Goal: Task Accomplishment & Management: Manage account settings

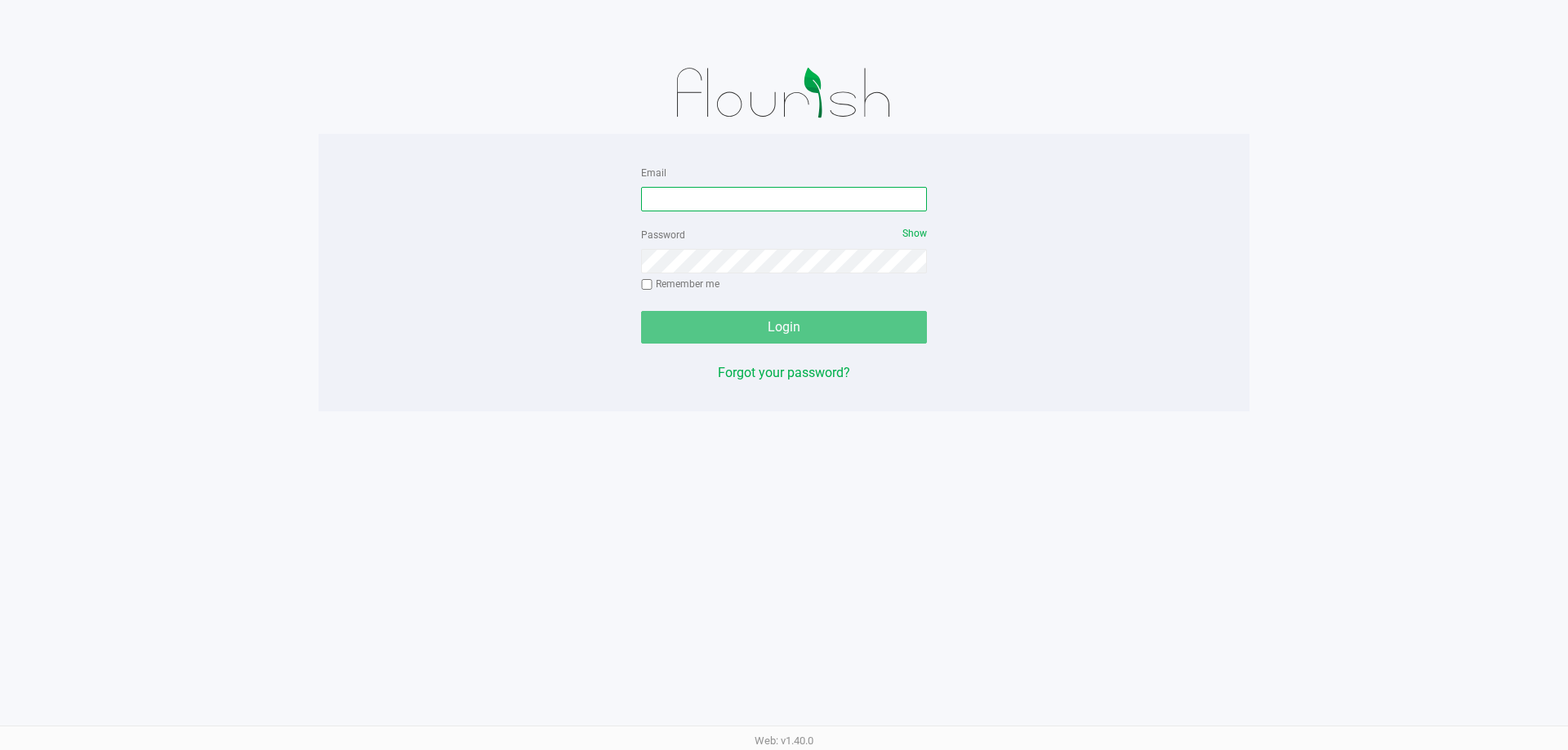
click at [694, 200] on input "Email" at bounding box center [784, 199] width 286 height 24
click at [742, 209] on input "Email" at bounding box center [784, 199] width 286 height 24
type input "[EMAIL_ADDRESS][DOMAIN_NAME]"
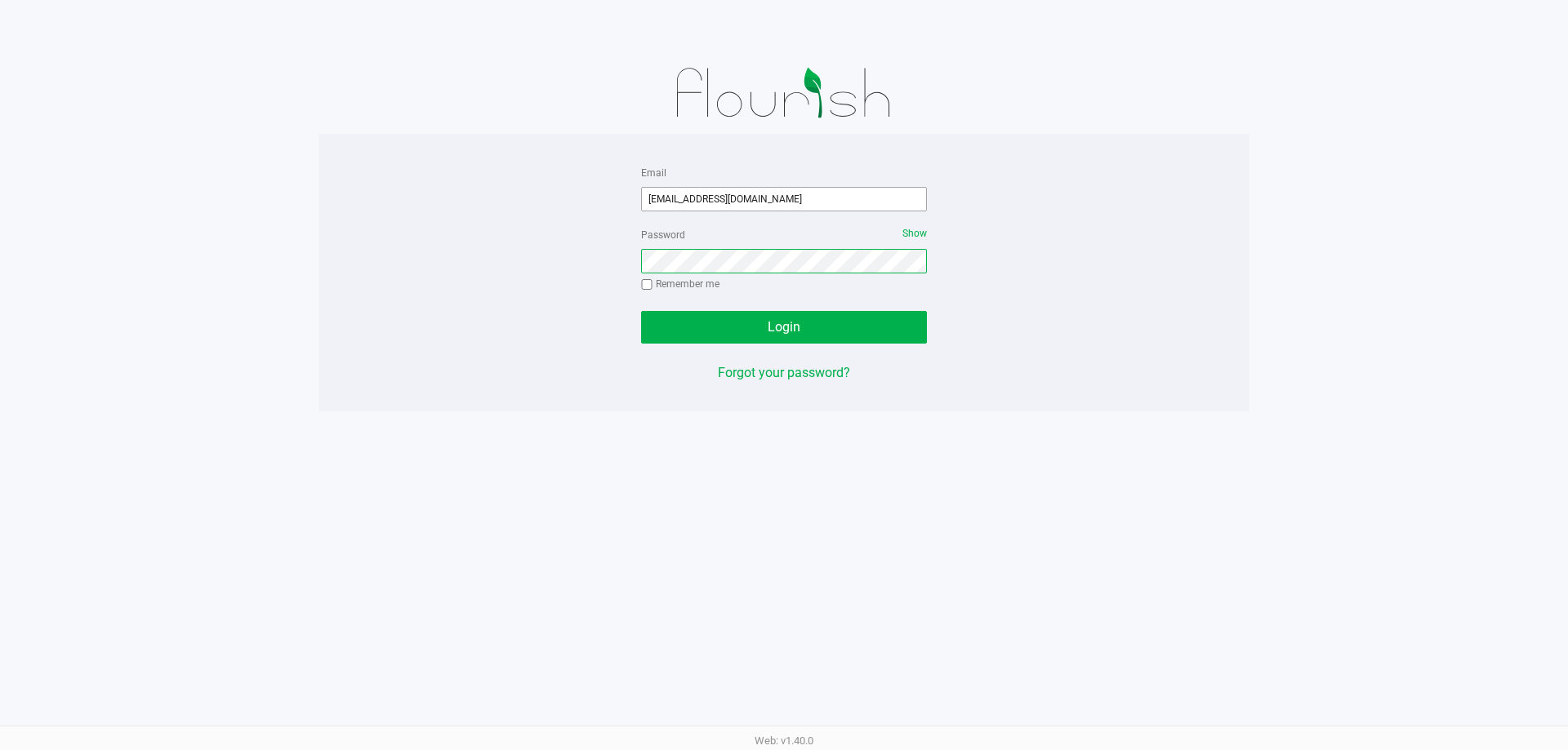
click at [641, 311] on button "Login" at bounding box center [784, 327] width 286 height 33
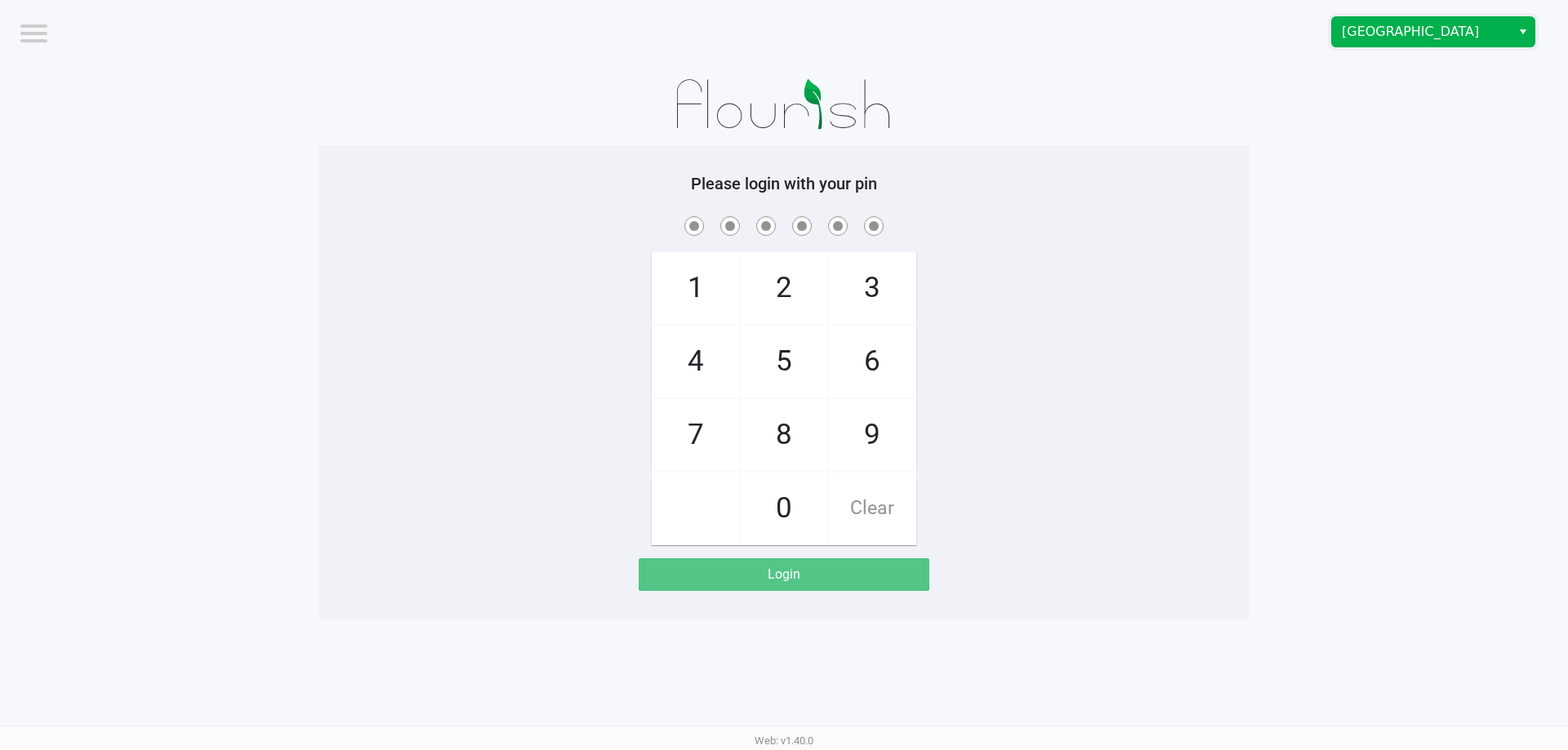
click at [1355, 29] on span "[GEOGRAPHIC_DATA]" at bounding box center [1421, 32] width 159 height 20
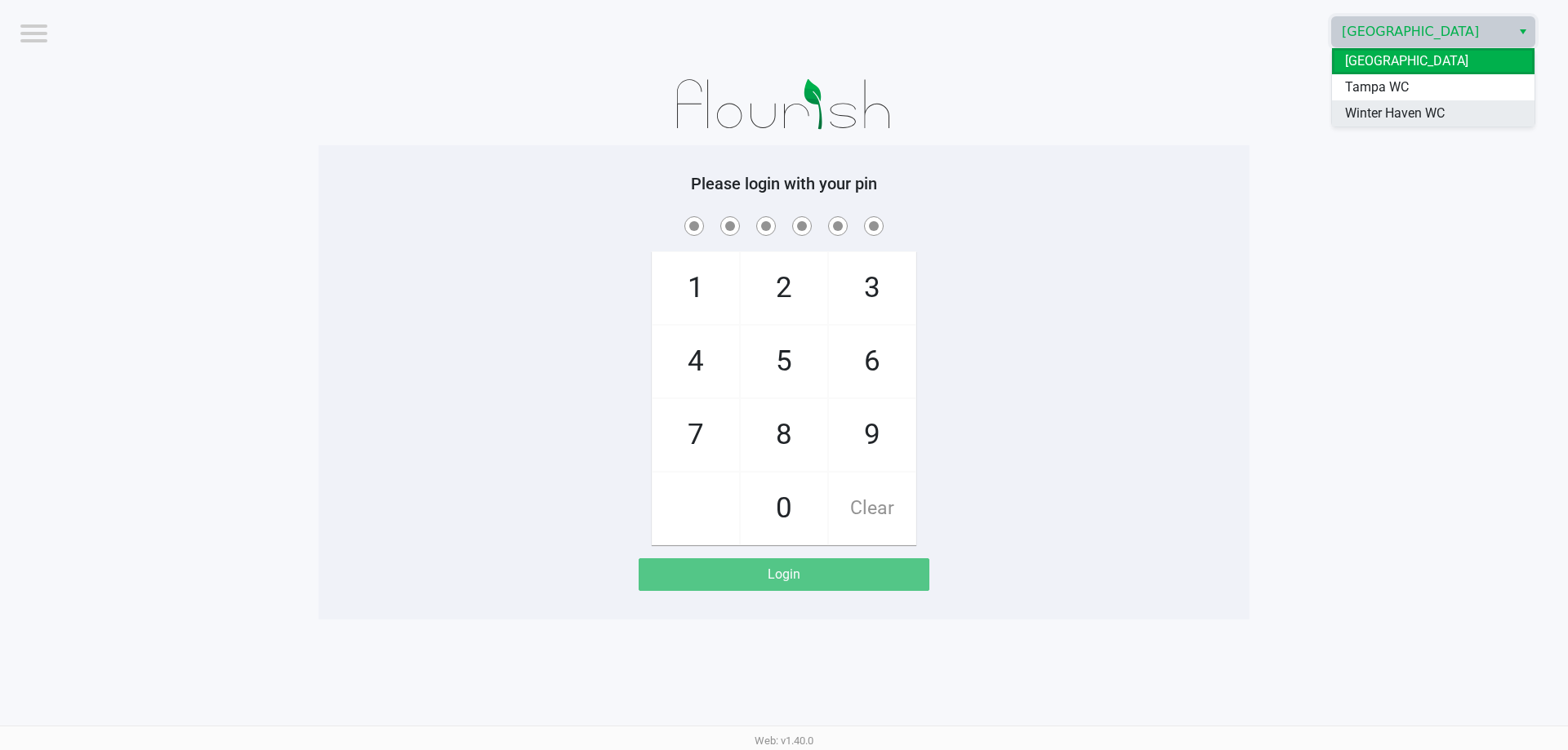
click at [1351, 114] on span "Winter Haven WC" at bounding box center [1394, 113] width 99 height 20
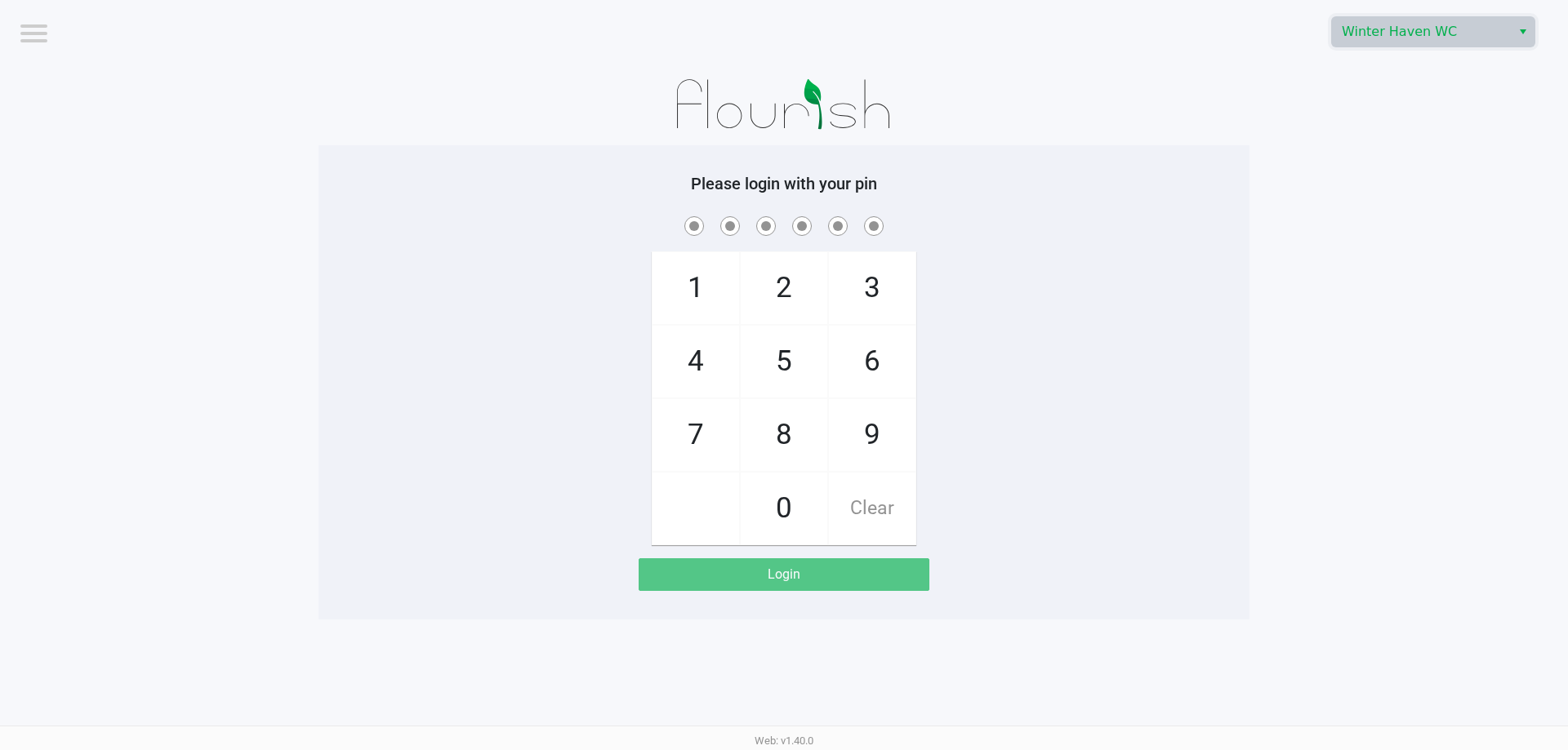
click at [1259, 225] on app-pos-login-wrapper "Logout [GEOGRAPHIC_DATA] WC Please login with your pin 1 4 7 2 5 8 0 3 6 9 Clea…" at bounding box center [784, 309] width 1568 height 620
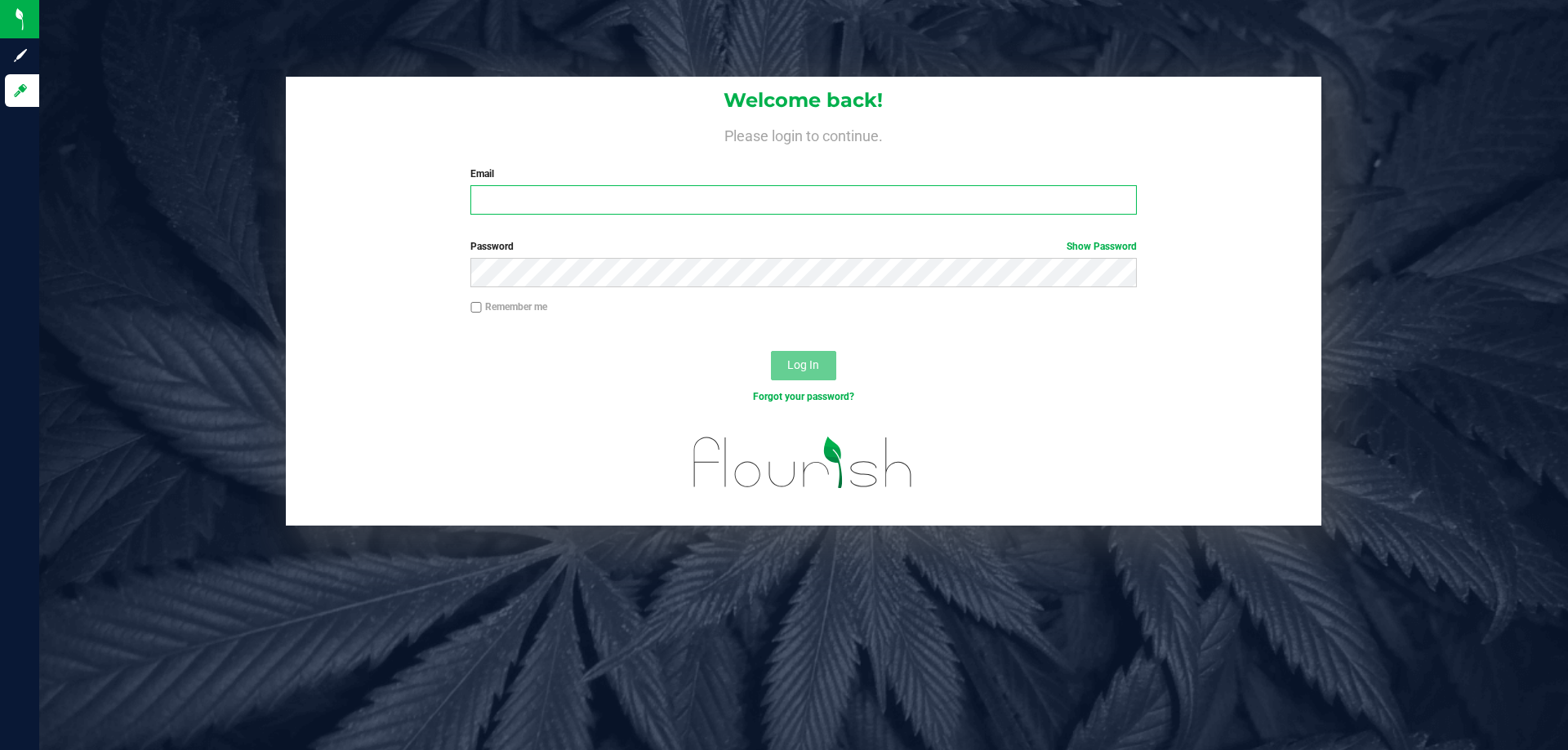
click at [518, 204] on input "Email" at bounding box center [803, 200] width 666 height 29
type input "[EMAIL_ADDRESS][DOMAIN_NAME]"
click at [771, 351] on button "Log In" at bounding box center [804, 365] width 66 height 29
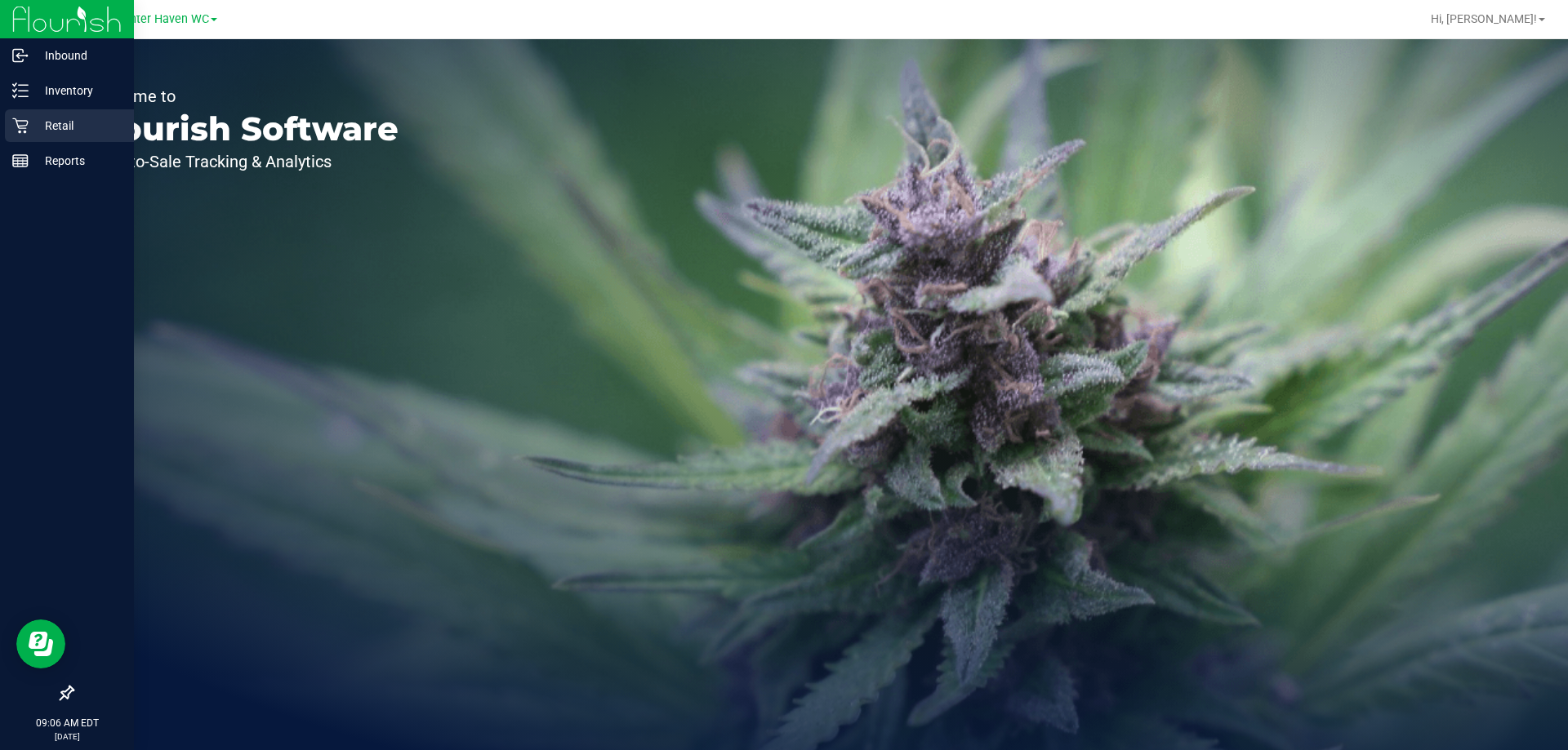
click at [53, 126] on p "Retail" at bounding box center [77, 125] width 98 height 20
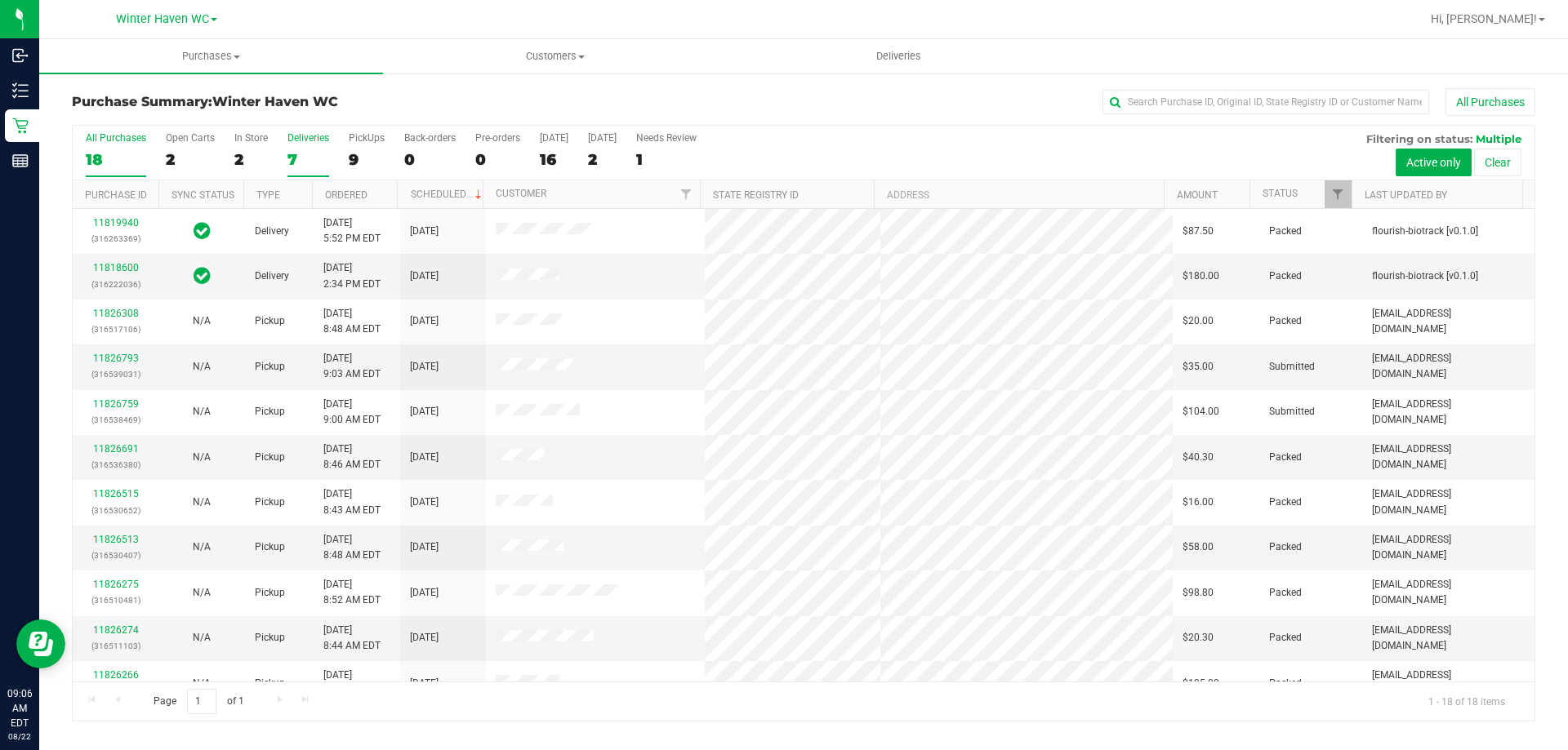
click at [295, 156] on div "7" at bounding box center [309, 160] width 41 height 19
click at [0, 0] on input "Deliveries 7" at bounding box center [0, 0] width 0 height 0
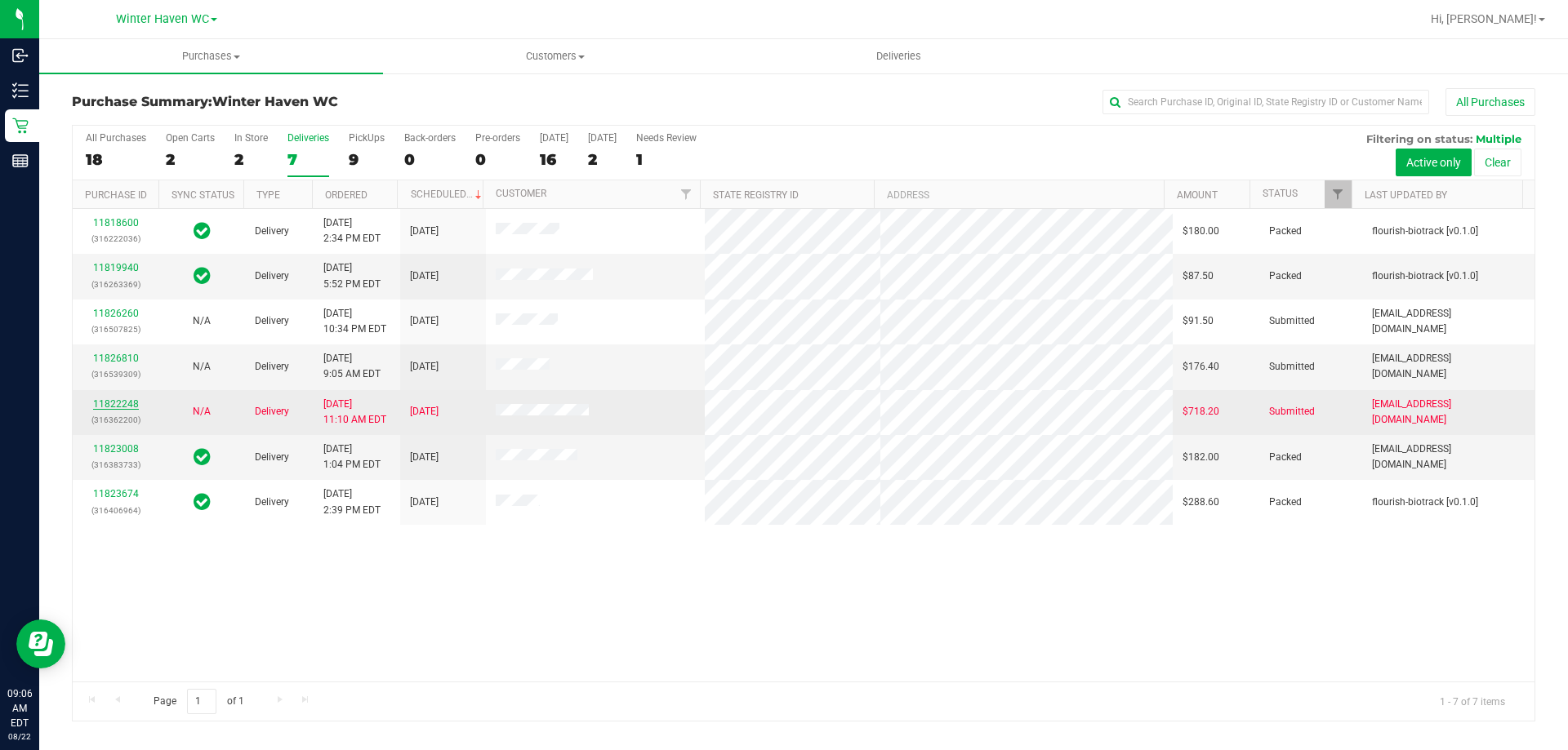
click at [118, 405] on link "11822248" at bounding box center [116, 404] width 46 height 11
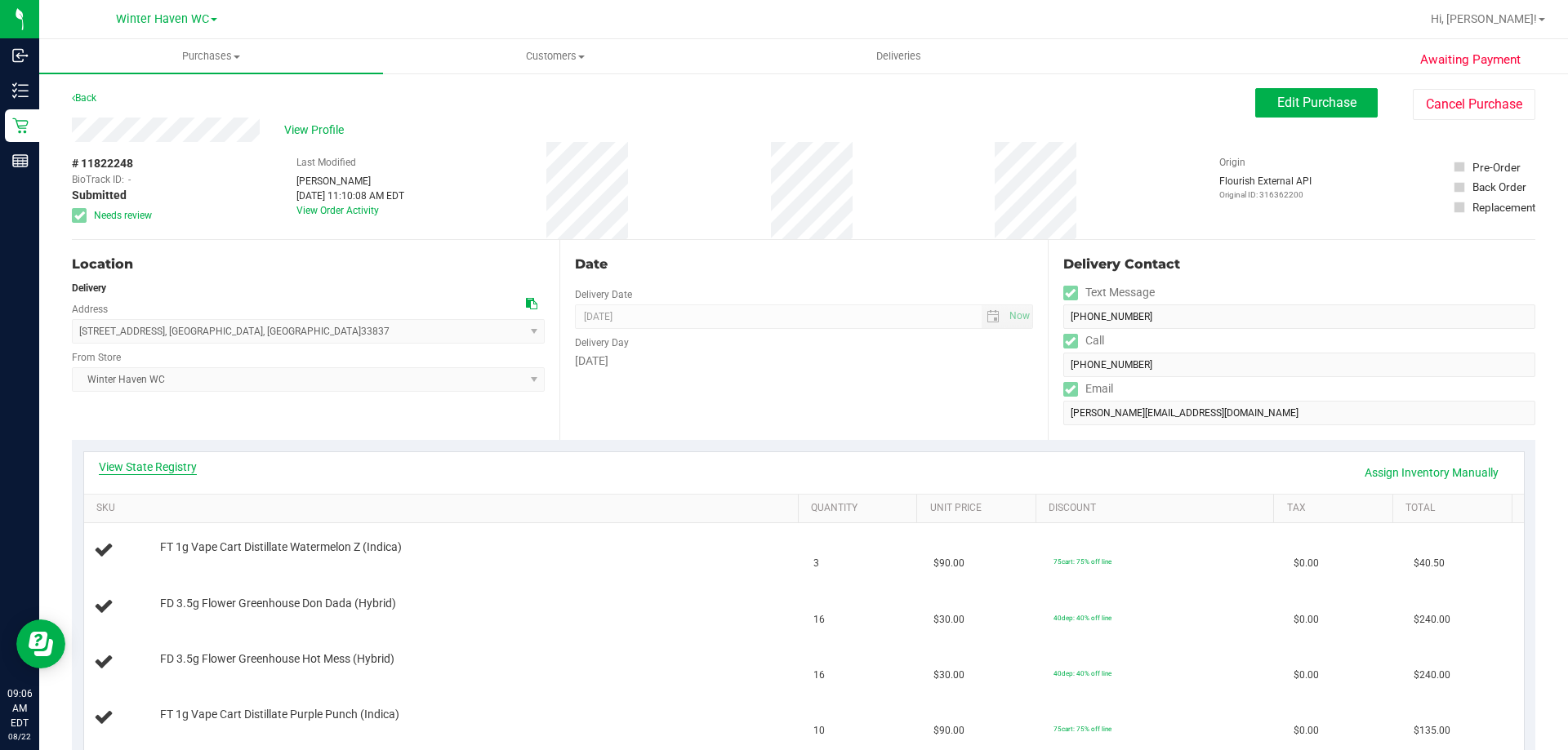
click at [160, 467] on link "View State Registry" at bounding box center [147, 467] width 98 height 16
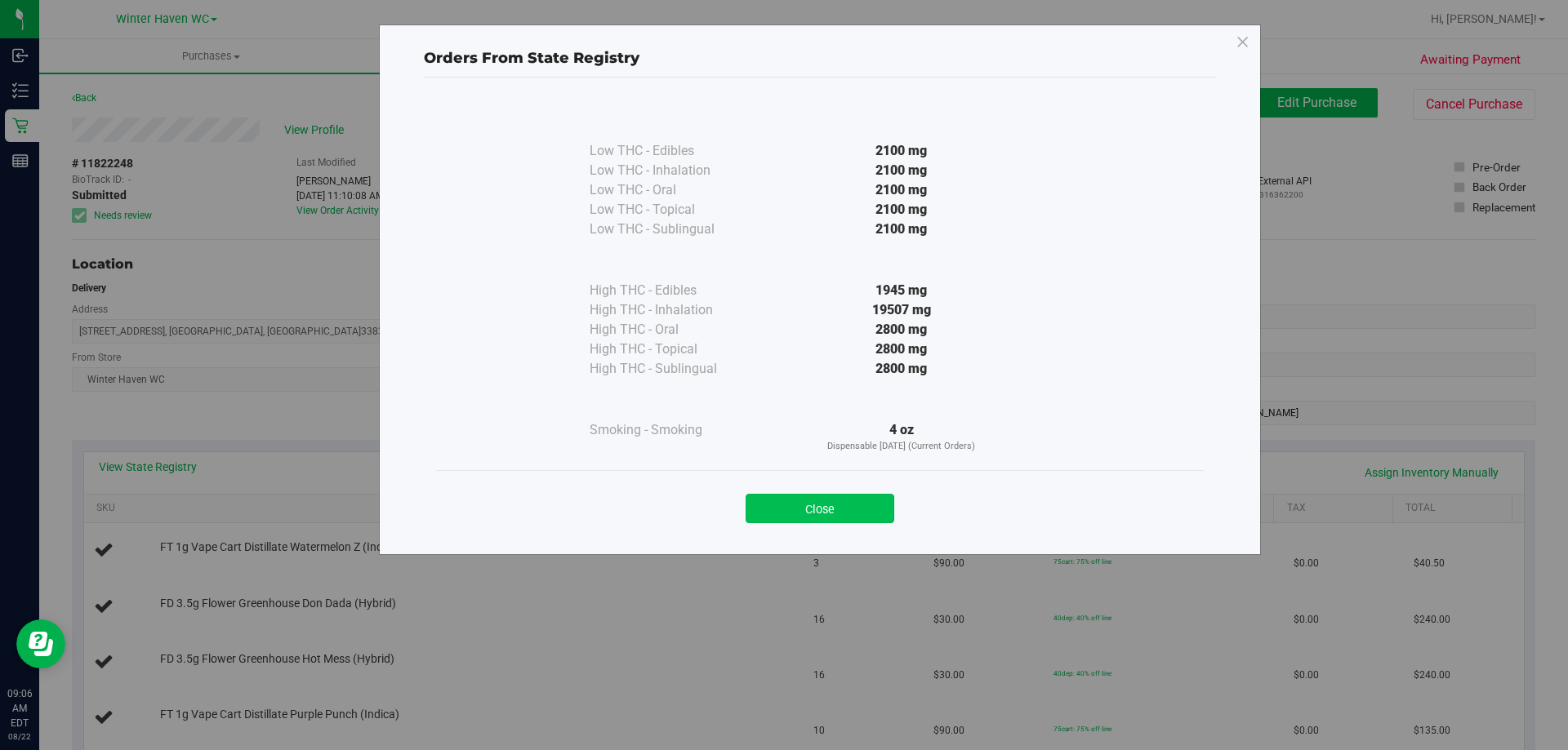
click at [862, 505] on button "Close" at bounding box center [819, 509] width 149 height 29
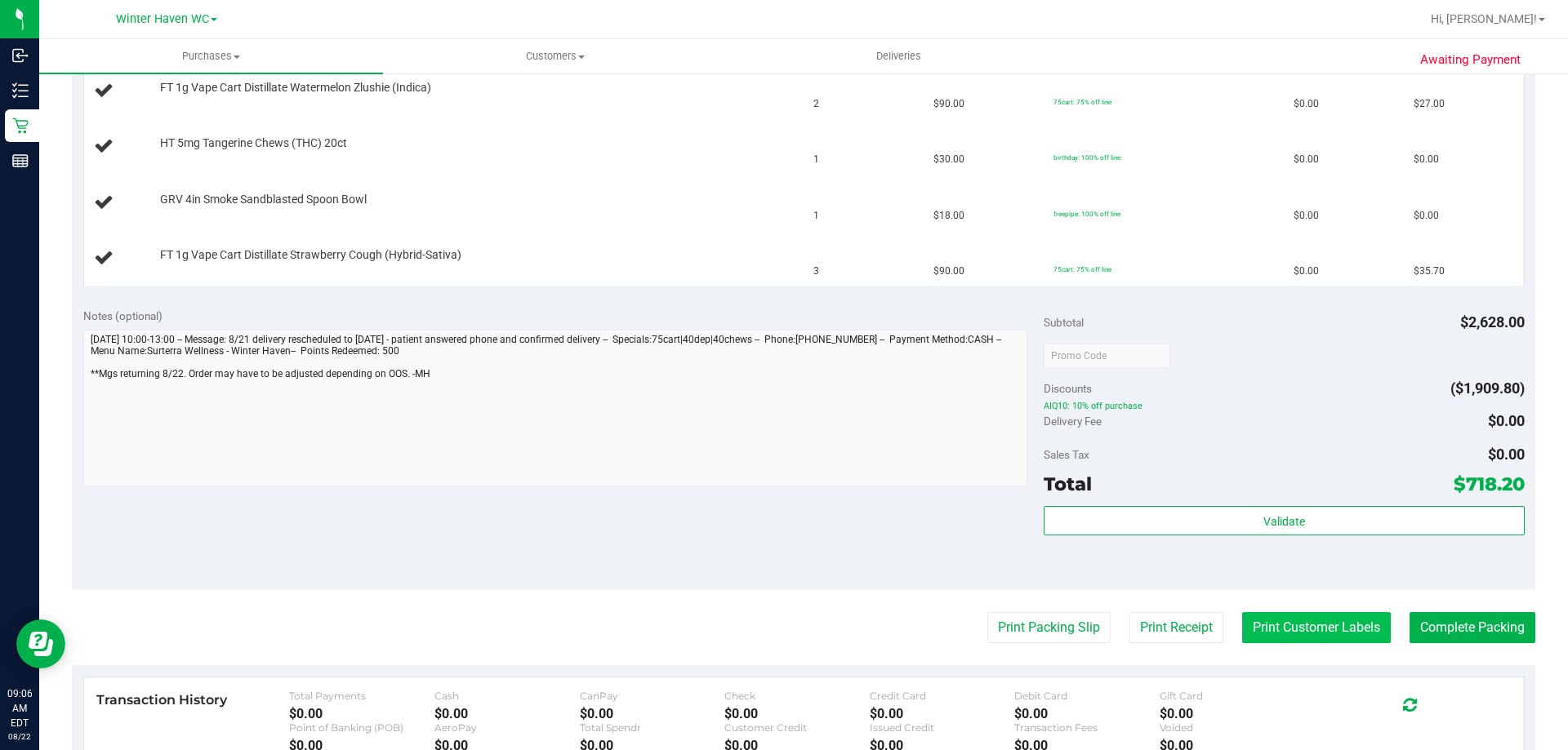
scroll to position [936, 0]
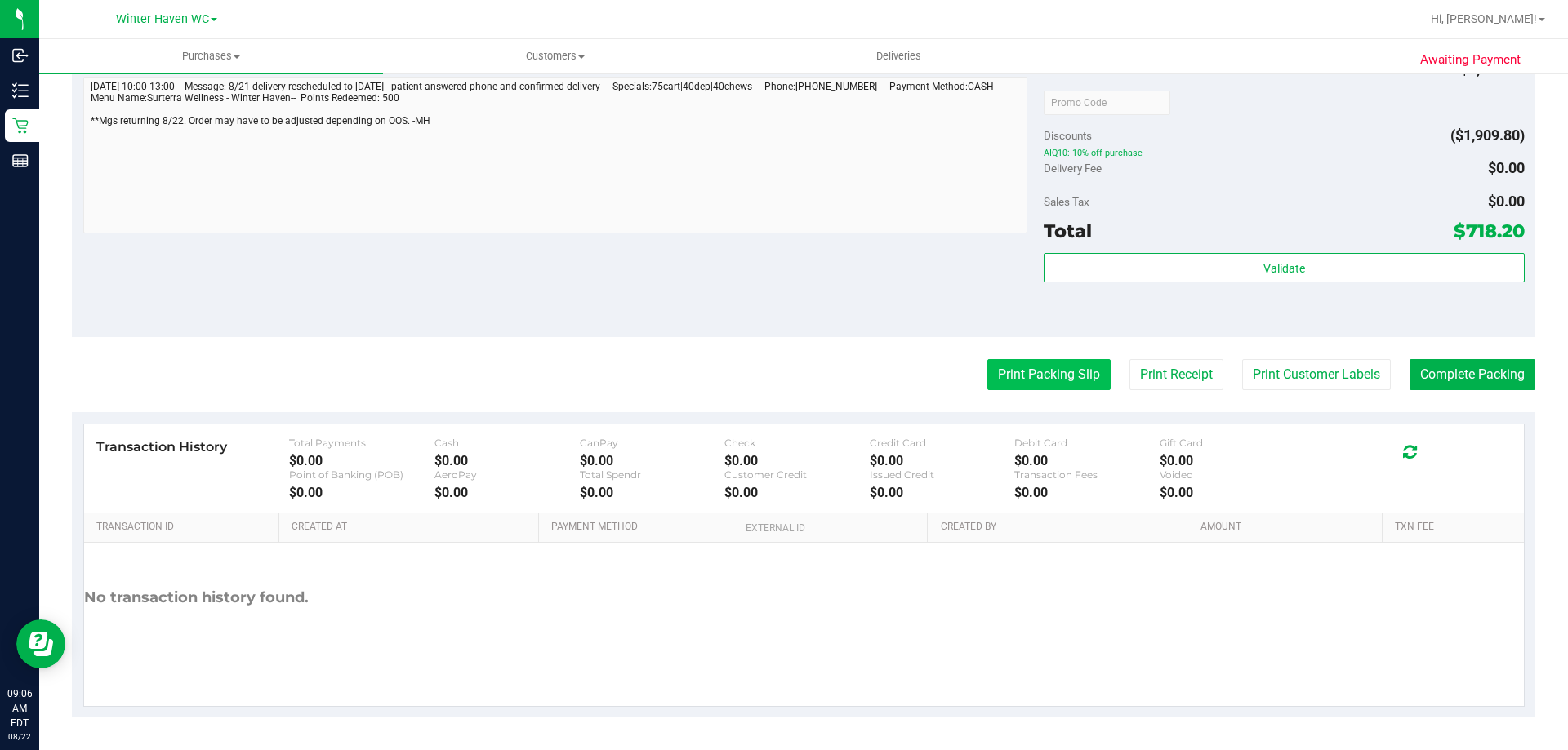
click at [1065, 377] on button "Print Packing Slip" at bounding box center [1049, 375] width 124 height 31
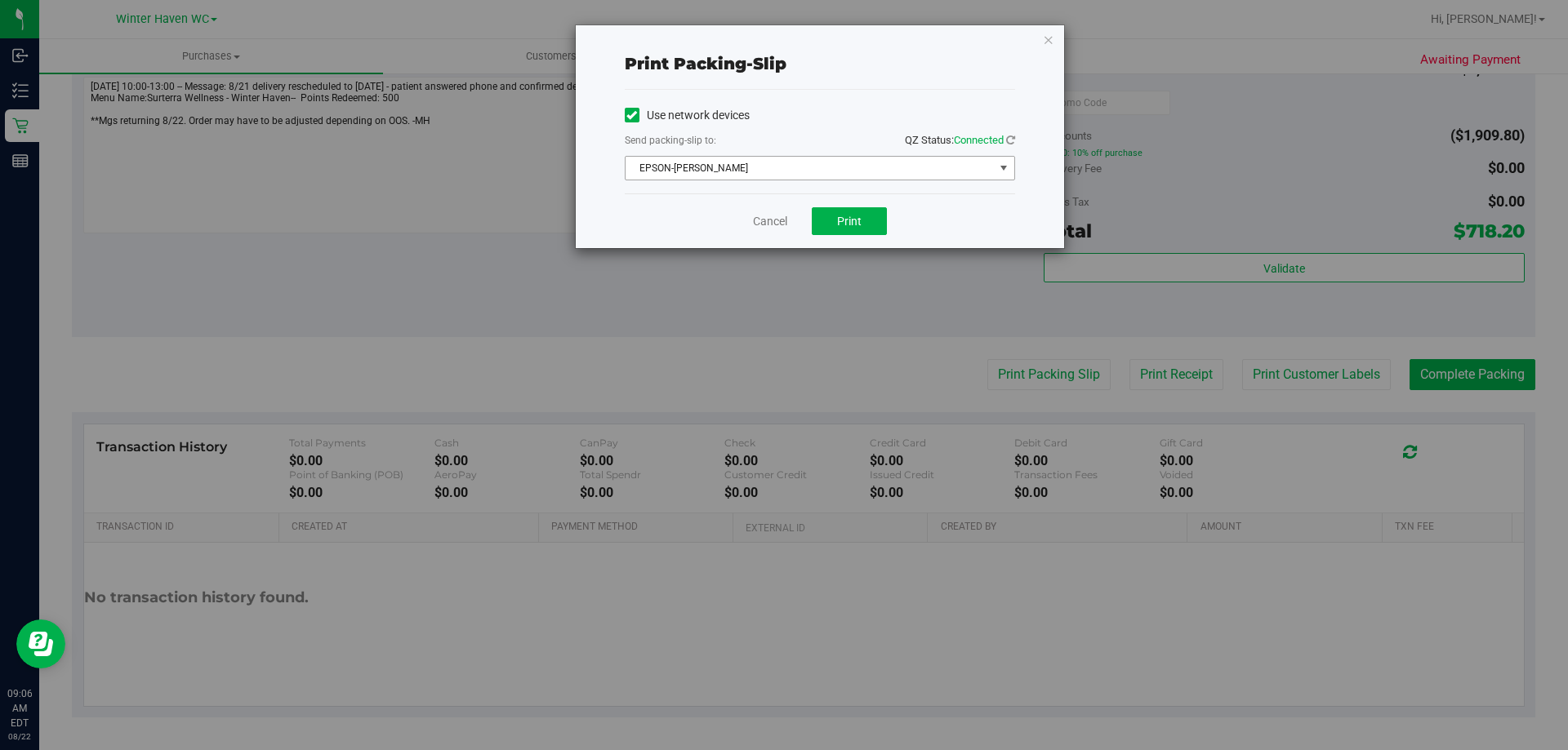
click at [843, 173] on span "EPSON-JAMES BUCHANAN" at bounding box center [810, 168] width 368 height 22
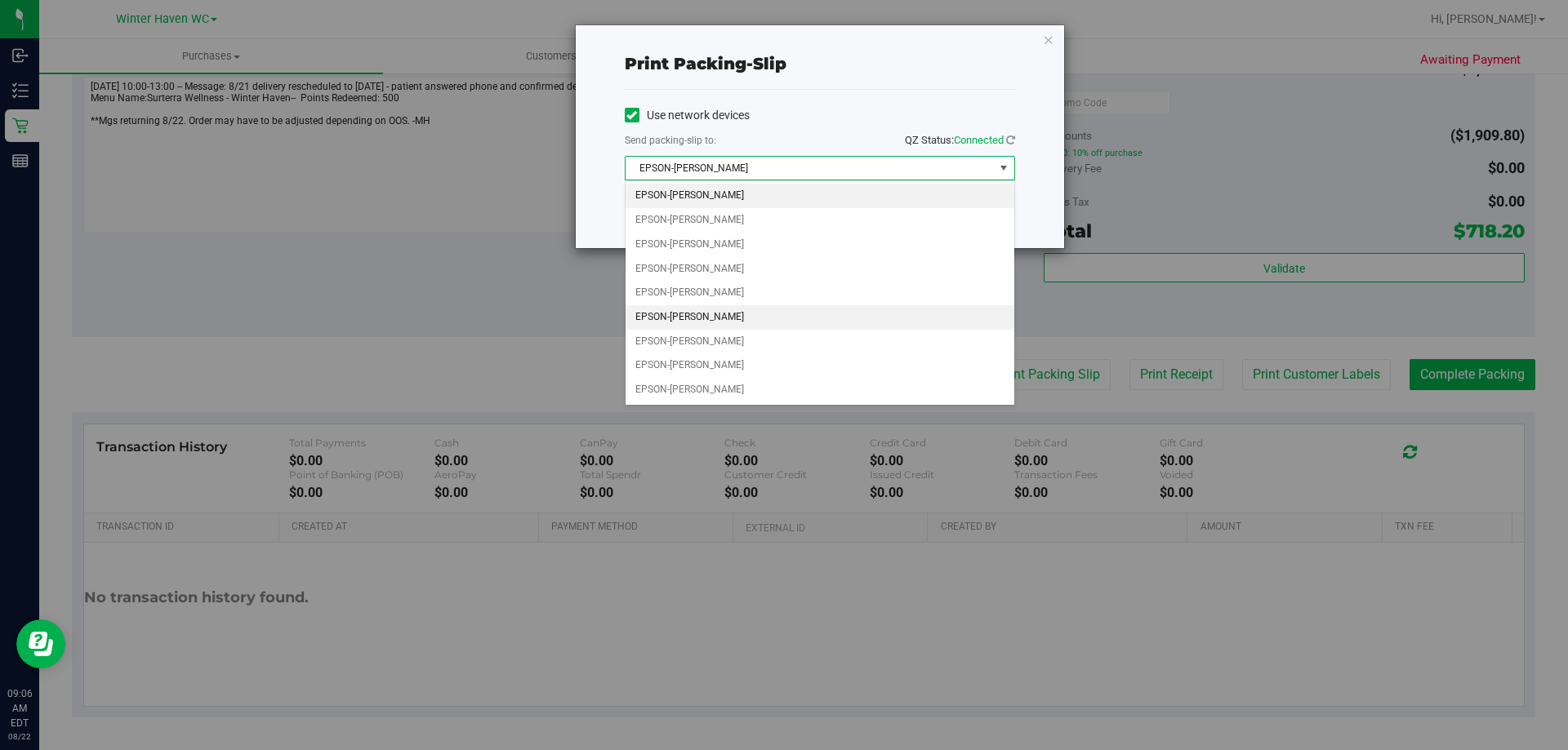
click at [745, 310] on li "EPSON-JAMES-MORRISON" at bounding box center [820, 317] width 389 height 24
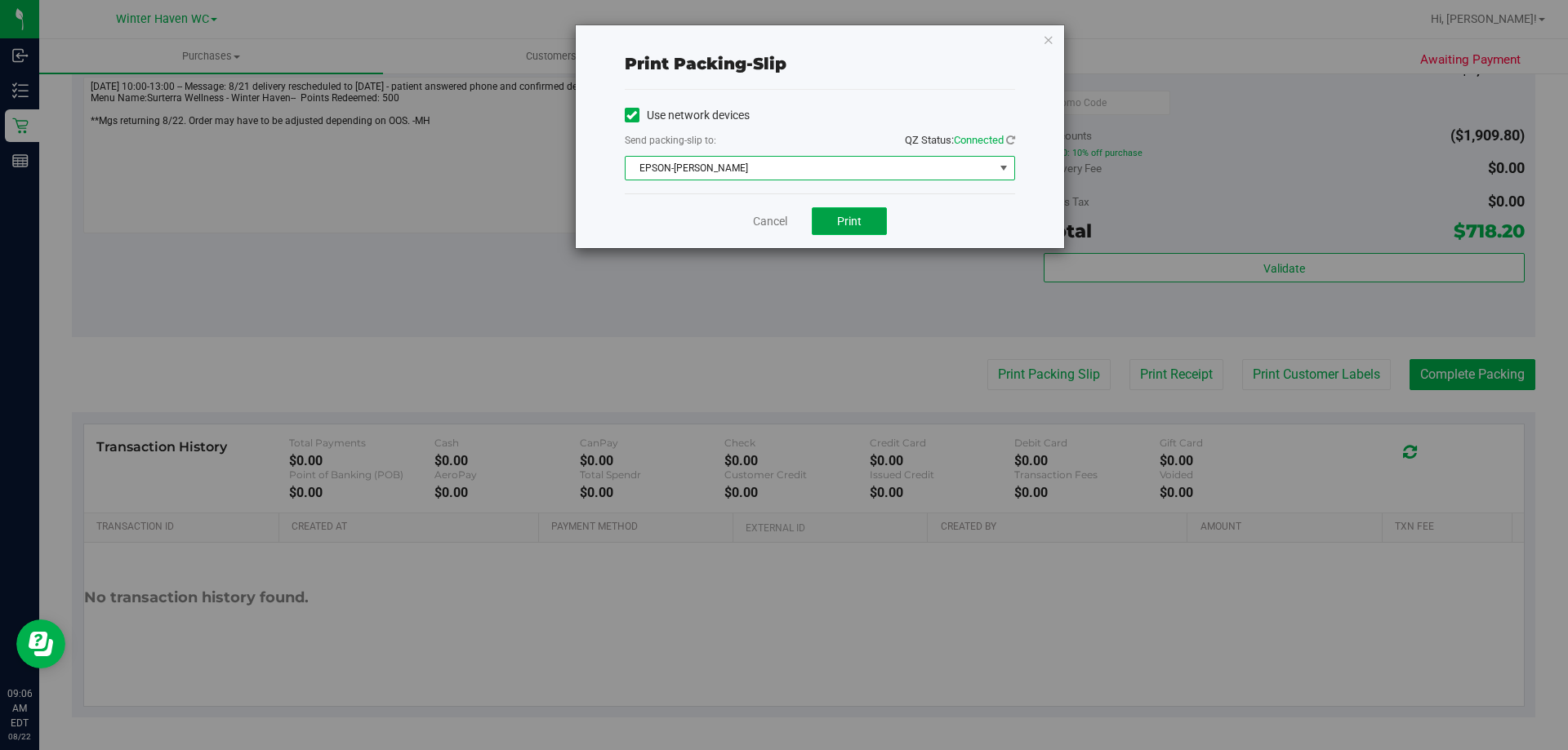
click at [832, 226] on button "Print" at bounding box center [849, 221] width 75 height 28
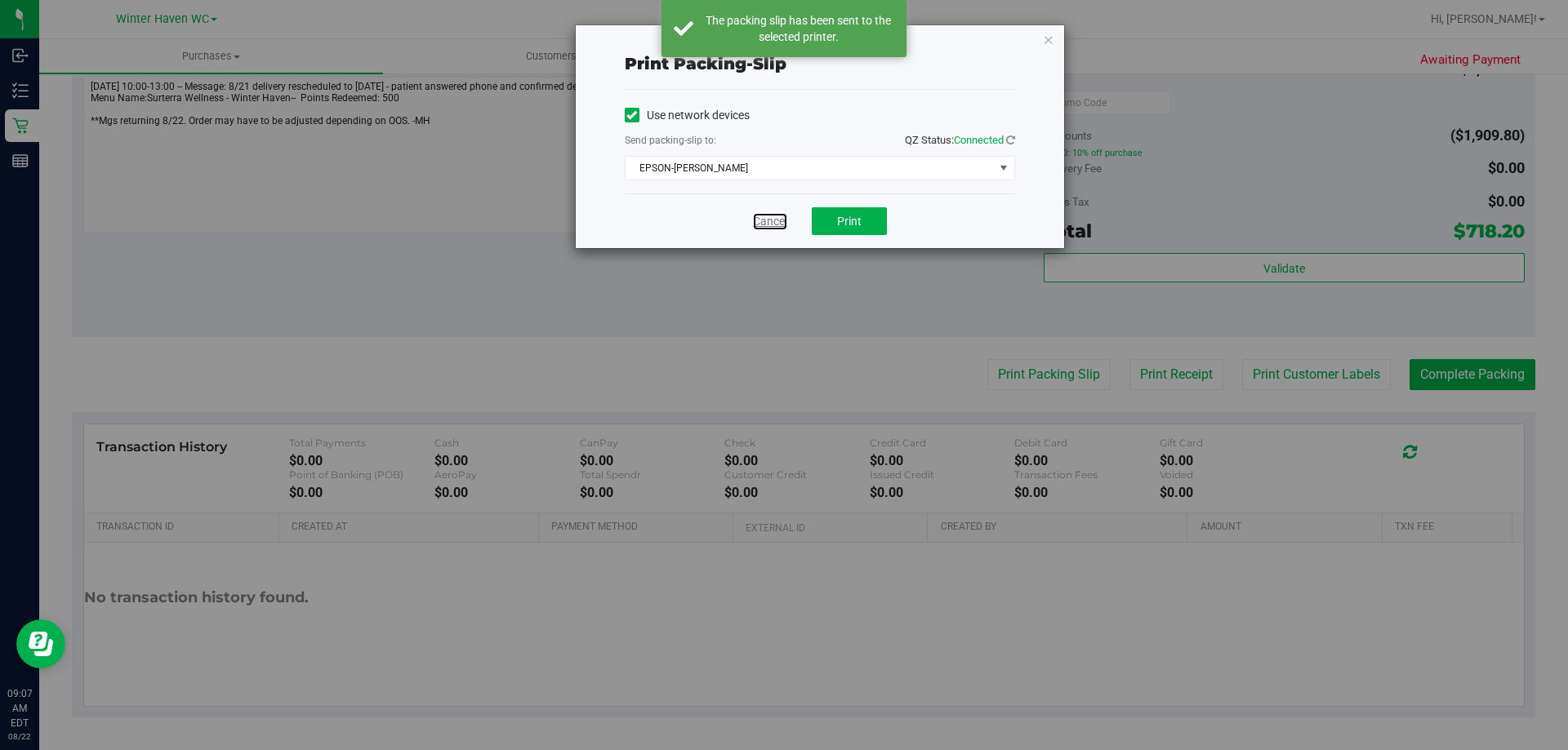
drag, startPoint x: 766, startPoint y: 224, endPoint x: 712, endPoint y: 255, distance: 62.3
click at [766, 224] on link "Cancel" at bounding box center [770, 222] width 35 height 17
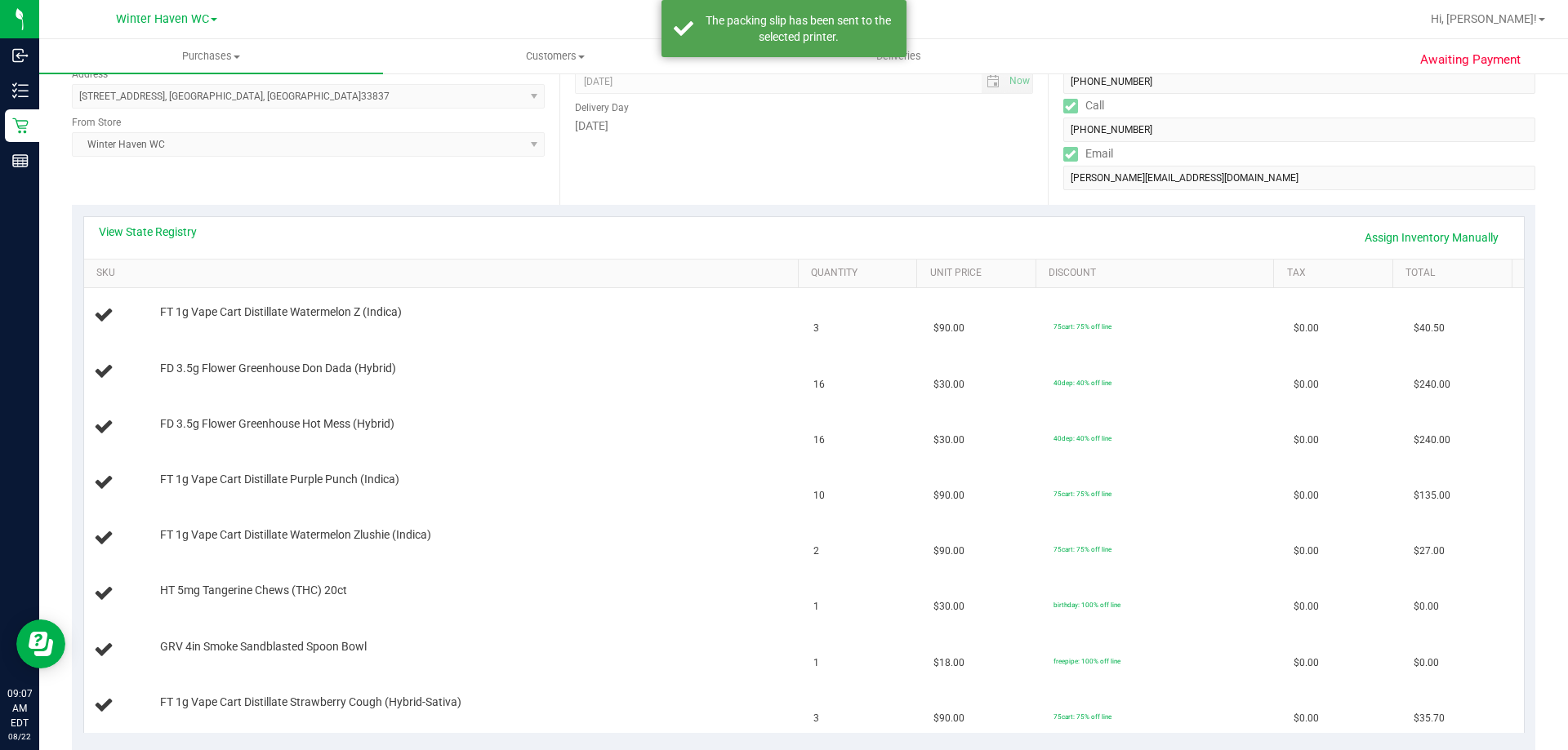
scroll to position [0, 0]
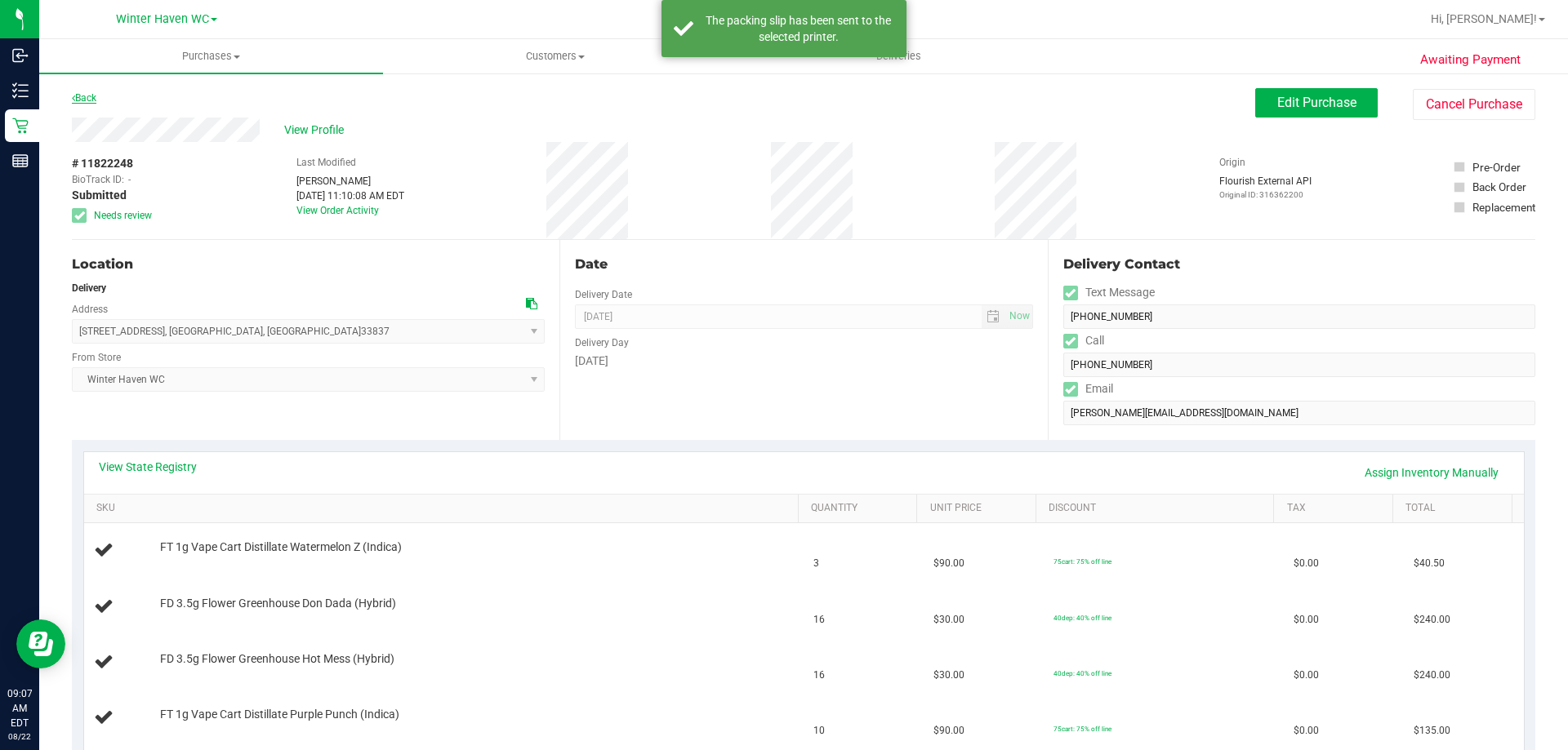
click at [80, 102] on link "Back" at bounding box center [84, 98] width 24 height 11
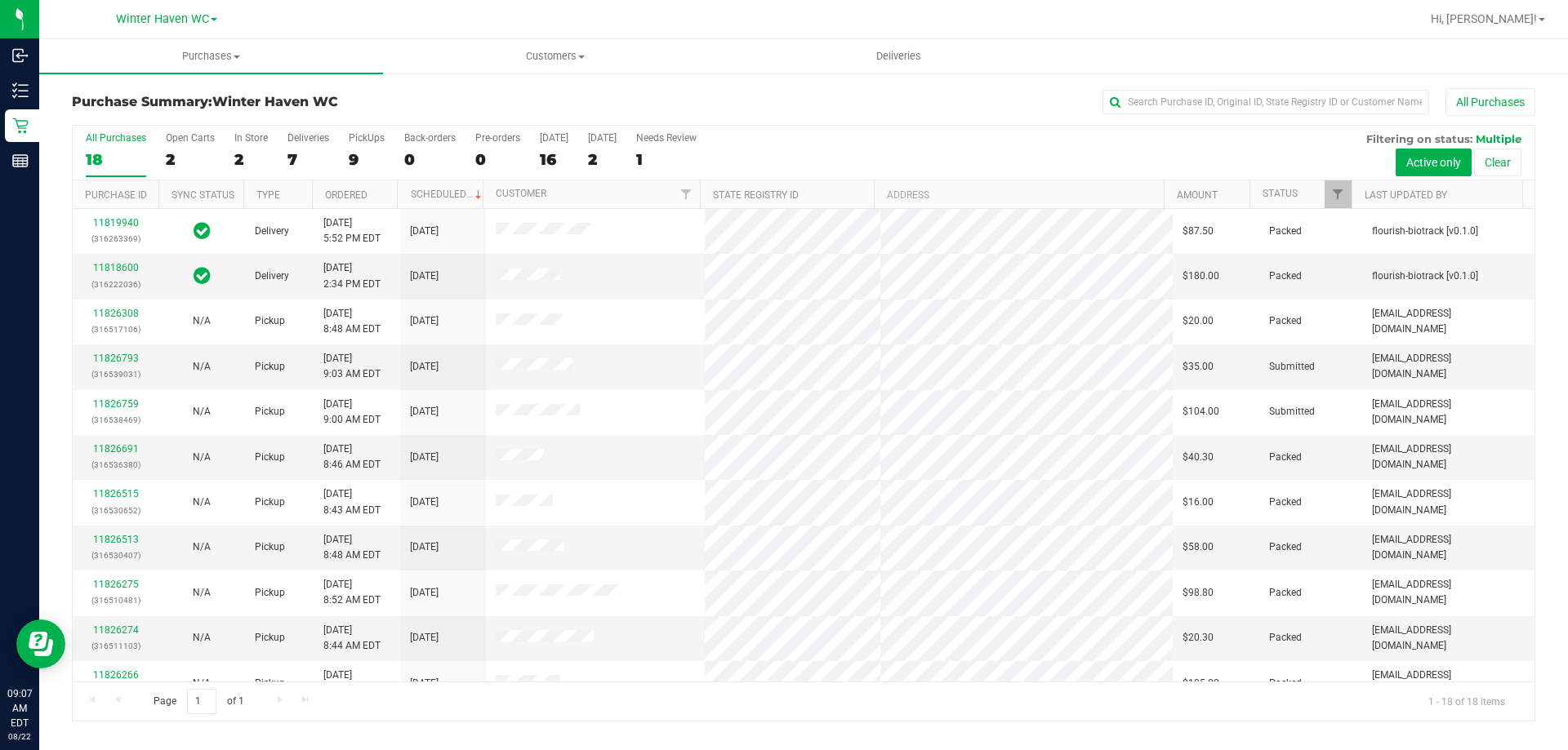
click at [294, 158] on div "7" at bounding box center [309, 160] width 41 height 19
click at [0, 0] on input "Deliveries 7" at bounding box center [0, 0] width 0 height 0
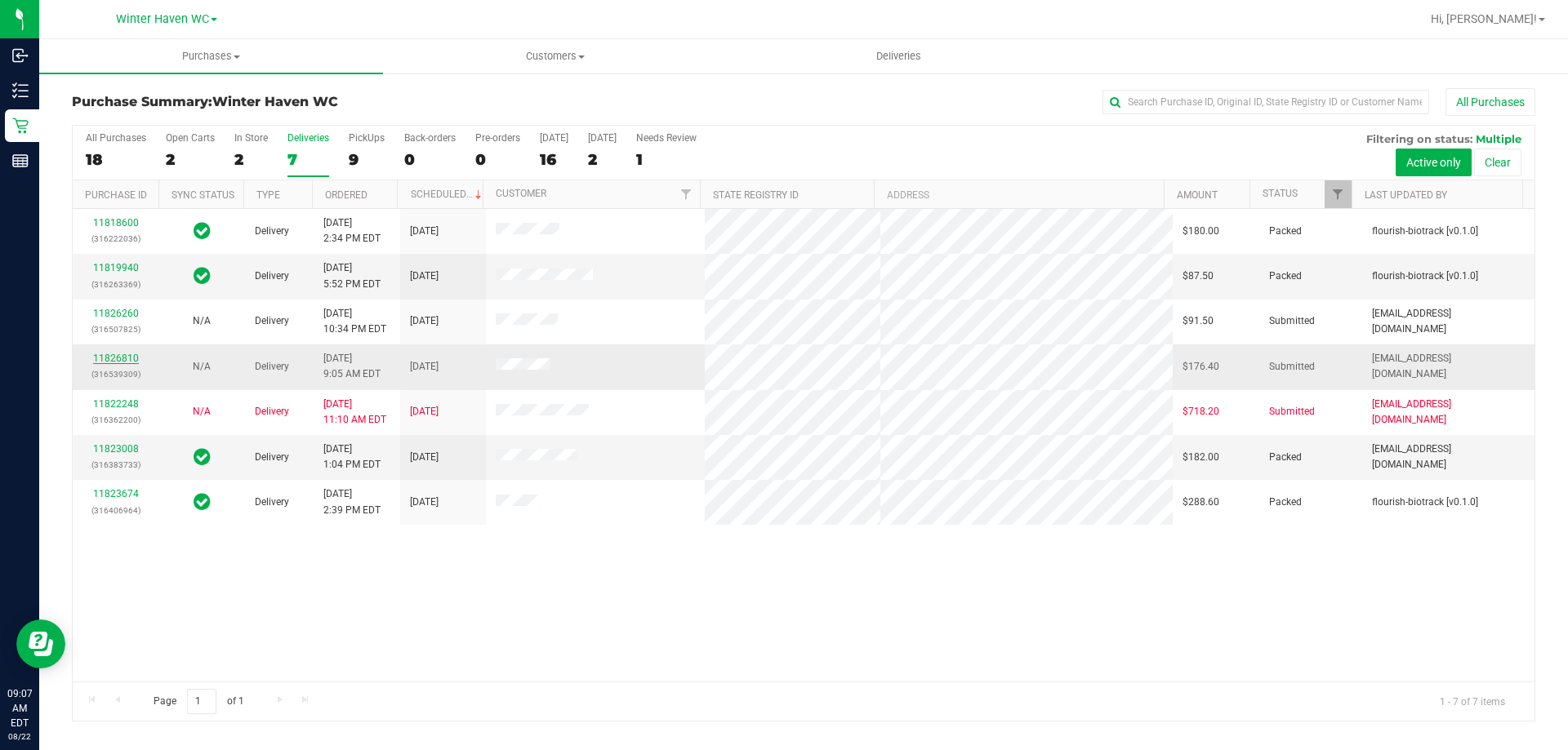
click at [120, 358] on link "11826810" at bounding box center [116, 358] width 46 height 11
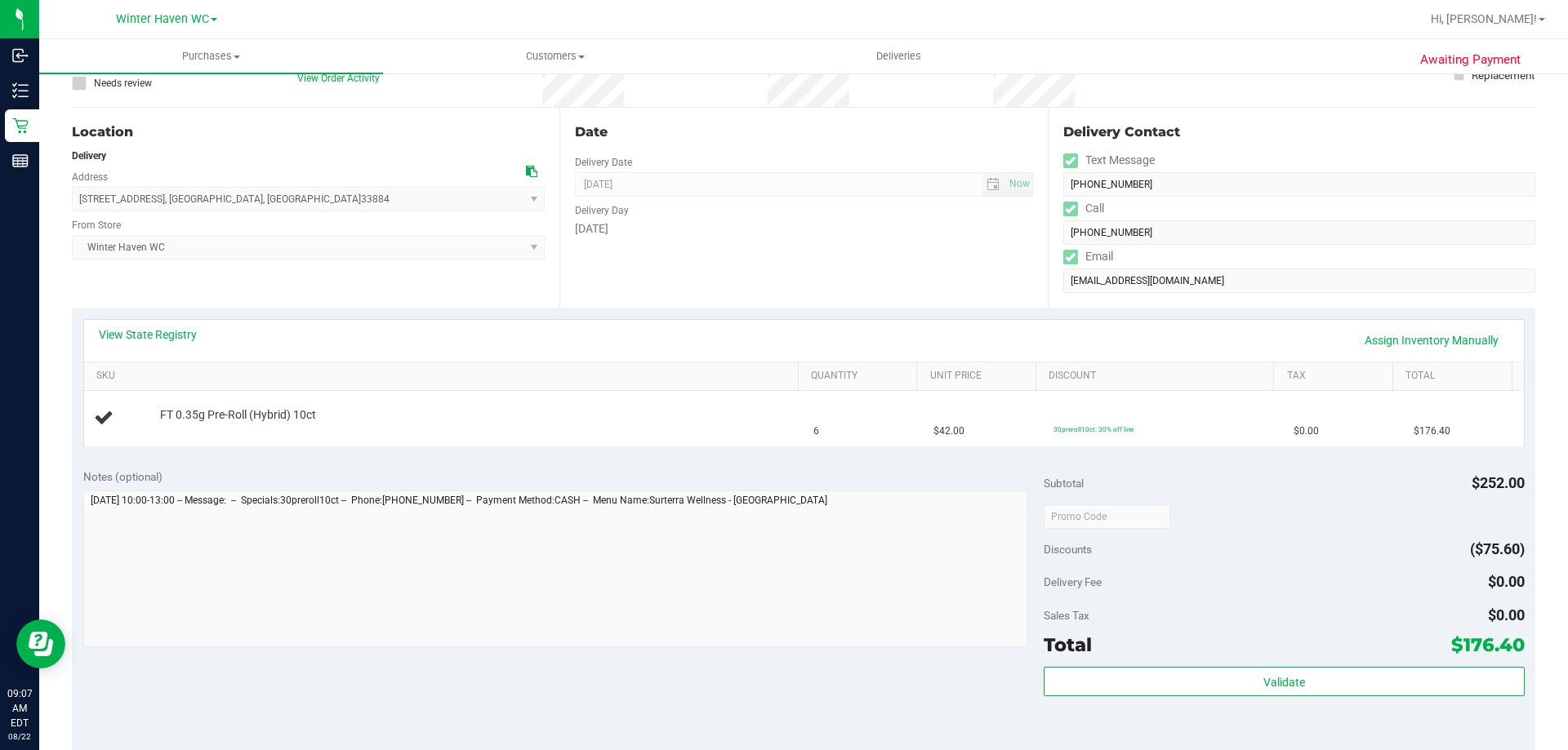
scroll to position [408, 0]
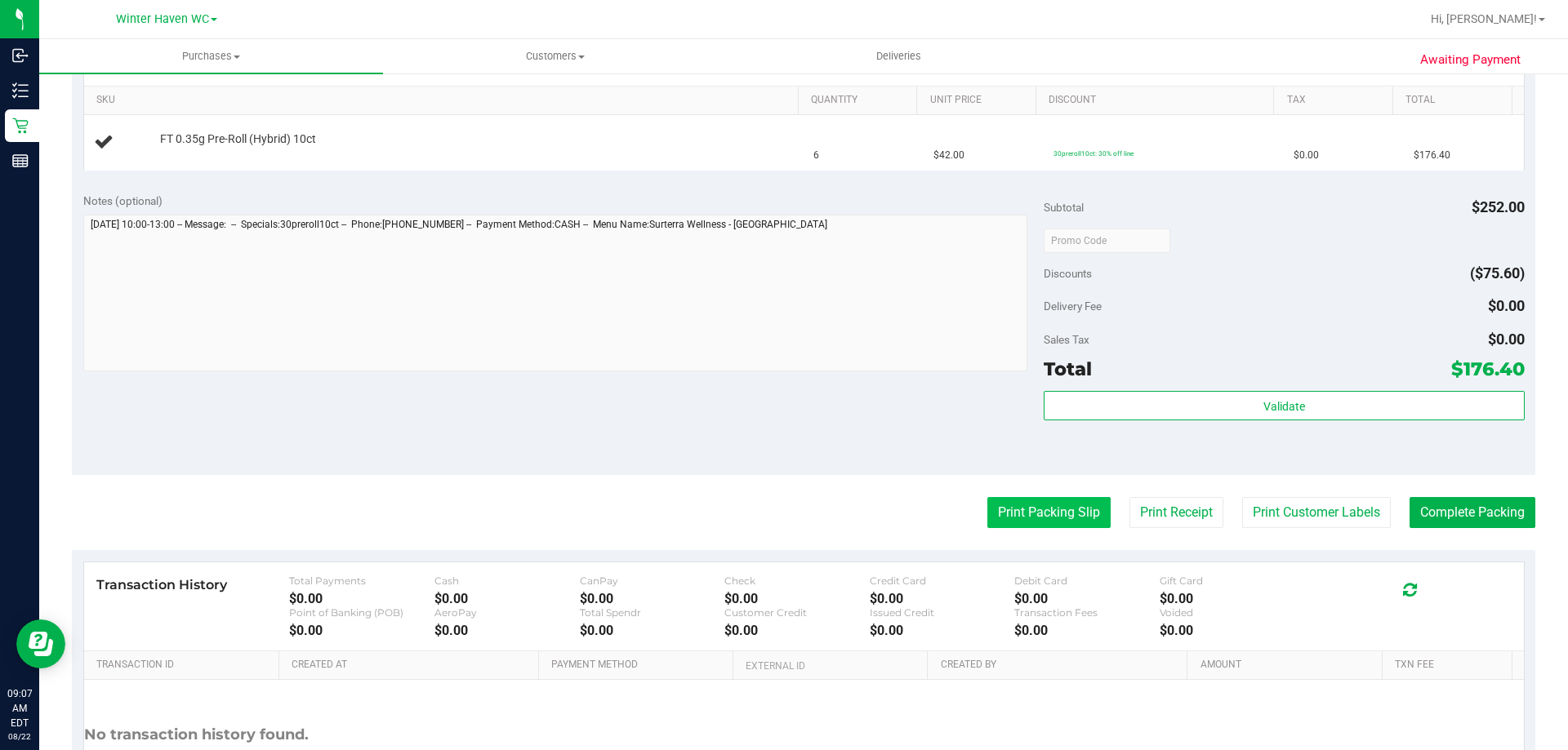
click at [1062, 520] on button "Print Packing Slip" at bounding box center [1049, 512] width 124 height 31
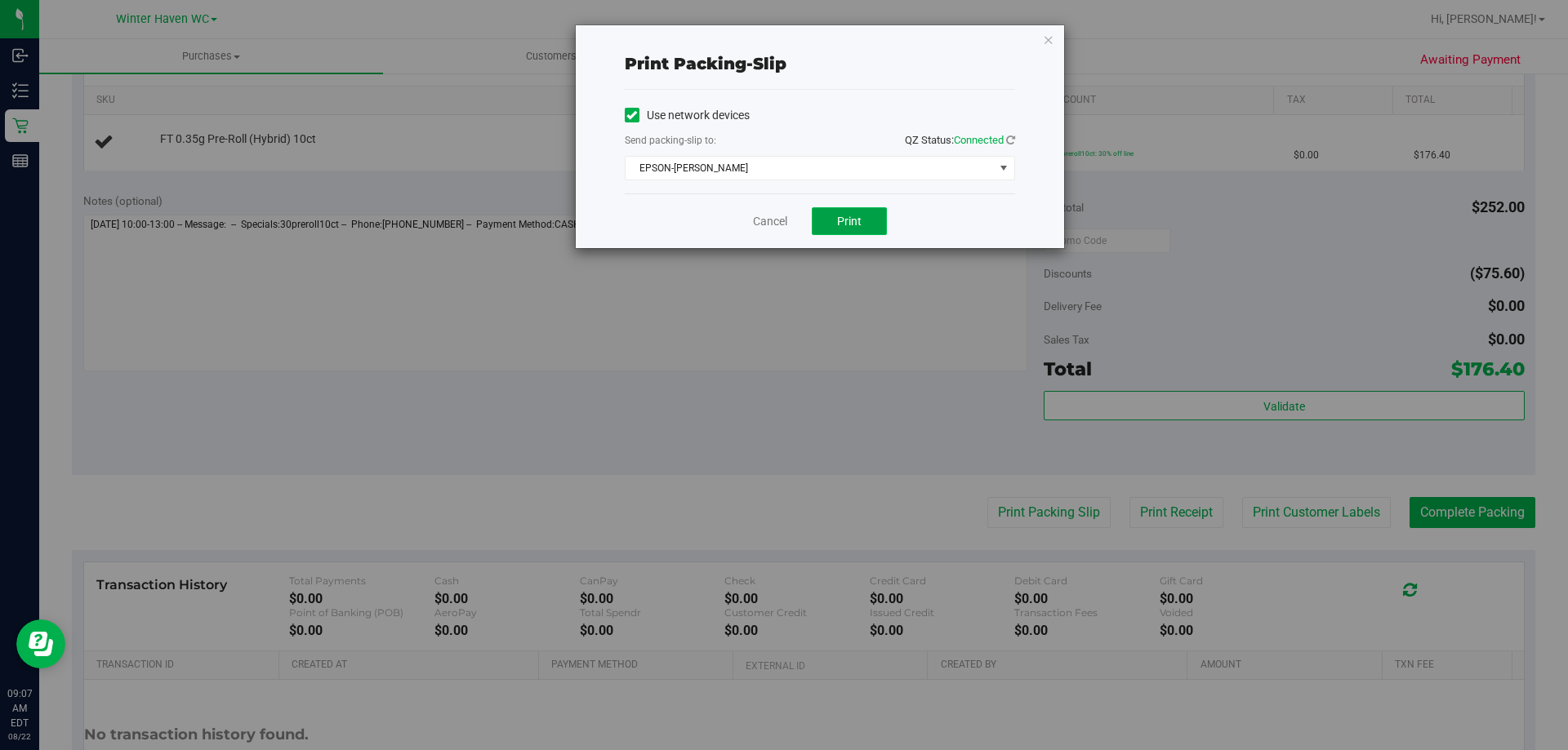
click at [819, 214] on button "Print" at bounding box center [849, 221] width 75 height 28
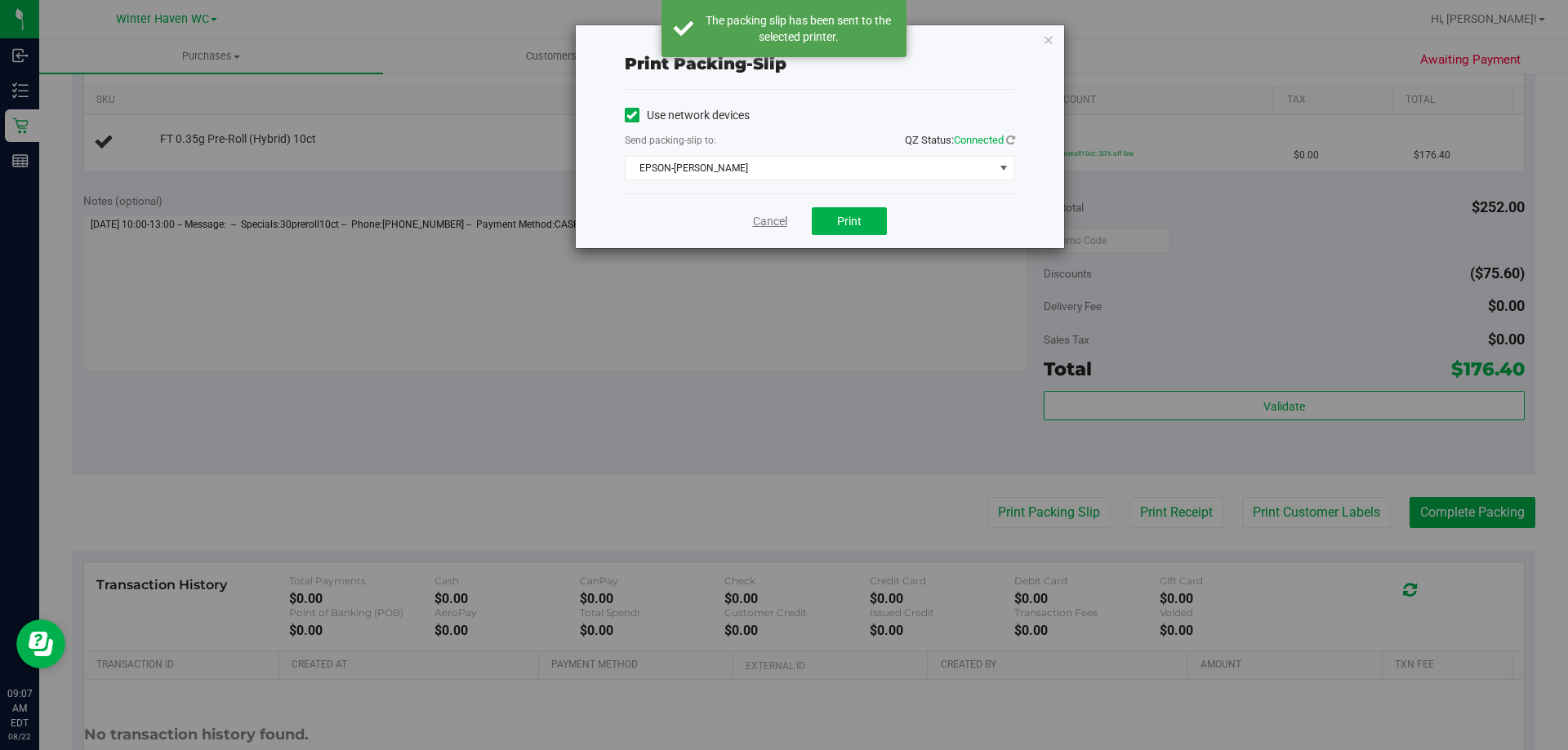
click at [760, 223] on link "Cancel" at bounding box center [770, 222] width 35 height 17
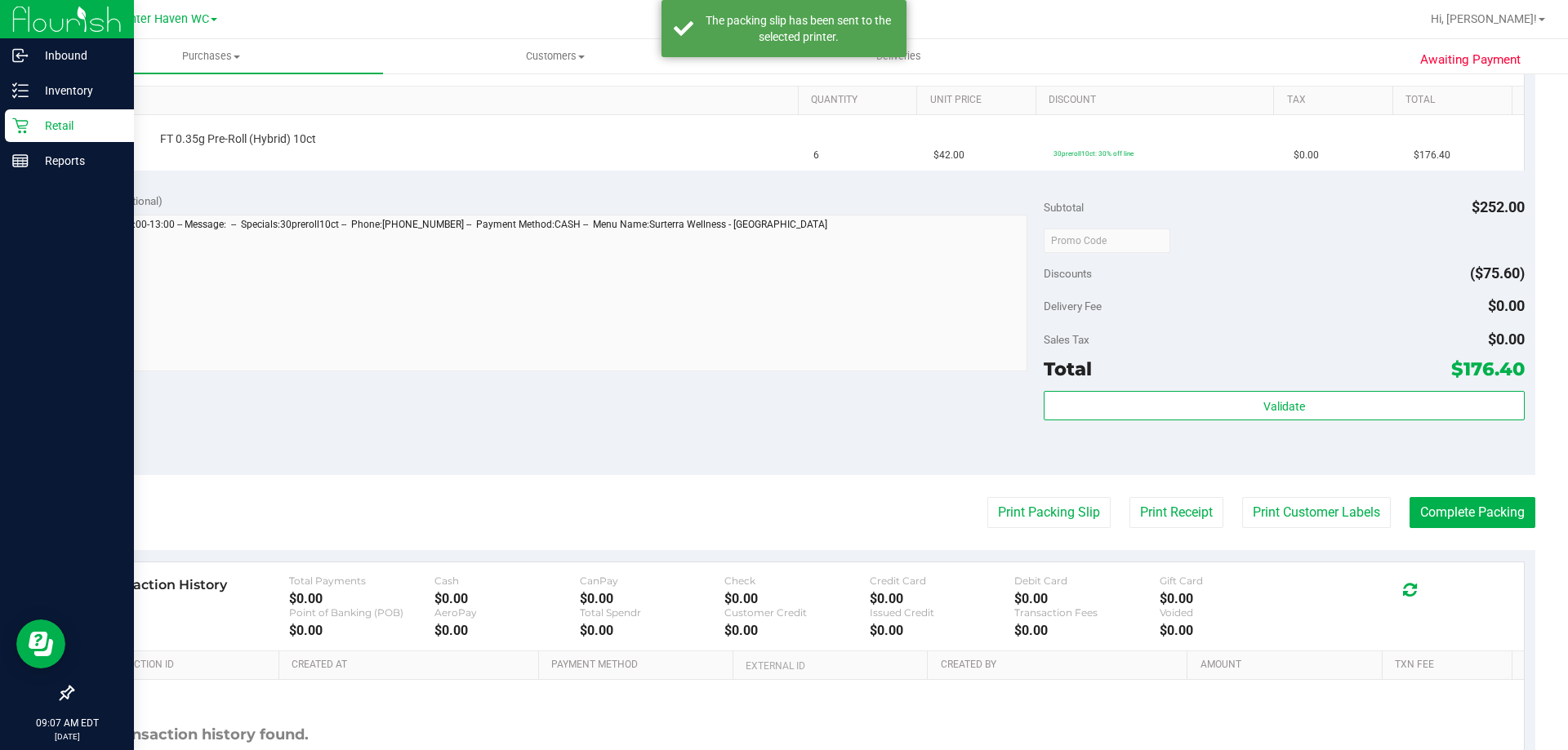
click at [60, 125] on p "Retail" at bounding box center [77, 125] width 98 height 20
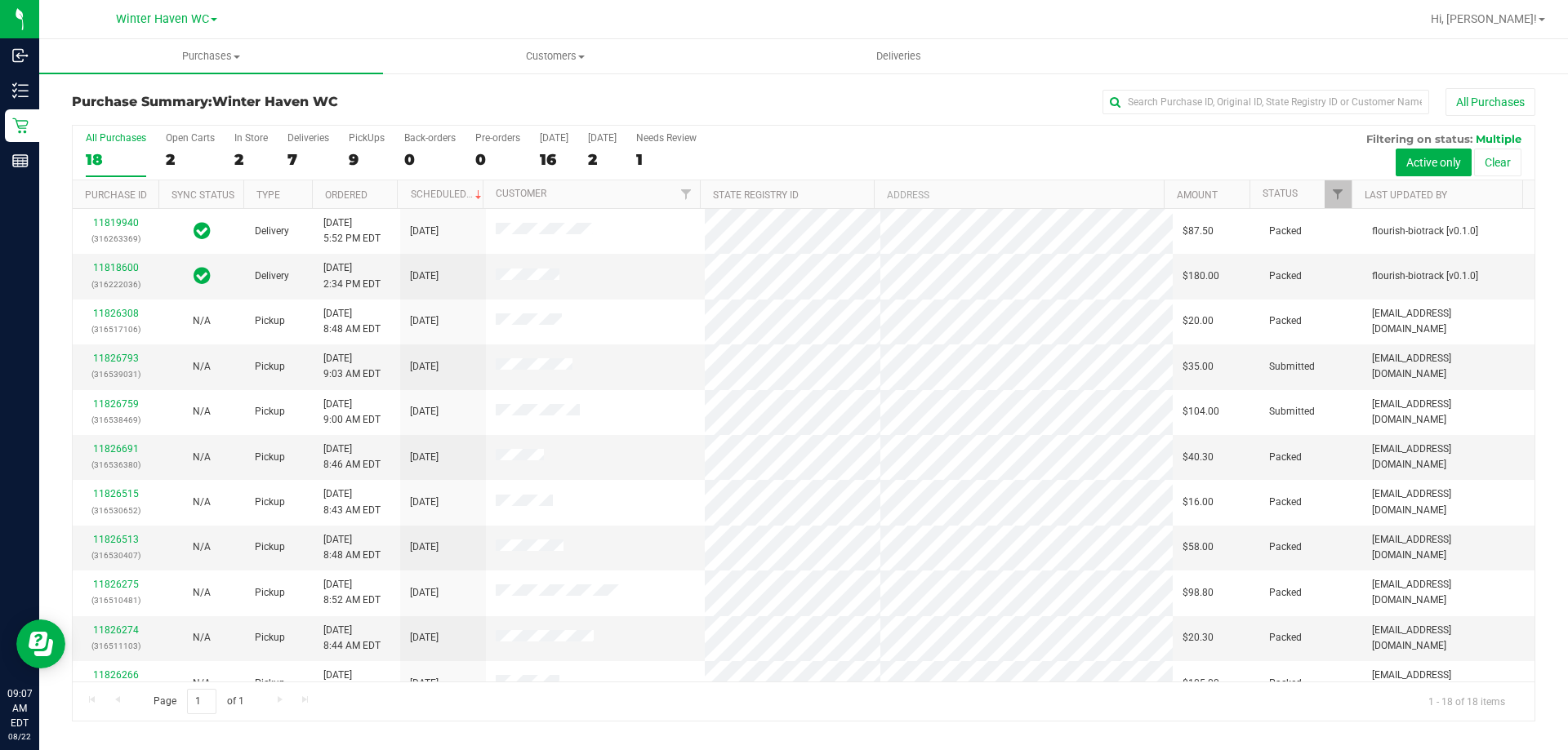
click at [292, 157] on div "7" at bounding box center [309, 160] width 41 height 19
click at [0, 0] on input "Deliveries 7" at bounding box center [0, 0] width 0 height 0
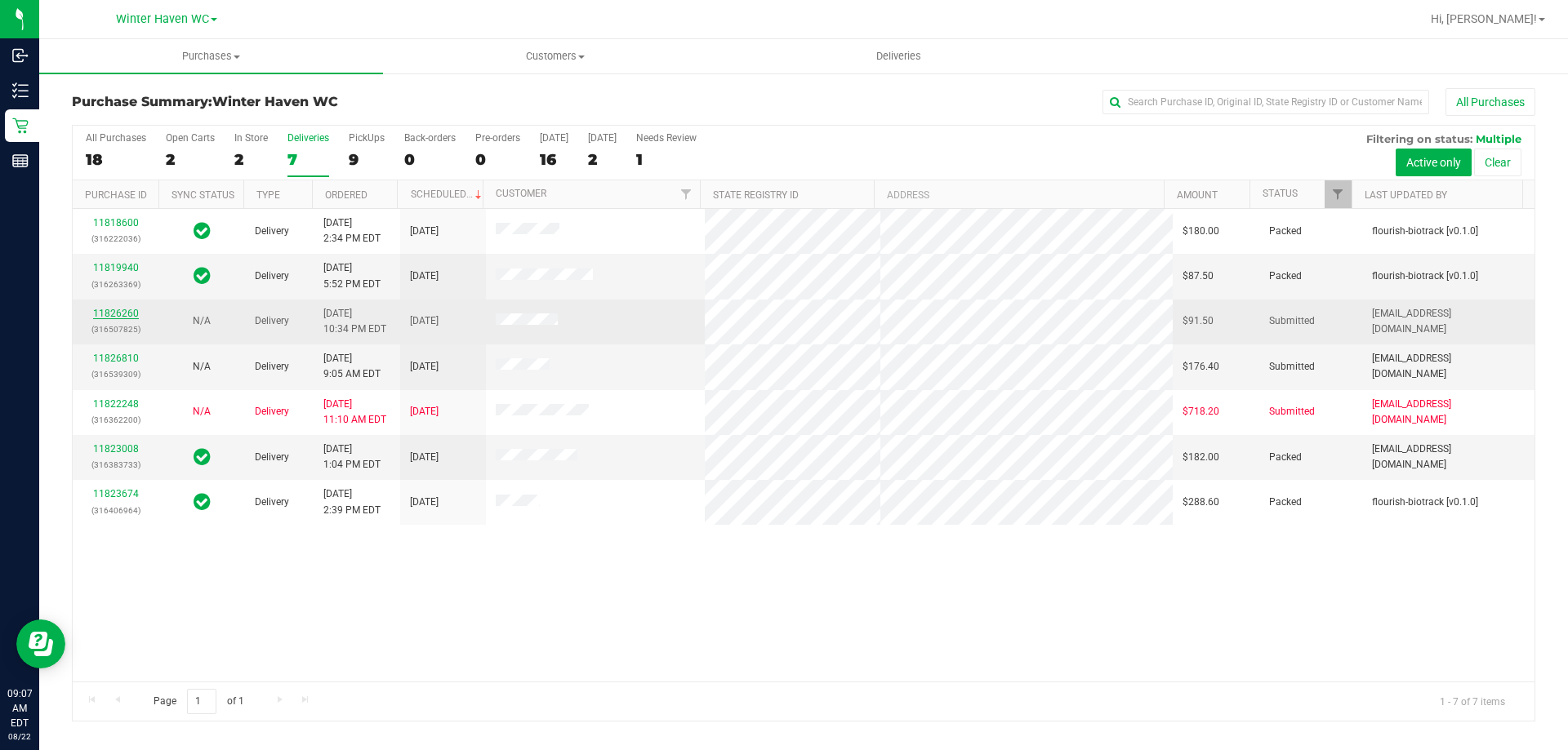
click at [107, 308] on link "11826260" at bounding box center [116, 313] width 46 height 11
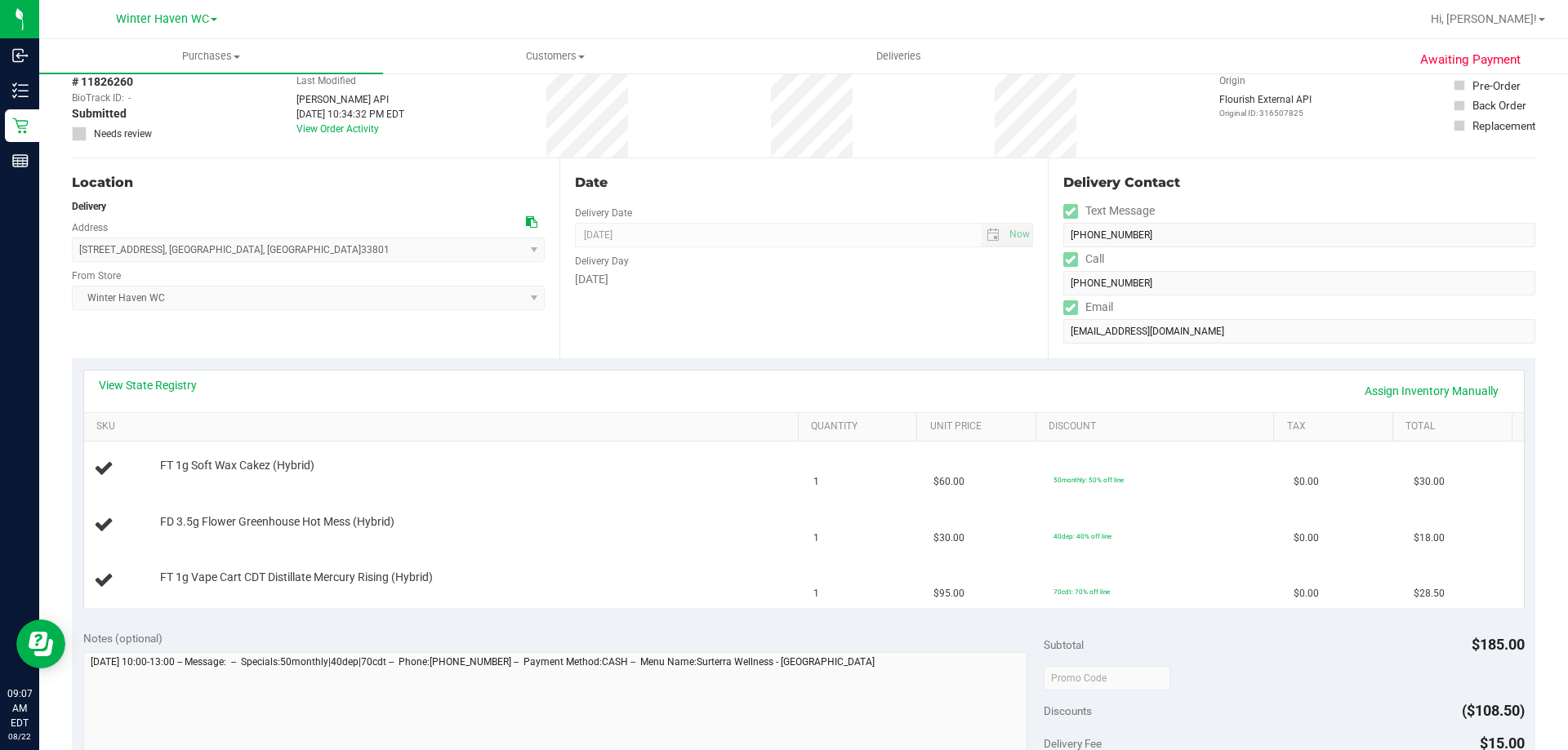
scroll to position [490, 0]
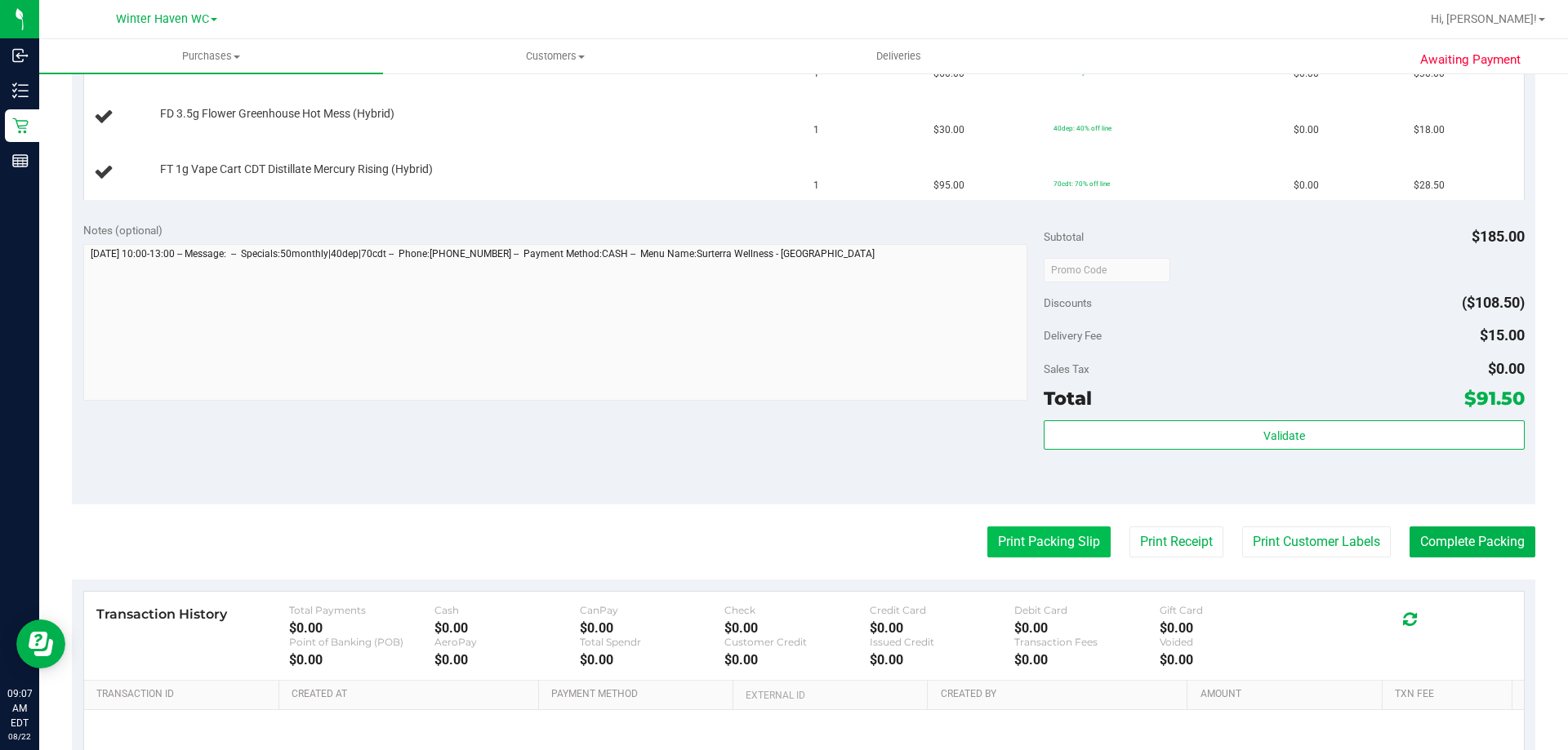
click at [1065, 543] on button "Print Packing Slip" at bounding box center [1049, 542] width 124 height 31
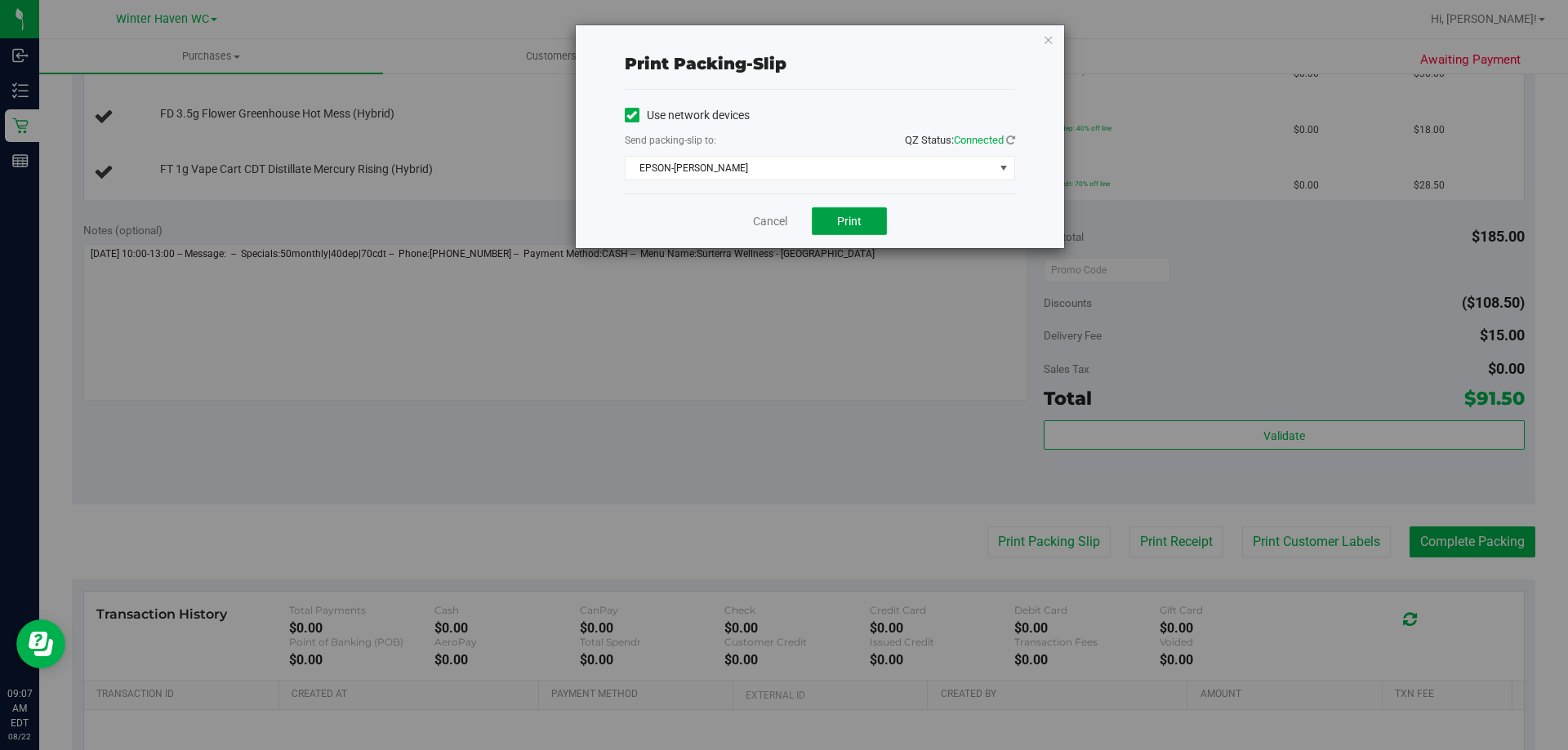
click at [838, 225] on span "Print" at bounding box center [849, 220] width 24 height 13
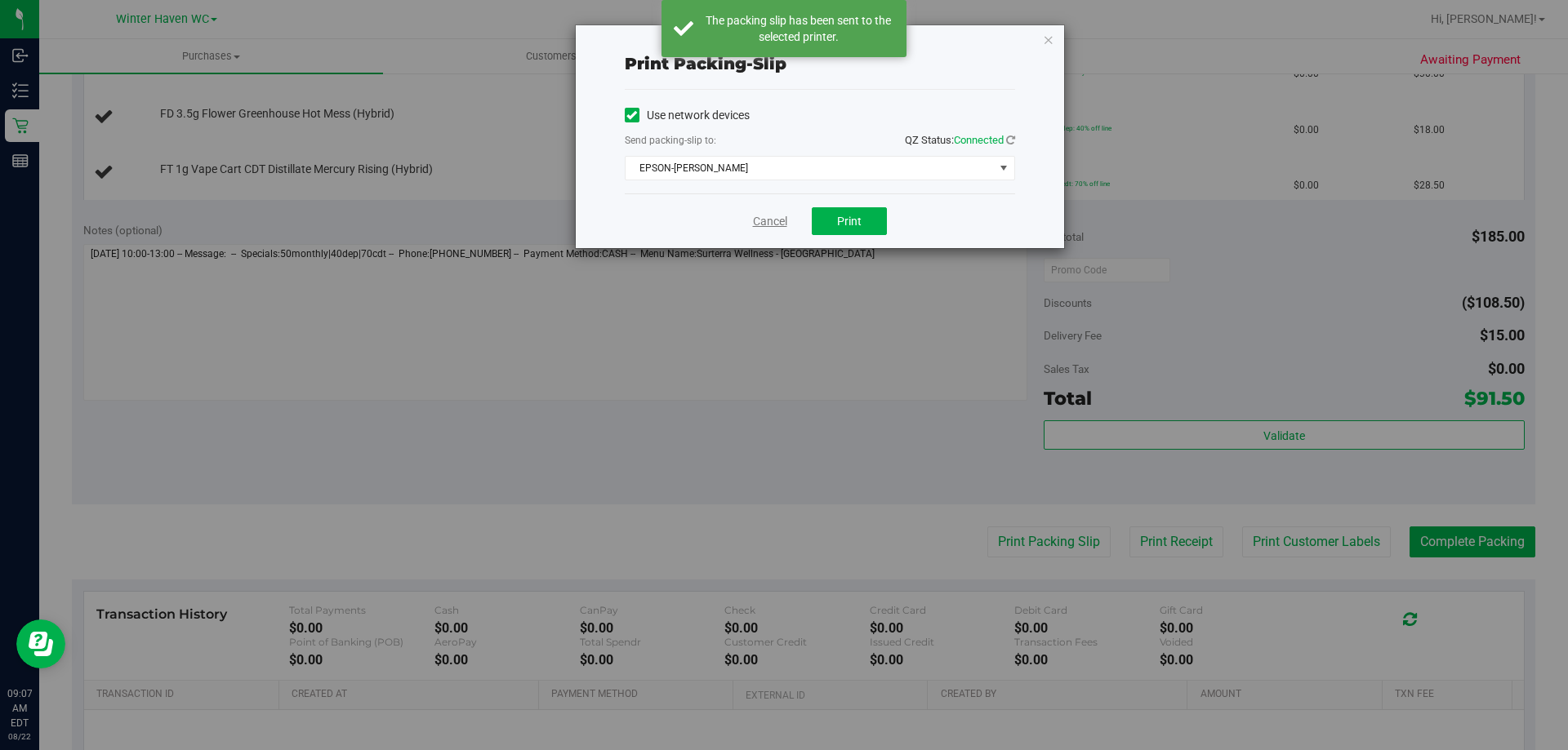
click at [766, 222] on link "Cancel" at bounding box center [770, 222] width 35 height 17
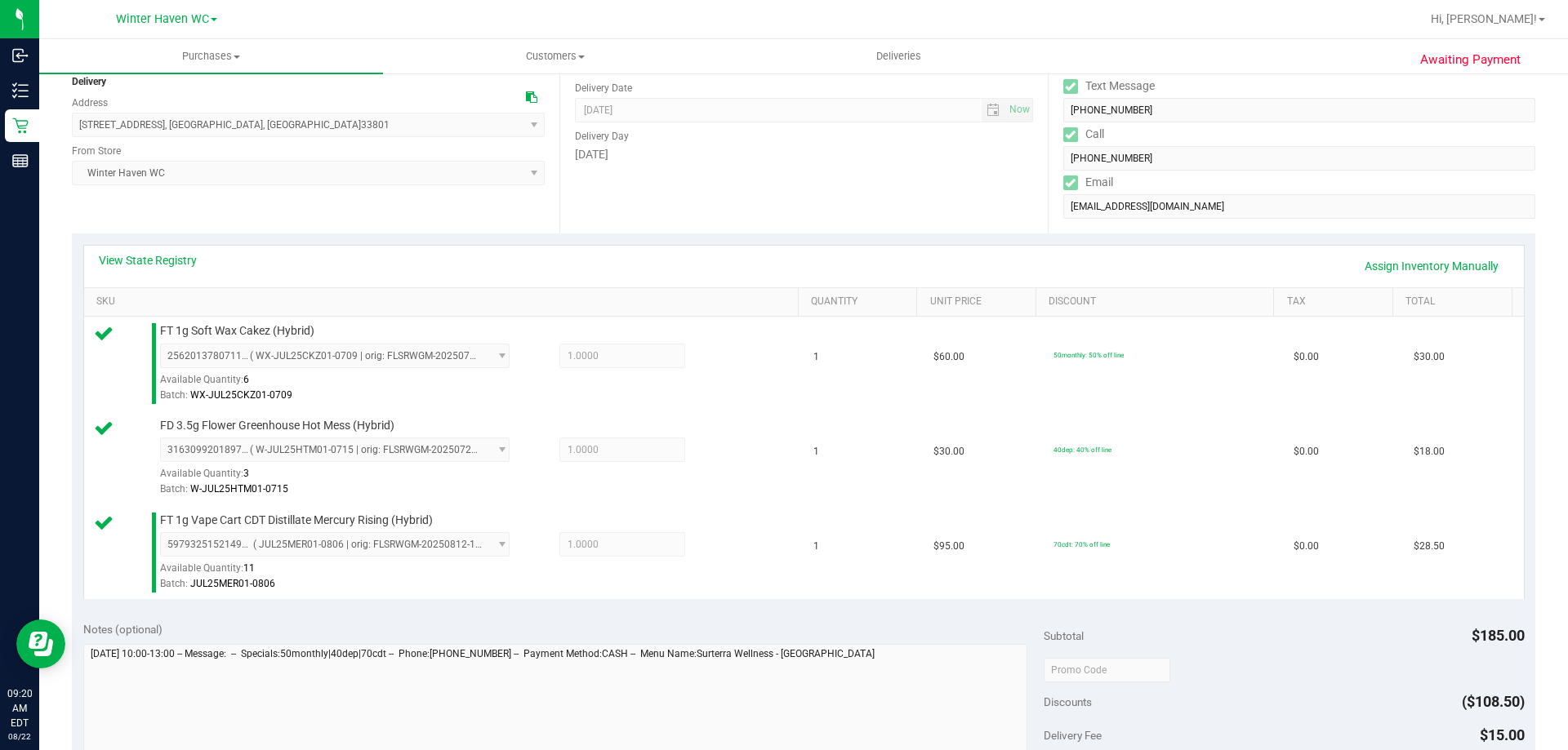
scroll to position [327, 0]
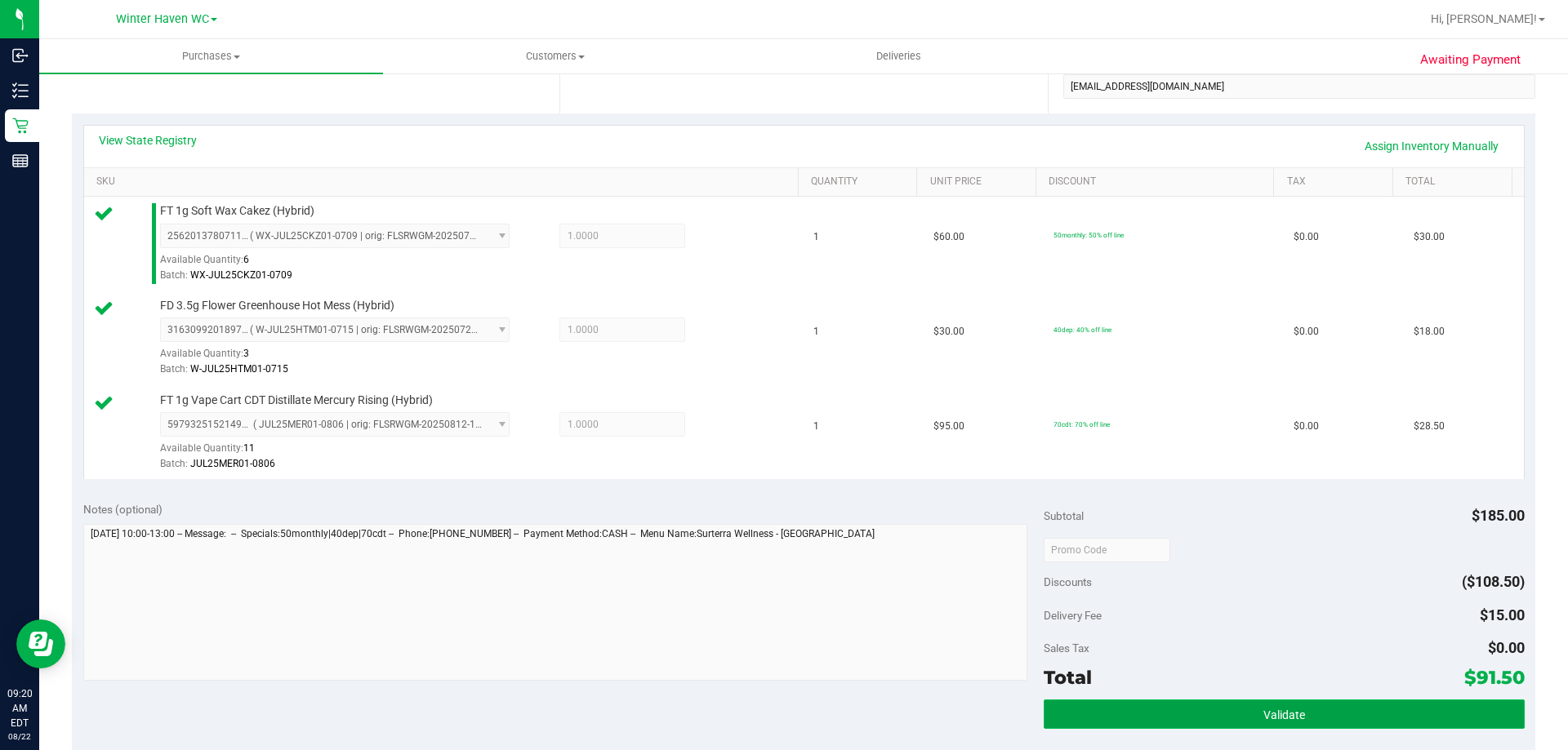
click at [1351, 728] on button "Validate" at bounding box center [1283, 715] width 480 height 29
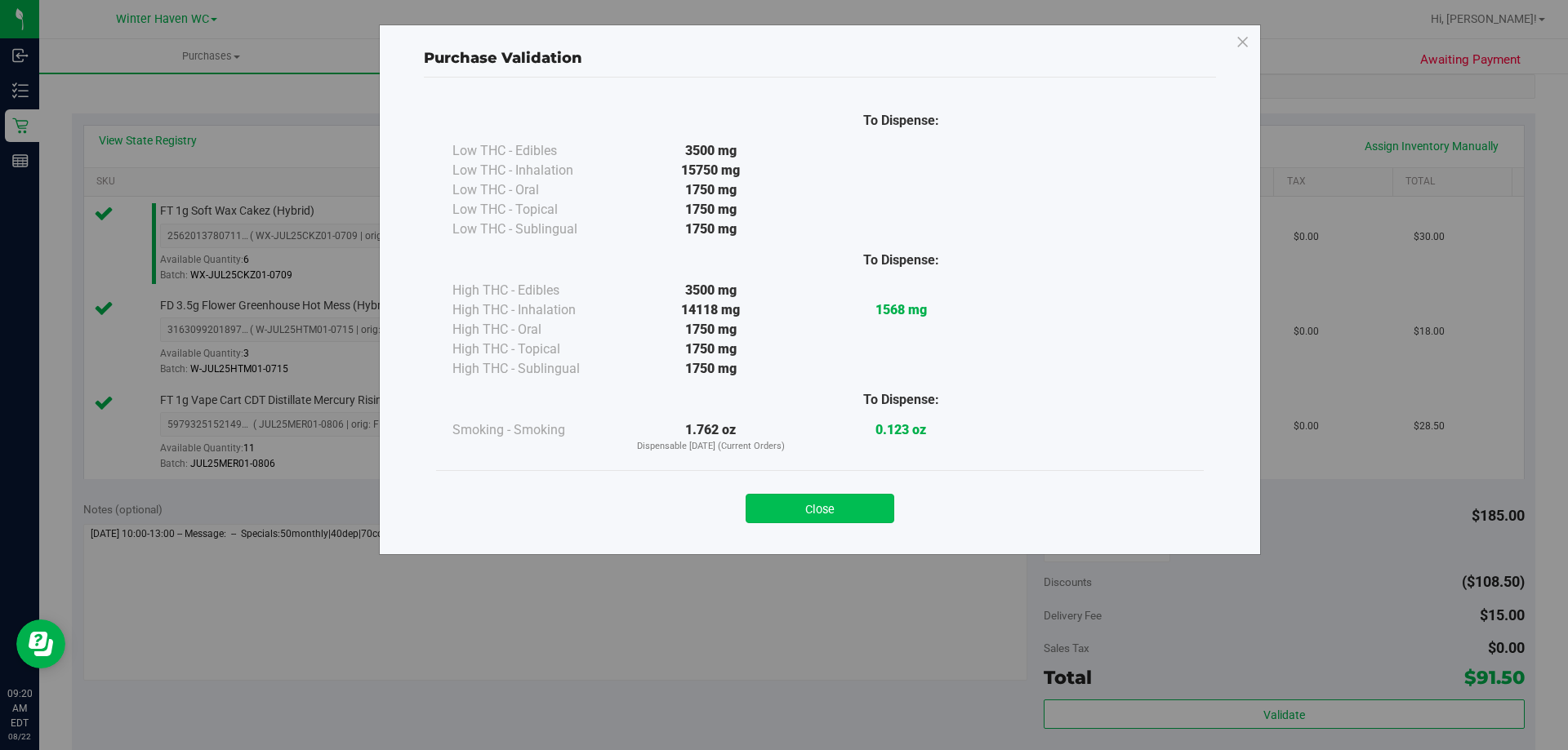
click at [851, 511] on button "Close" at bounding box center [819, 509] width 149 height 29
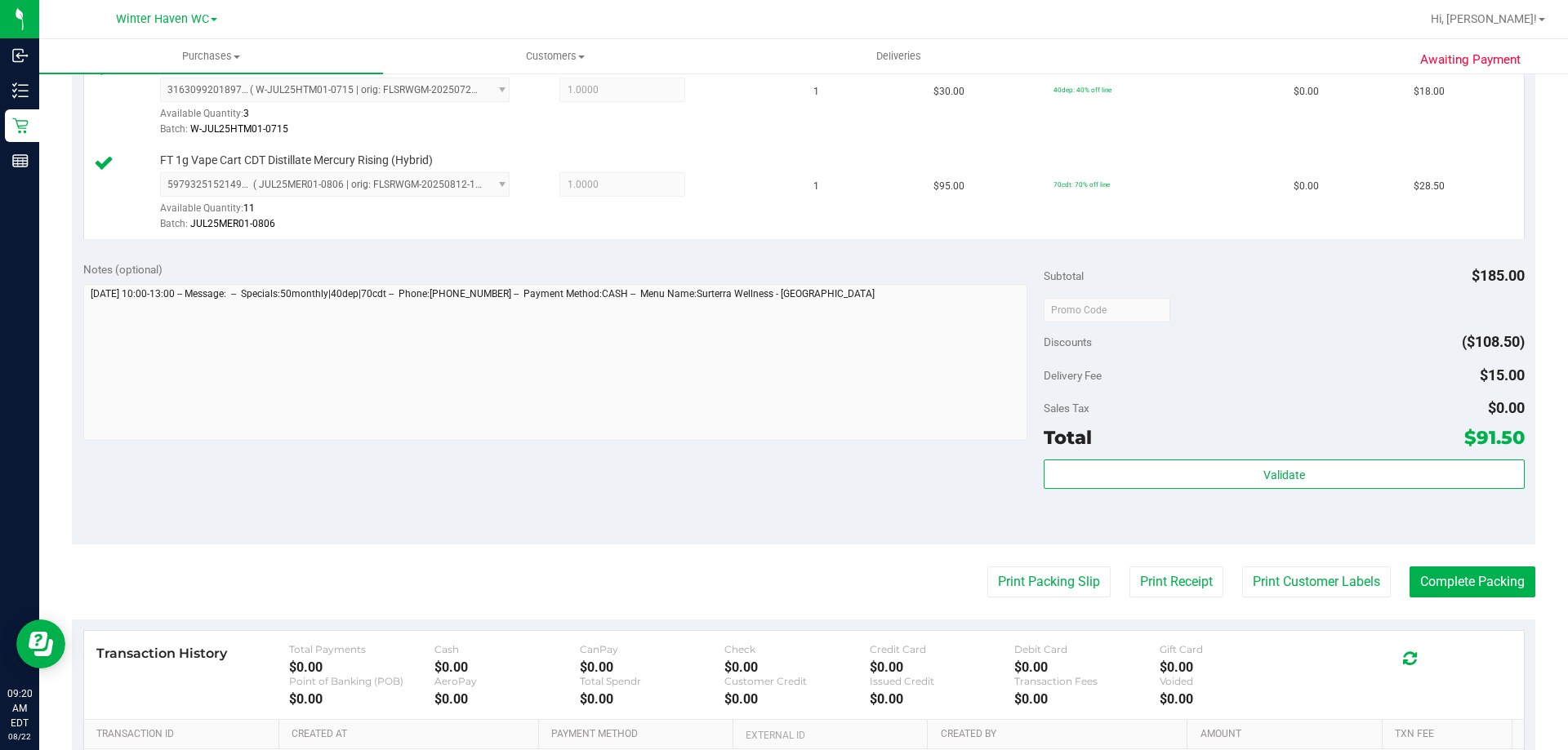
scroll to position [734, 0]
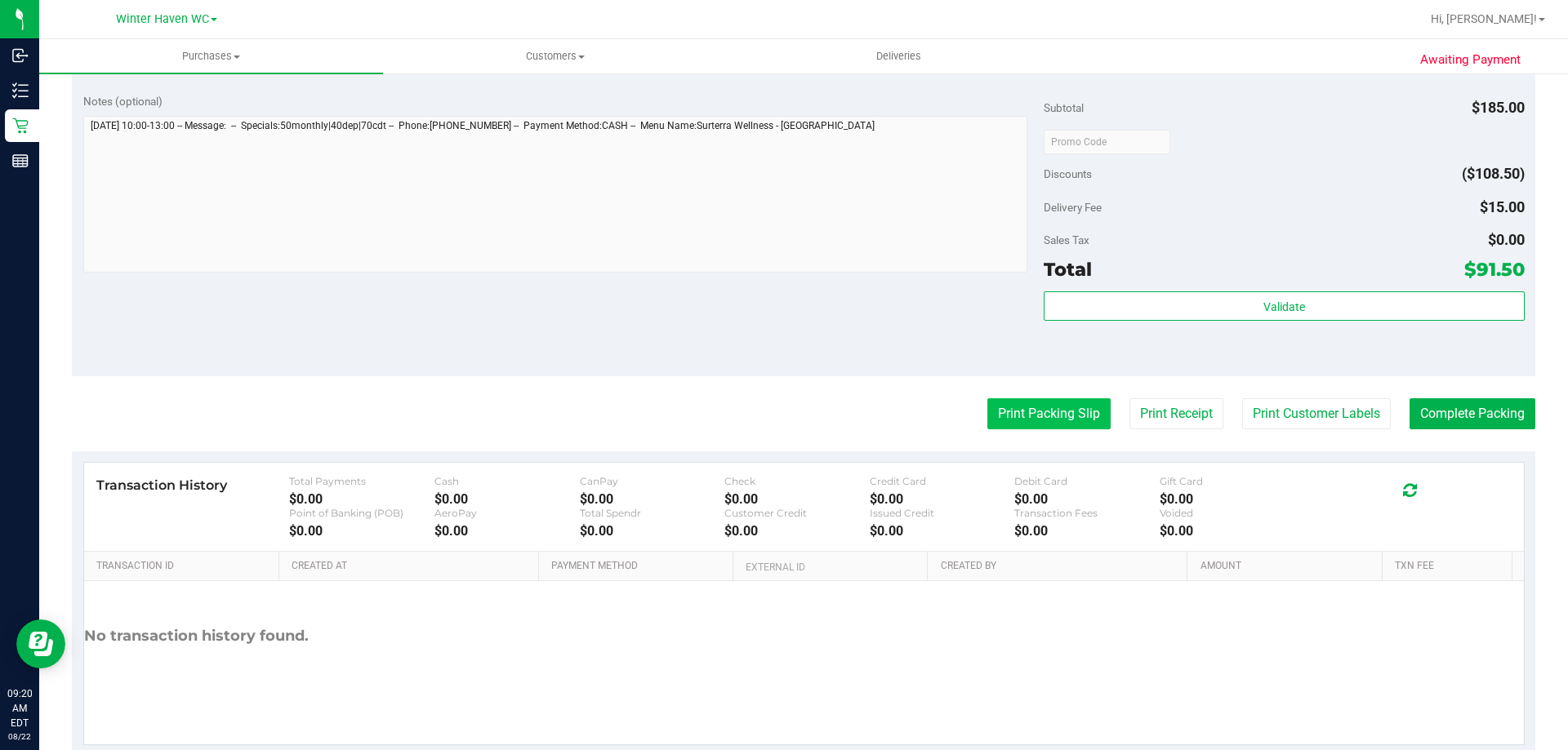
click at [1066, 410] on button "Print Packing Slip" at bounding box center [1049, 414] width 124 height 31
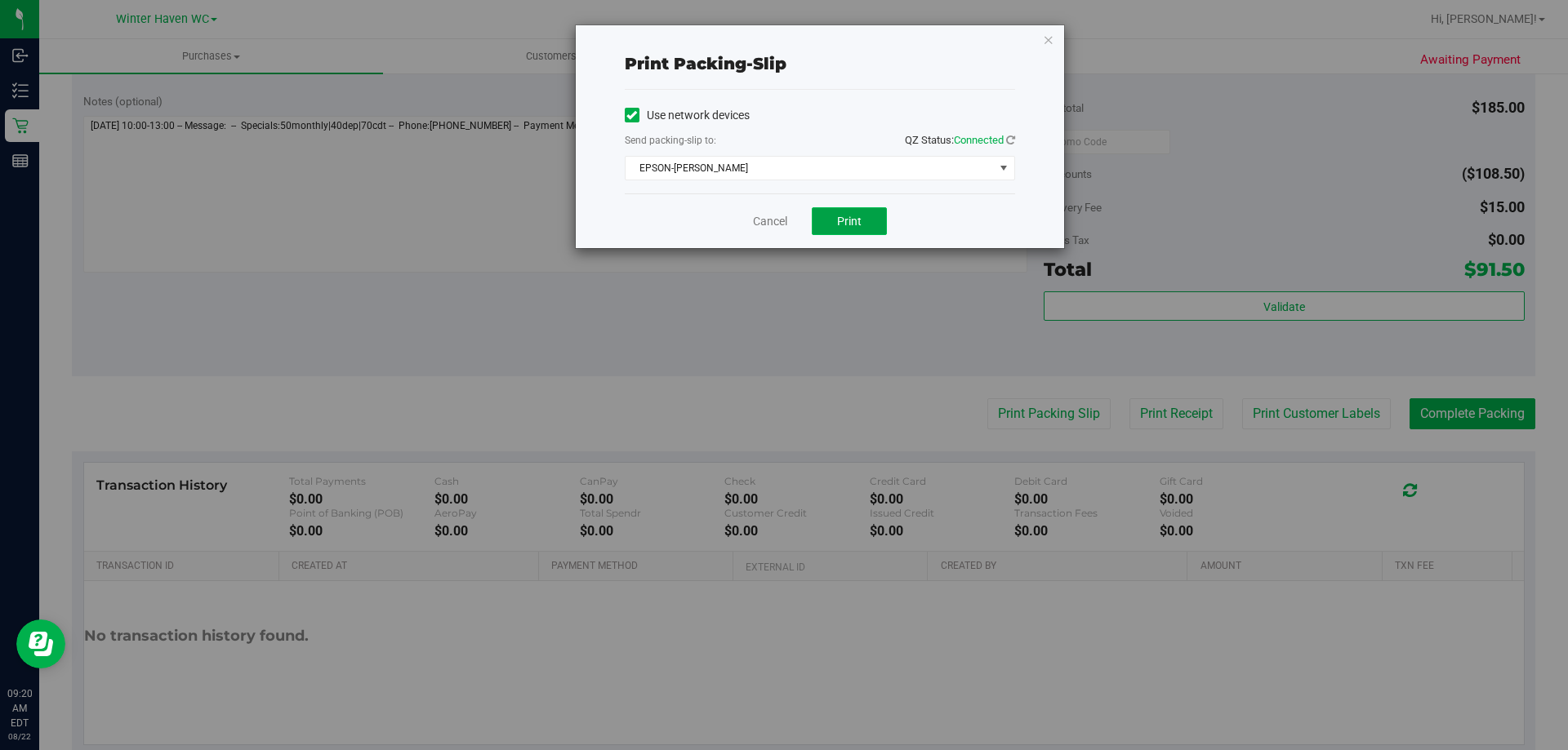
click at [841, 226] on span "Print" at bounding box center [849, 220] width 24 height 13
click at [784, 218] on link "Cancel" at bounding box center [770, 222] width 35 height 17
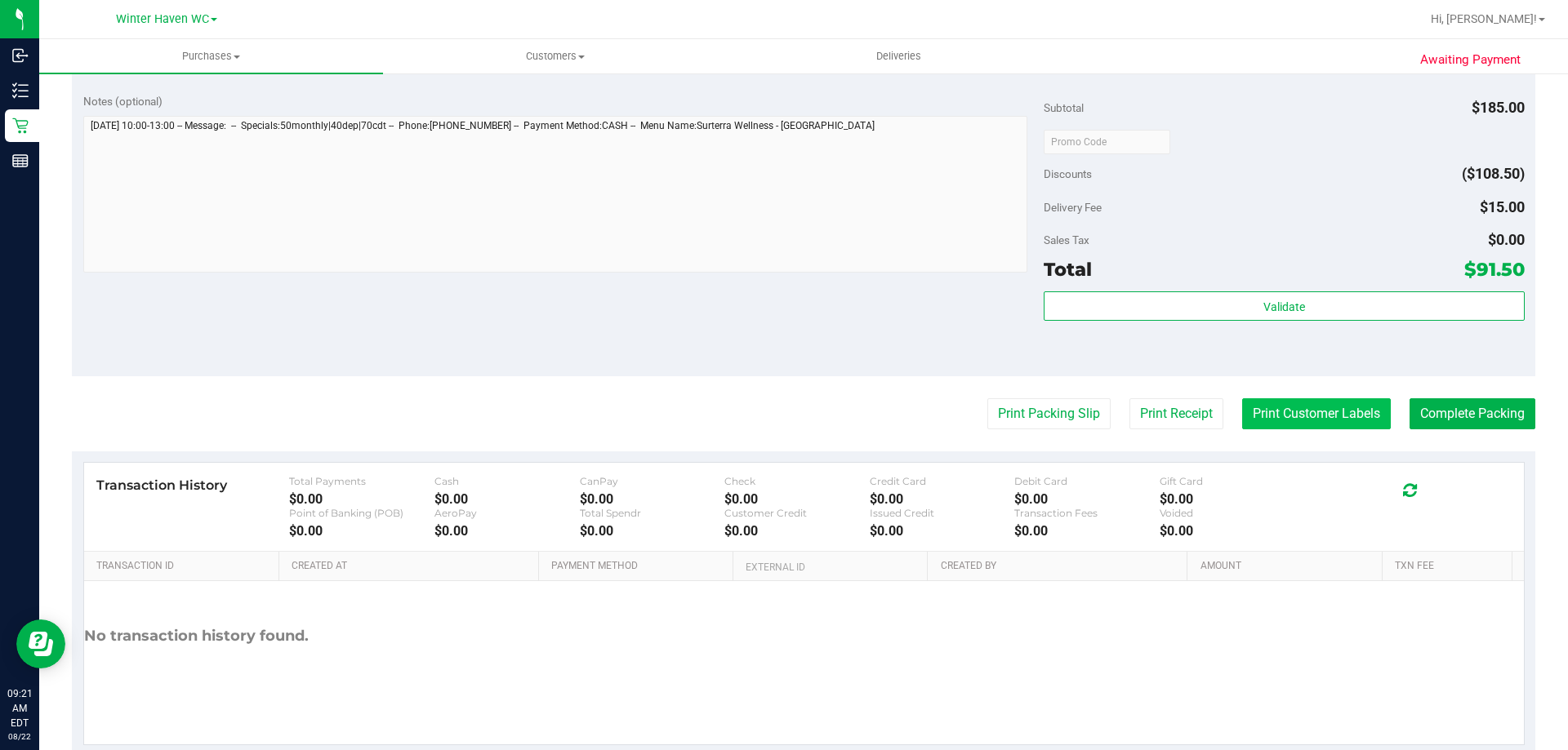
click at [1336, 422] on button "Print Customer Labels" at bounding box center [1316, 414] width 149 height 31
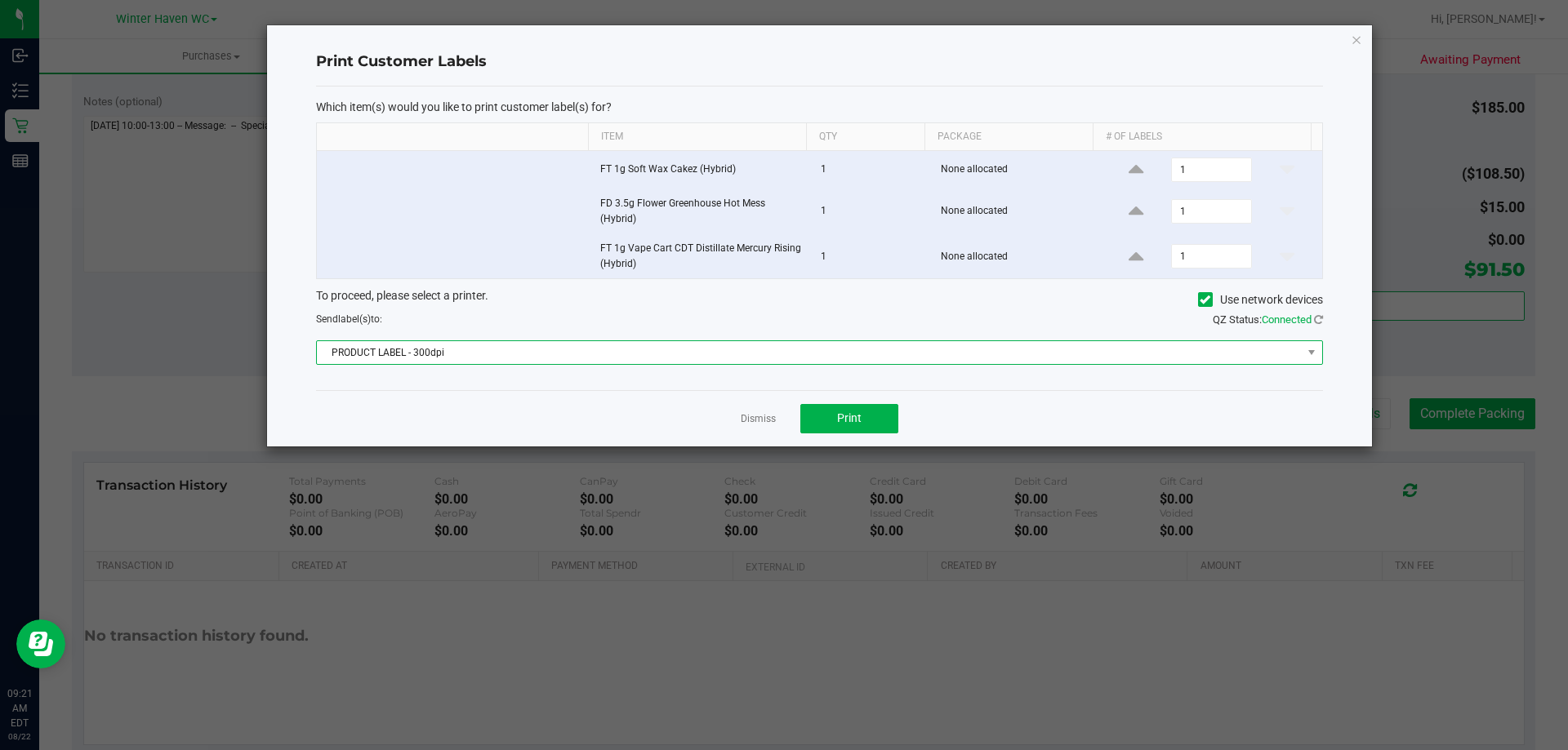
click at [680, 352] on span "PRODUCT LABEL - 300dpi" at bounding box center [809, 353] width 985 height 22
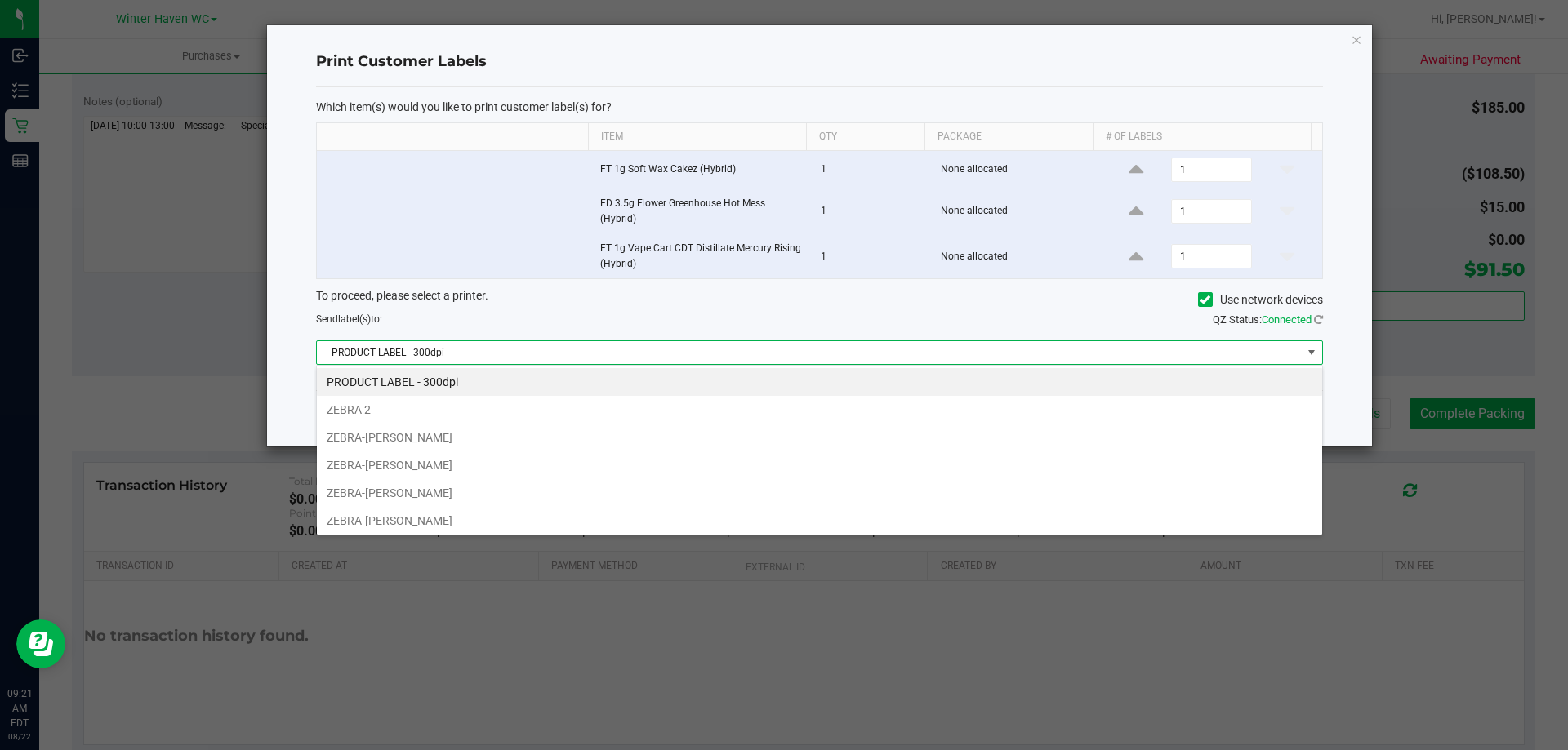
scroll to position [24, 1006]
click at [461, 454] on li "ZEBRA-JAMES-OTTO" at bounding box center [819, 465] width 1005 height 28
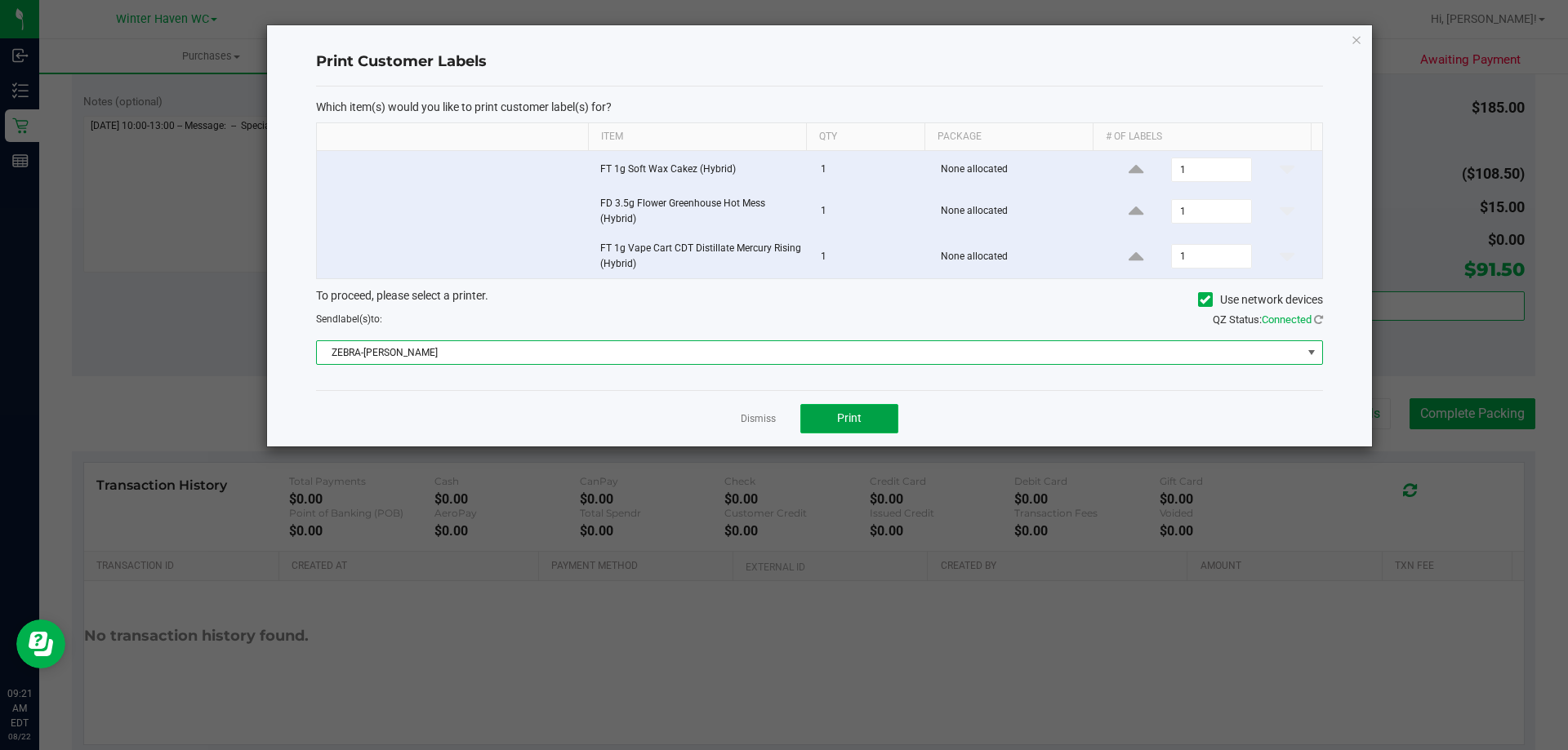
click at [809, 429] on button "Print" at bounding box center [849, 419] width 98 height 29
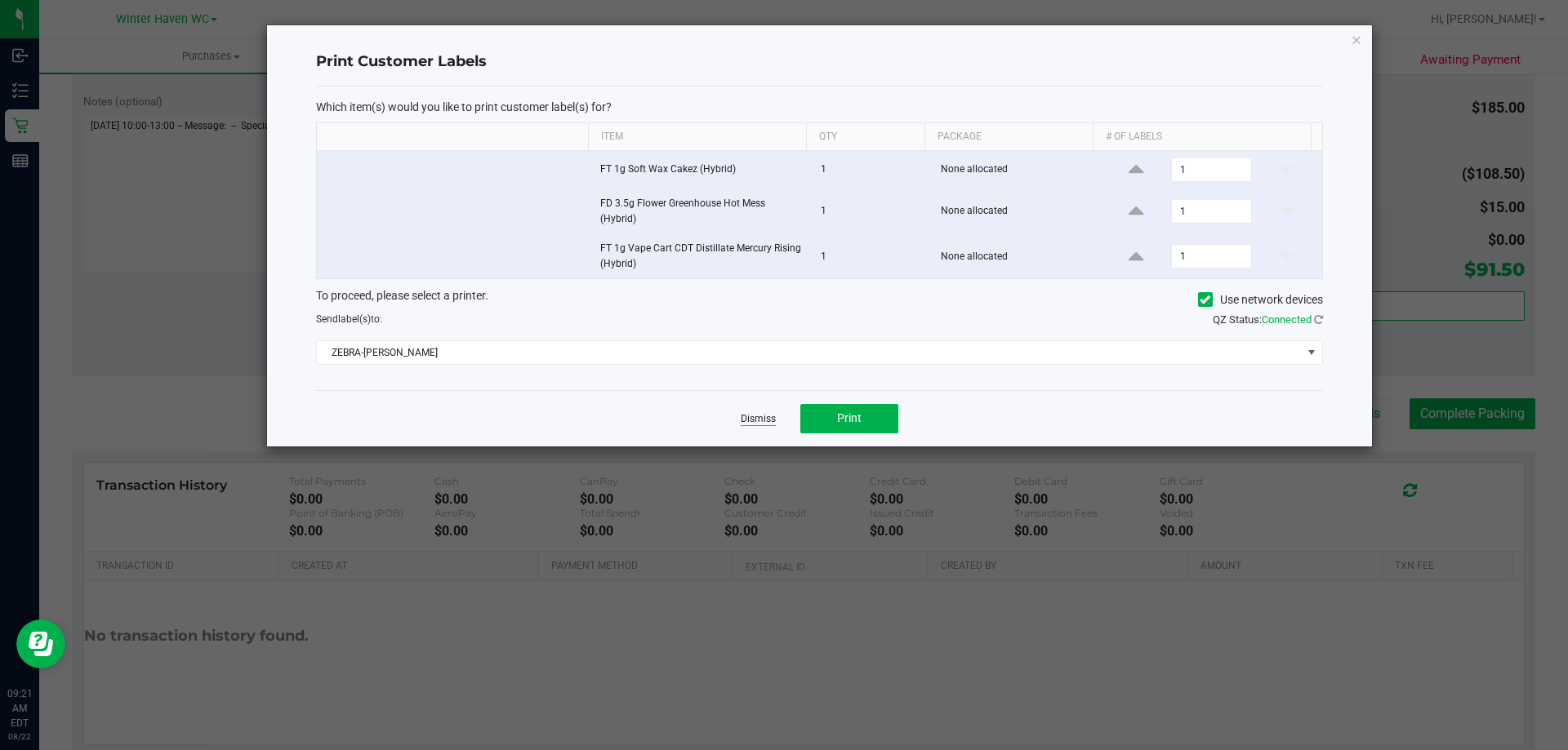
click at [764, 426] on link "Dismiss" at bounding box center [758, 419] width 35 height 14
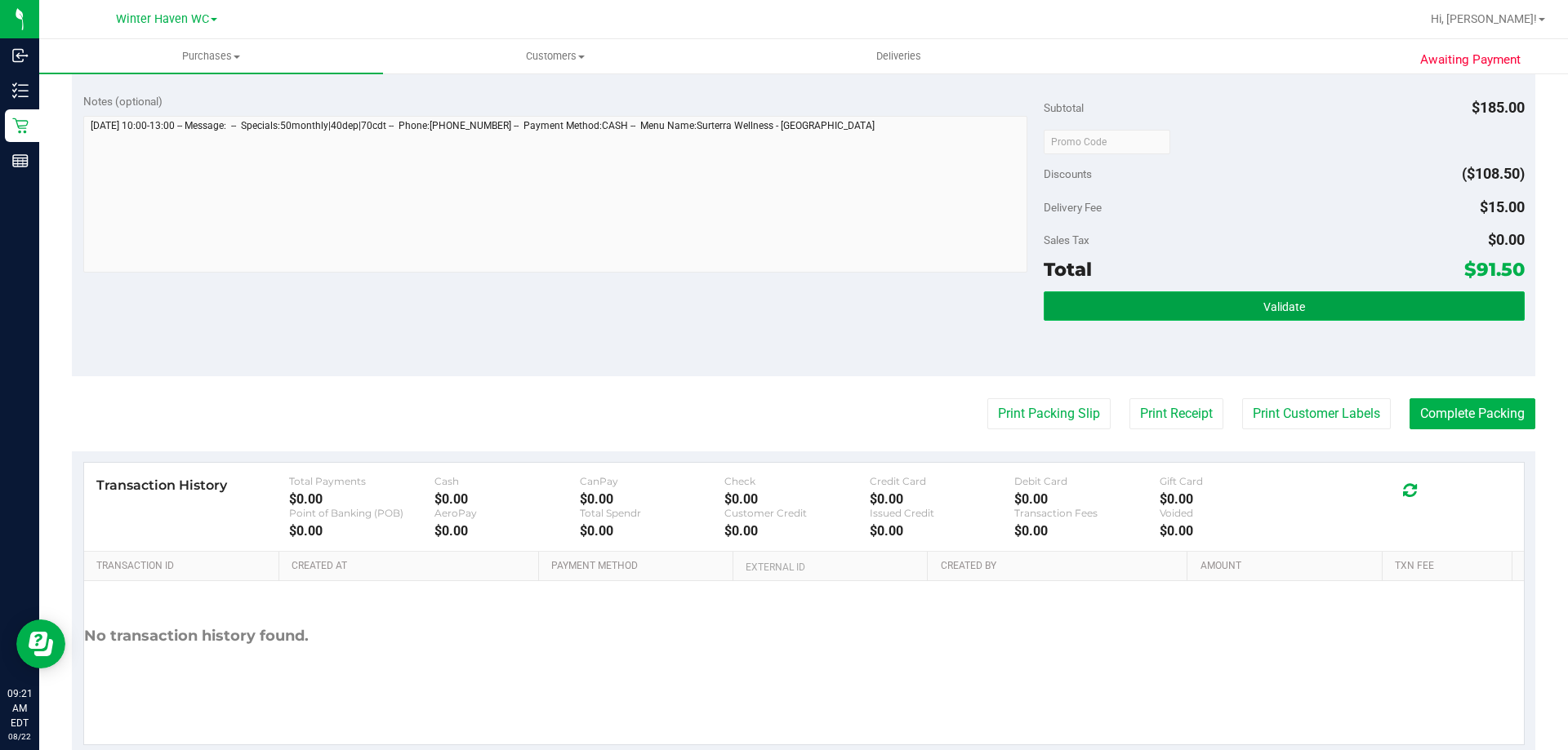
click at [1178, 302] on button "Validate" at bounding box center [1283, 306] width 480 height 29
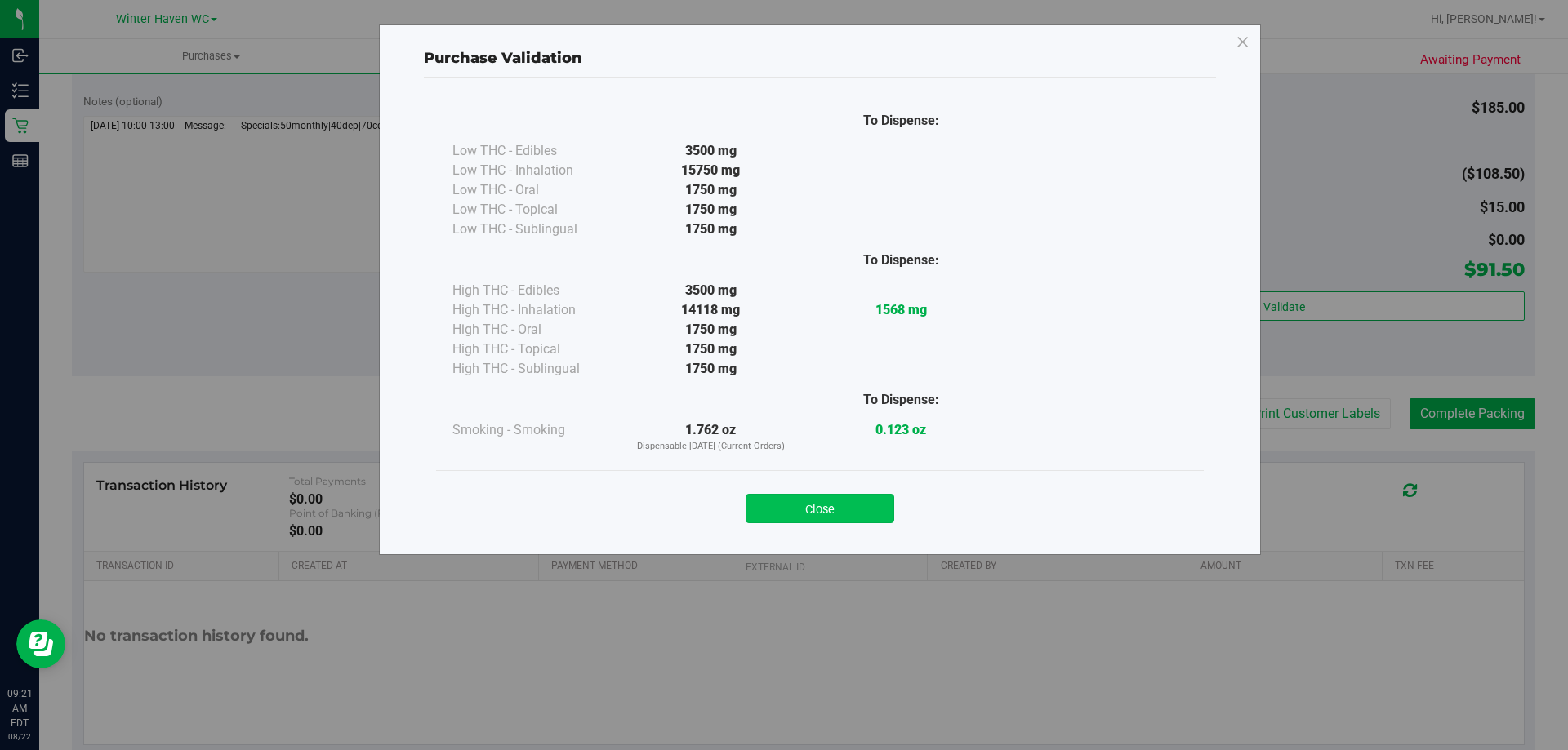
click at [841, 516] on button "Close" at bounding box center [819, 509] width 149 height 29
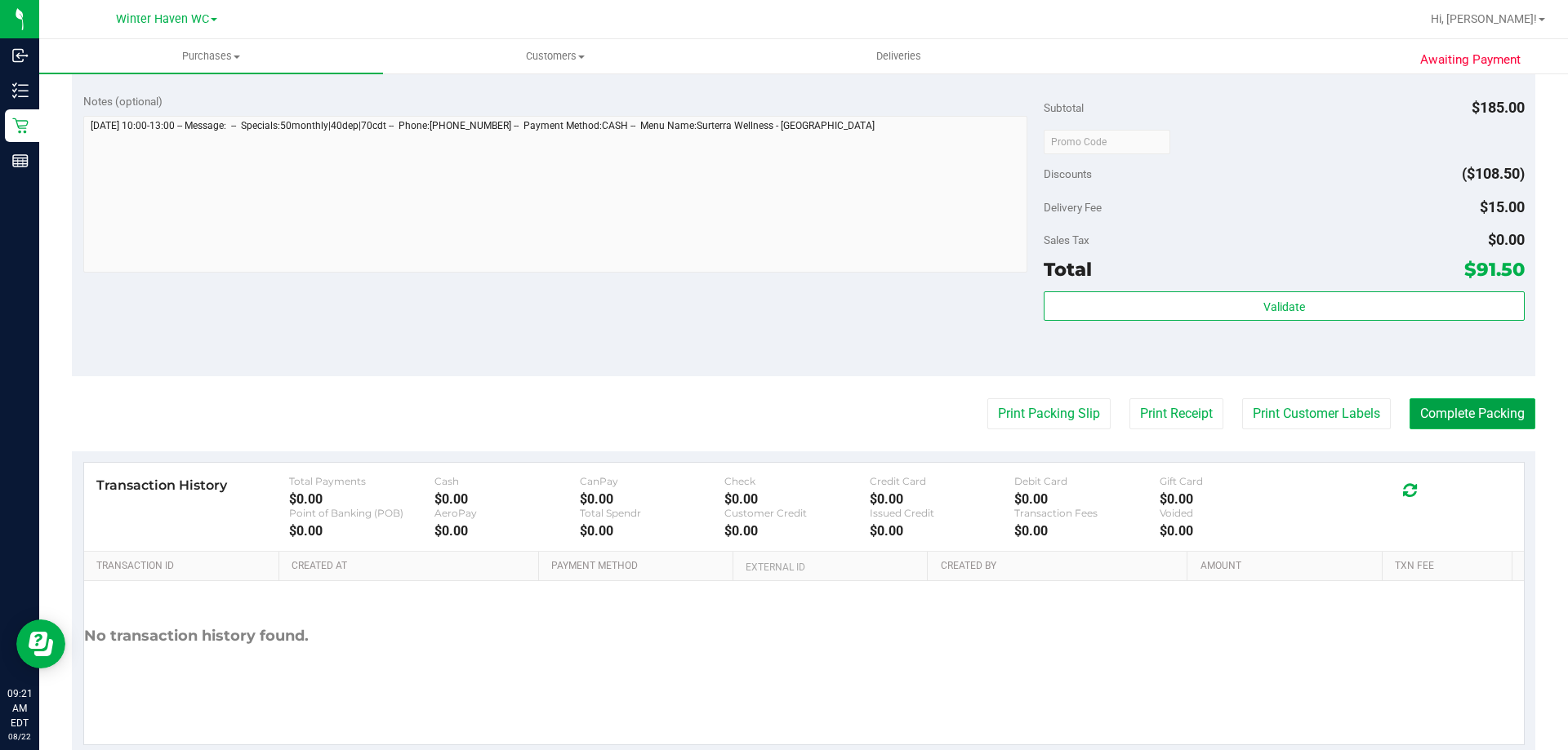
click at [1432, 410] on button "Complete Packing" at bounding box center [1472, 414] width 125 height 31
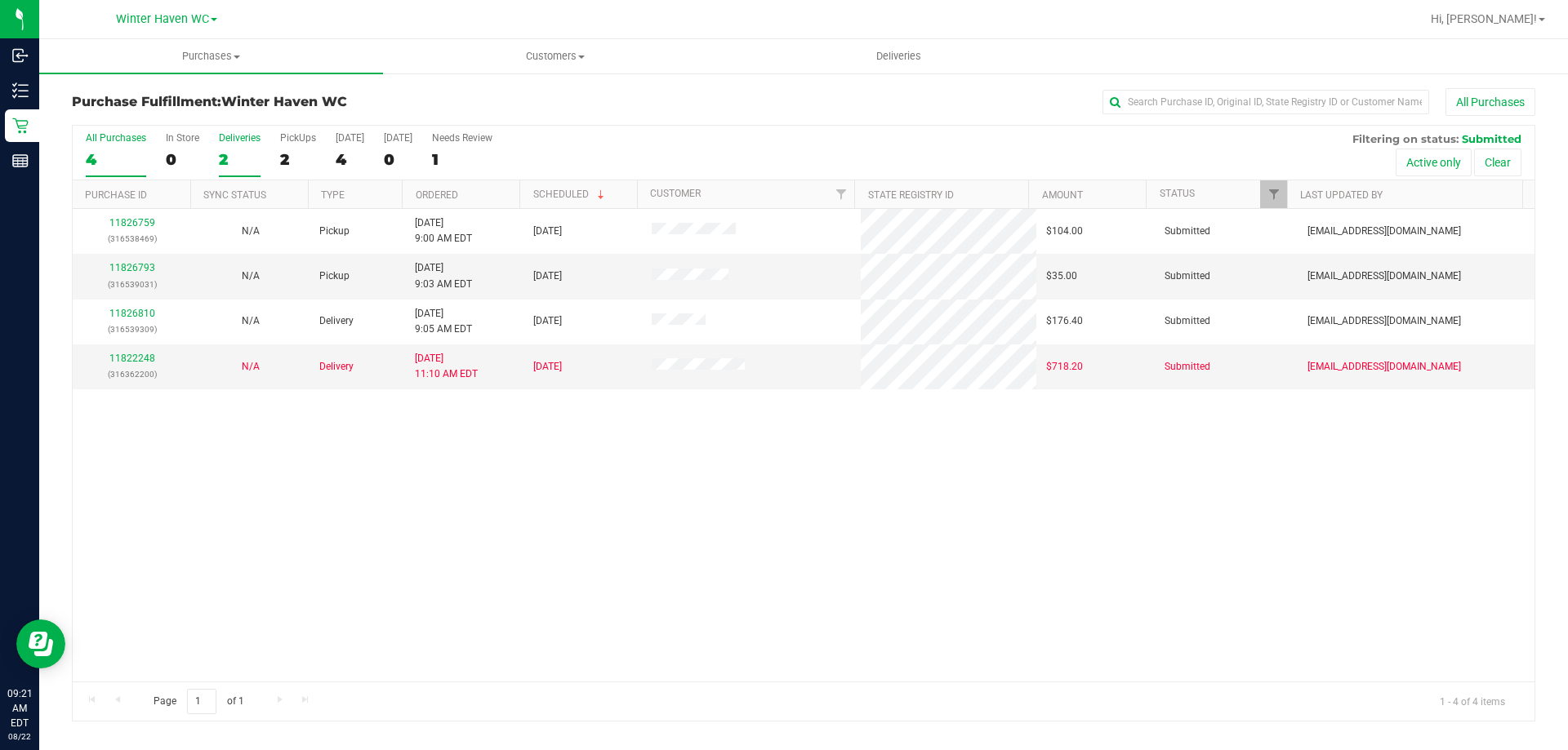
click at [227, 156] on div "2" at bounding box center [239, 160] width 41 height 19
click at [0, 0] on input "Deliveries 2" at bounding box center [0, 0] width 0 height 0
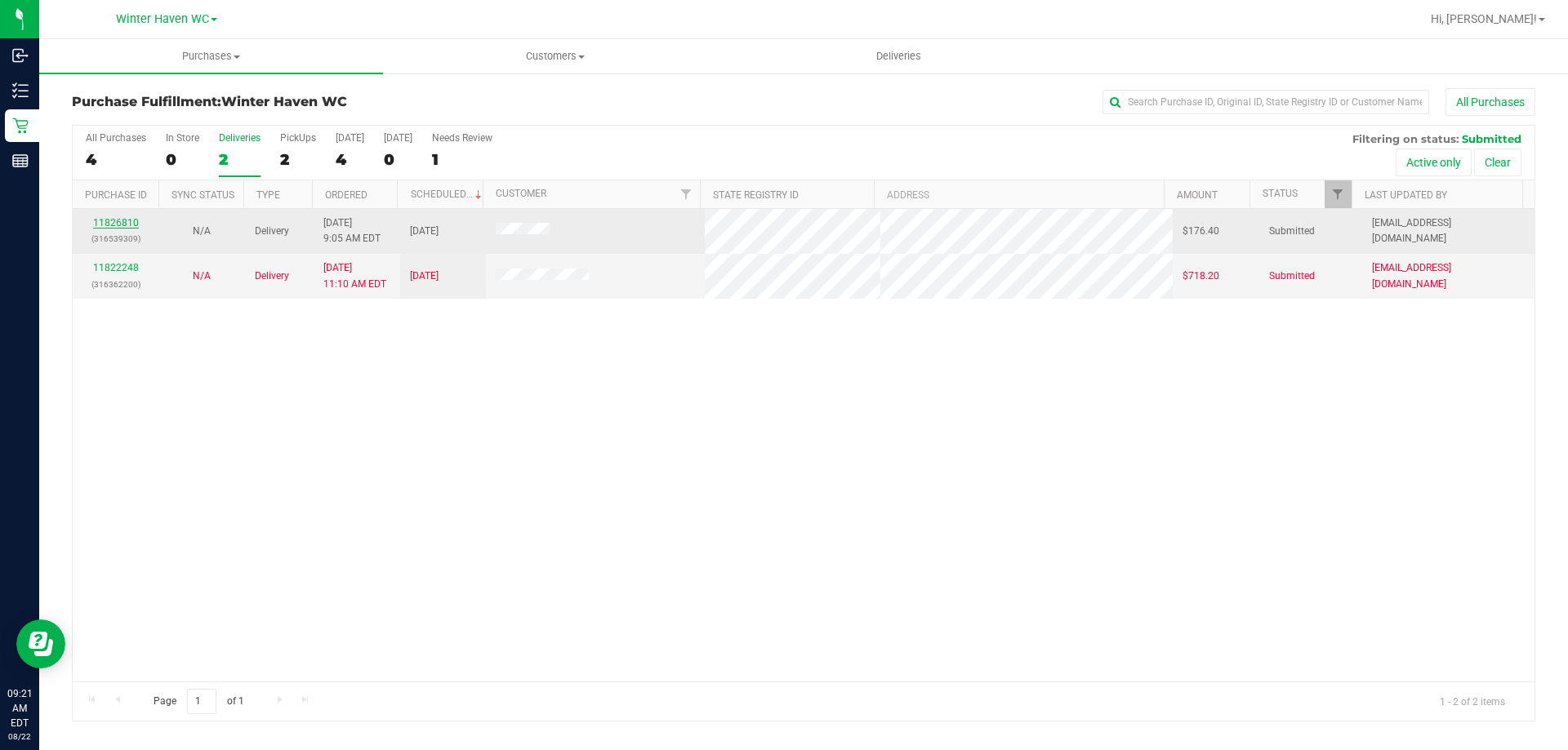
click at [113, 220] on link "11826810" at bounding box center [116, 222] width 46 height 11
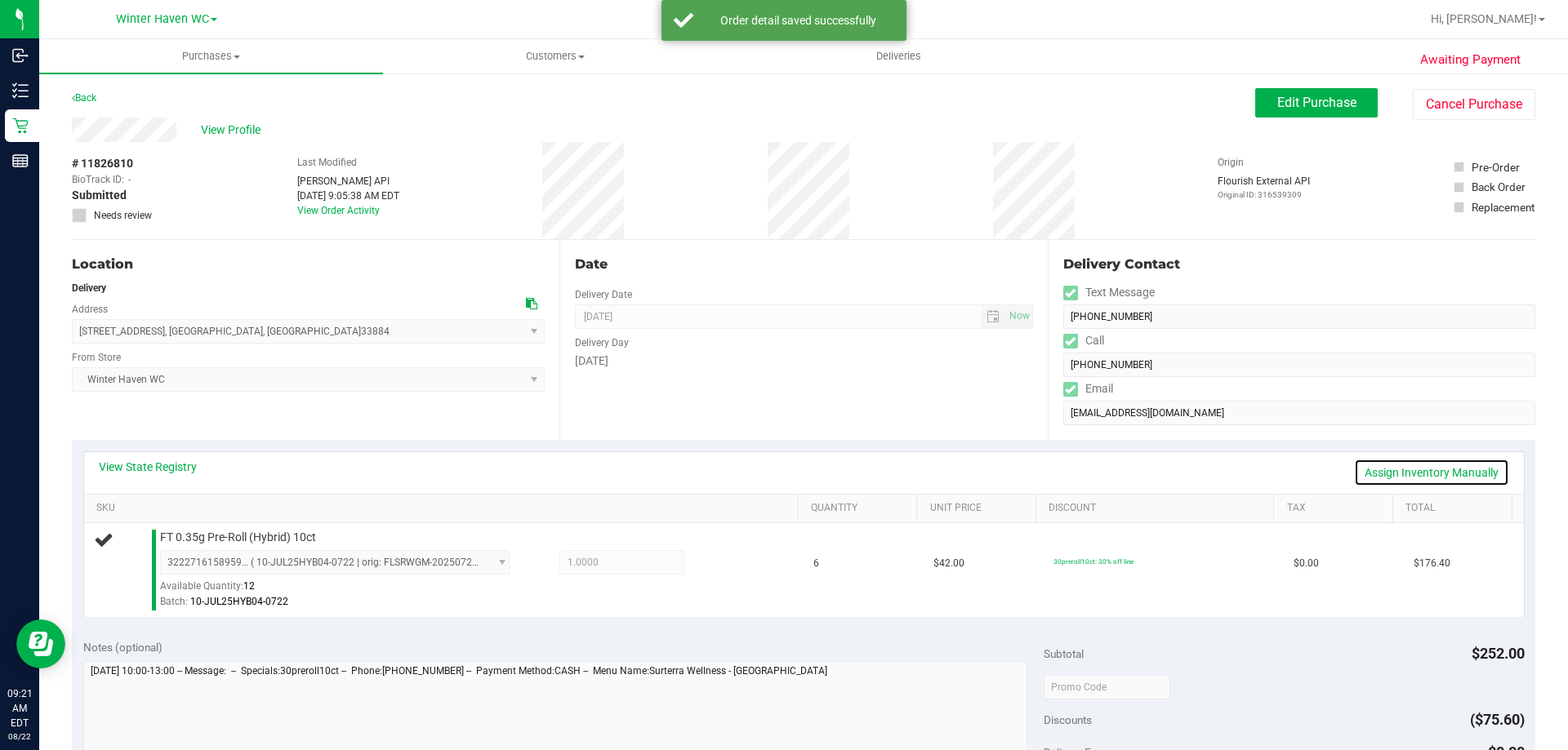
click at [1402, 468] on link "Assign Inventory Manually" at bounding box center [1431, 473] width 155 height 28
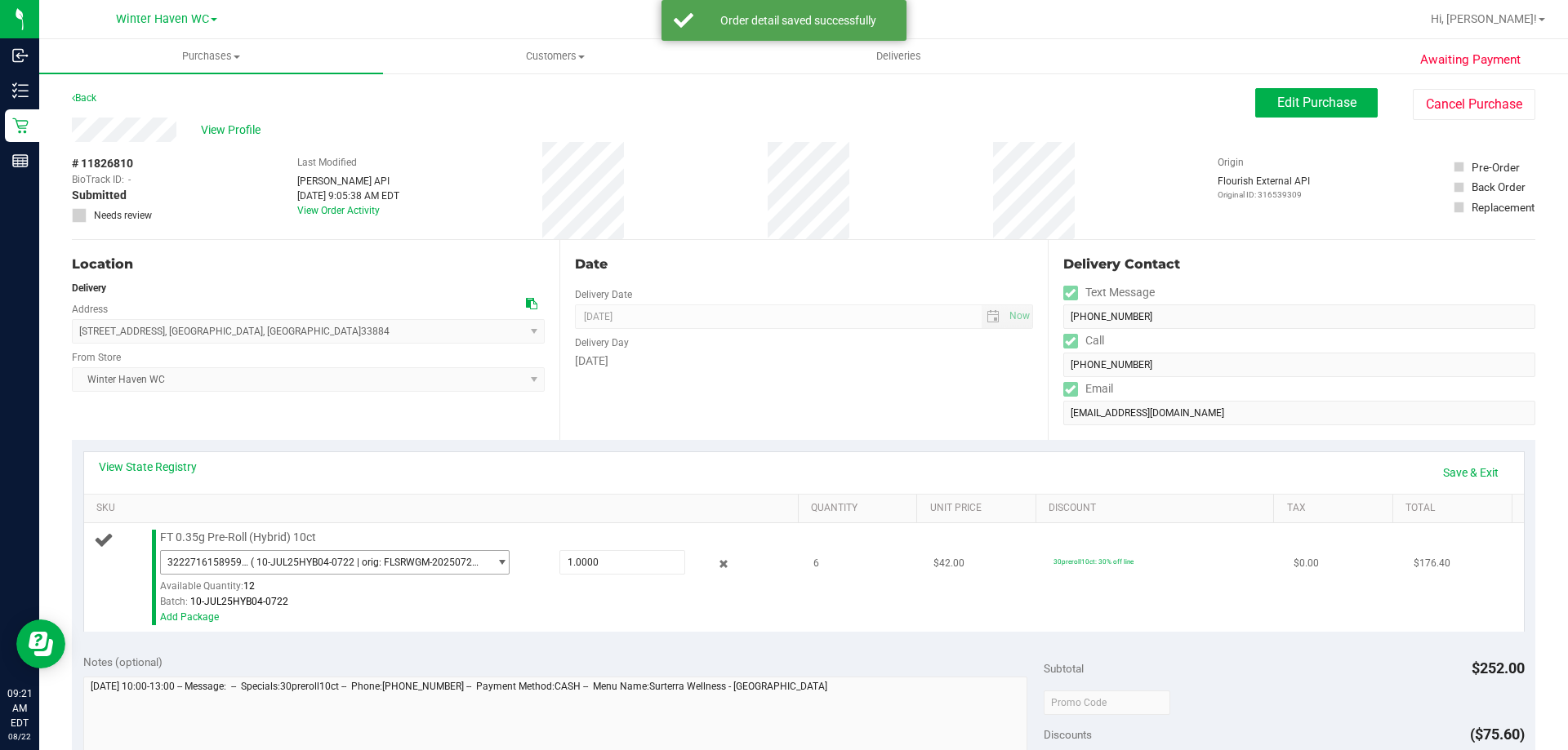
click at [351, 569] on span "3222716158959418 ( 10-JUL25HYB04-0722 | orig: FLSRWGM-20250727-015 )" at bounding box center [324, 562] width 328 height 22
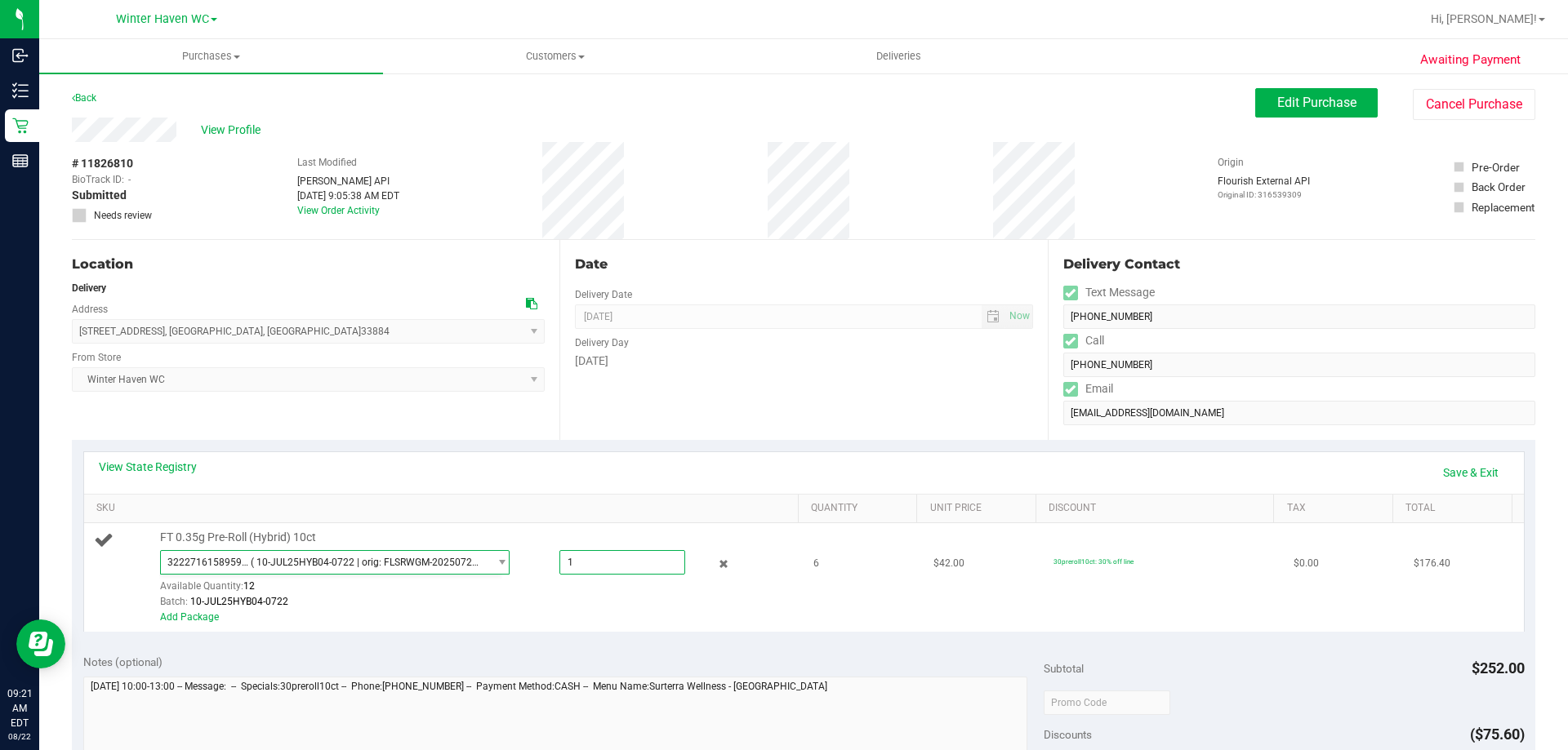
click at [611, 567] on span "1.0000 1" at bounding box center [621, 562] width 125 height 24
drag, startPoint x: 602, startPoint y: 558, endPoint x: 543, endPoint y: 557, distance: 59.0
click at [543, 557] on div "1.0000 1" at bounding box center [606, 562] width 157 height 24
type input "6"
type input "6.0000"
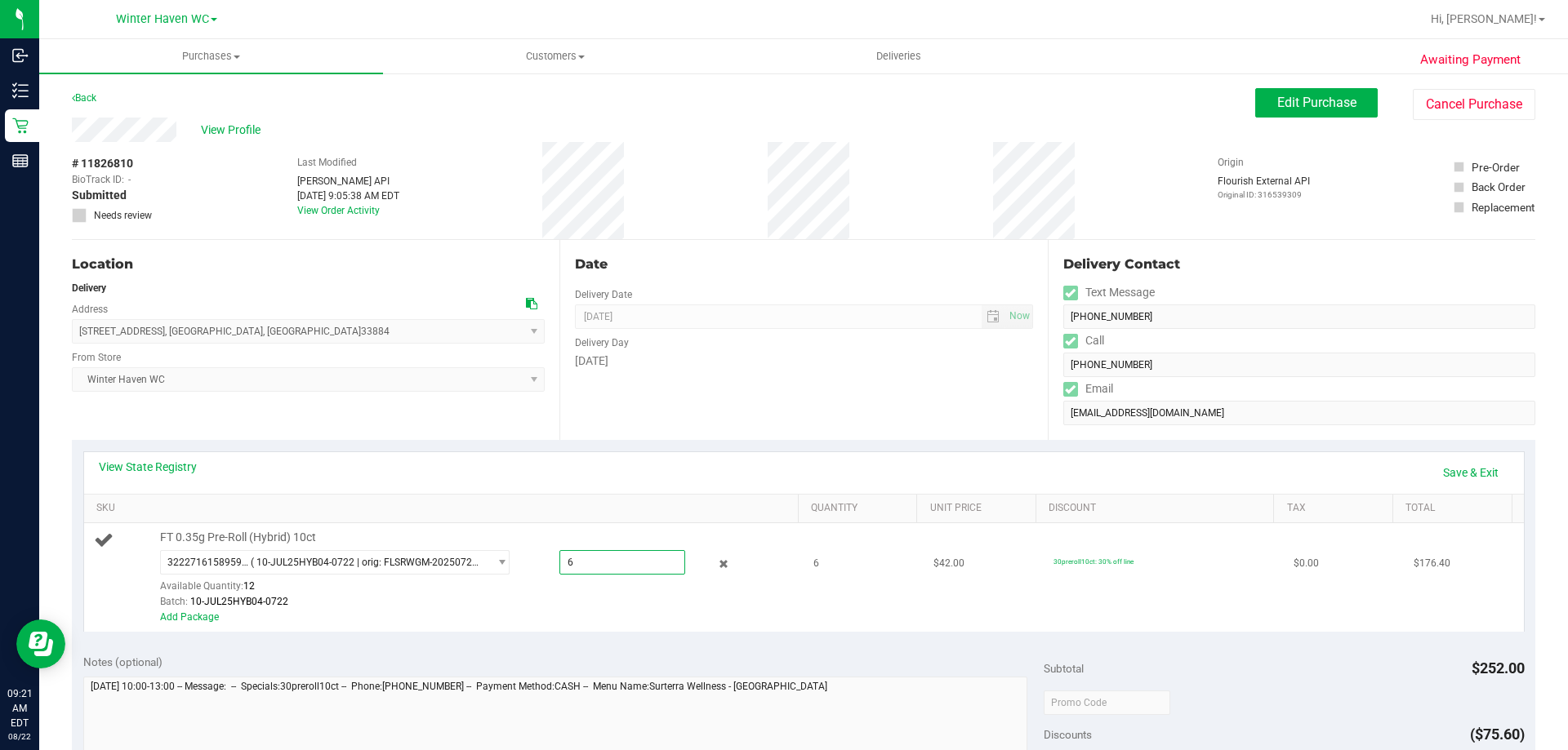
click at [879, 596] on td "6" at bounding box center [864, 578] width 120 height 109
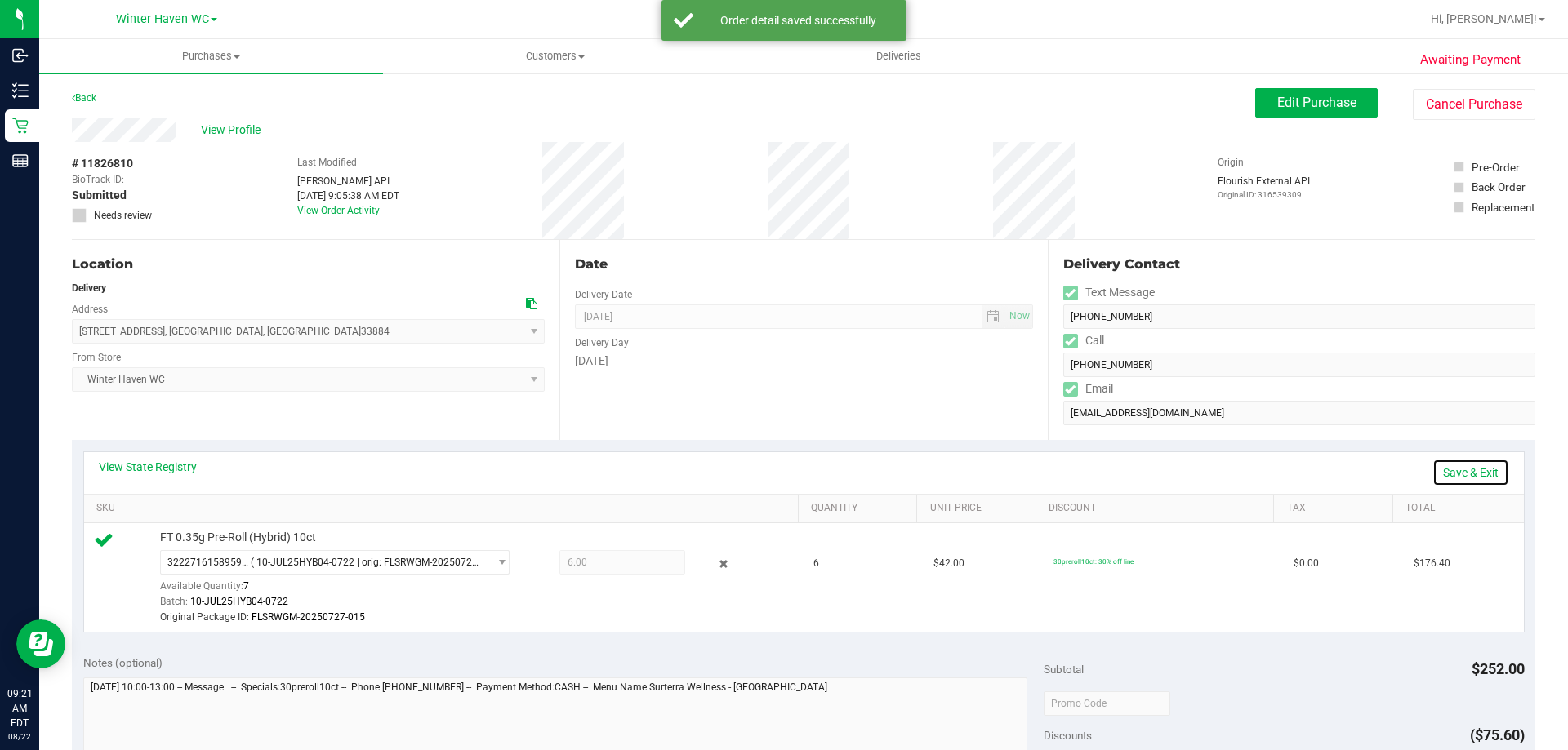
click at [1433, 477] on link "Save & Exit" at bounding box center [1470, 473] width 77 height 28
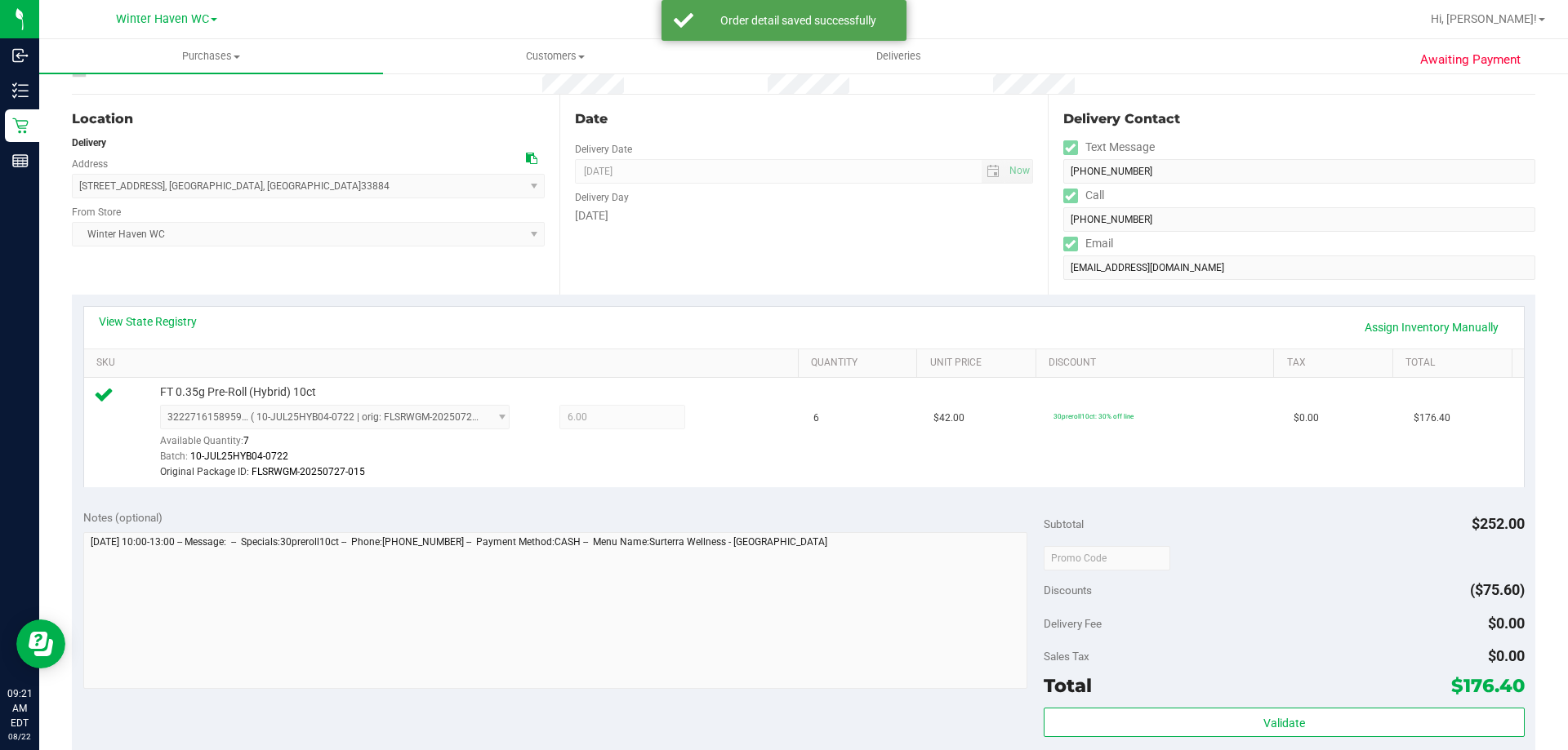
scroll to position [327, 0]
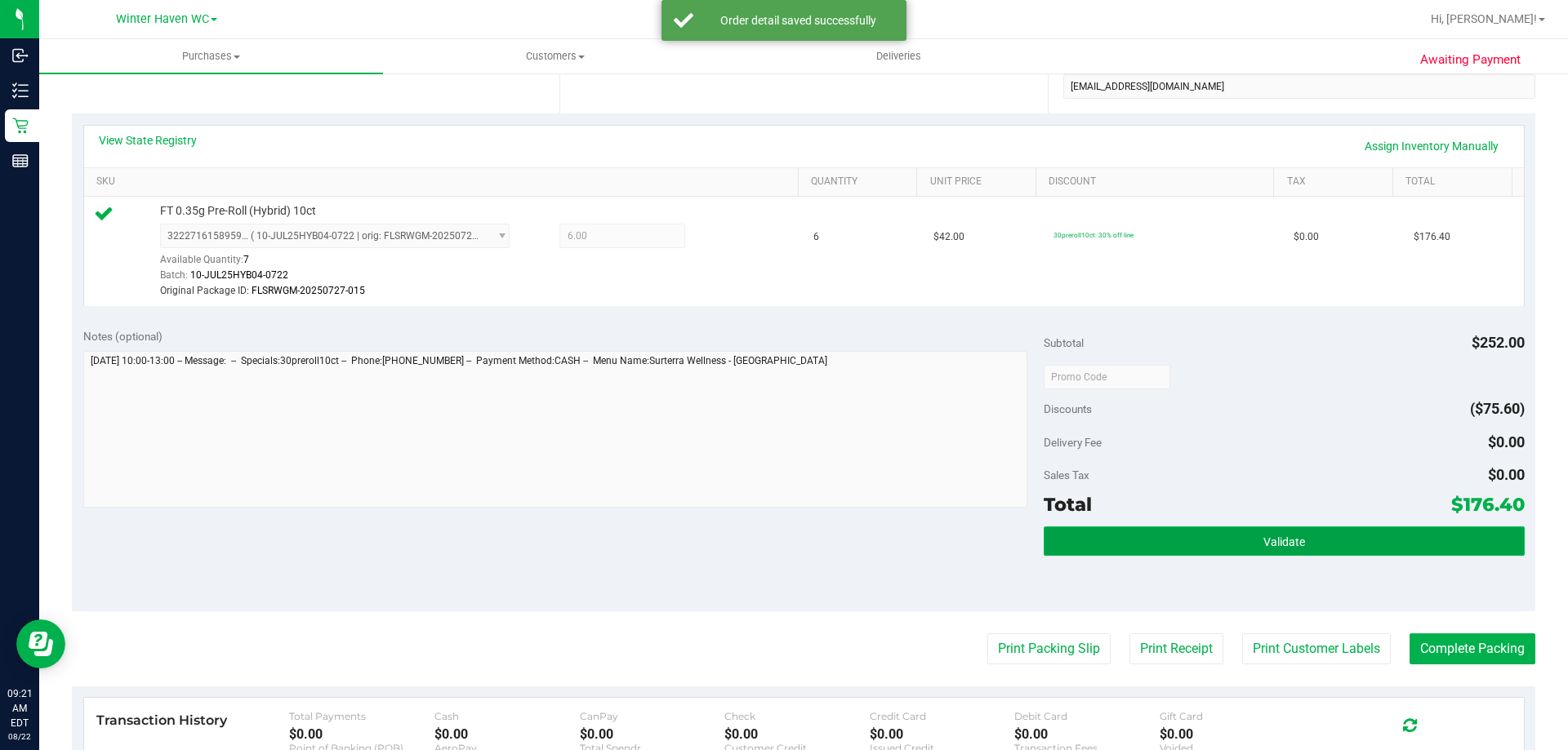
click at [1354, 543] on button "Validate" at bounding box center [1283, 541] width 480 height 29
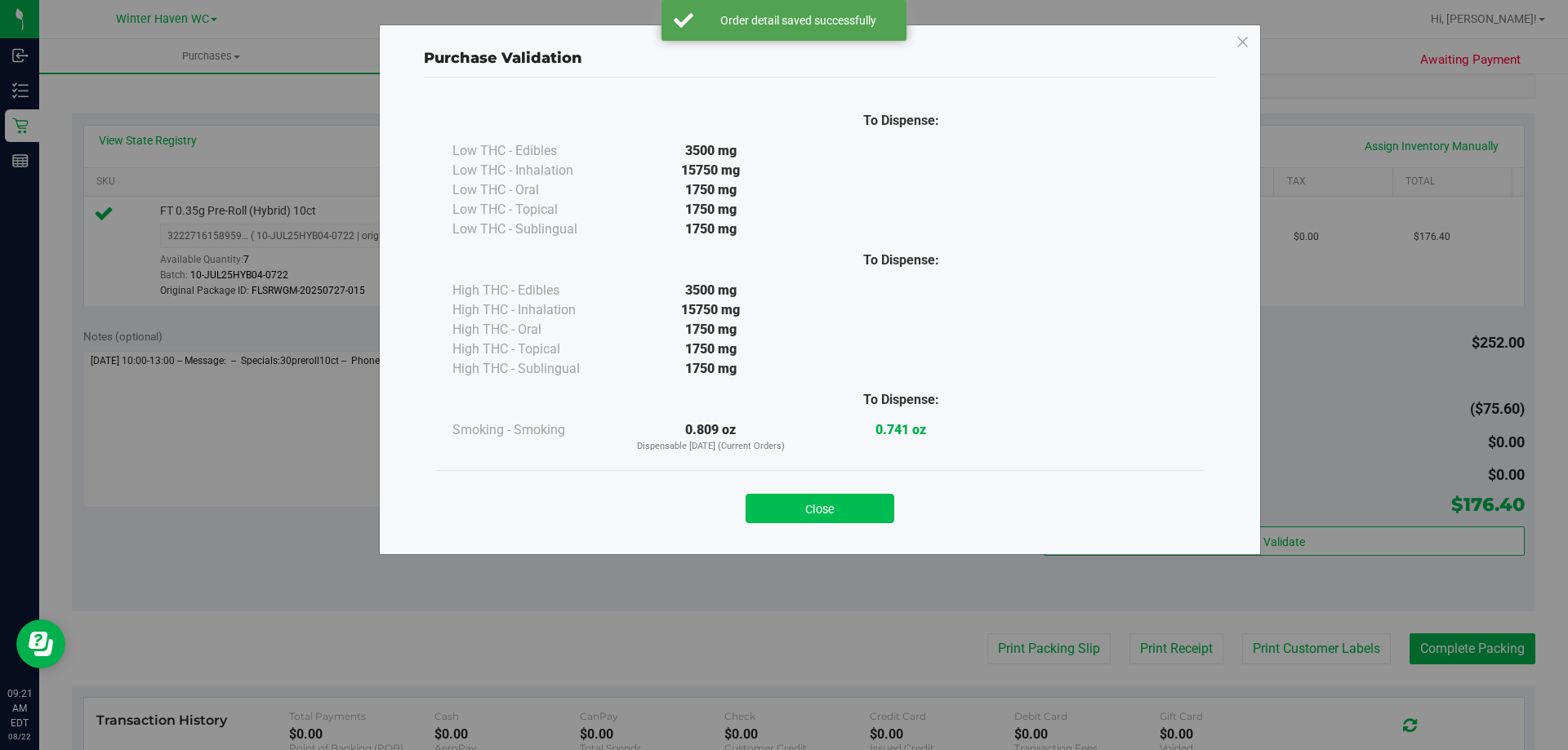
click at [842, 509] on button "Close" at bounding box center [819, 509] width 149 height 29
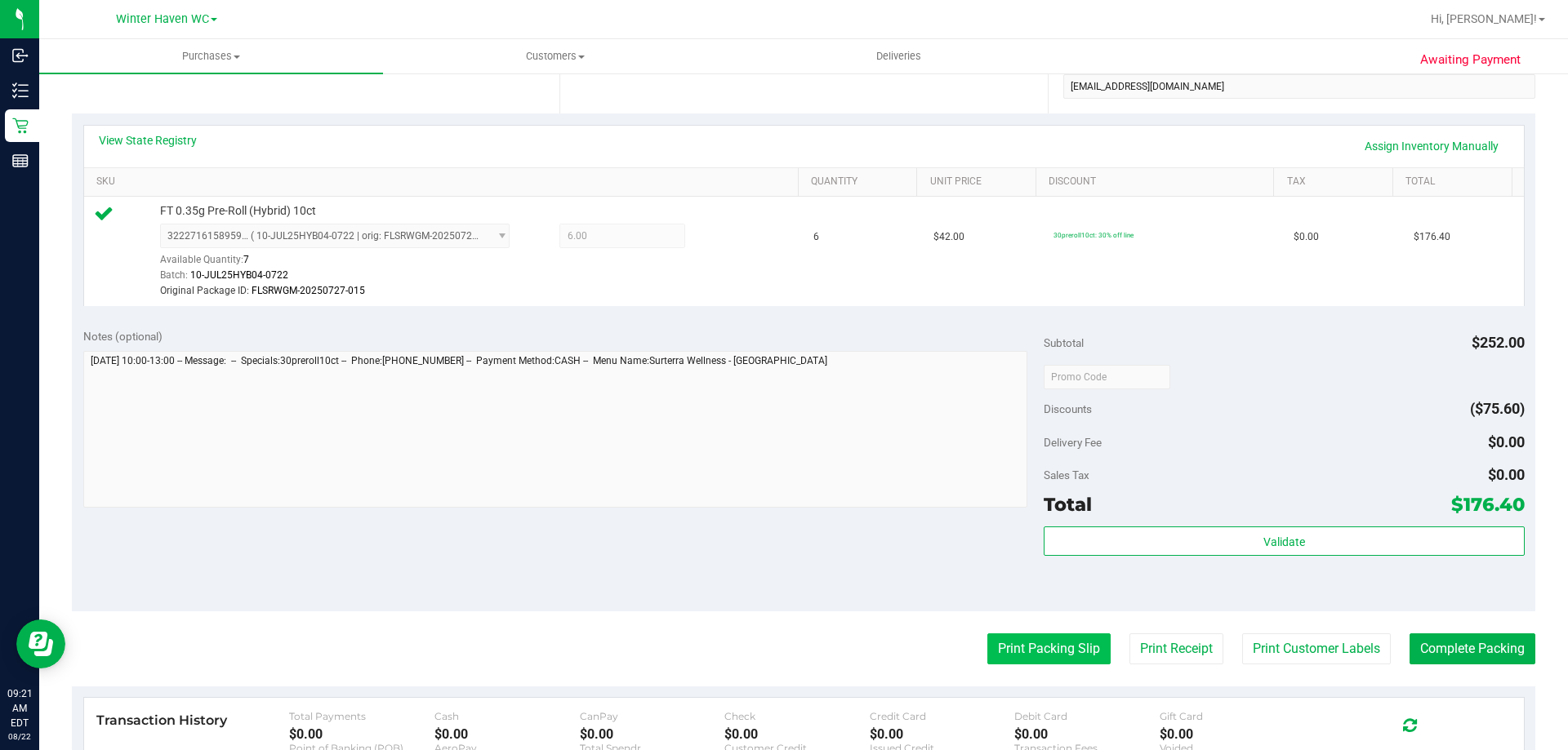
click at [1052, 640] on button "Print Packing Slip" at bounding box center [1049, 649] width 124 height 31
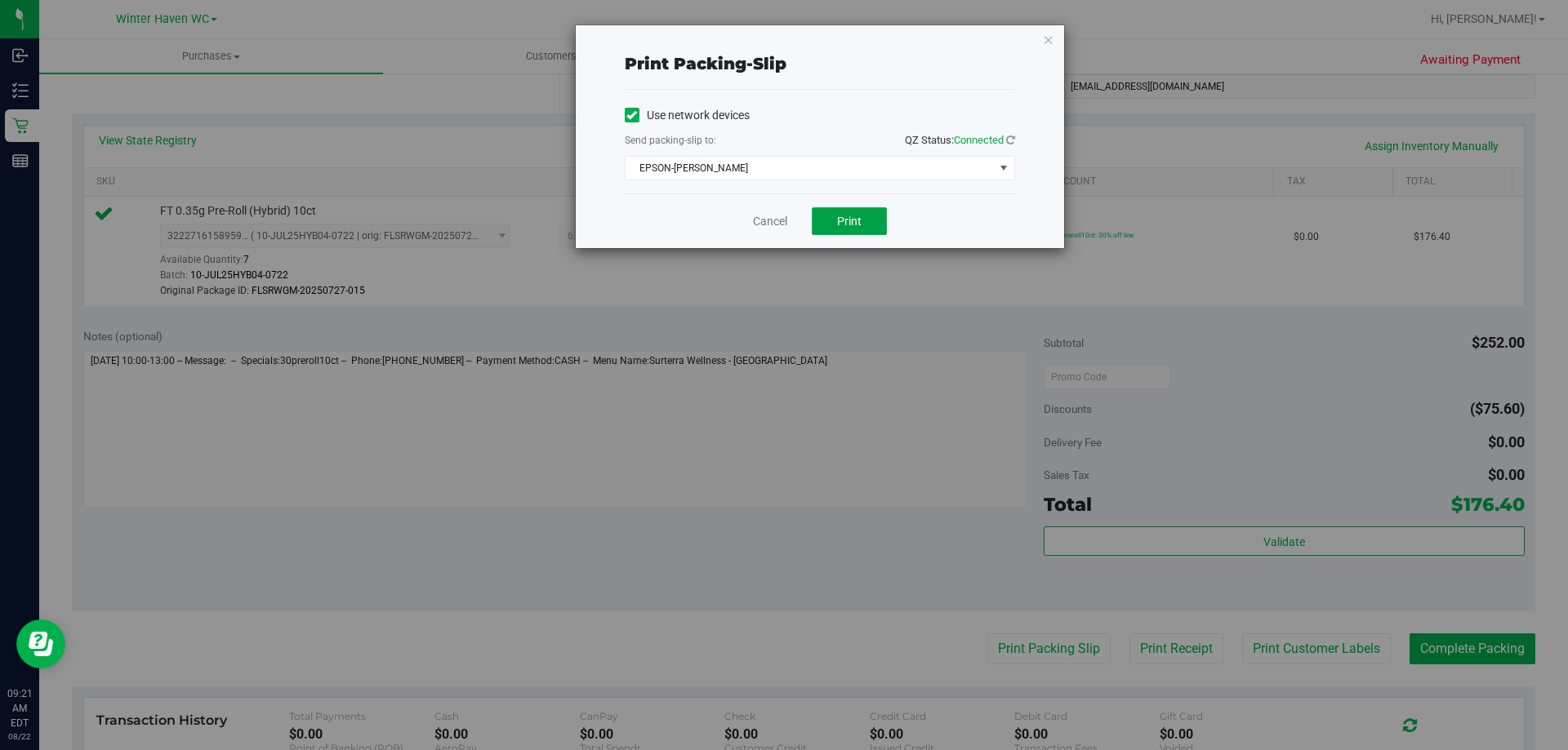
click at [842, 225] on span "Print" at bounding box center [849, 220] width 24 height 13
click at [775, 218] on link "Cancel" at bounding box center [770, 222] width 35 height 17
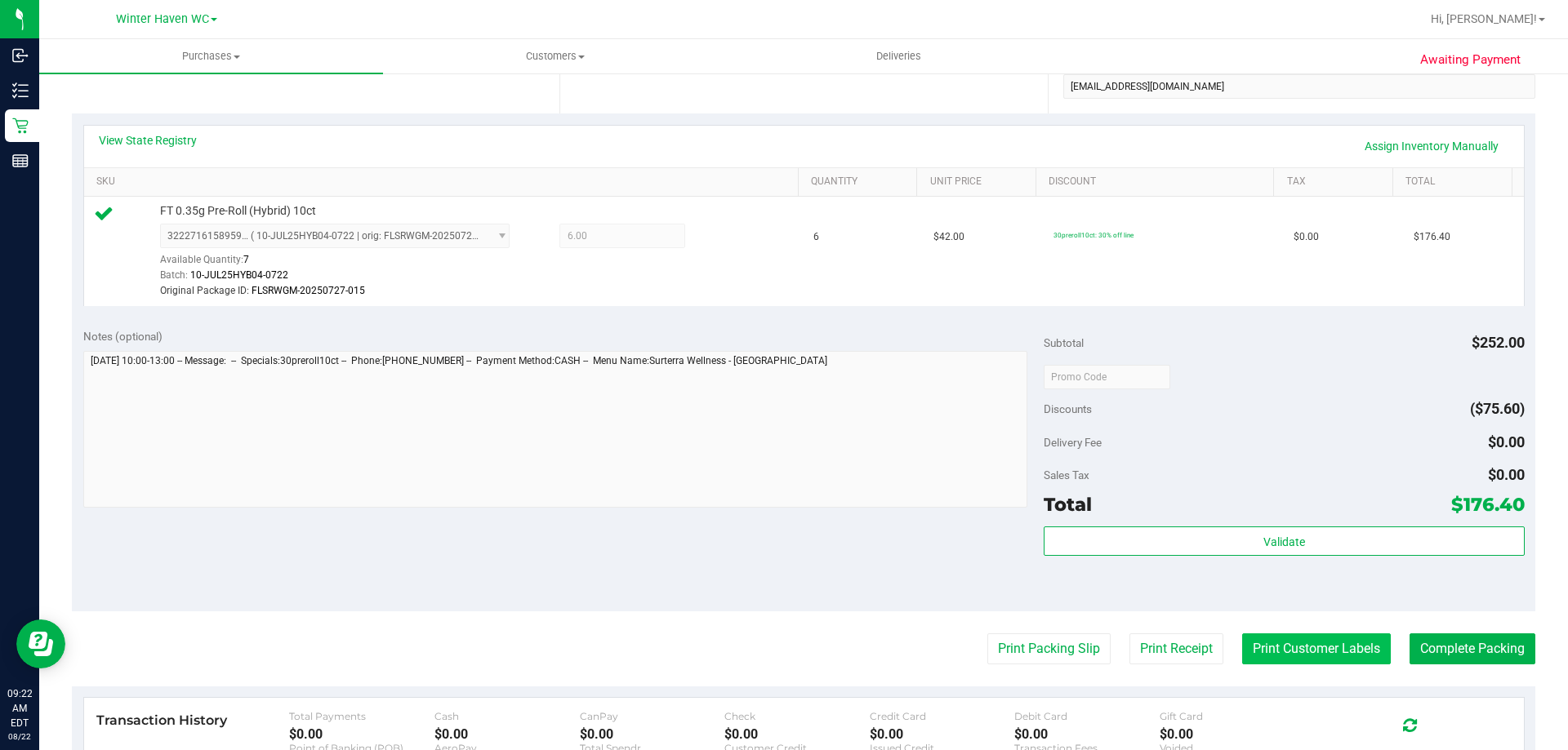
click at [1354, 658] on button "Print Customer Labels" at bounding box center [1316, 649] width 149 height 31
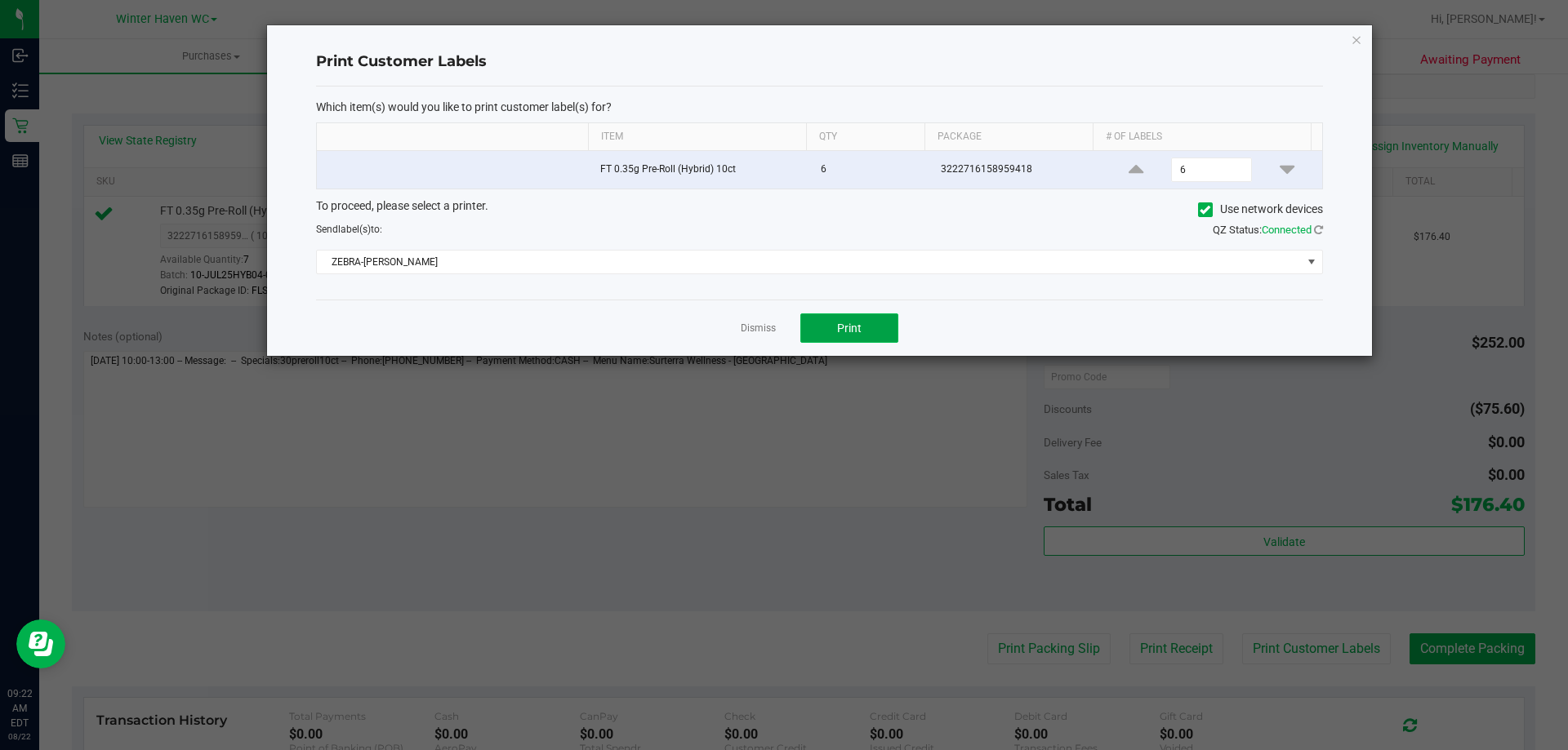
click at [825, 332] on button "Print" at bounding box center [849, 328] width 98 height 29
click at [766, 332] on link "Dismiss" at bounding box center [758, 328] width 35 height 14
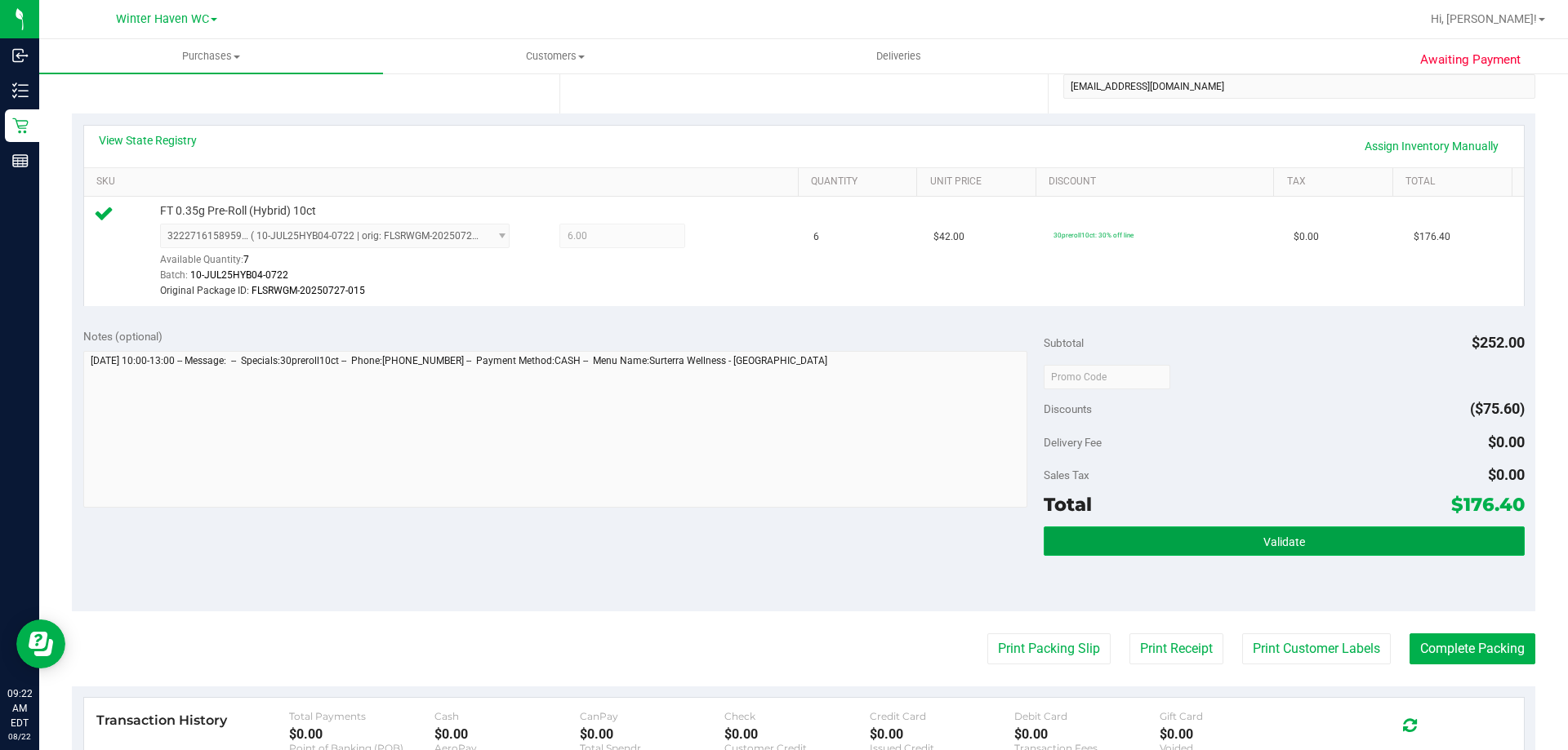
click at [1317, 526] on button "Validate" at bounding box center [1283, 541] width 480 height 29
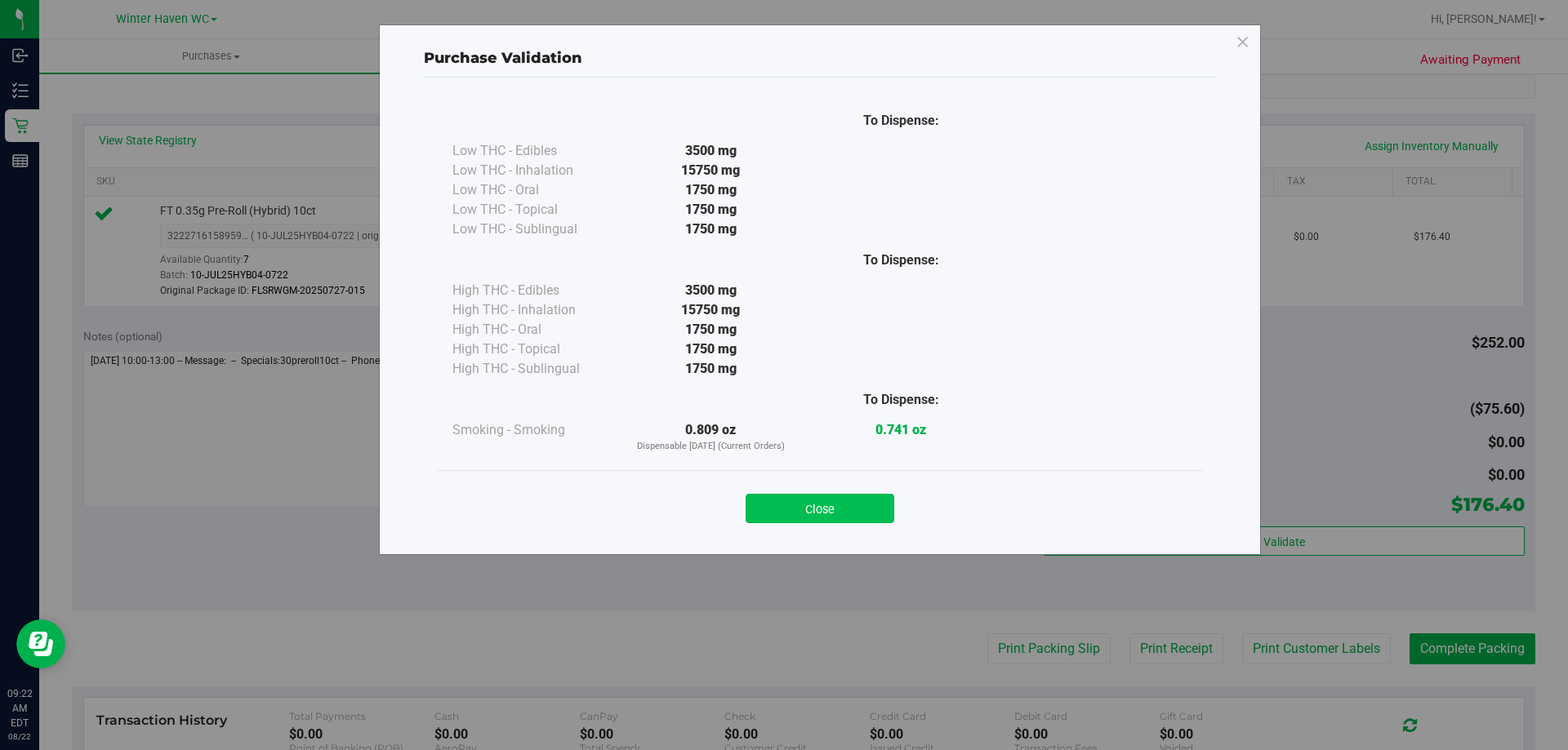
click at [832, 517] on button "Close" at bounding box center [819, 509] width 149 height 29
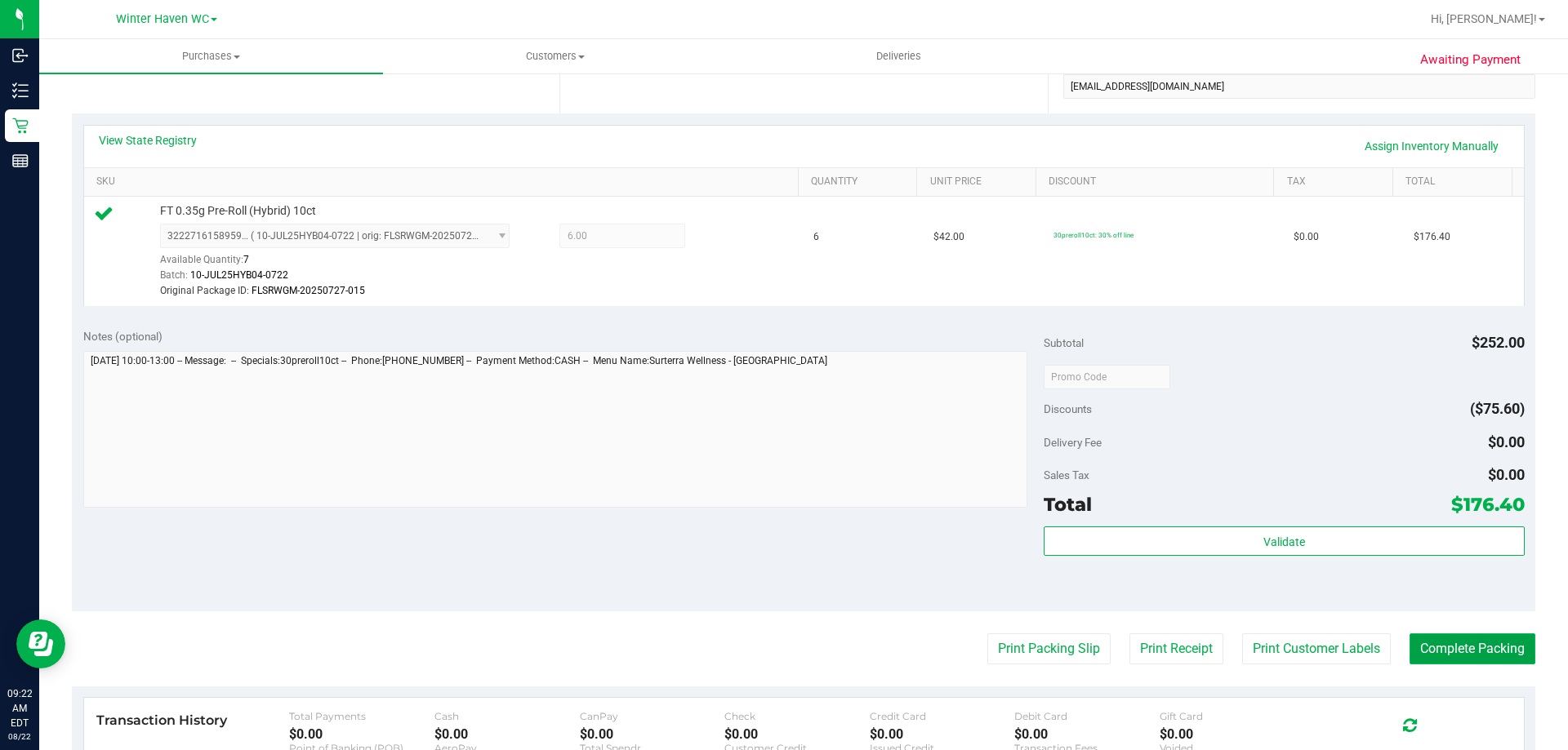
click at [1422, 646] on button "Complete Packing" at bounding box center [1472, 649] width 125 height 31
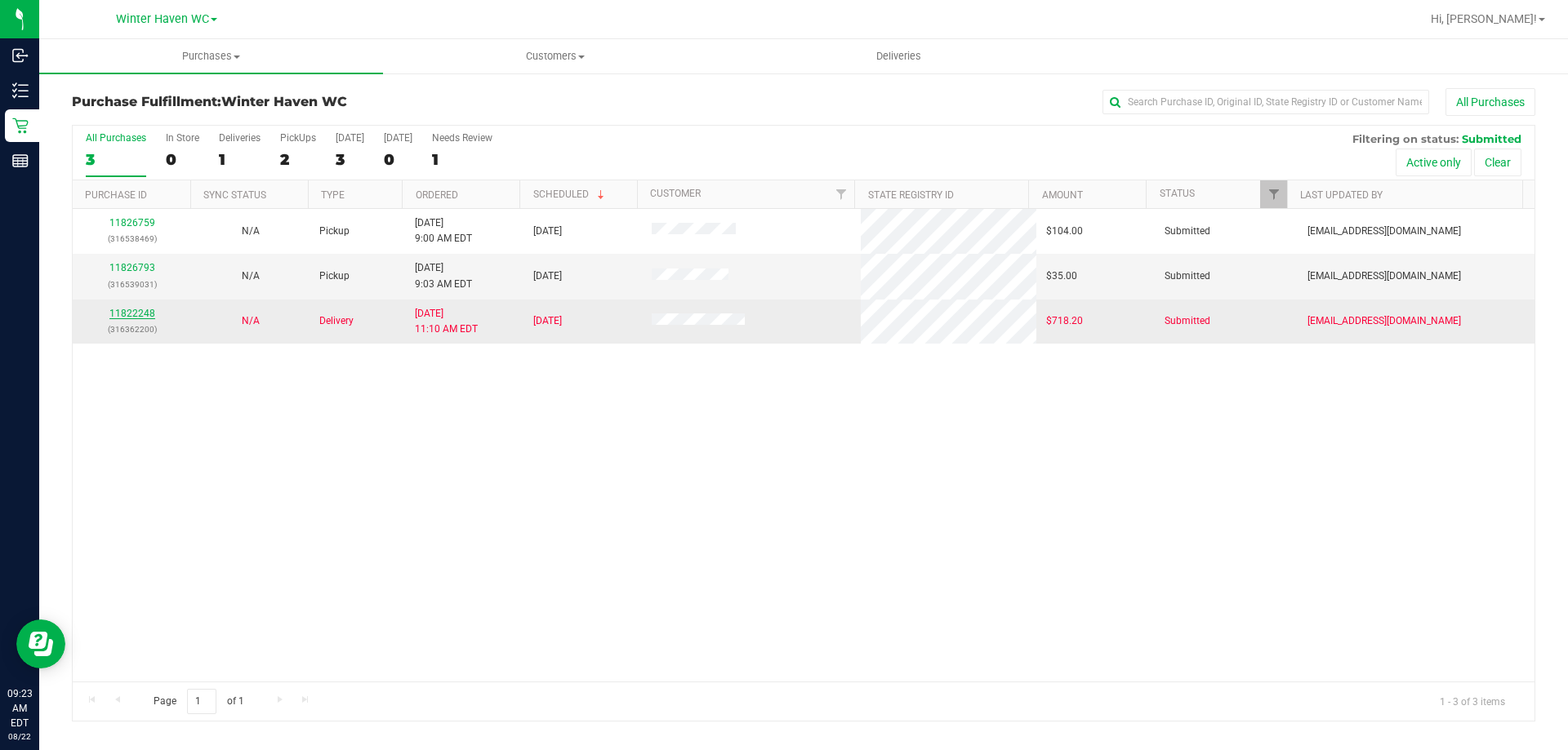
click at [135, 315] on link "11822248" at bounding box center [132, 313] width 46 height 11
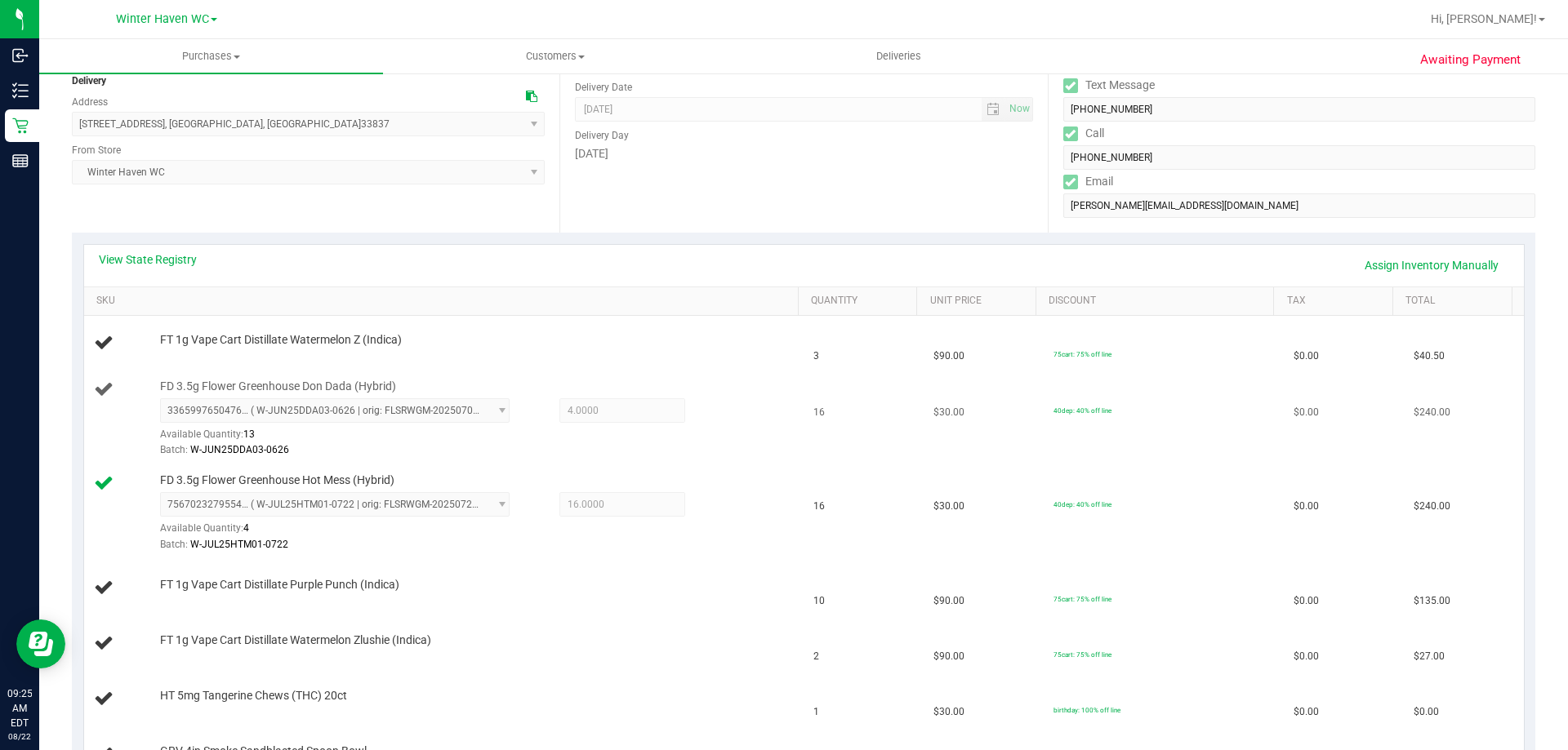
scroll to position [327, 0]
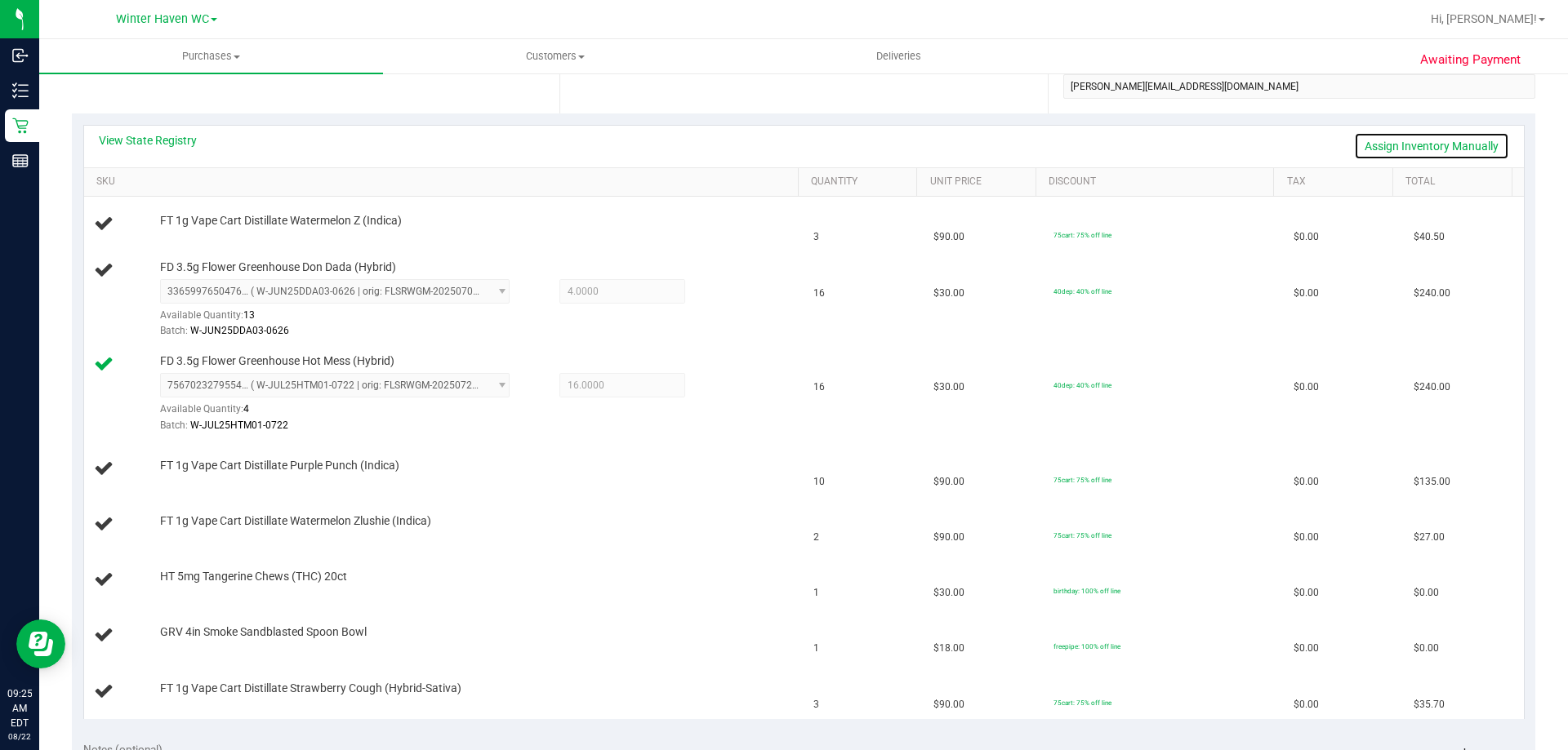
click at [1375, 145] on link "Assign Inventory Manually" at bounding box center [1431, 146] width 155 height 28
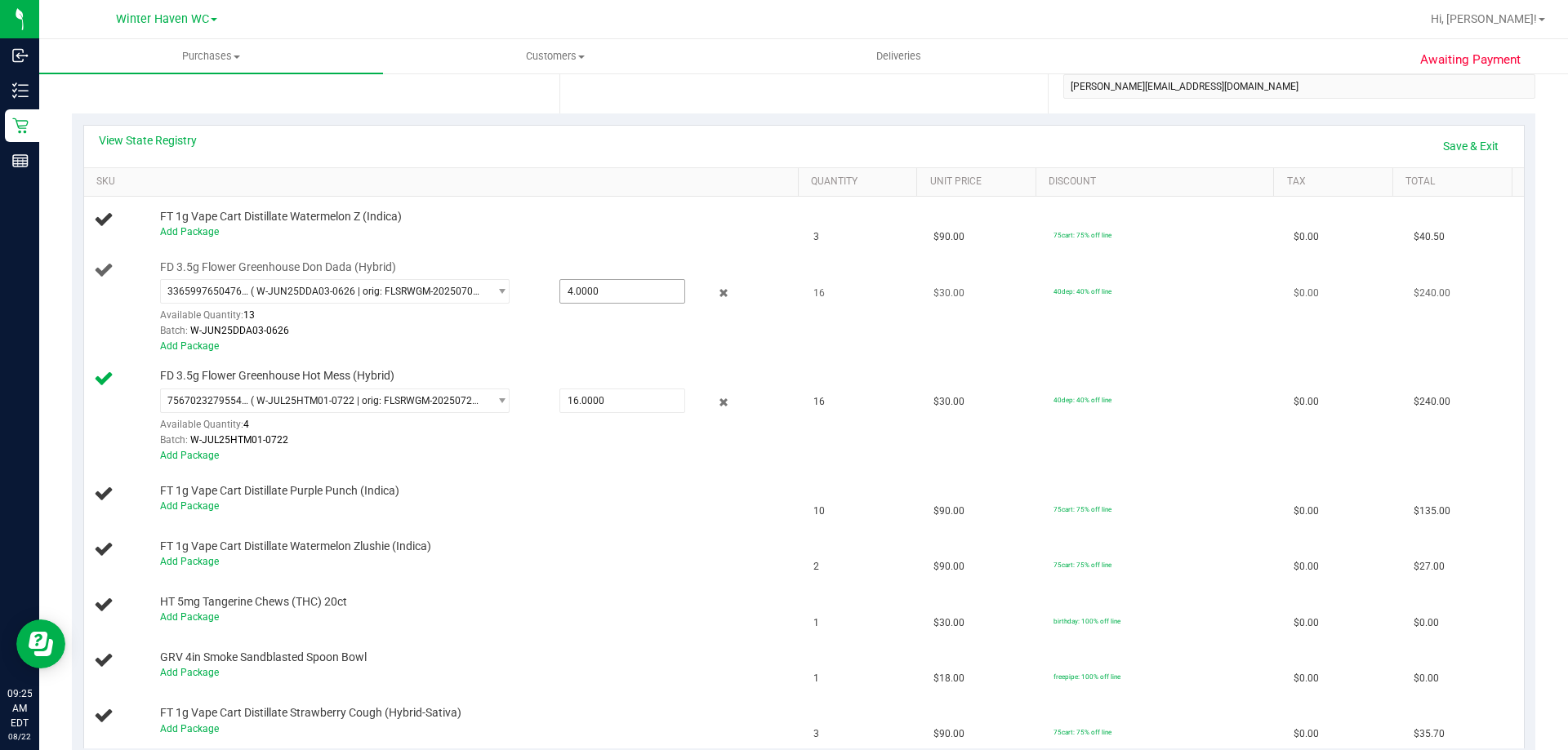
click at [614, 289] on span "4.0000 4" at bounding box center [621, 291] width 125 height 24
type input "16"
type input "16.0000"
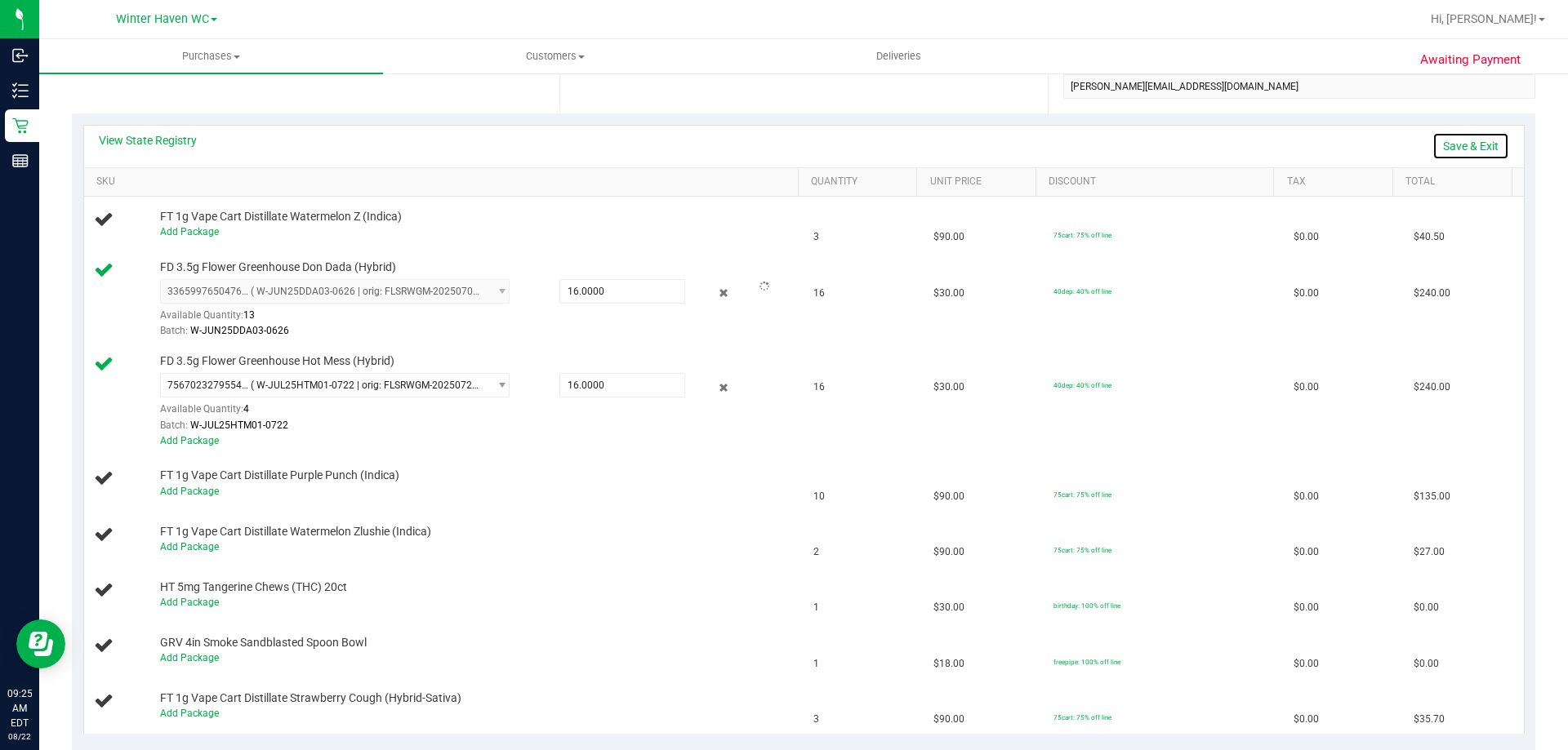
click at [1439, 140] on link "Save & Exit" at bounding box center [1470, 146] width 77 height 28
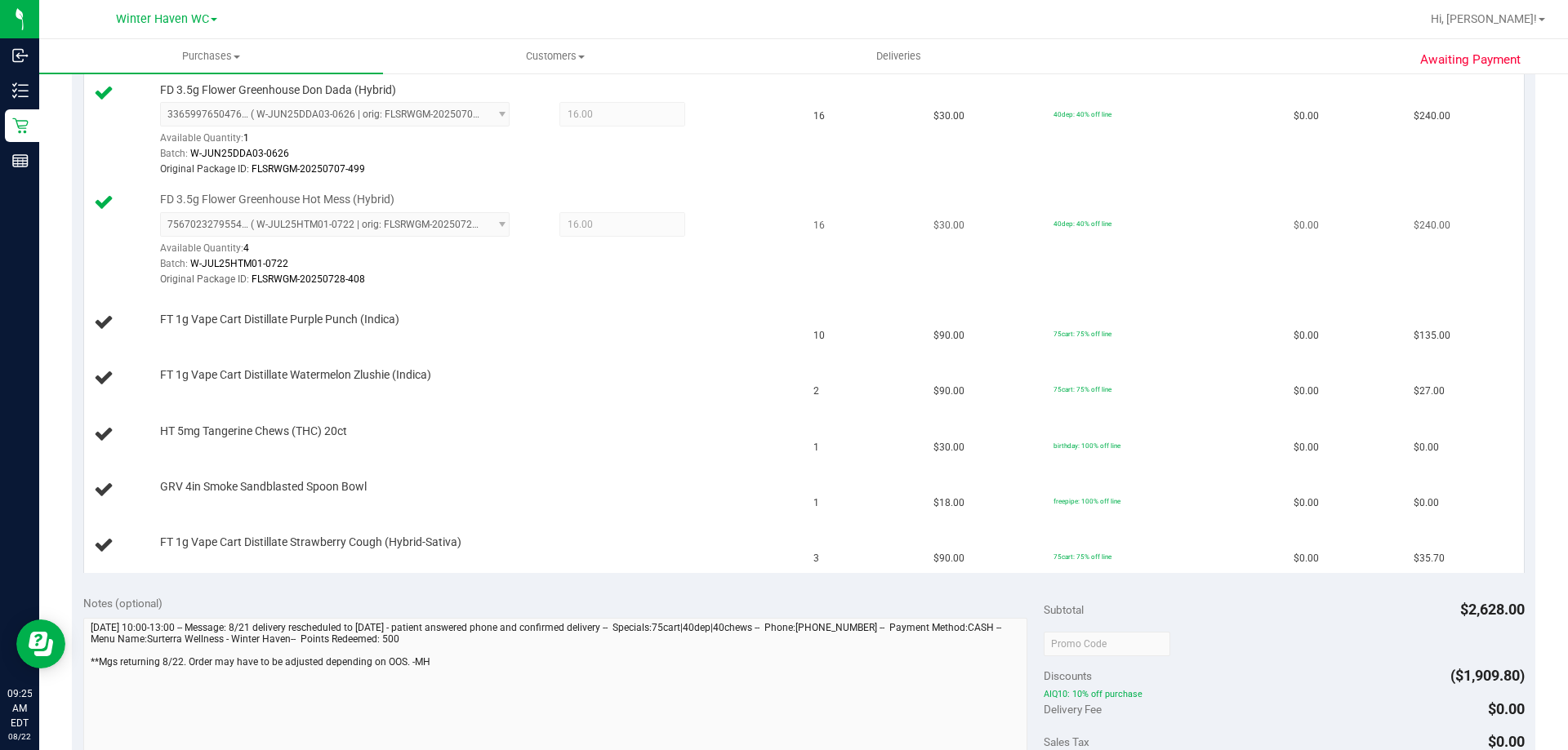
scroll to position [490, 0]
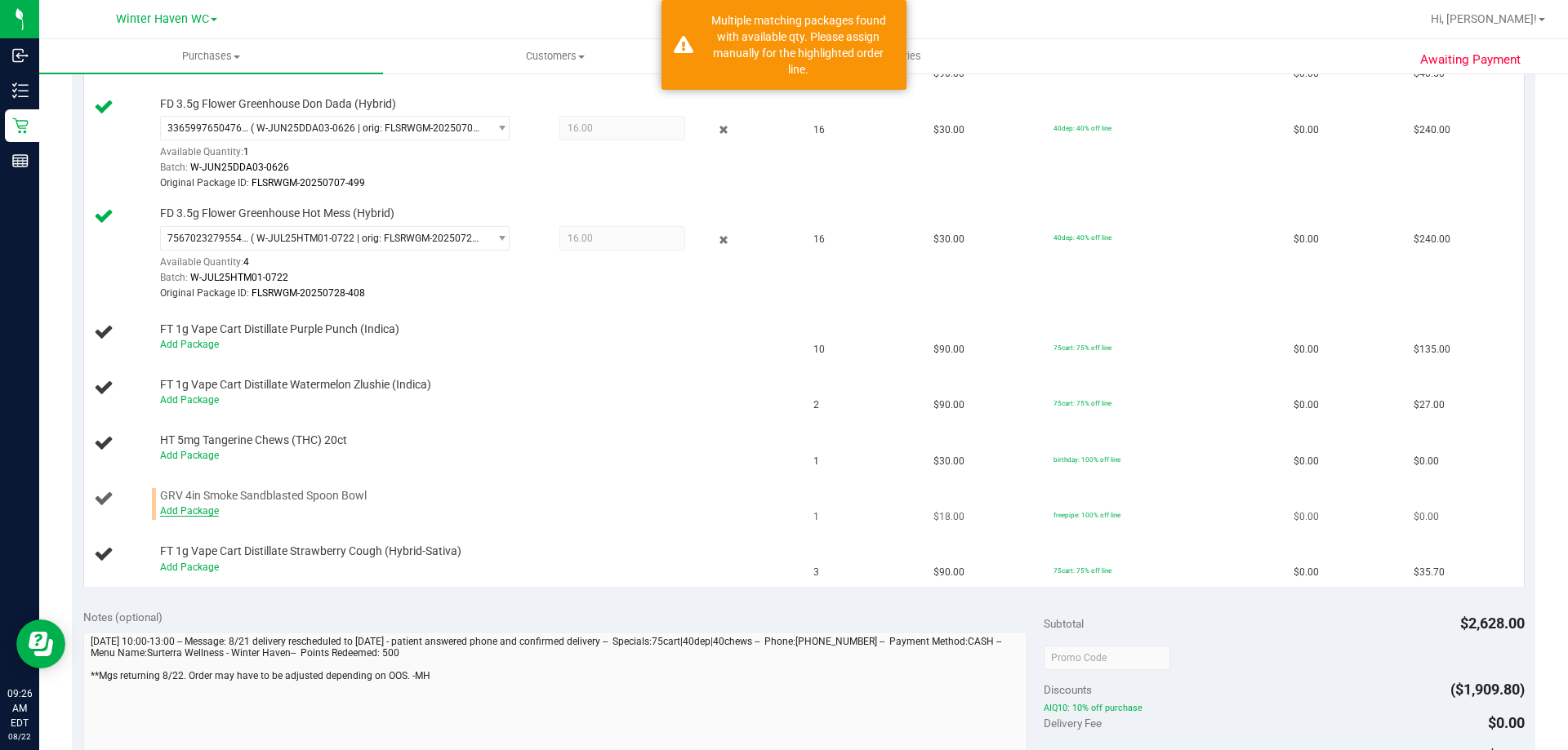
click at [169, 514] on link "Add Package" at bounding box center [189, 511] width 59 height 11
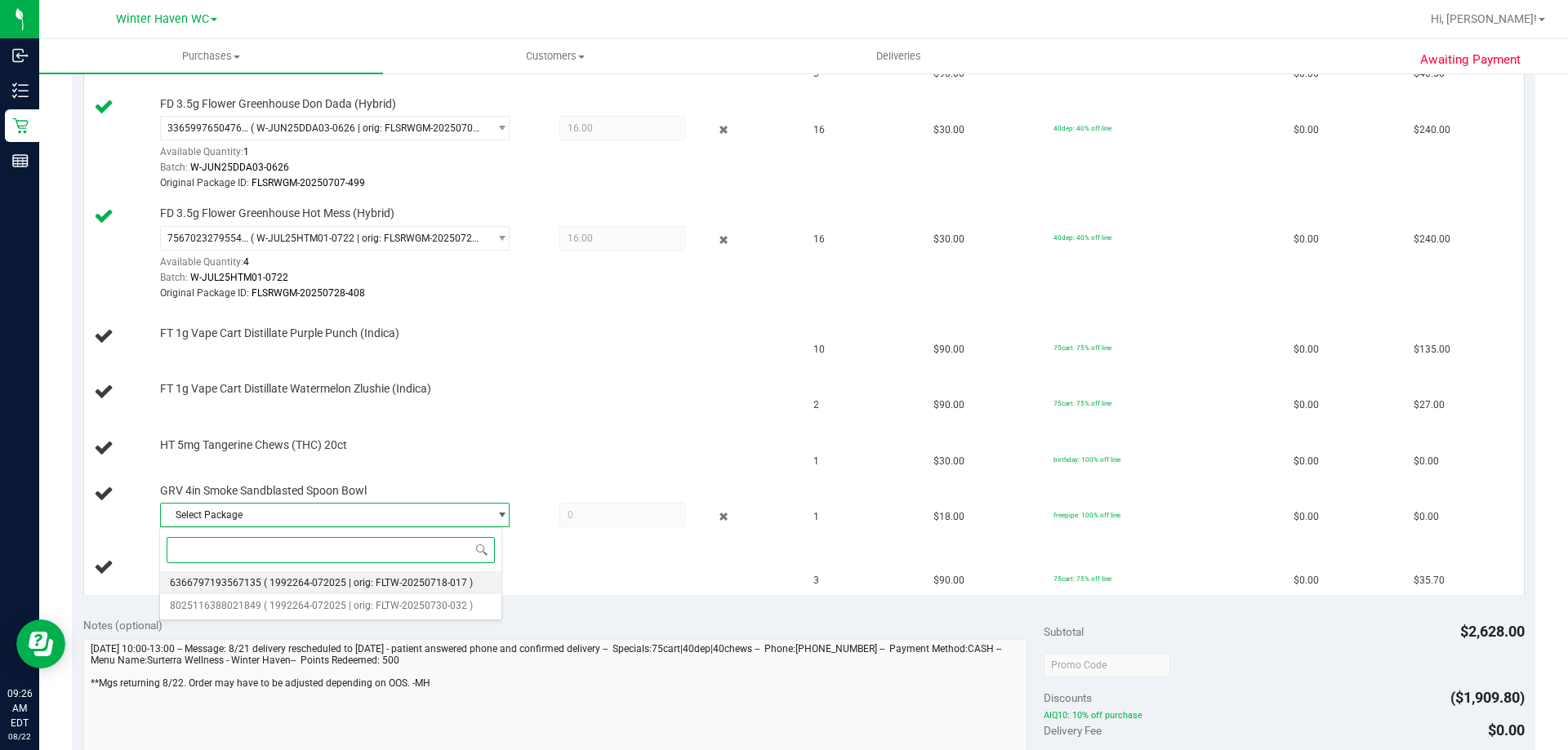
click at [408, 587] on span "( 1992264-072025 | orig: FLTW-20250718-017 )" at bounding box center [368, 582] width 209 height 11
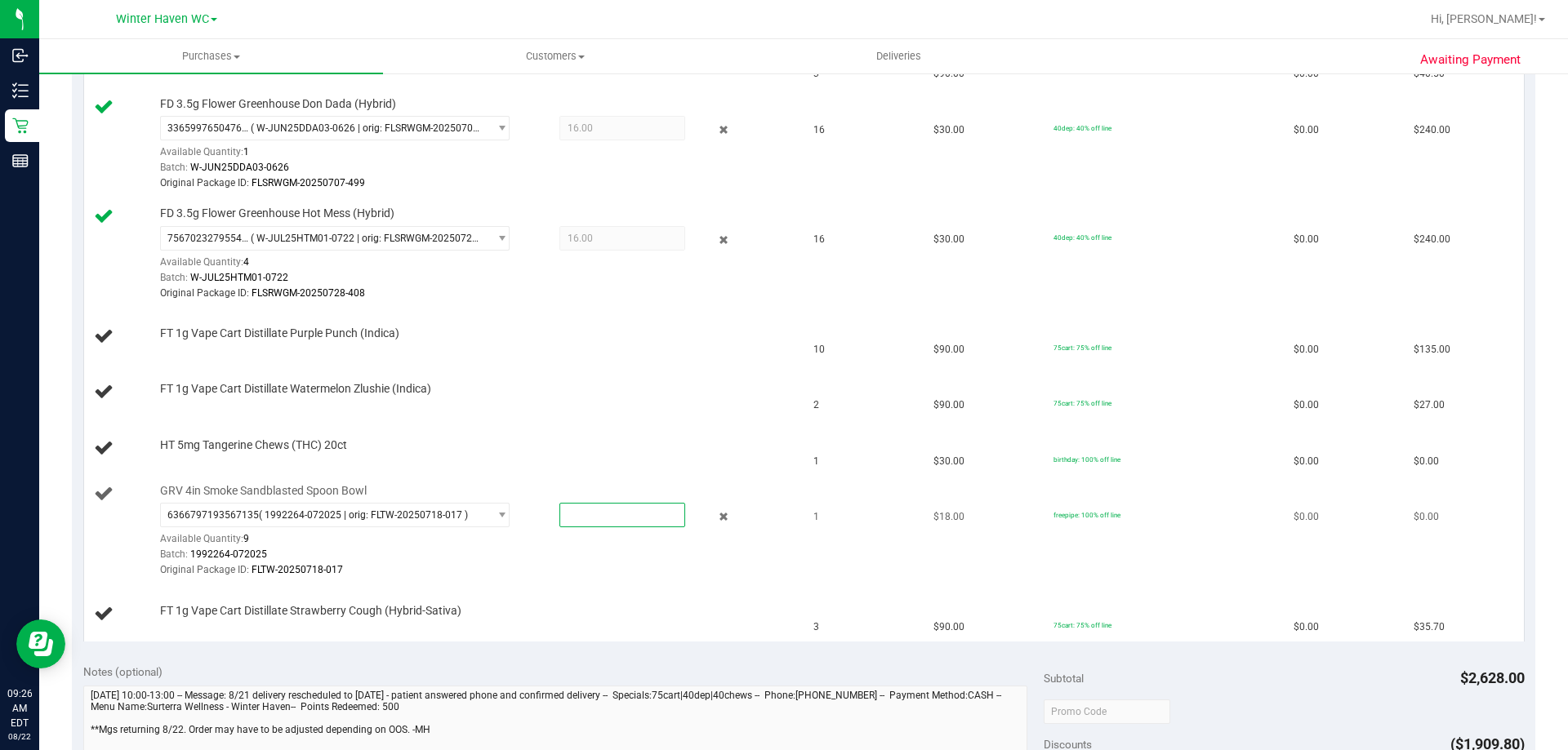
click at [585, 515] on span at bounding box center [621, 515] width 125 height 24
type input "1"
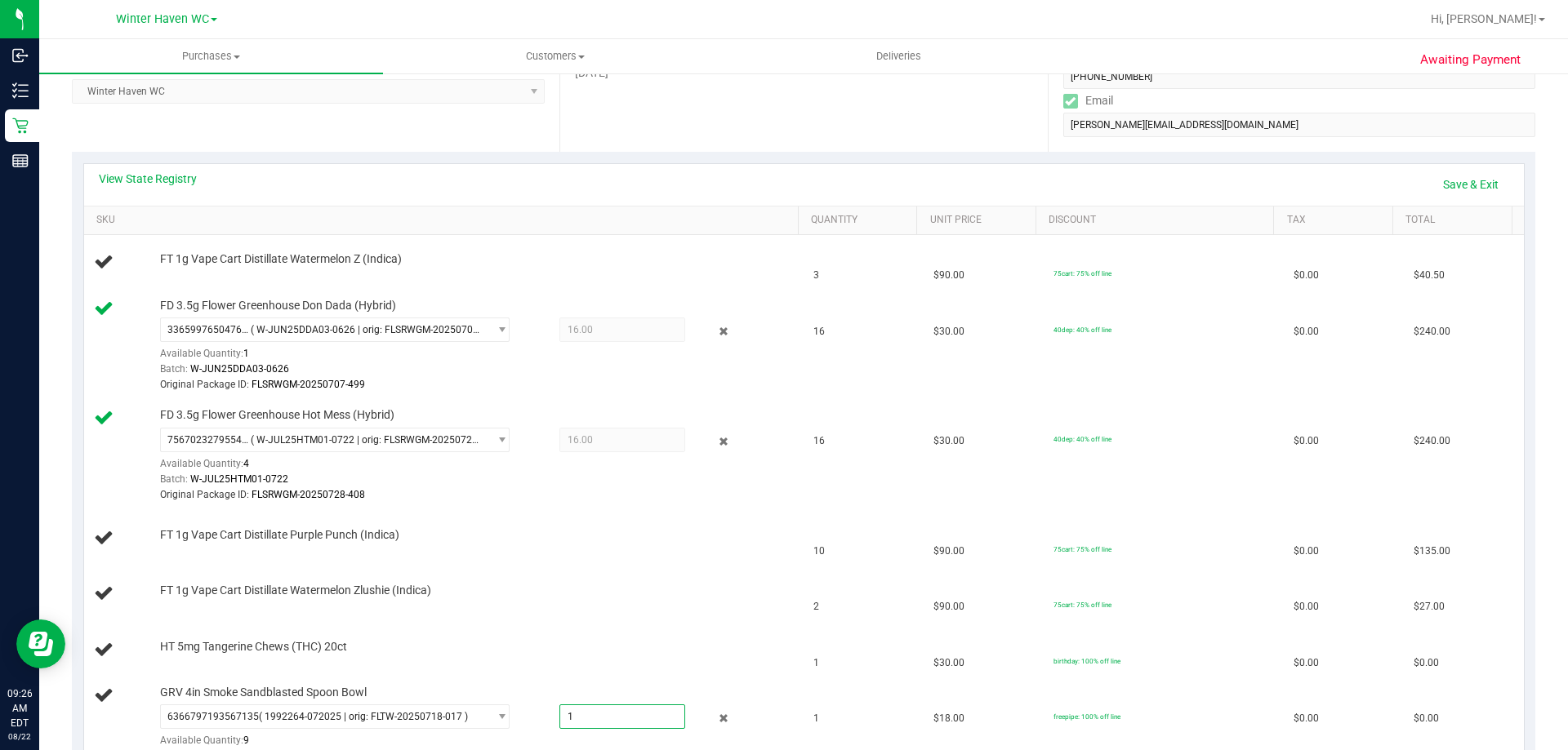
scroll to position [163, 0]
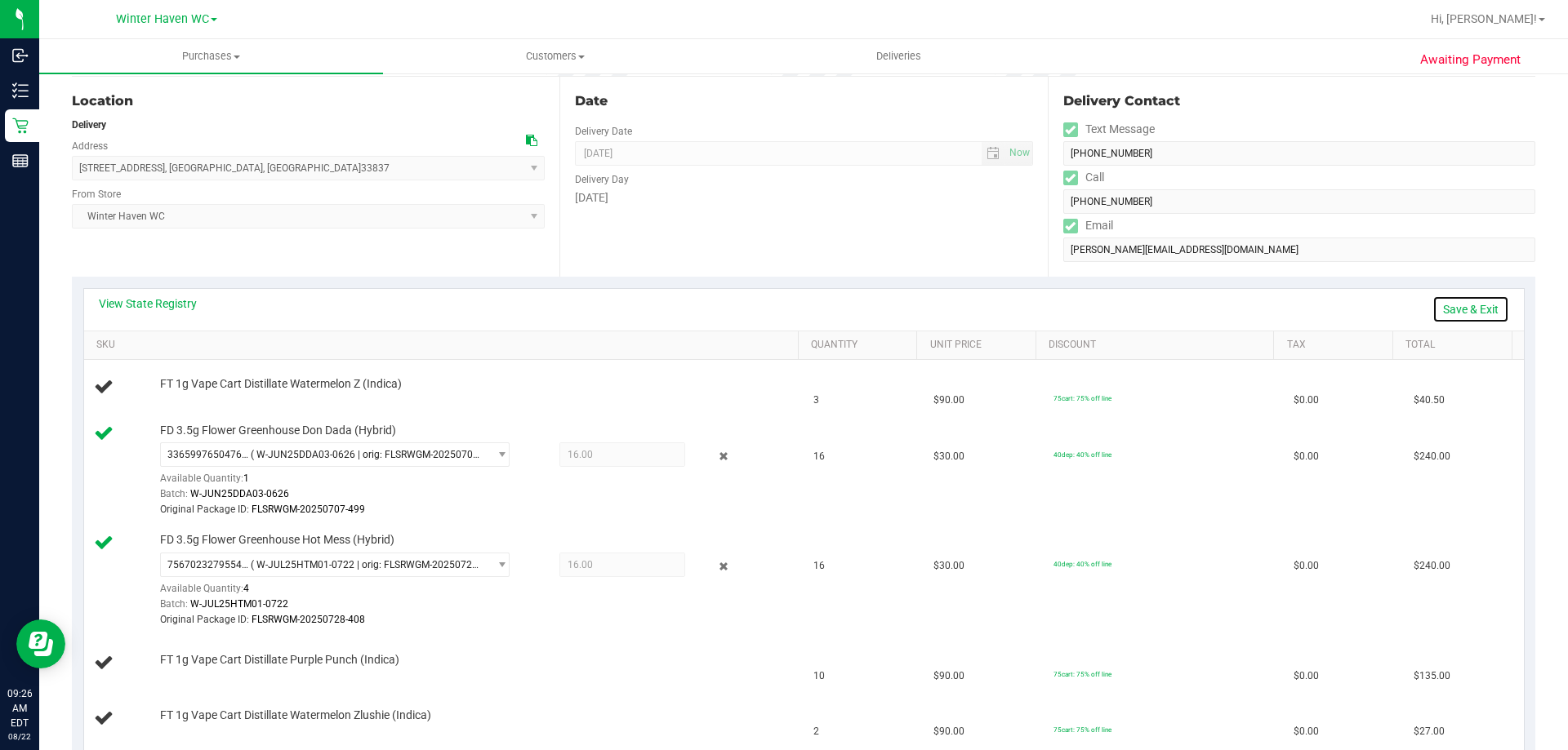
type input "1.0000"
click at [1475, 308] on link "Save & Exit" at bounding box center [1470, 309] width 77 height 28
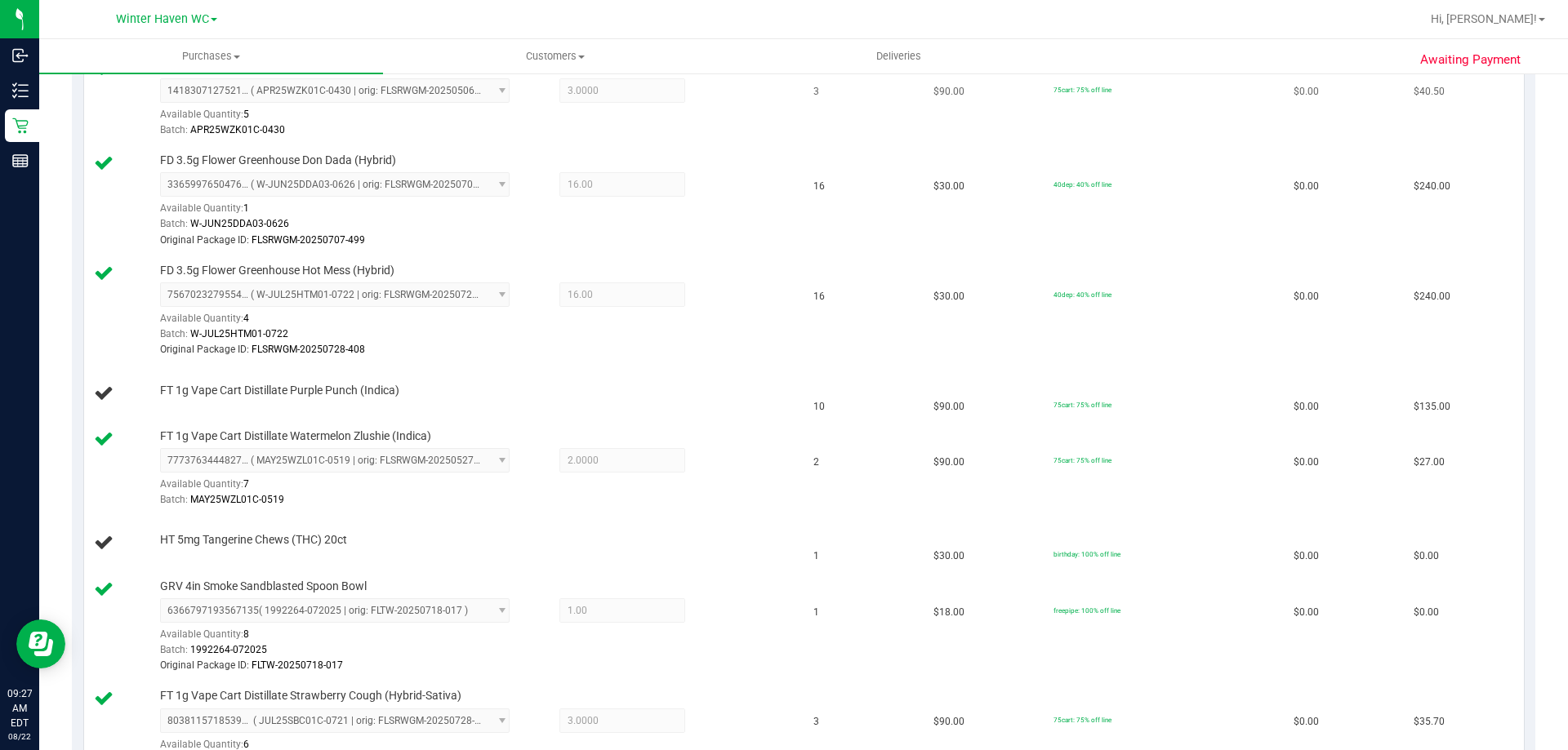
scroll to position [327, 0]
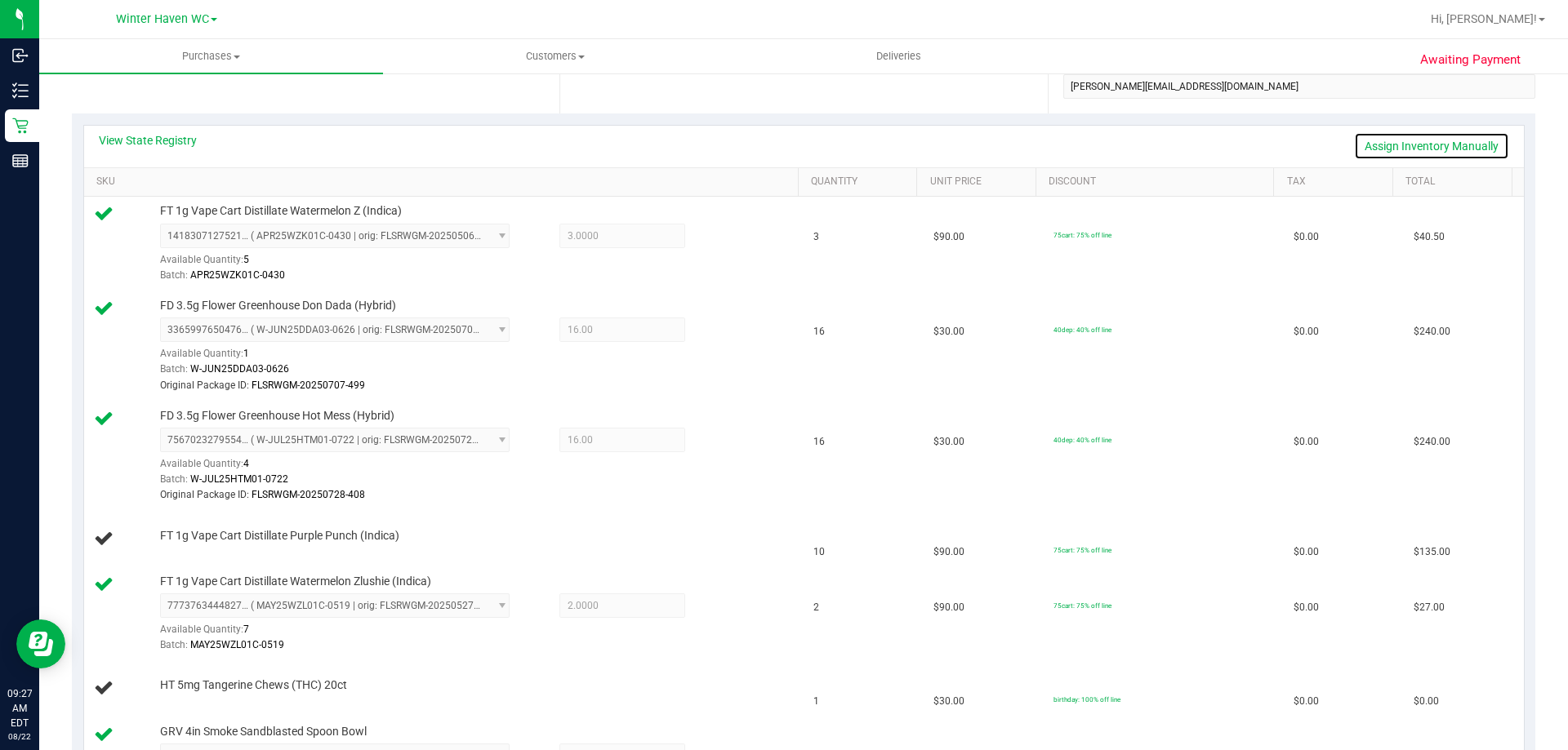
click at [1407, 147] on link "Assign Inventory Manually" at bounding box center [1431, 146] width 155 height 28
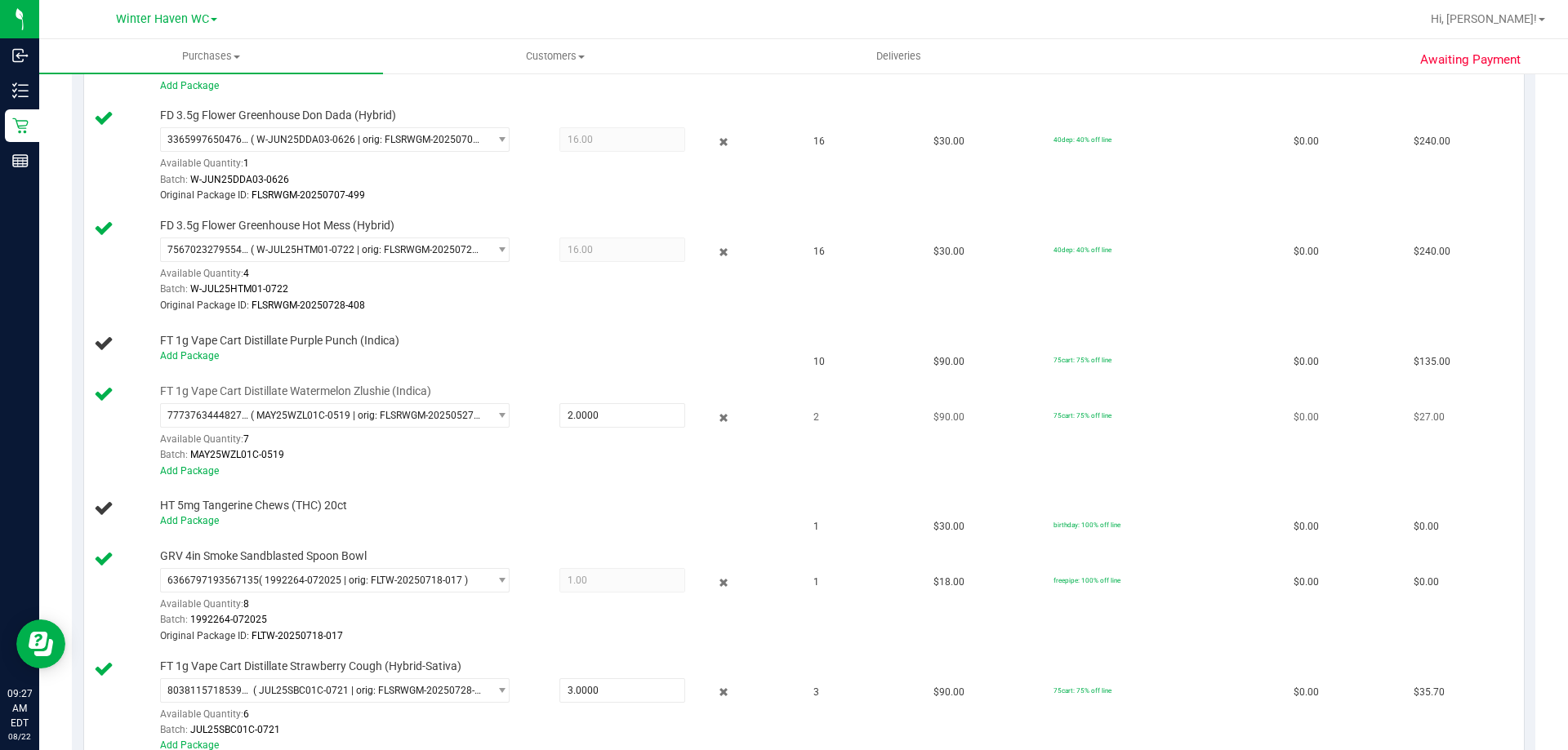
scroll to position [653, 0]
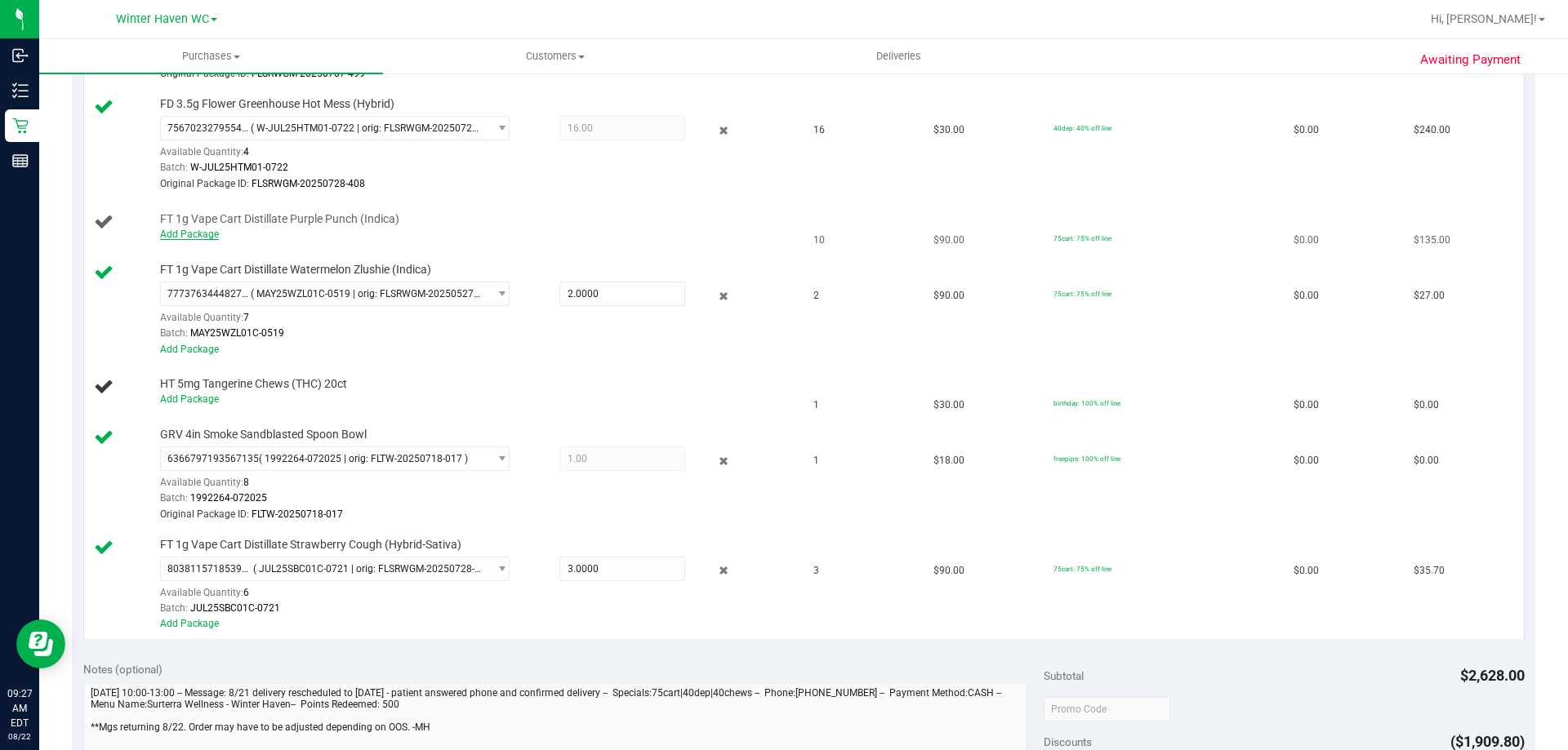
click at [174, 237] on link "Add Package" at bounding box center [189, 234] width 59 height 11
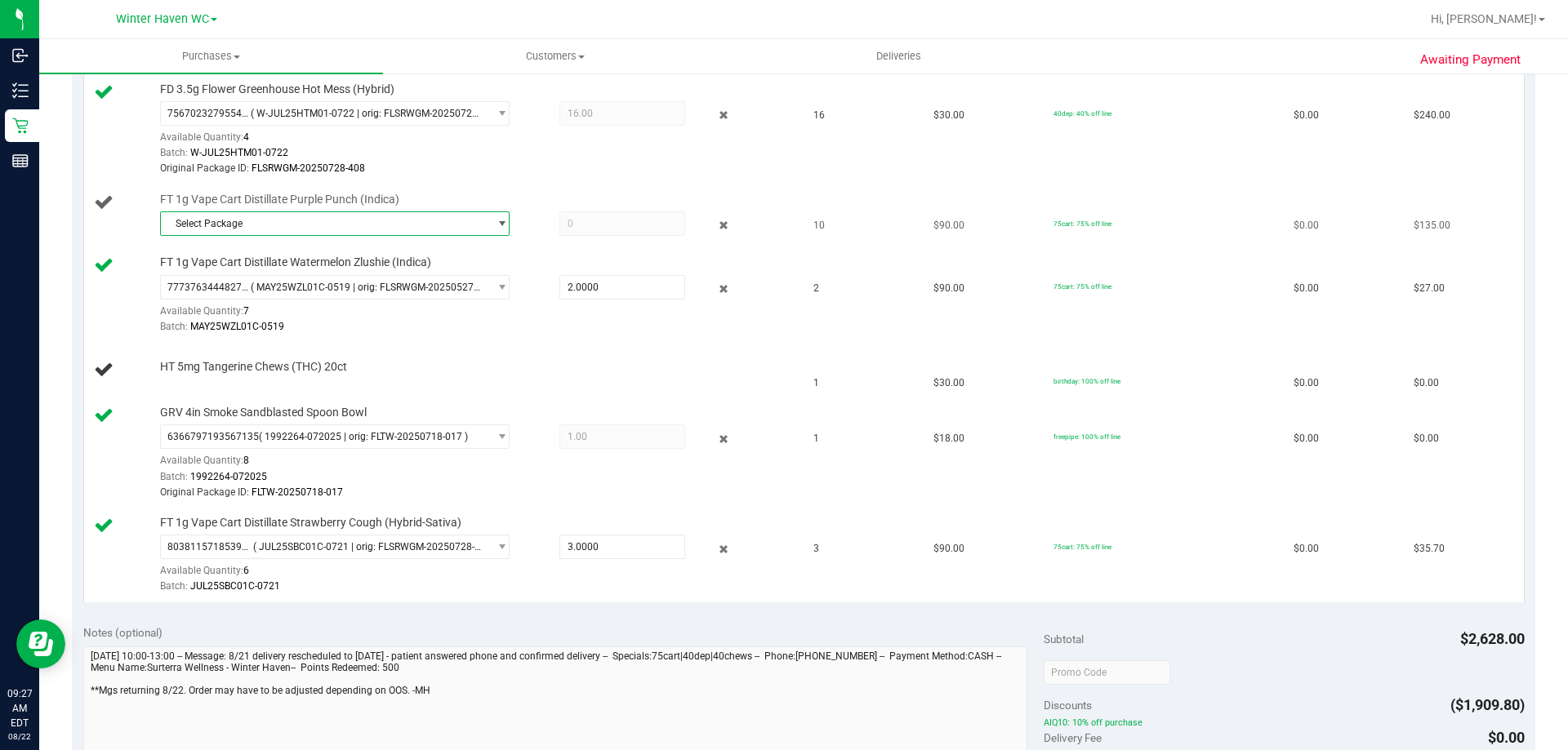
click at [287, 227] on span "Select Package" at bounding box center [324, 224] width 328 height 22
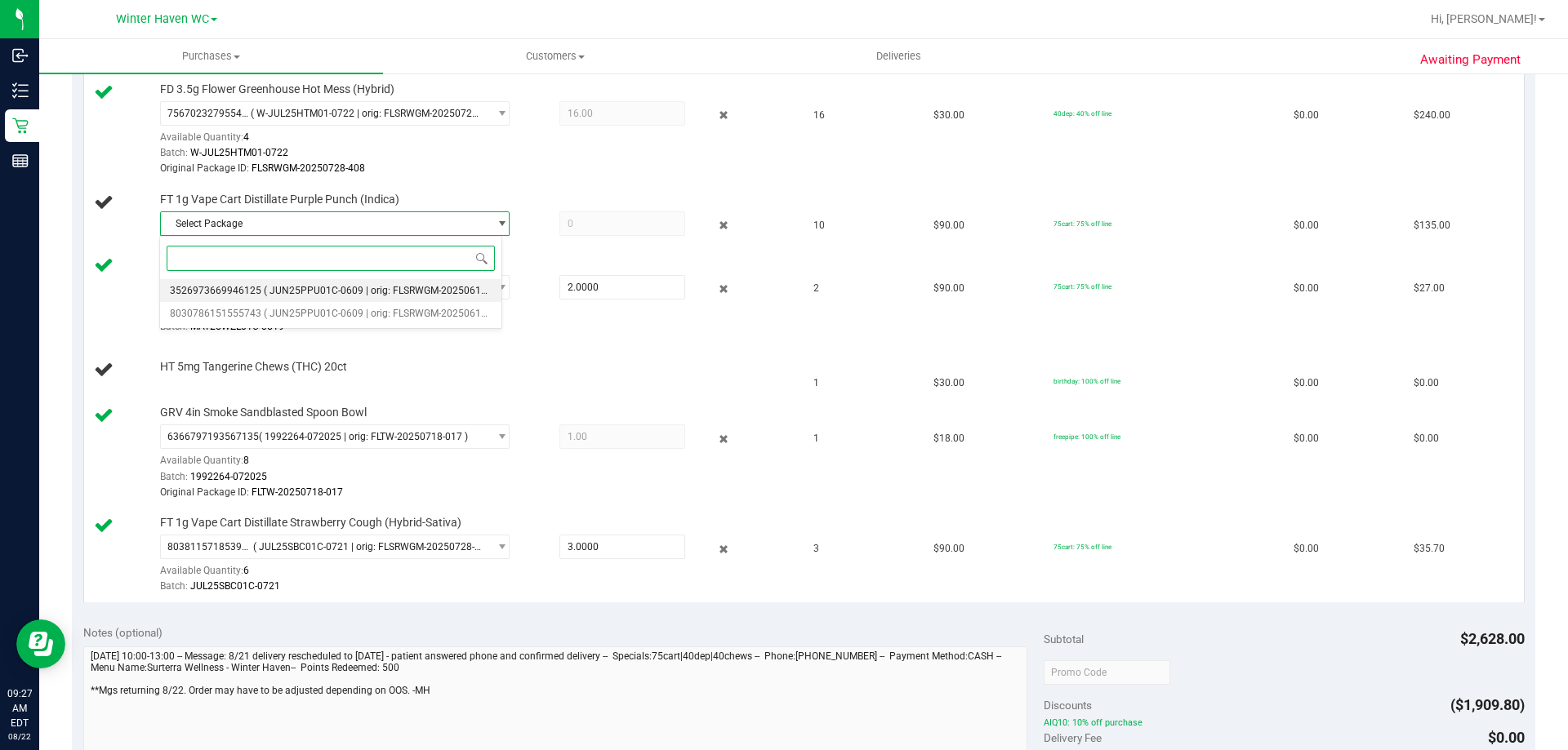
click at [314, 287] on span "( JUN25PPU01C-0609 | orig: FLSRWGM-20250616-515 )" at bounding box center [387, 290] width 248 height 11
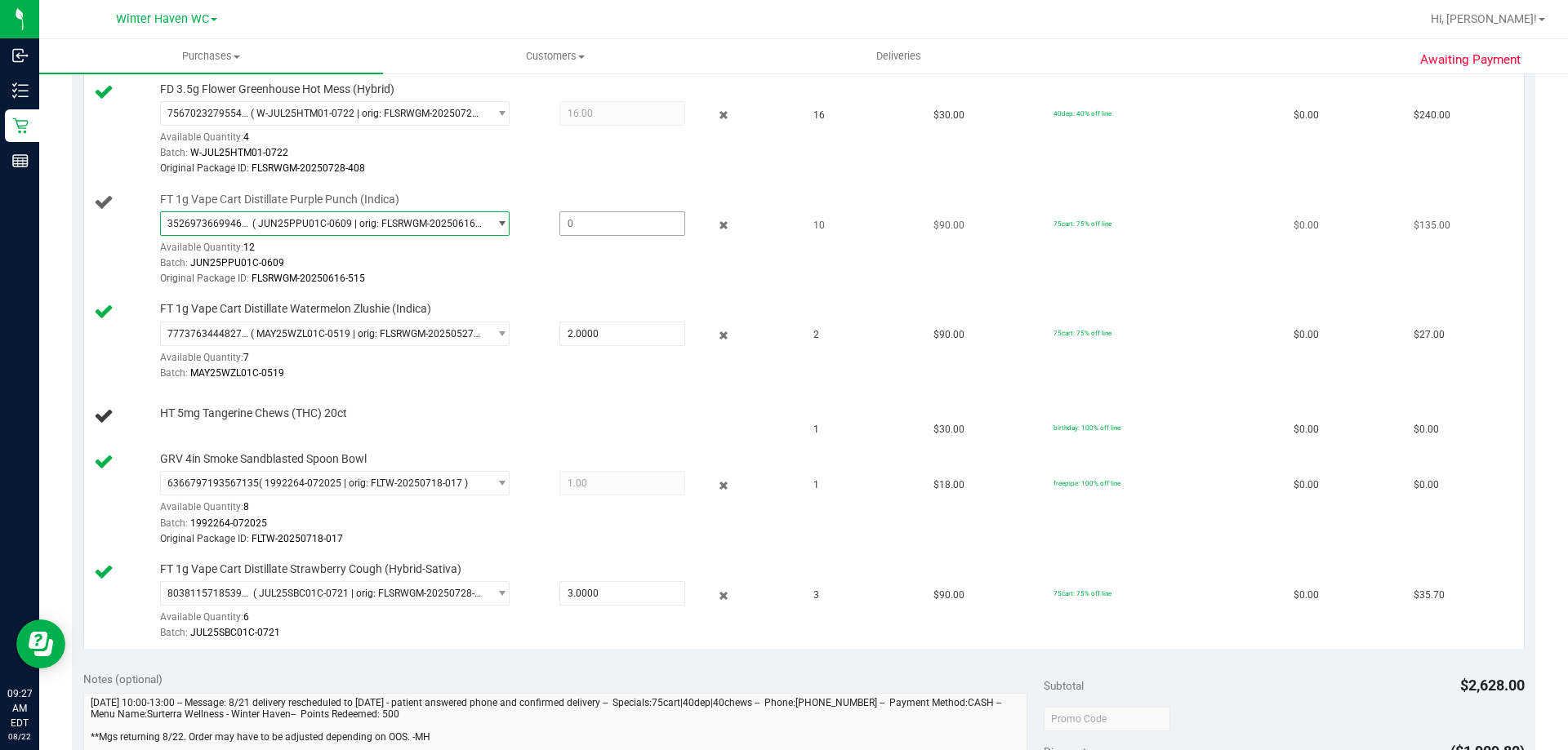
click at [608, 226] on span at bounding box center [621, 224] width 125 height 24
type input "10"
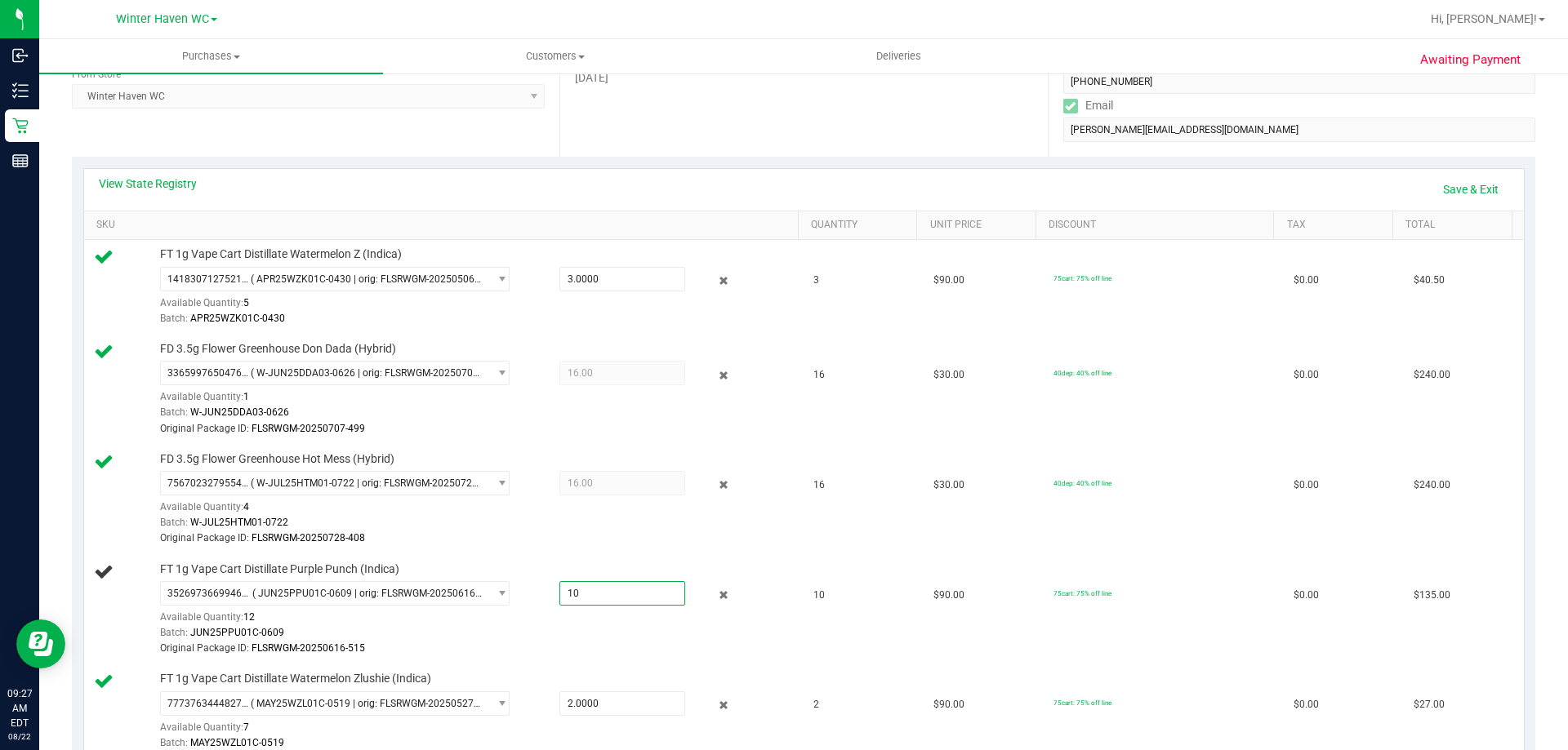
scroll to position [163, 0]
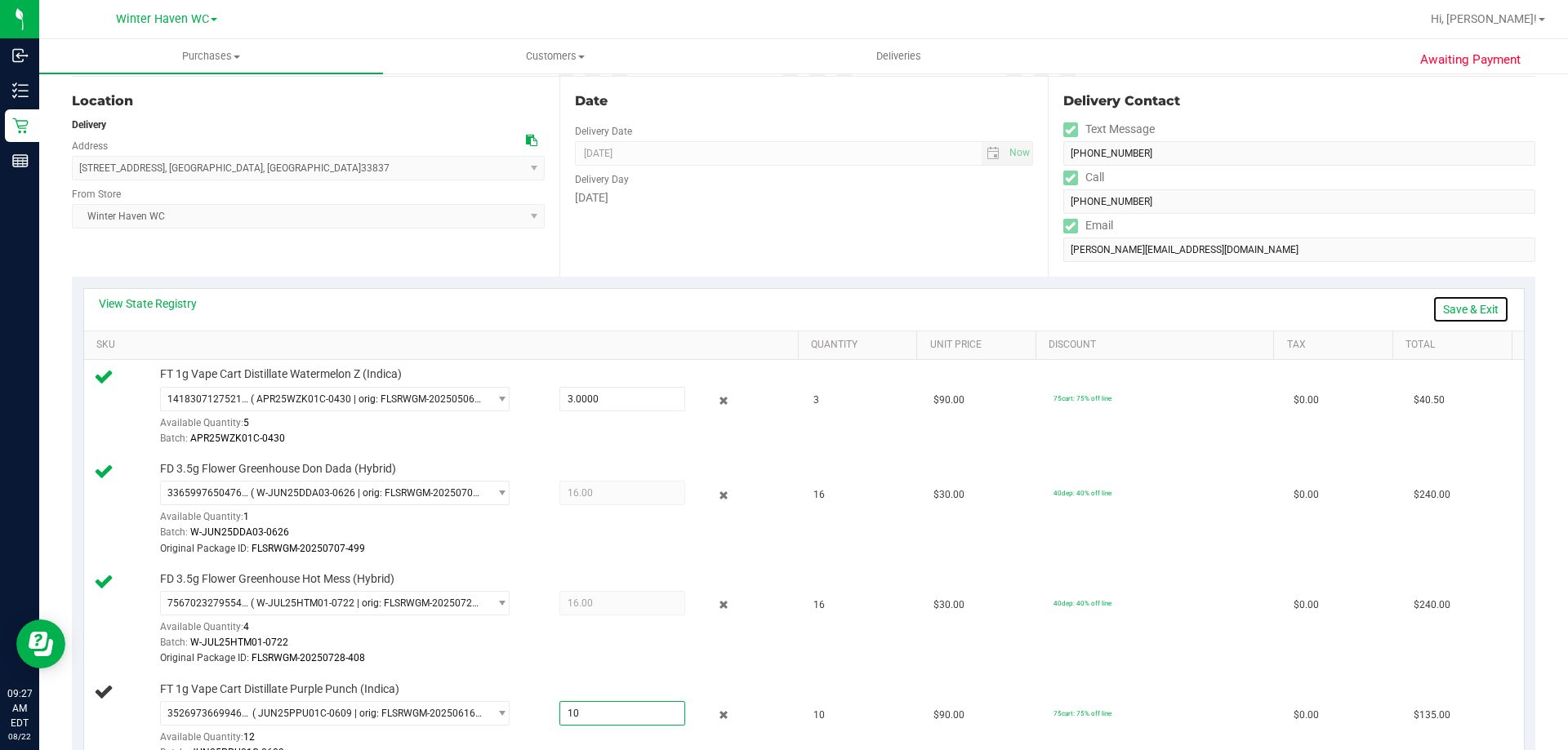
type input "10.0000"
click at [1455, 302] on link "Save & Exit" at bounding box center [1470, 309] width 77 height 28
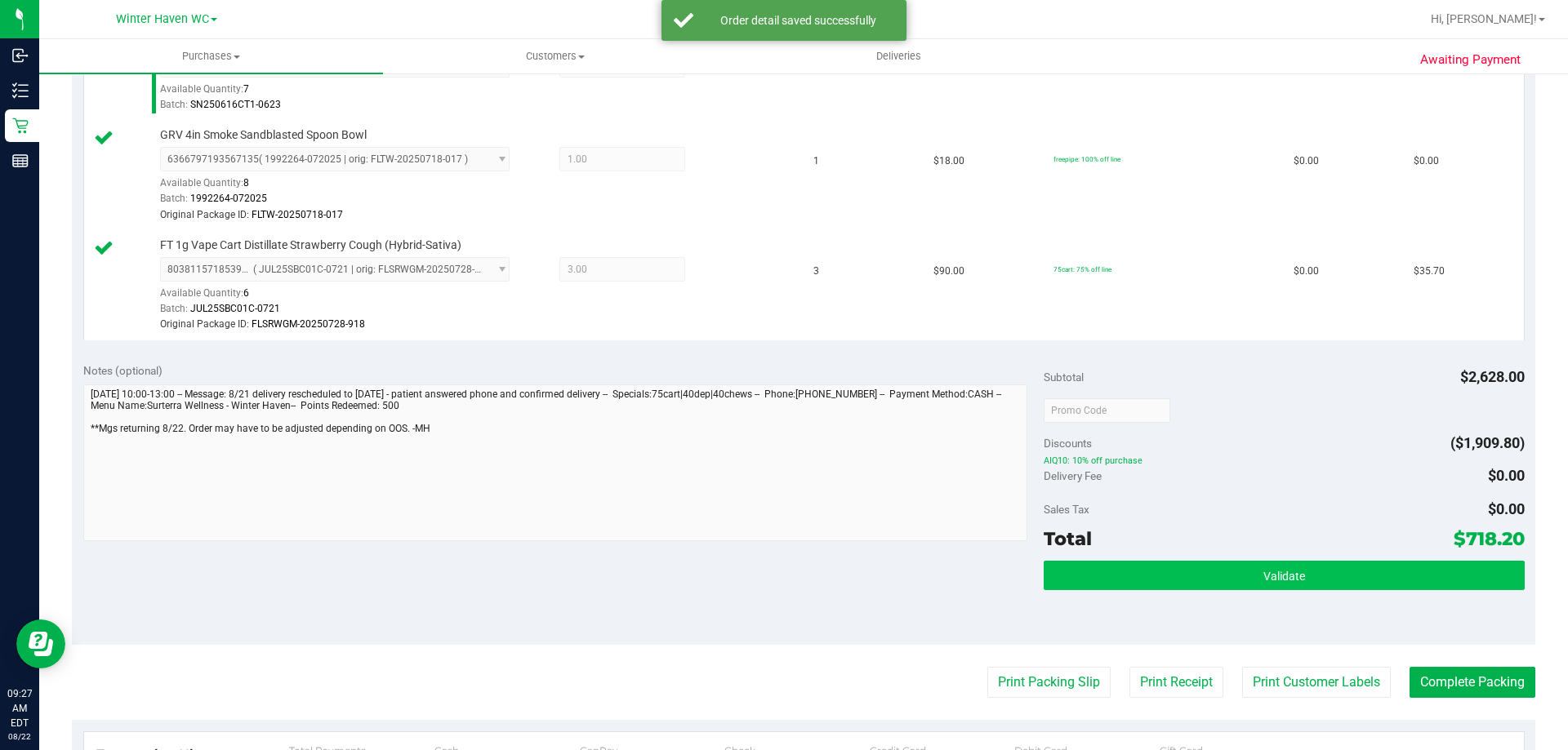
scroll to position [1224, 0]
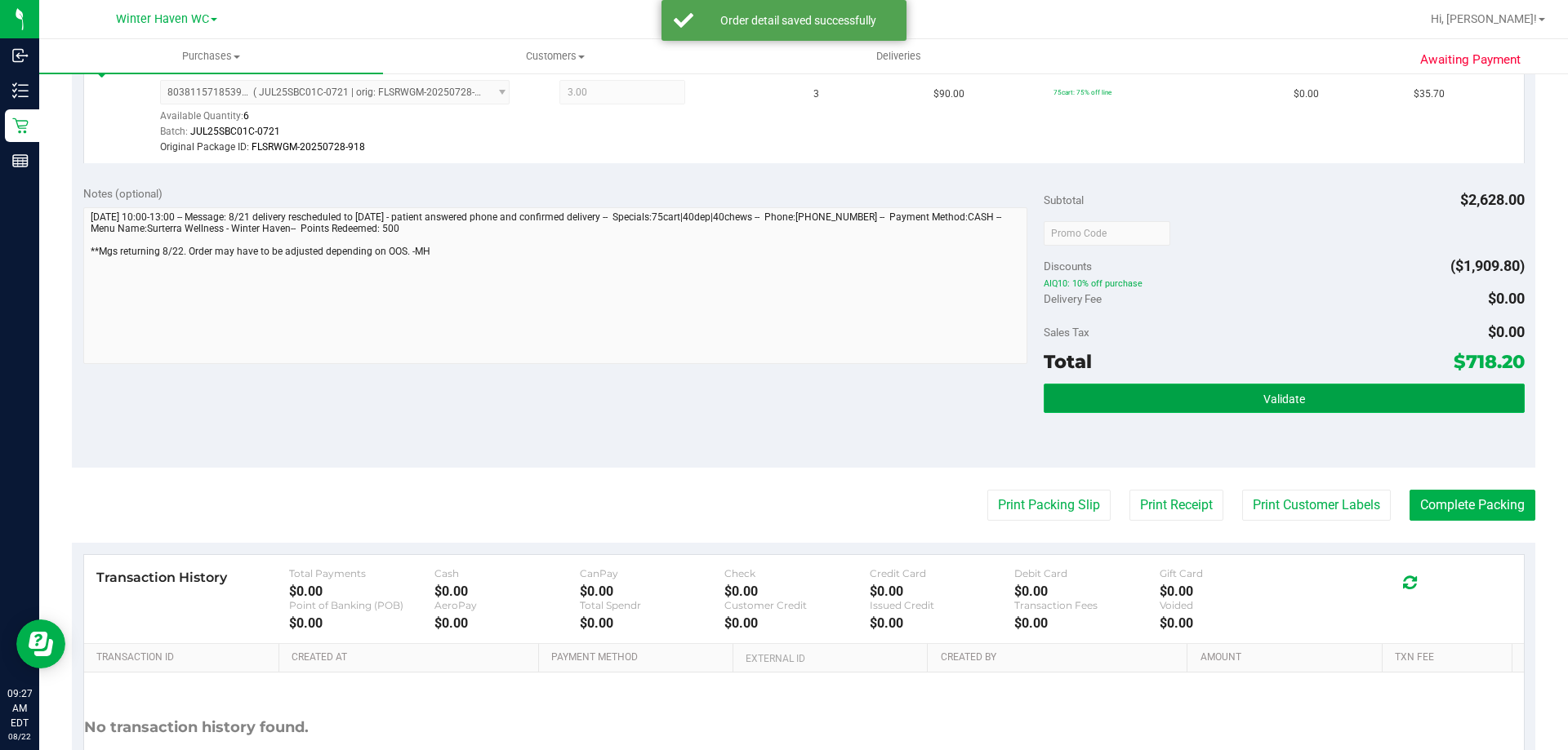
click at [1278, 406] on button "Validate" at bounding box center [1283, 398] width 480 height 29
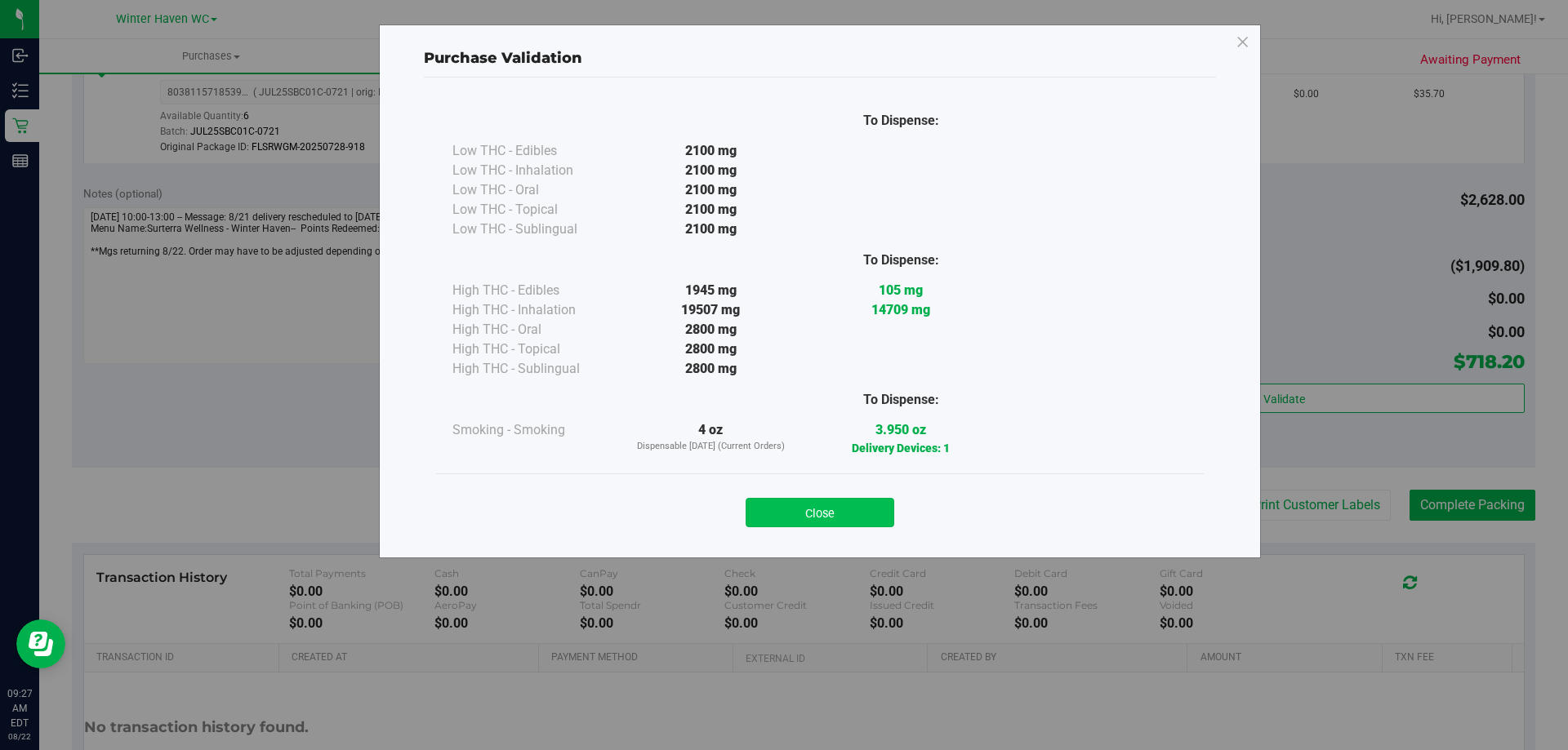
click at [846, 512] on button "Close" at bounding box center [819, 512] width 149 height 29
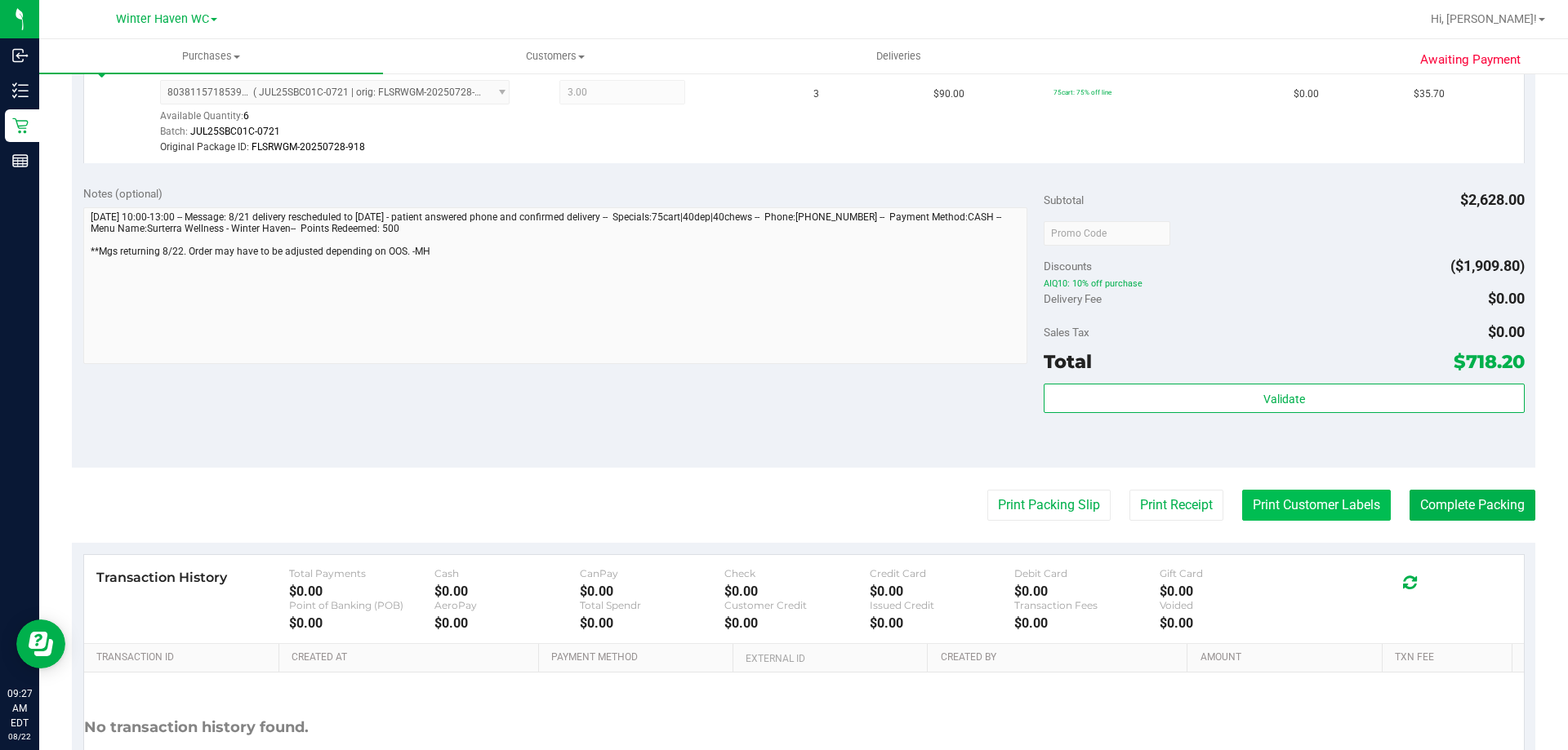
click at [1270, 510] on button "Print Customer Labels" at bounding box center [1316, 505] width 149 height 31
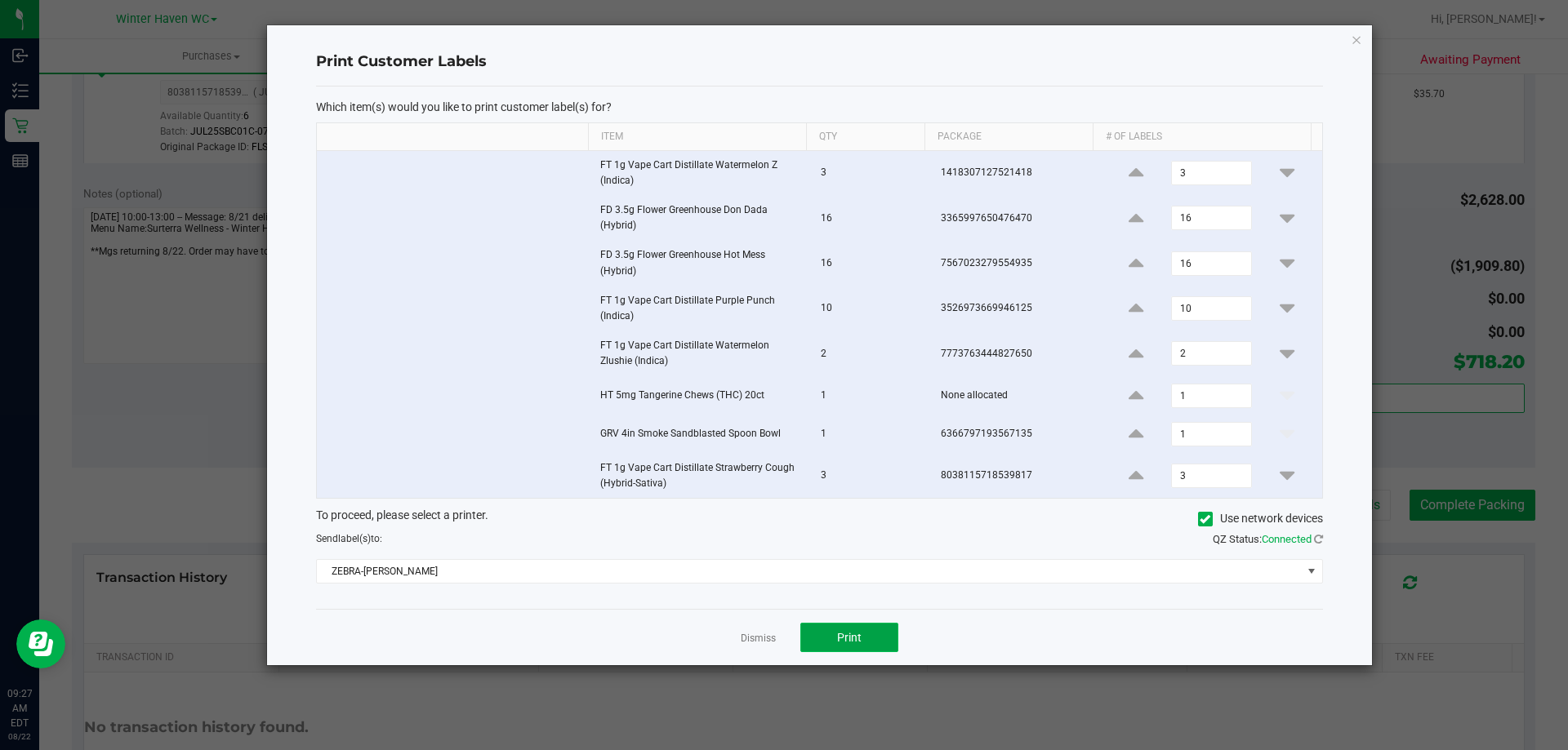
click at [852, 631] on span "Print" at bounding box center [849, 637] width 24 height 13
click at [750, 639] on link "Dismiss" at bounding box center [758, 639] width 35 height 14
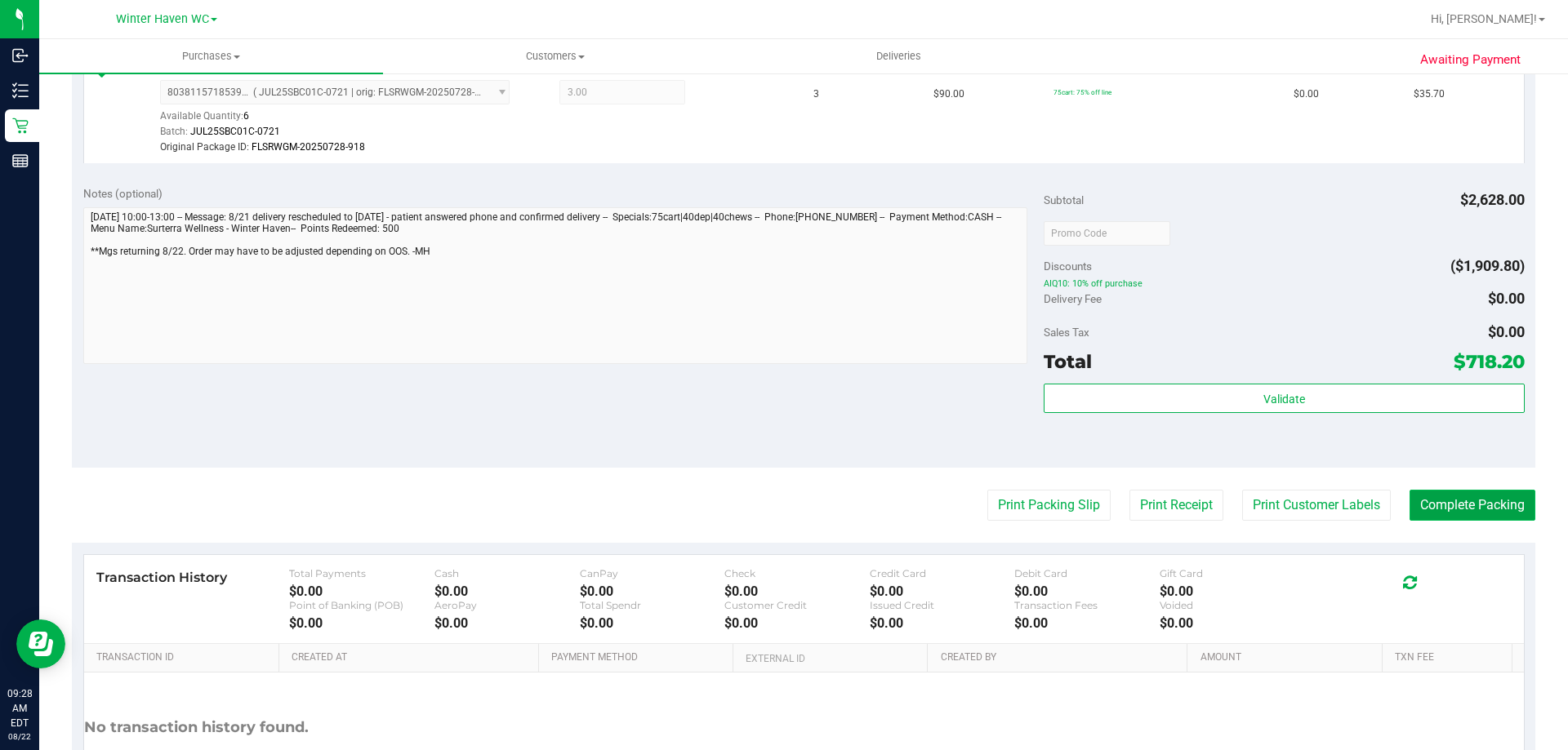
click at [1456, 501] on button "Complete Packing" at bounding box center [1472, 505] width 125 height 31
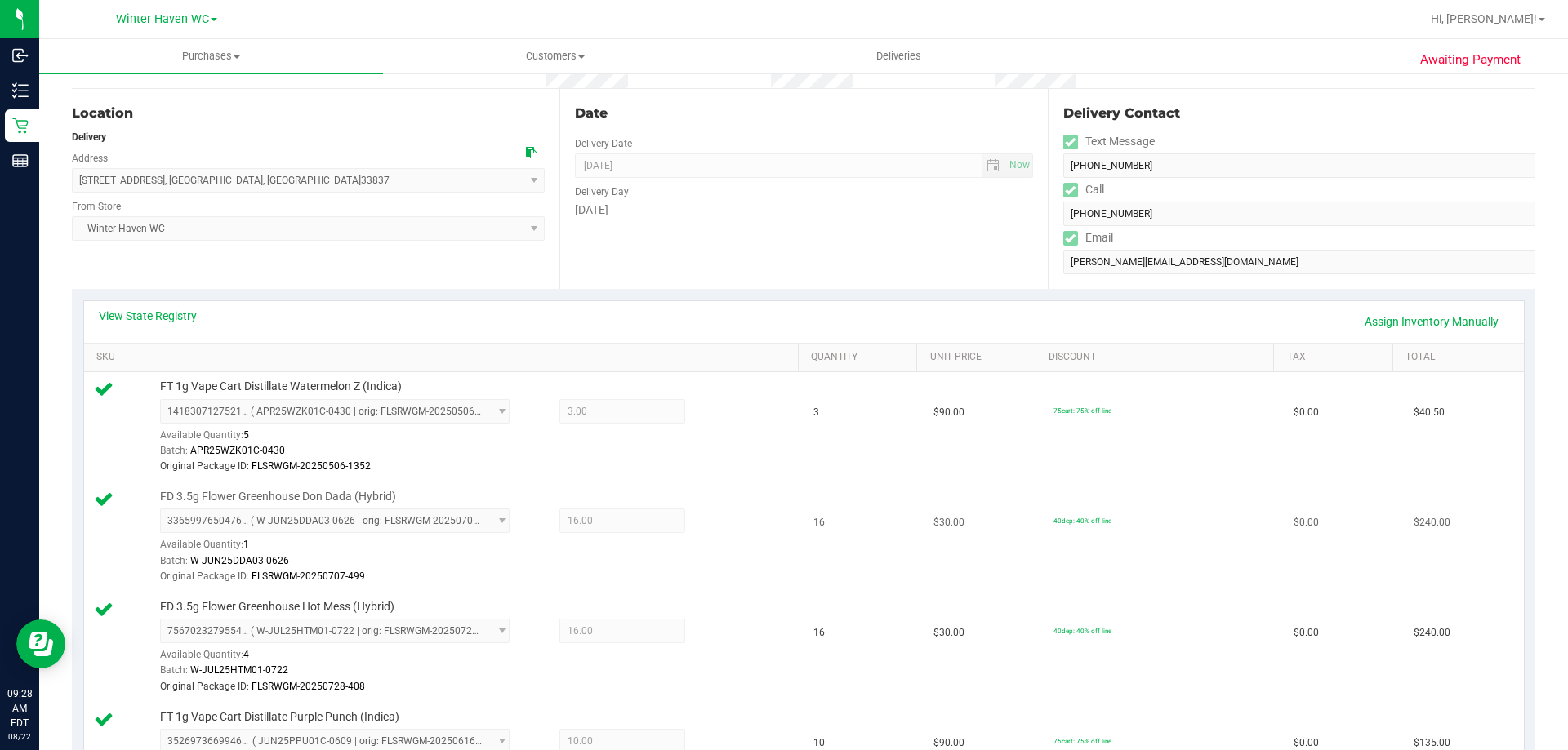
scroll to position [0, 0]
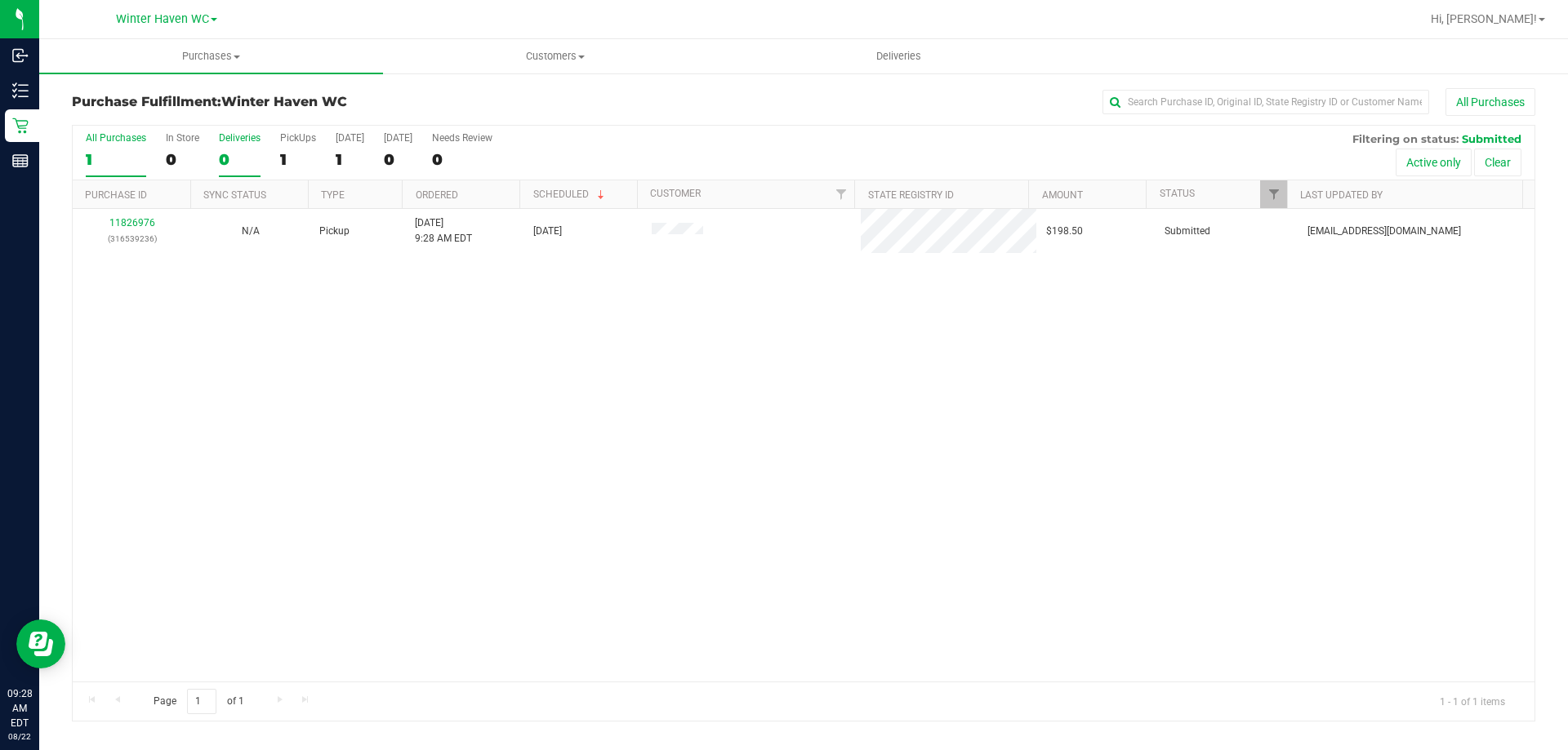
click at [220, 150] on div "0" at bounding box center [239, 160] width 41 height 19
click at [0, 0] on input "Deliveries 0" at bounding box center [0, 0] width 0 height 0
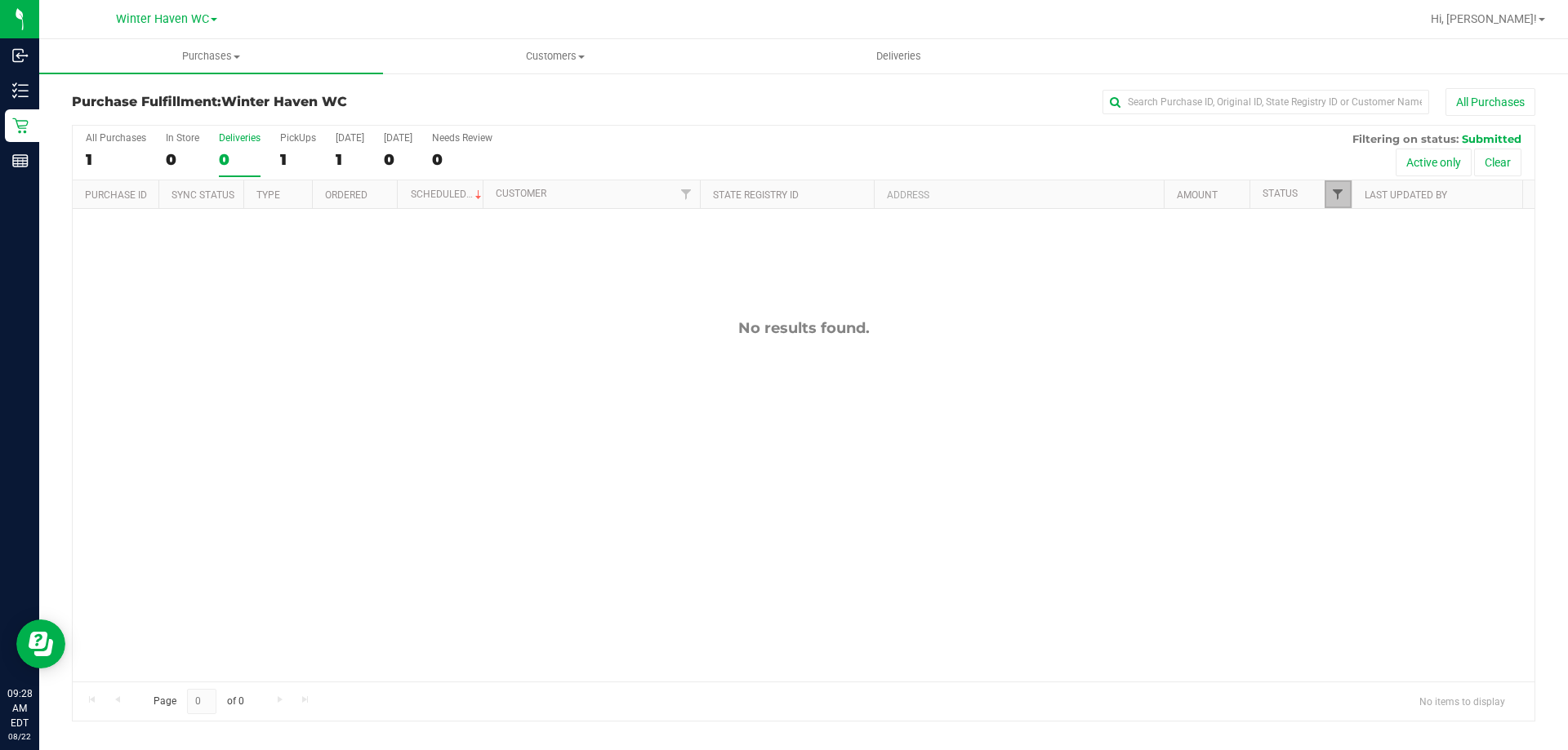
click at [1340, 197] on span "Filter" at bounding box center [1337, 194] width 13 height 13
click at [1343, 371] on input "Packed" at bounding box center [1346, 374] width 10 height 10
checkbox input "true"
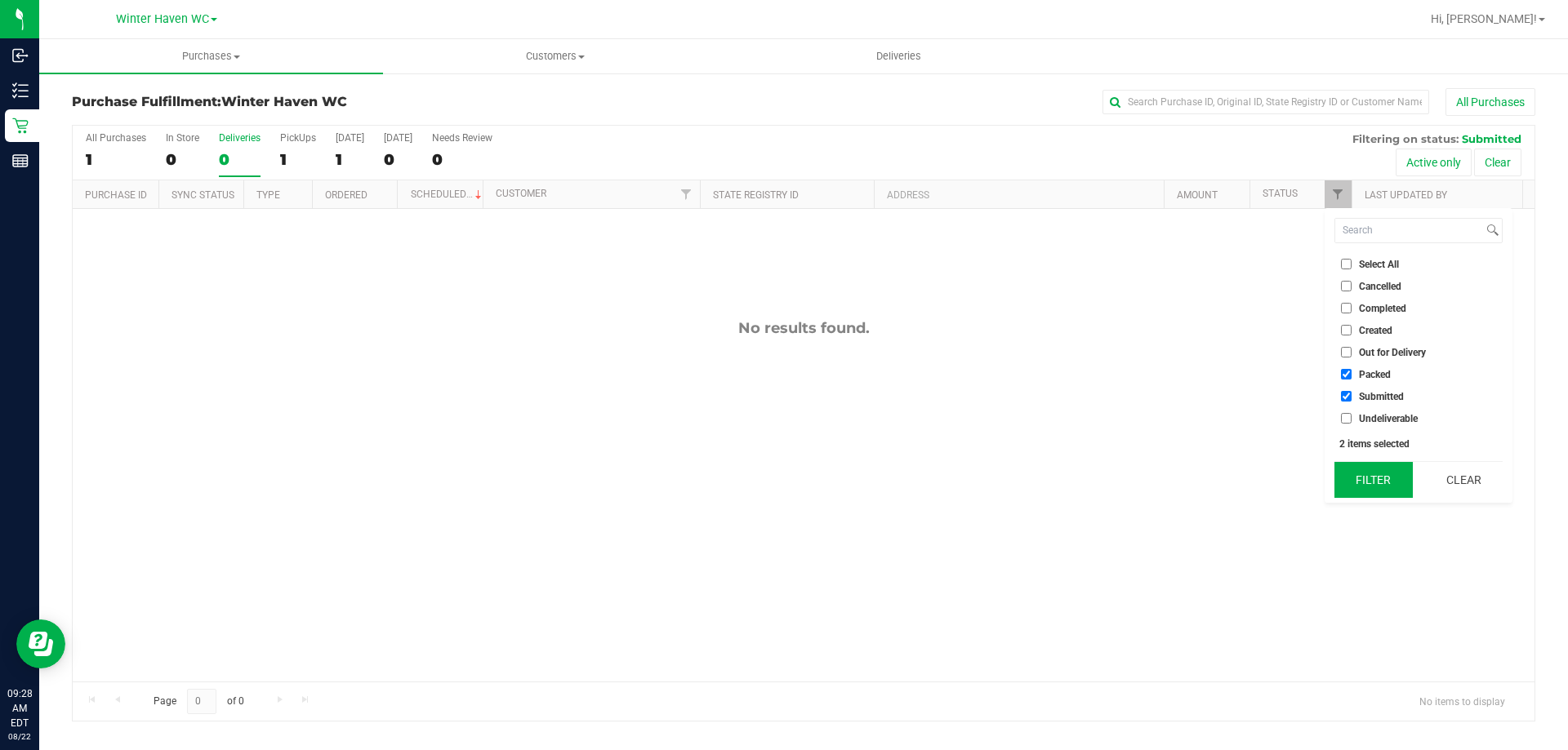
click at [1365, 483] on button "Filter" at bounding box center [1374, 480] width 79 height 36
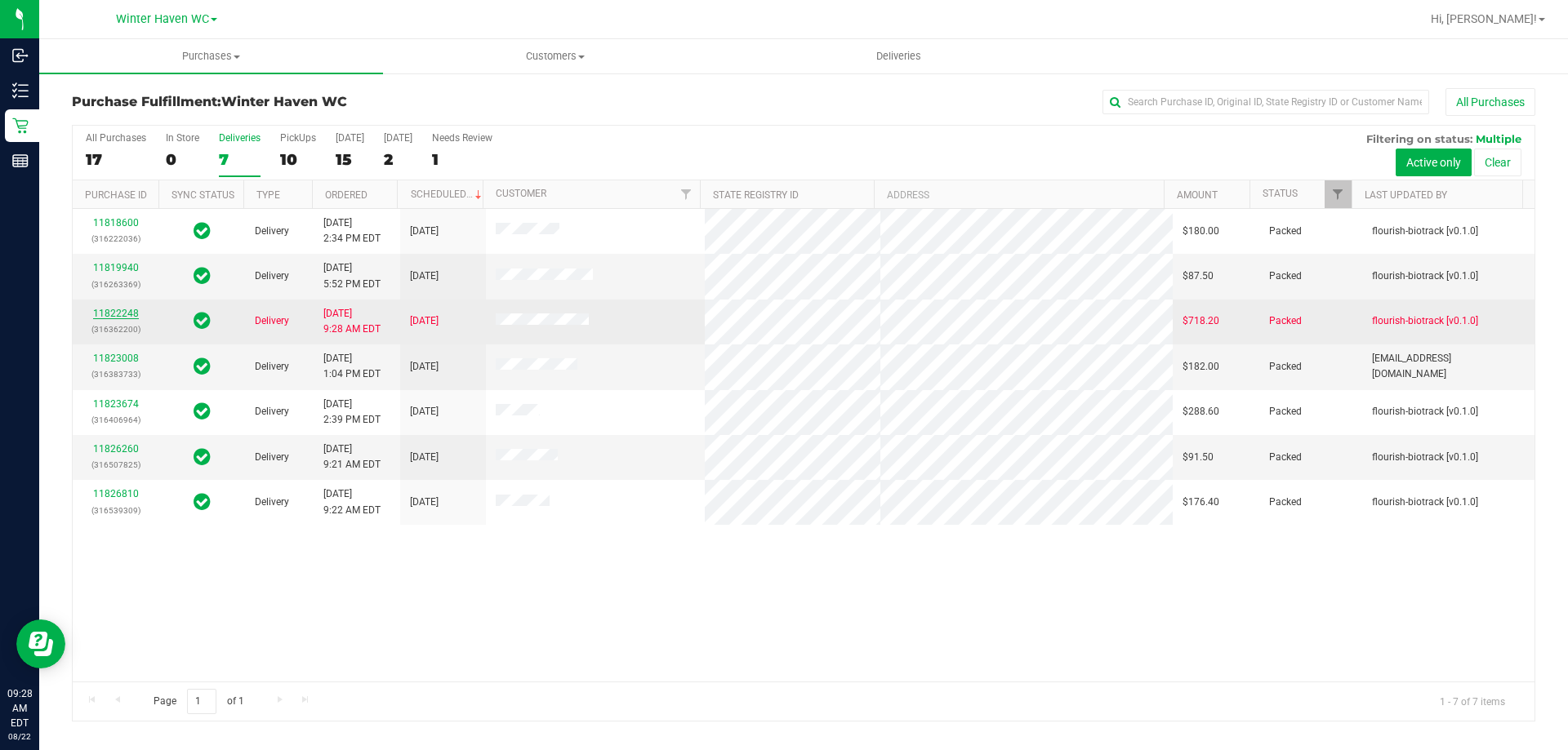
click at [124, 319] on div "11822248 (316362200)" at bounding box center [115, 321] width 67 height 31
click at [124, 308] on link "11822248" at bounding box center [116, 313] width 46 height 11
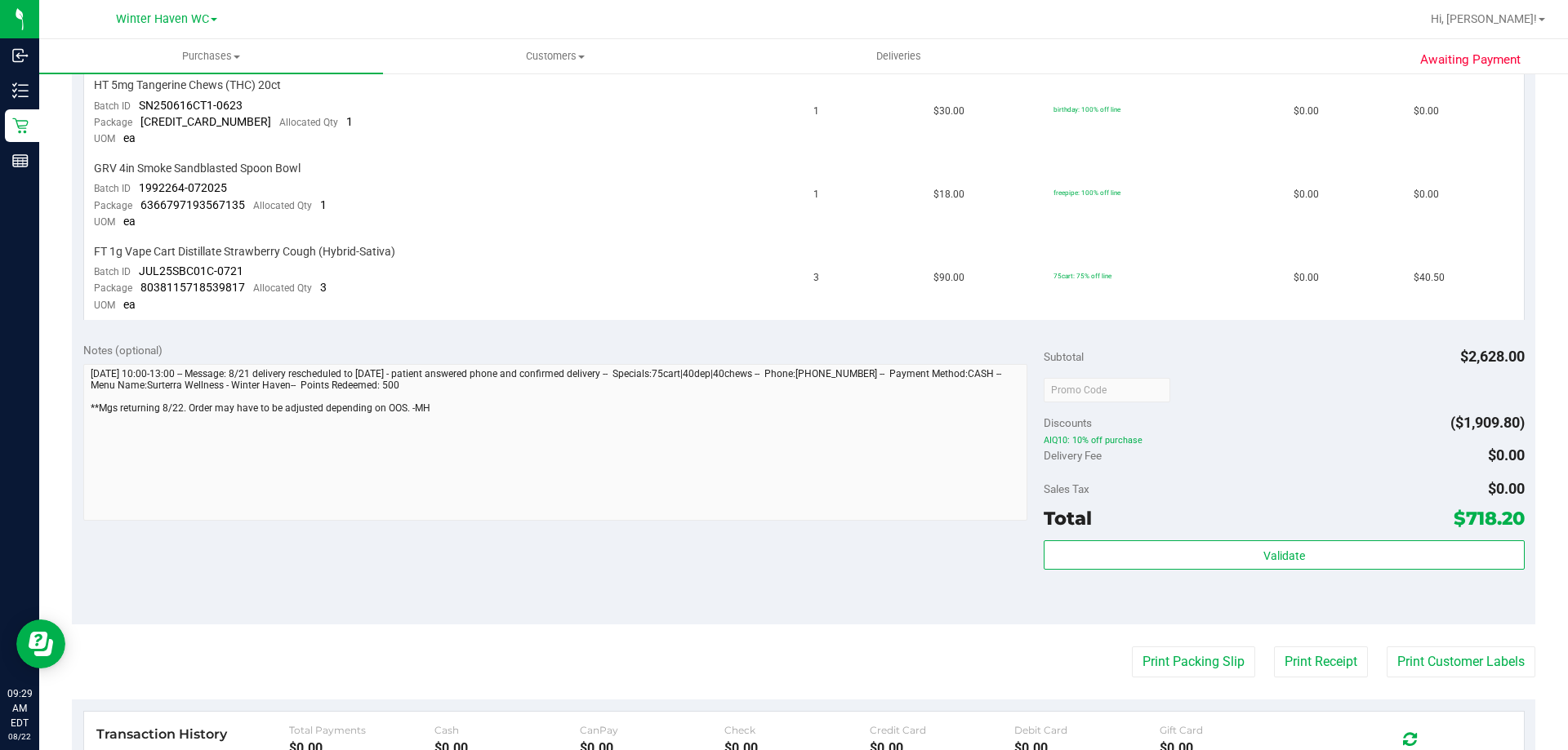
scroll to position [898, 0]
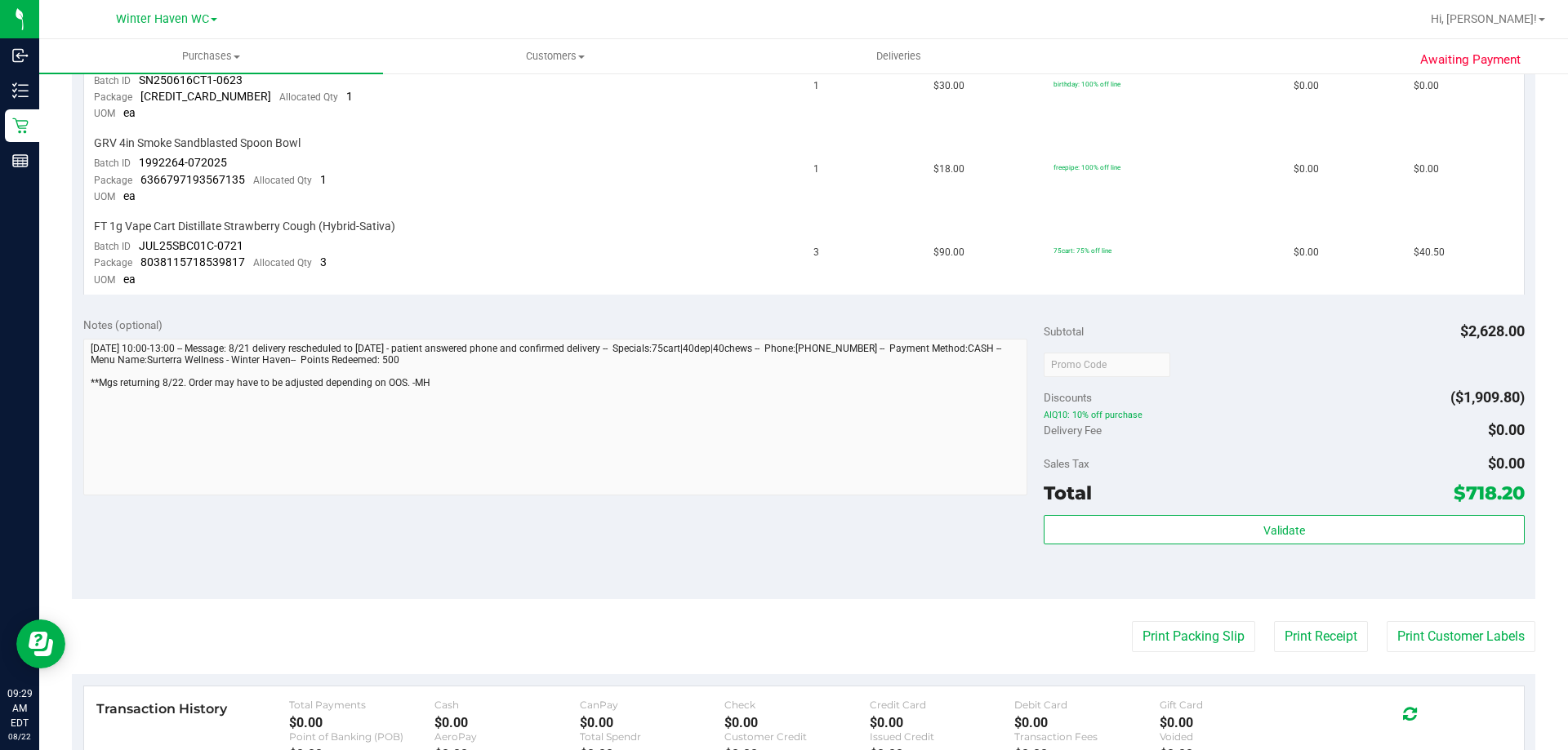
click at [52, 358] on div "Awaiting Payment Back Send Back to Created Cancel Purchase View Profile # 11822…" at bounding box center [803, 92] width 1528 height 1838
click at [1178, 636] on button "Print Packing Slip" at bounding box center [1193, 637] width 124 height 31
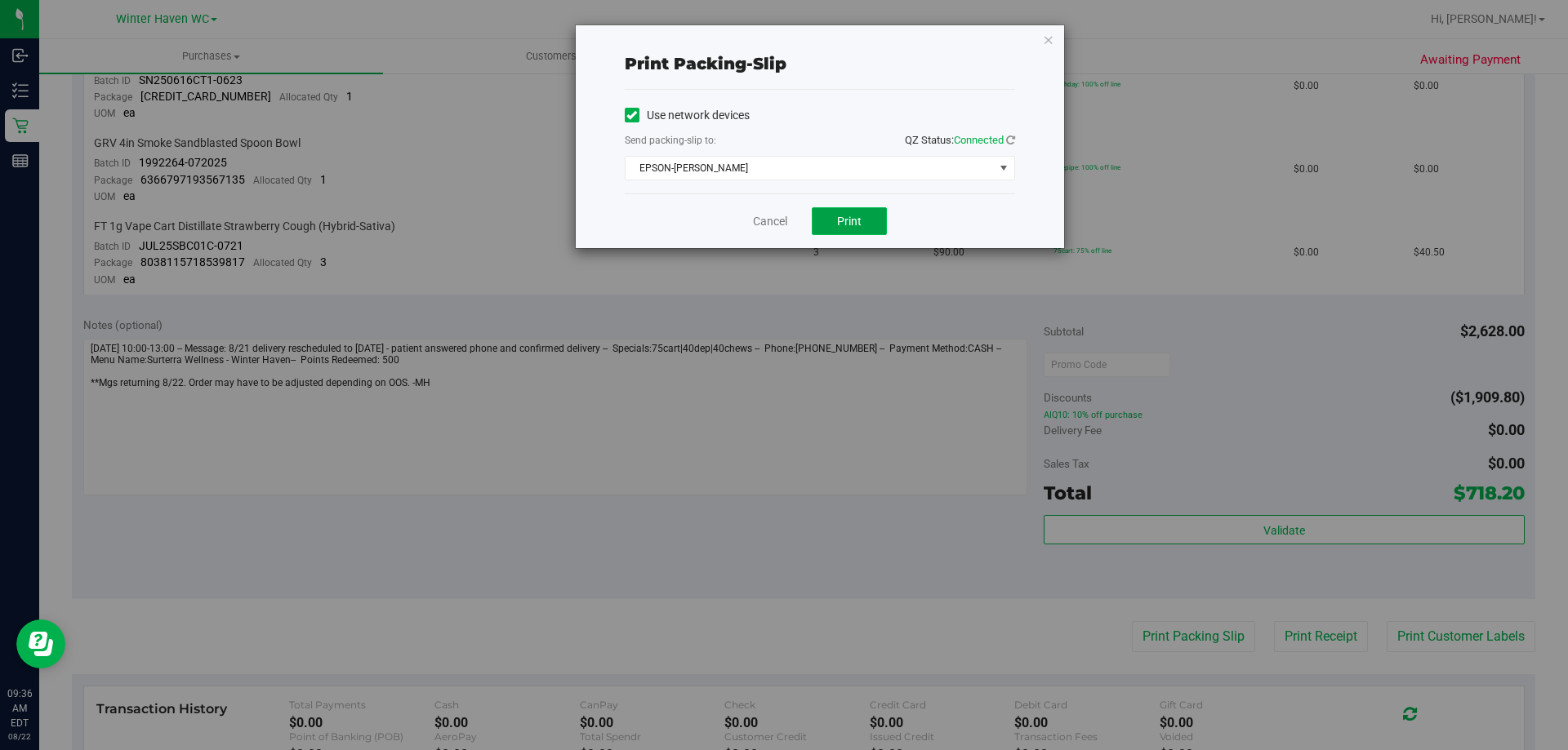
click at [851, 209] on button "Print" at bounding box center [849, 221] width 75 height 28
drag, startPoint x: 673, startPoint y: 36, endPoint x: 702, endPoint y: 54, distance: 34.1
click at [672, 36] on div "Print packing-slip Use network devices Send packing-slip to: QZ Status: Connect…" at bounding box center [819, 137] width 488 height 223
click at [838, 219] on span "Print" at bounding box center [849, 220] width 24 height 13
click at [777, 213] on div "Cancel Print" at bounding box center [820, 220] width 391 height 54
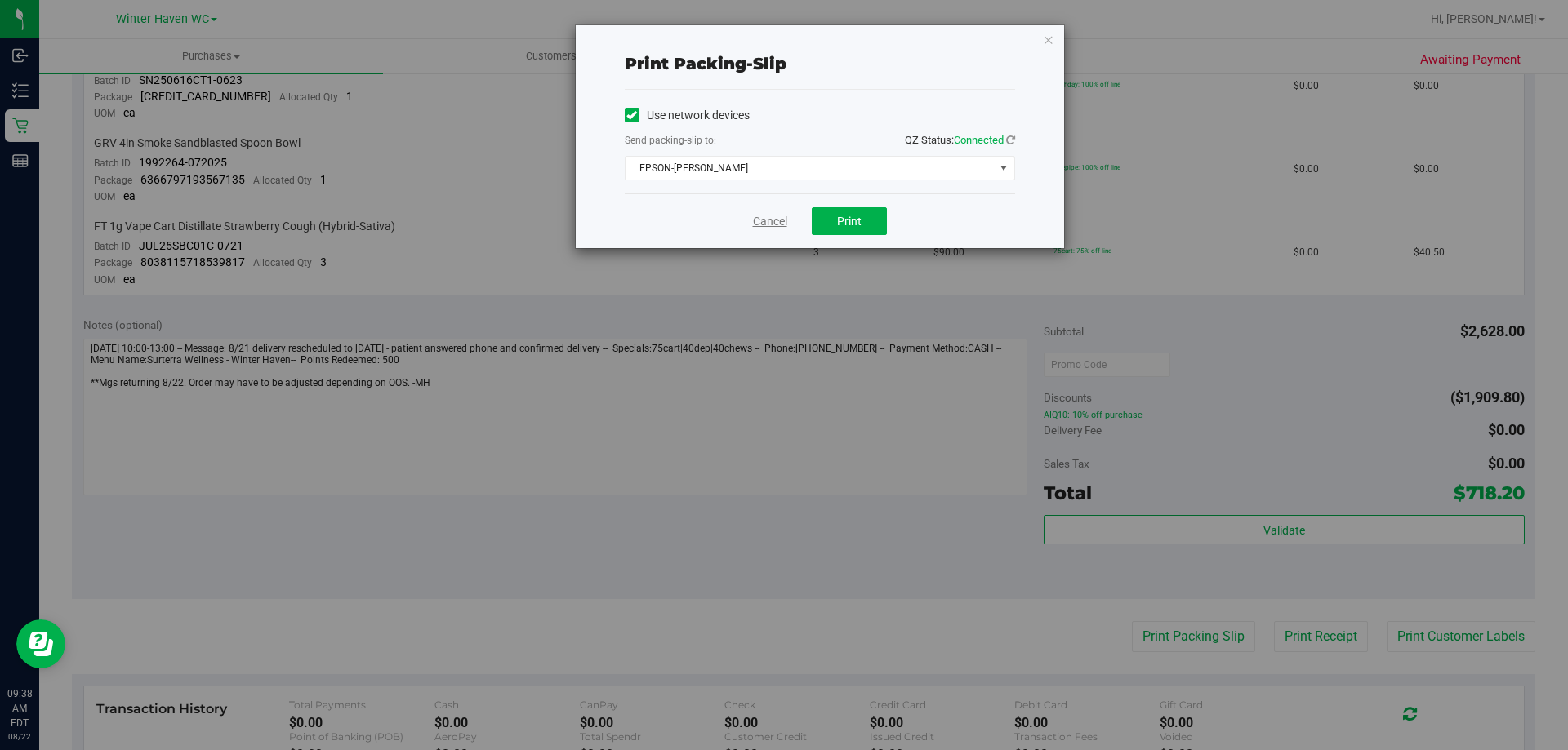
click at [786, 220] on link "Cancel" at bounding box center [770, 222] width 35 height 17
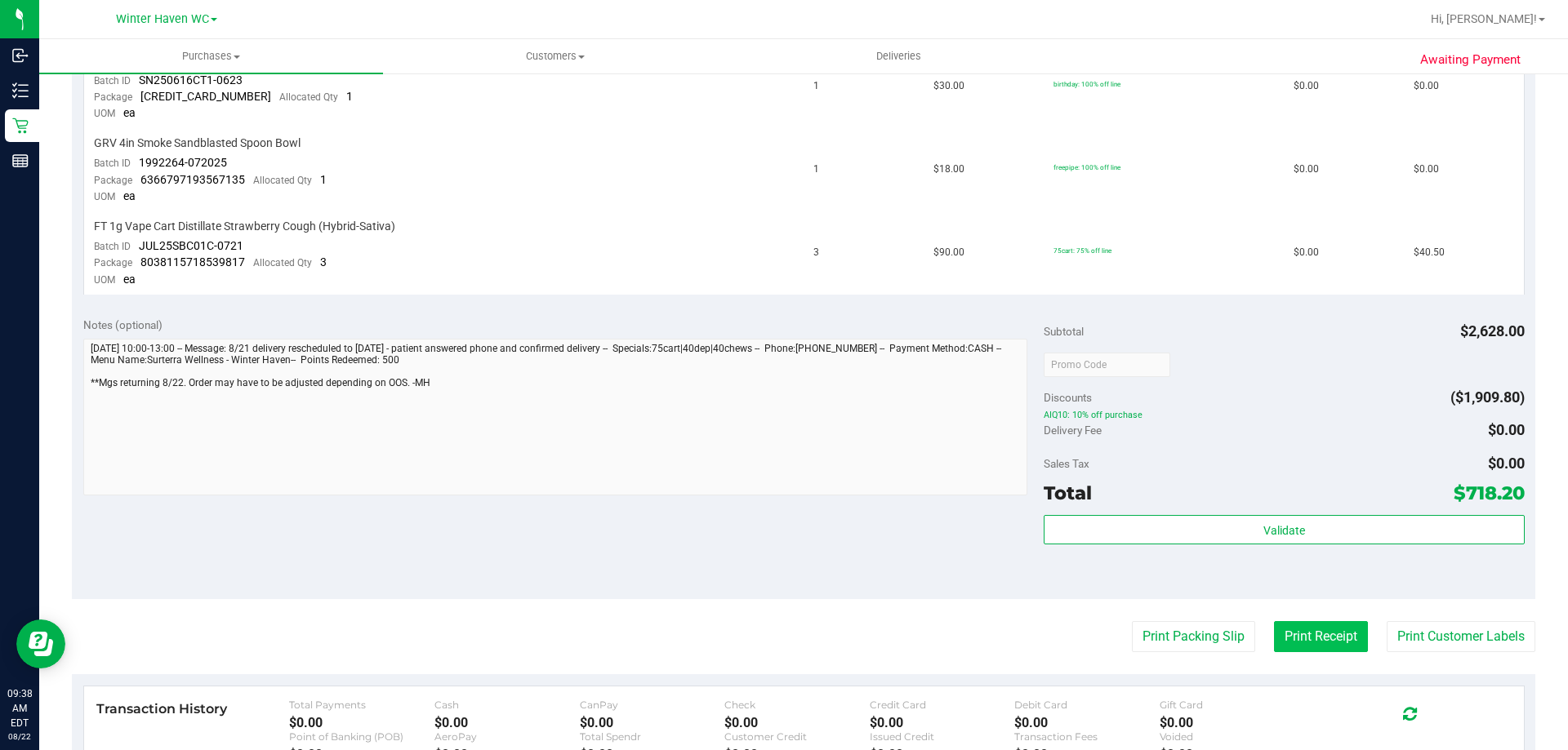
click at [1320, 635] on button "Print Receipt" at bounding box center [1321, 637] width 94 height 31
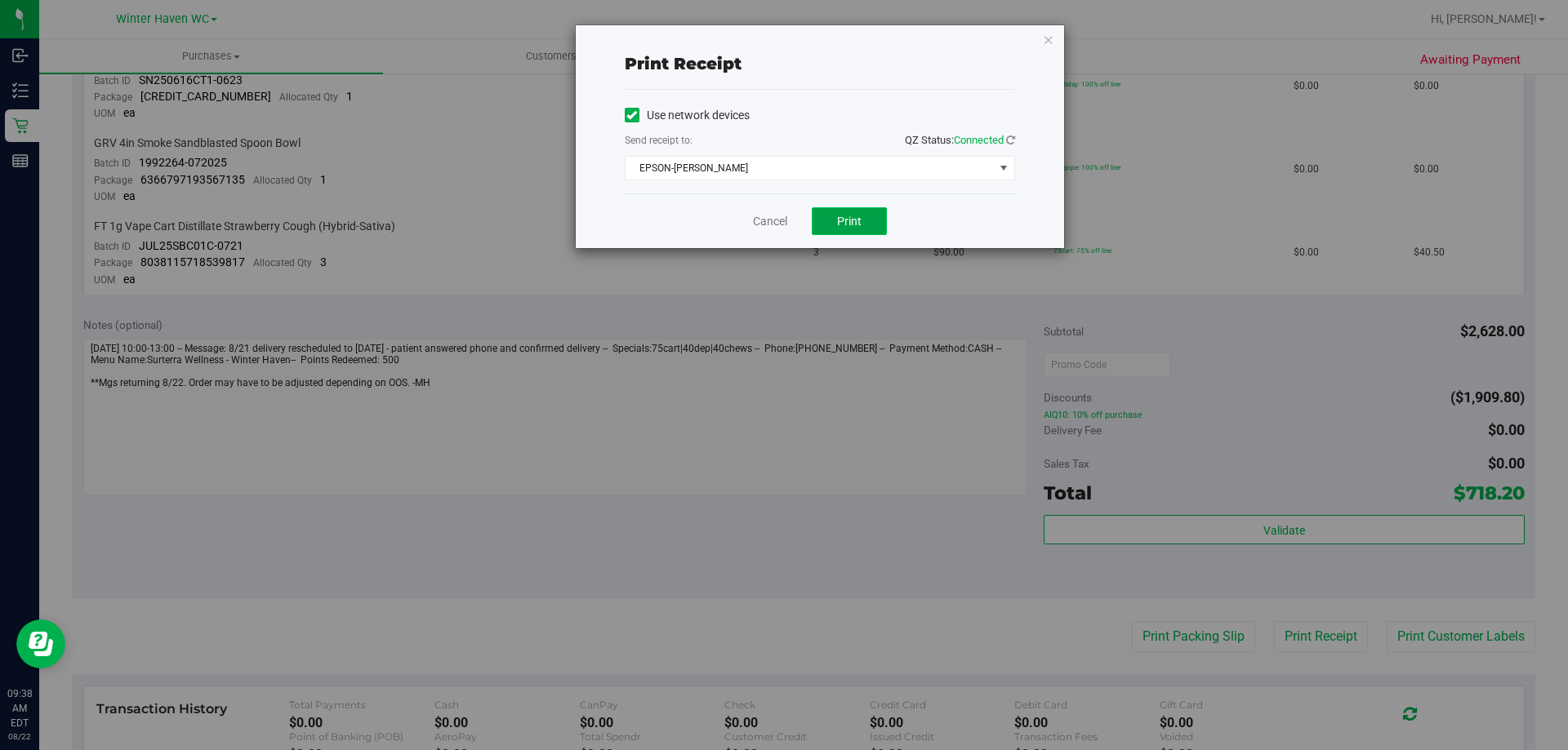
click at [864, 215] on button "Print" at bounding box center [849, 221] width 75 height 28
click at [766, 225] on link "Cancel" at bounding box center [770, 222] width 35 height 17
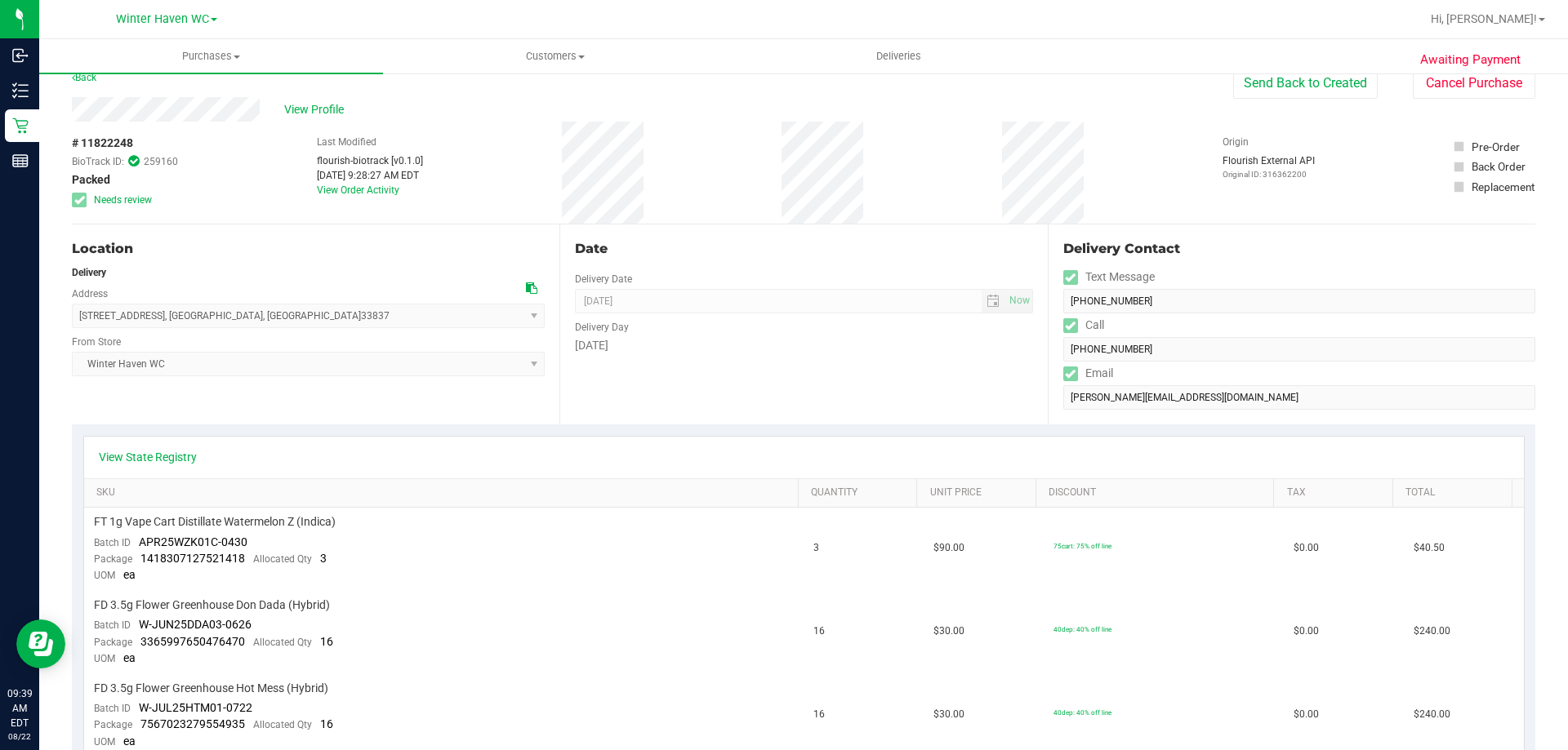
scroll to position [0, 0]
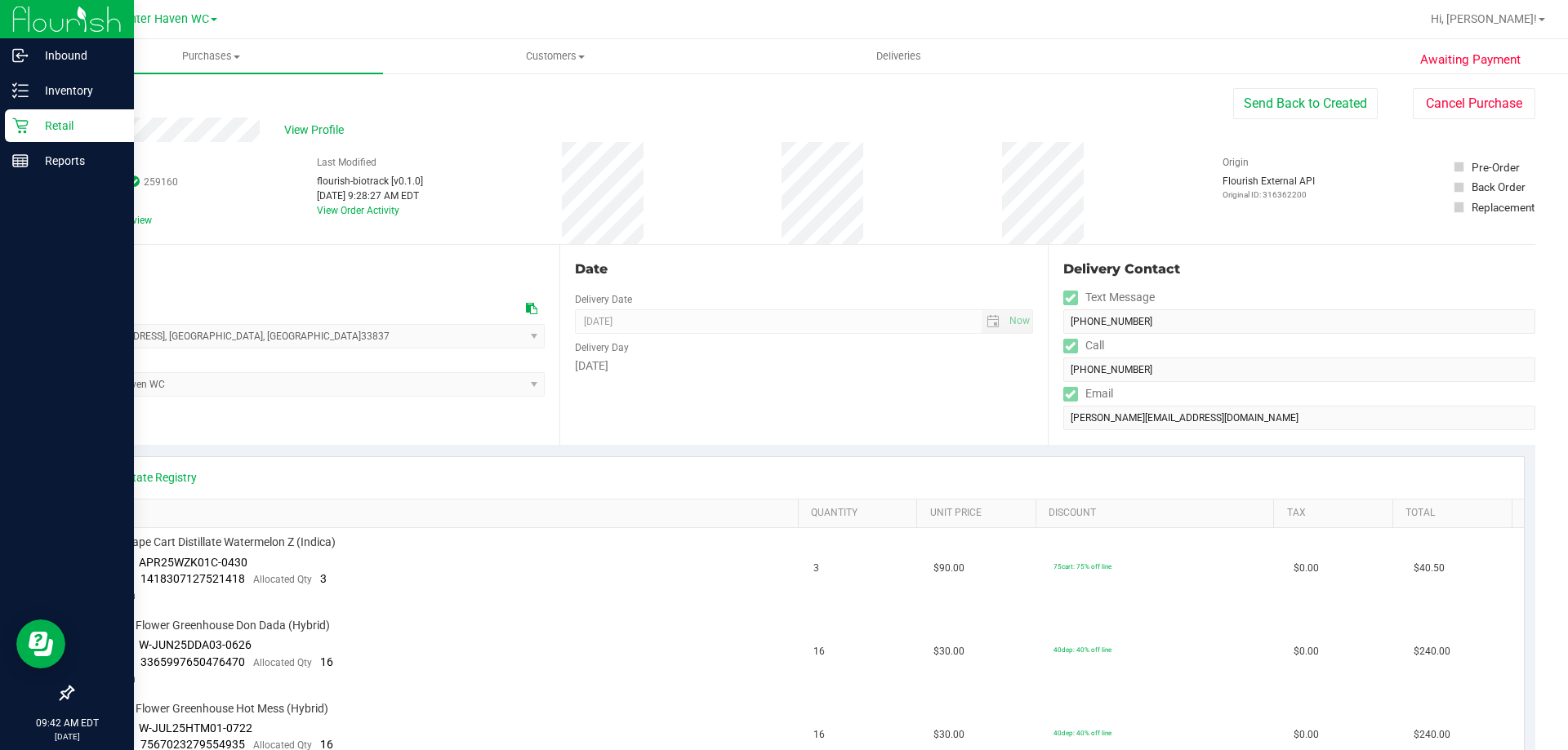
click at [29, 124] on p "Retail" at bounding box center [77, 125] width 98 height 20
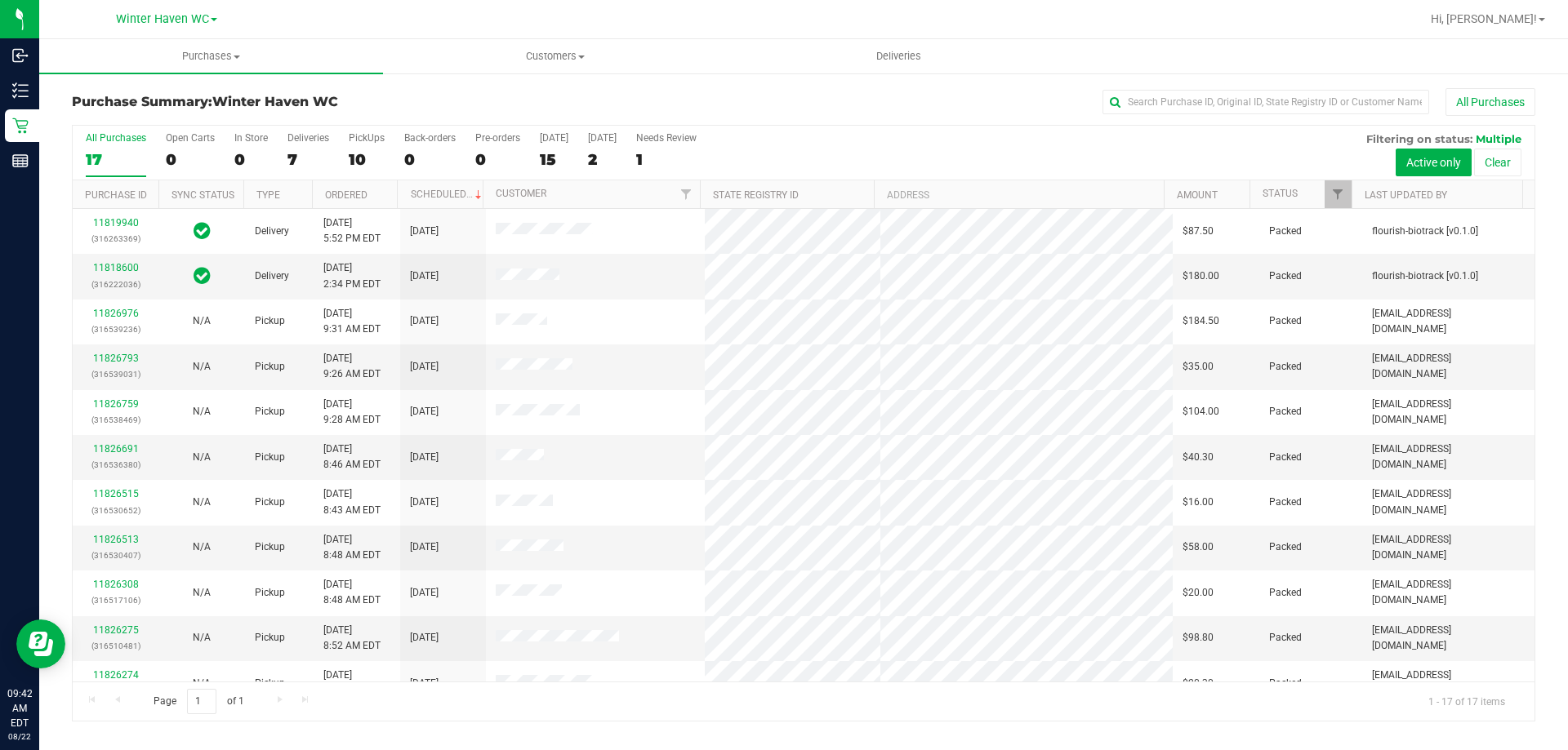
click at [291, 158] on div "7" at bounding box center [309, 160] width 41 height 19
click at [0, 0] on input "Deliveries 7" at bounding box center [0, 0] width 0 height 0
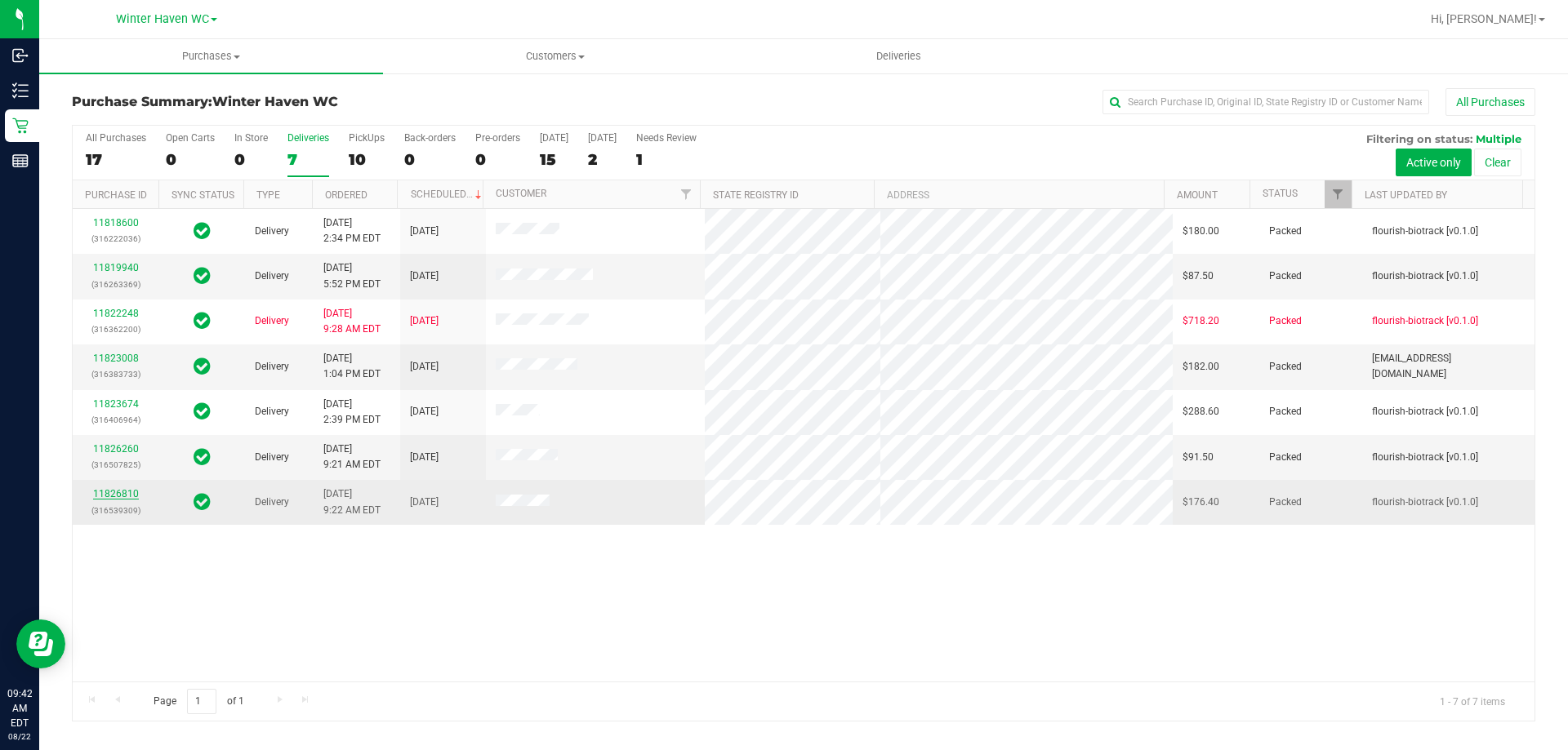
click at [126, 489] on link "11826810" at bounding box center [116, 493] width 46 height 11
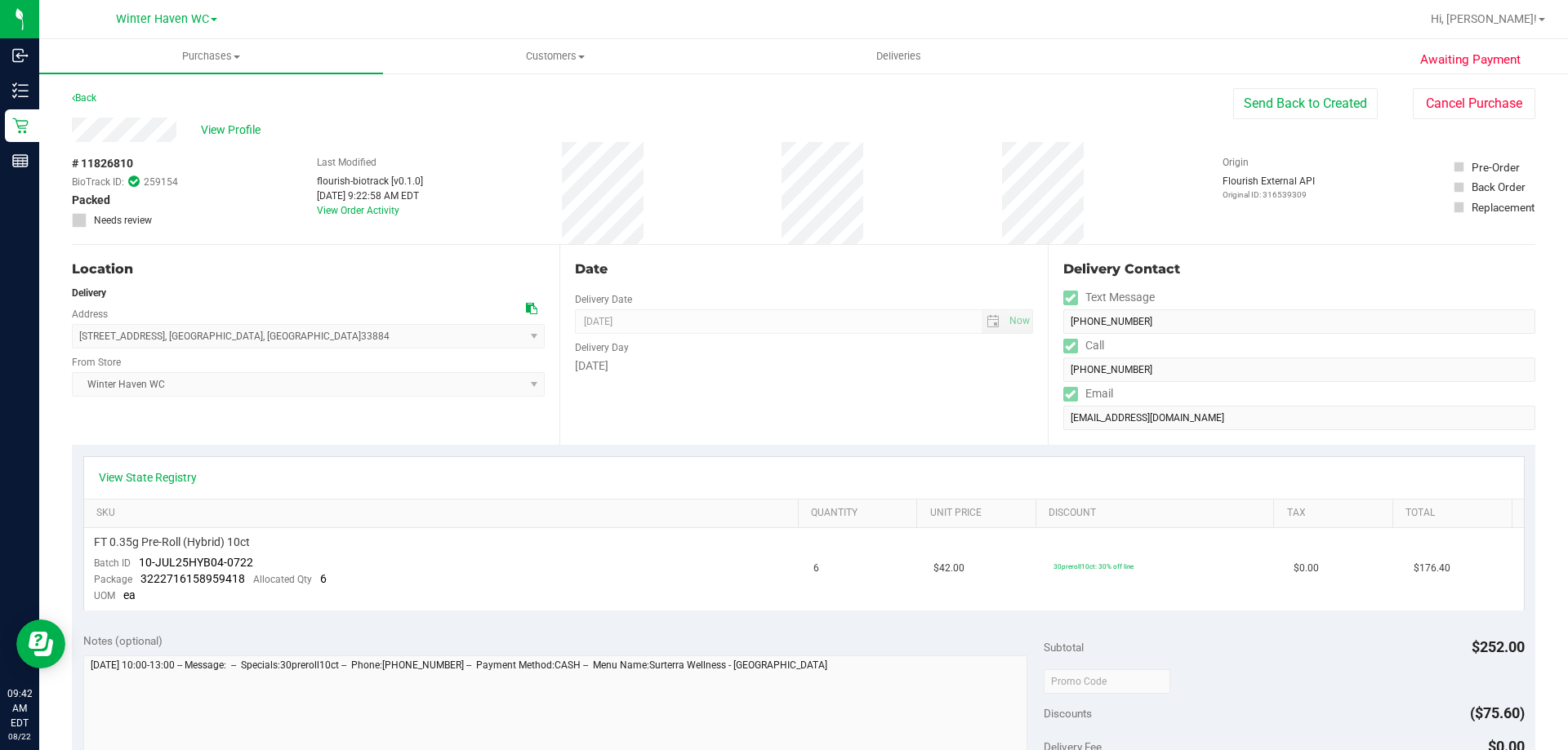
click at [782, 177] on div "# 11826810 BioTrack ID: 259154 Packed Needs review Last Modified flourish-biotr…" at bounding box center [803, 193] width 1463 height 102
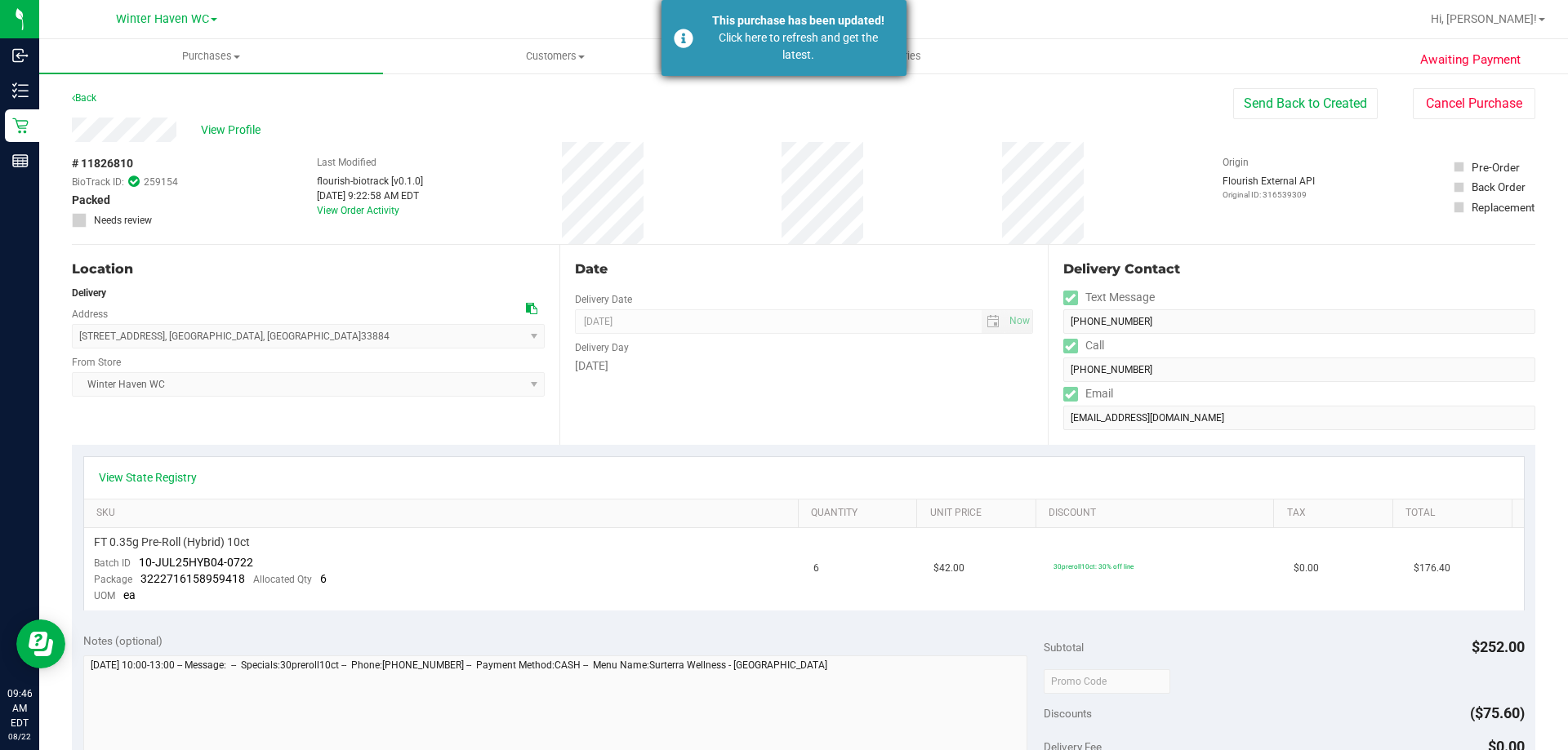
click at [860, 32] on div "Click here to refresh and get the latest." at bounding box center [798, 47] width 192 height 35
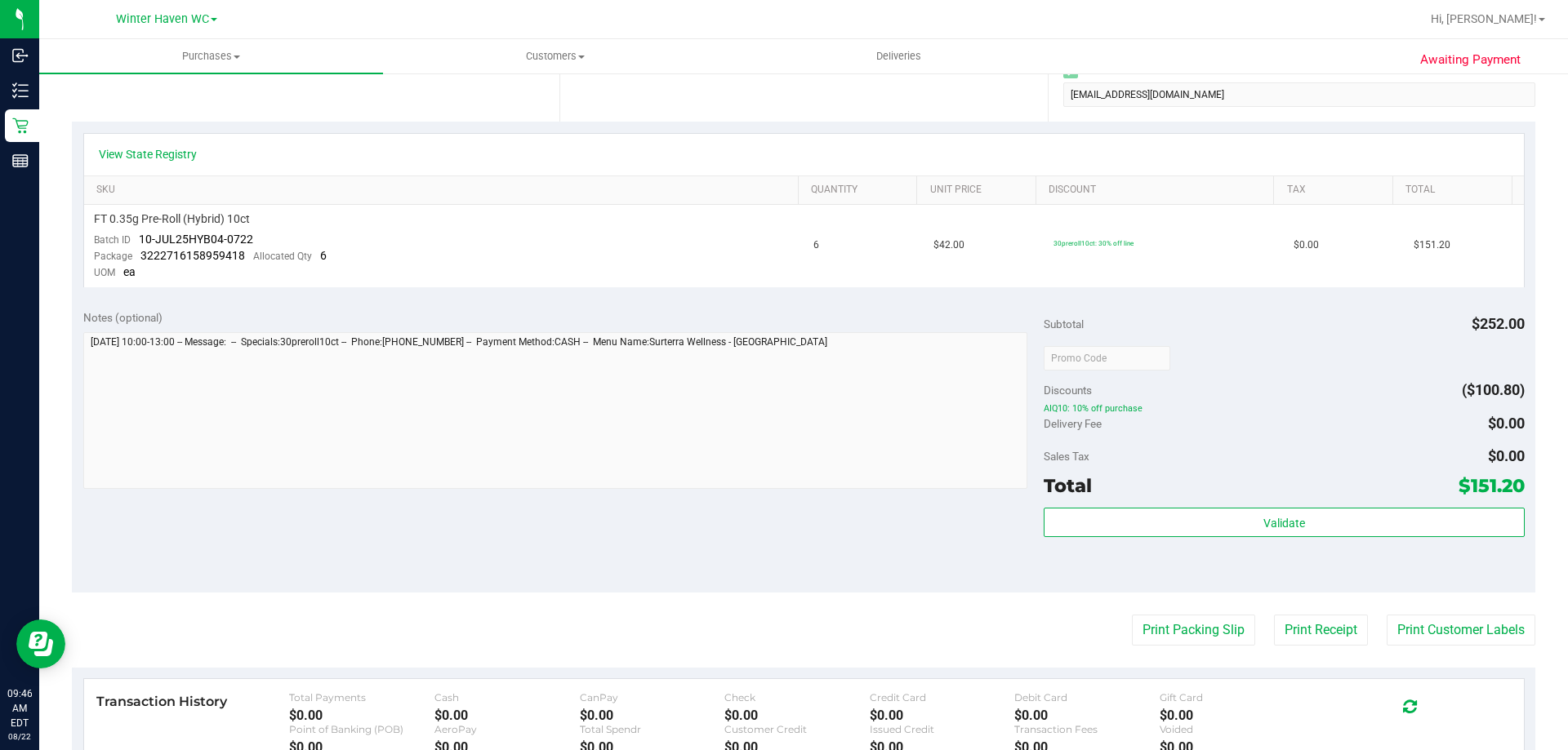
scroll to position [408, 0]
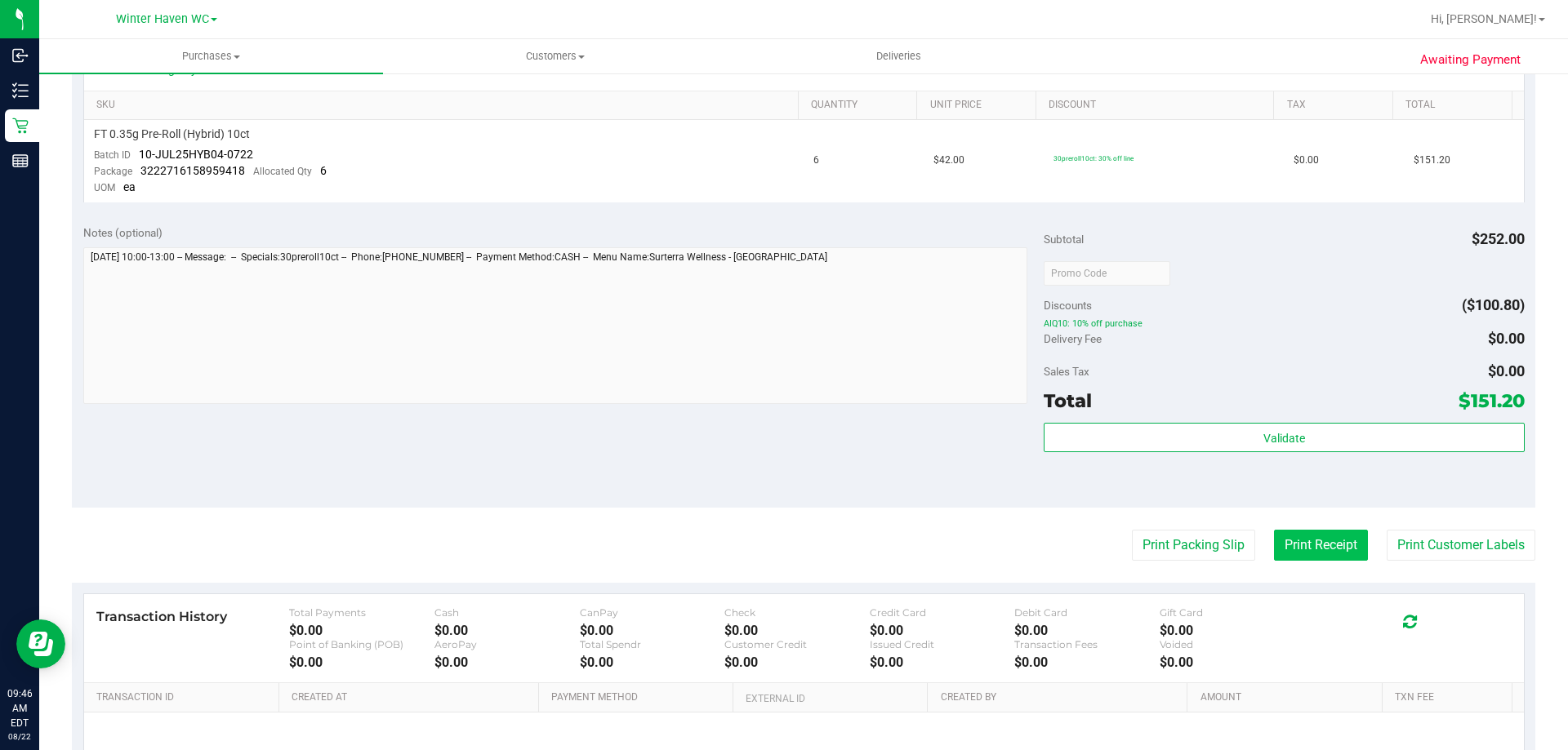
click at [1301, 553] on button "Print Receipt" at bounding box center [1321, 545] width 94 height 31
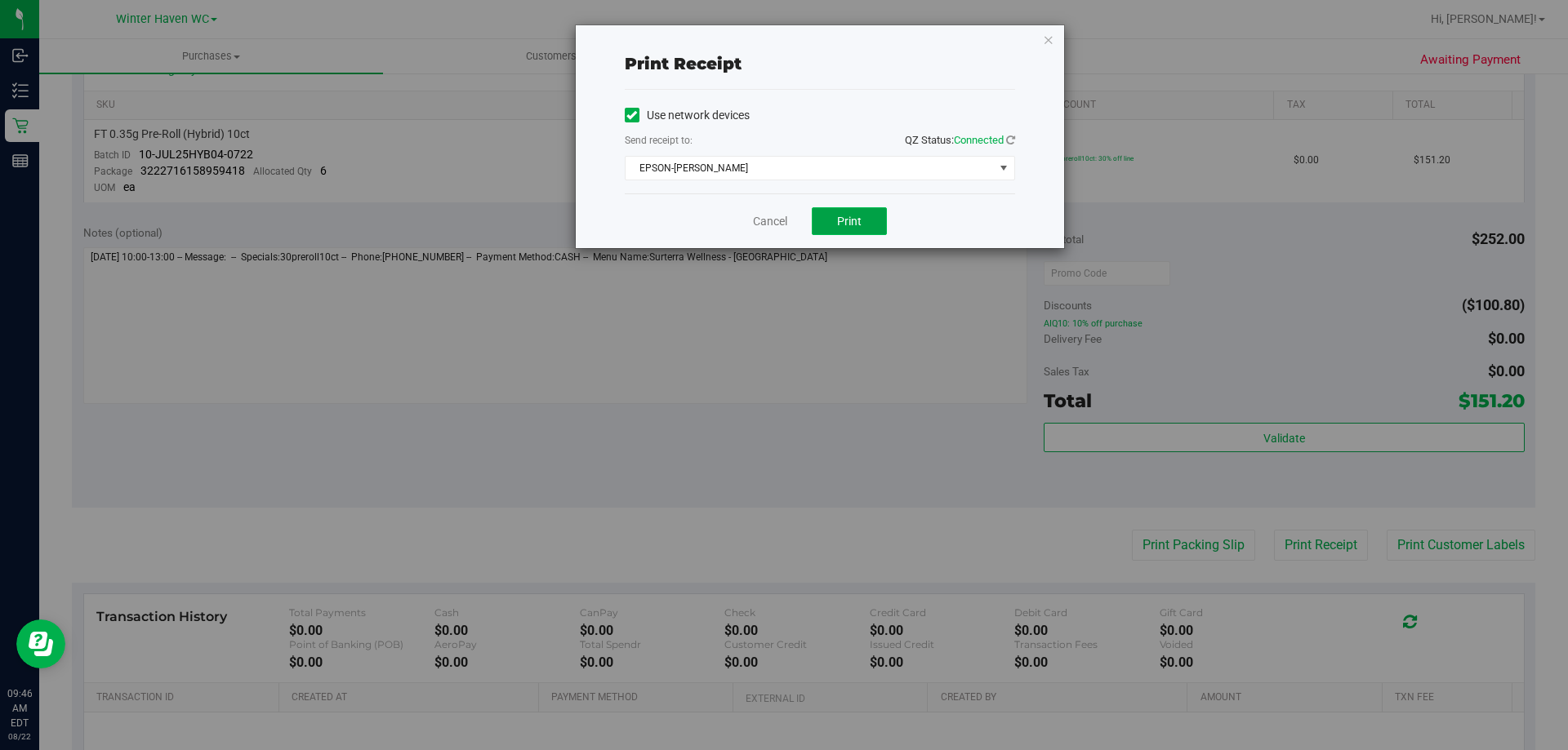
click at [852, 229] on button "Print" at bounding box center [849, 221] width 75 height 28
click at [762, 214] on link "Cancel" at bounding box center [770, 222] width 35 height 17
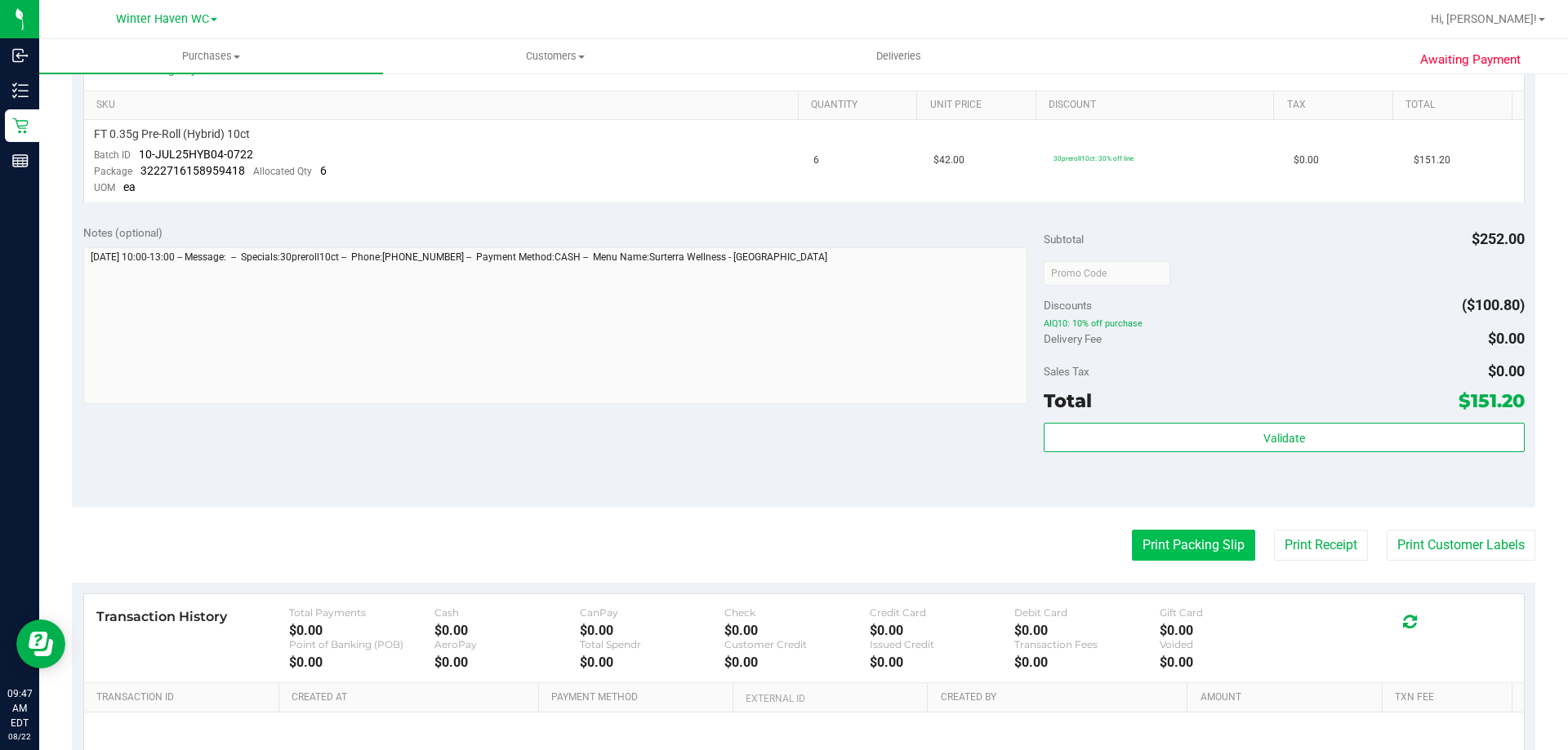
click at [1179, 539] on button "Print Packing Slip" at bounding box center [1193, 545] width 124 height 31
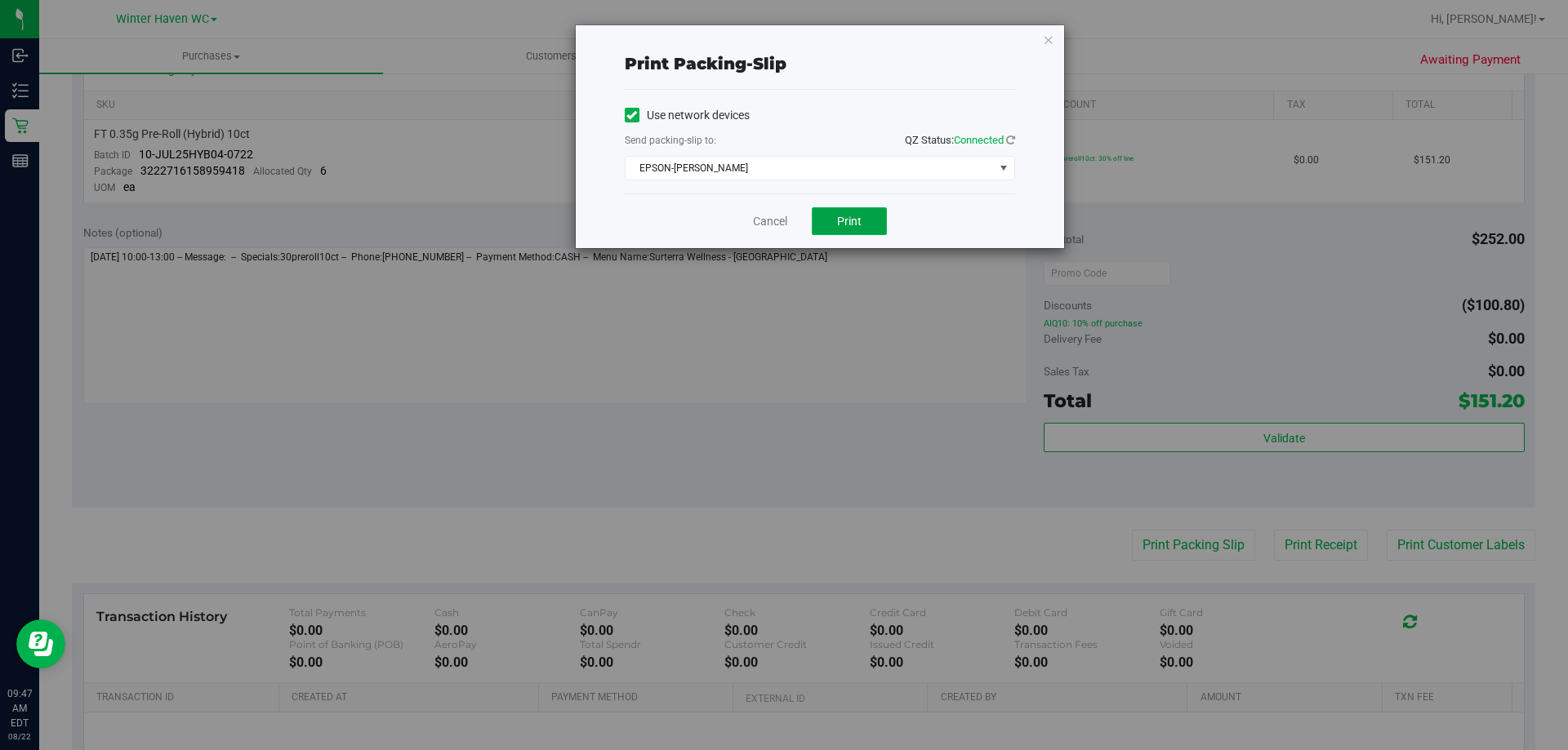
click at [859, 217] on span "Print" at bounding box center [849, 220] width 24 height 13
click at [774, 219] on link "Cancel" at bounding box center [770, 222] width 35 height 17
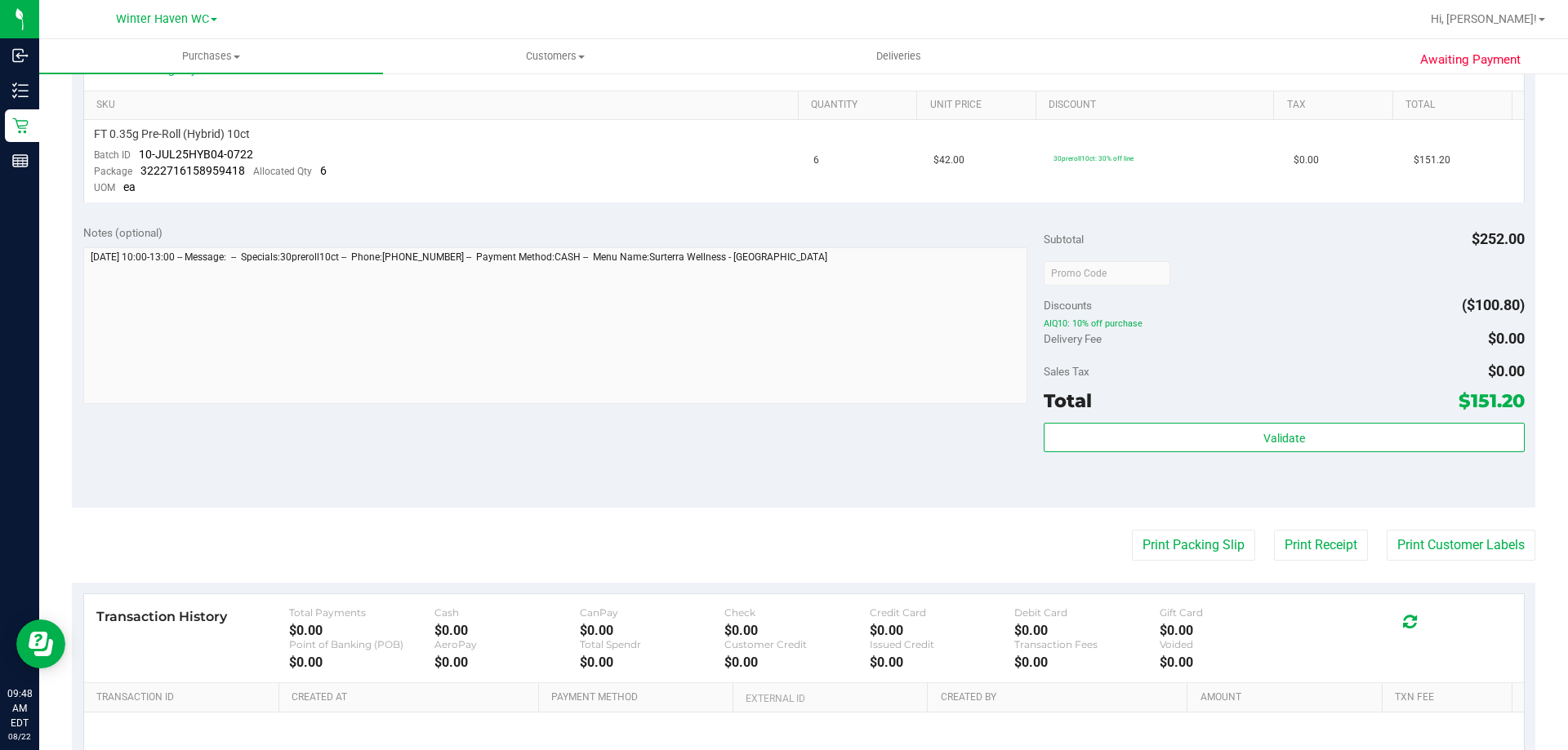
scroll to position [0, 0]
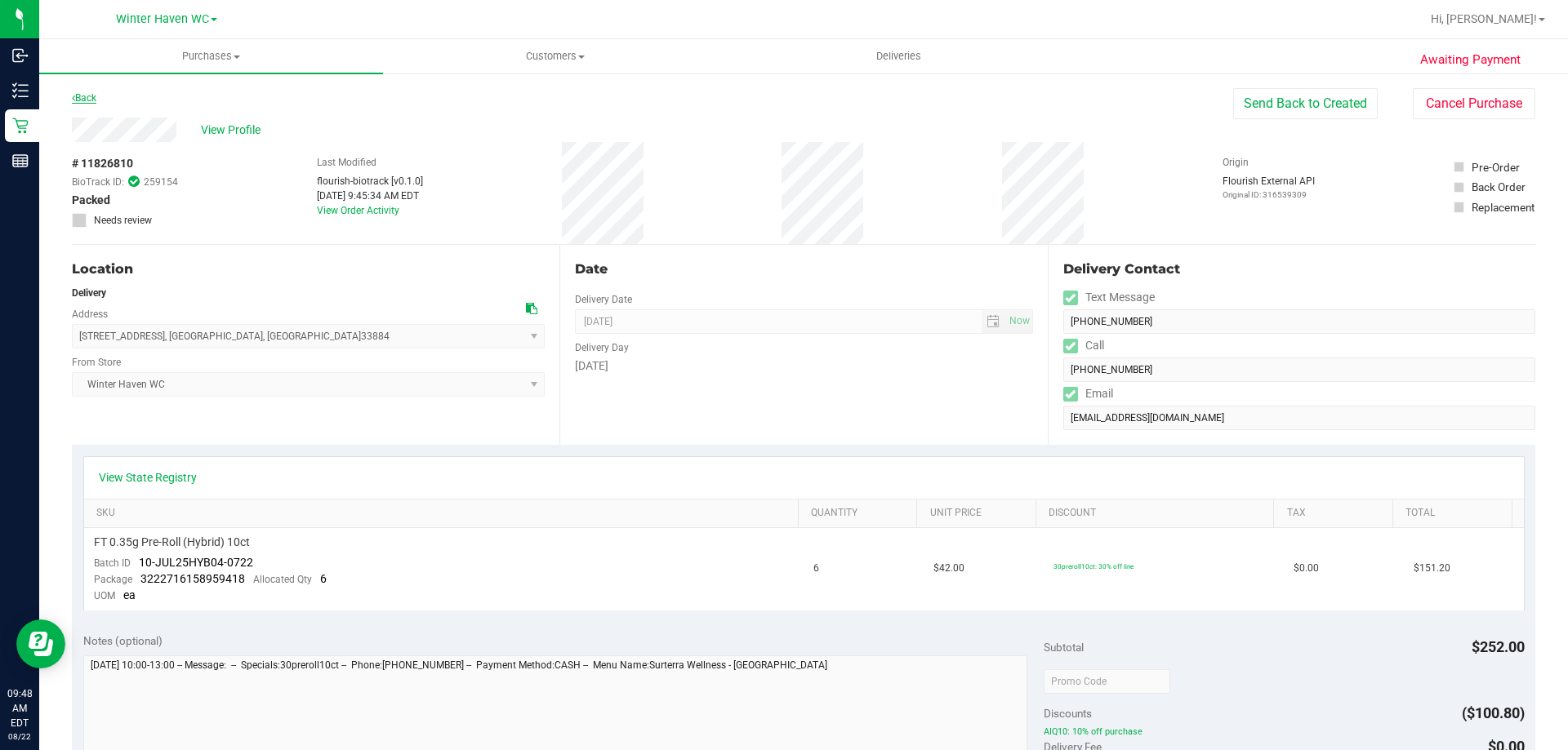
click at [91, 99] on link "Back" at bounding box center [84, 98] width 24 height 11
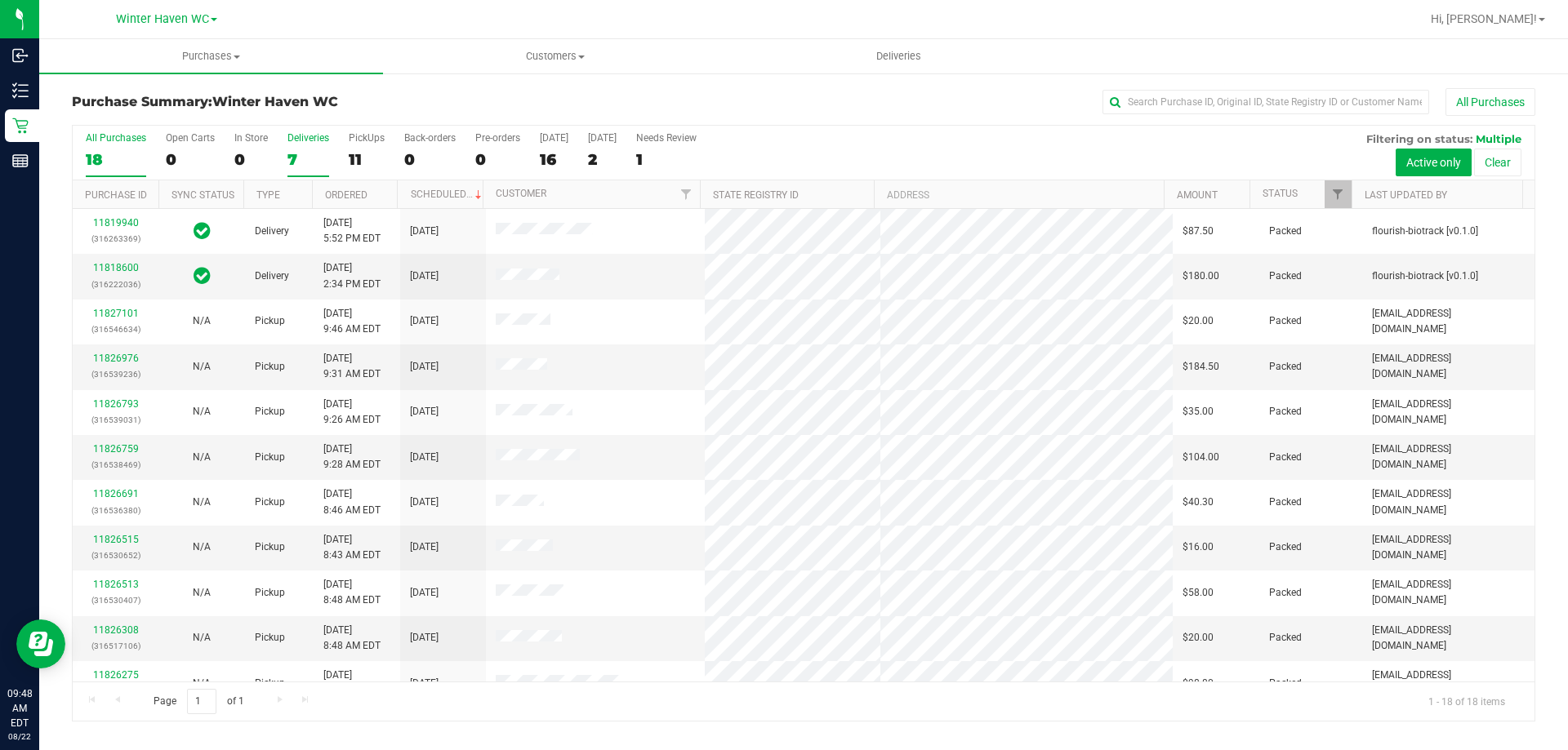
click at [293, 156] on div "7" at bounding box center [309, 160] width 41 height 19
click at [0, 0] on input "Deliveries 7" at bounding box center [0, 0] width 0 height 0
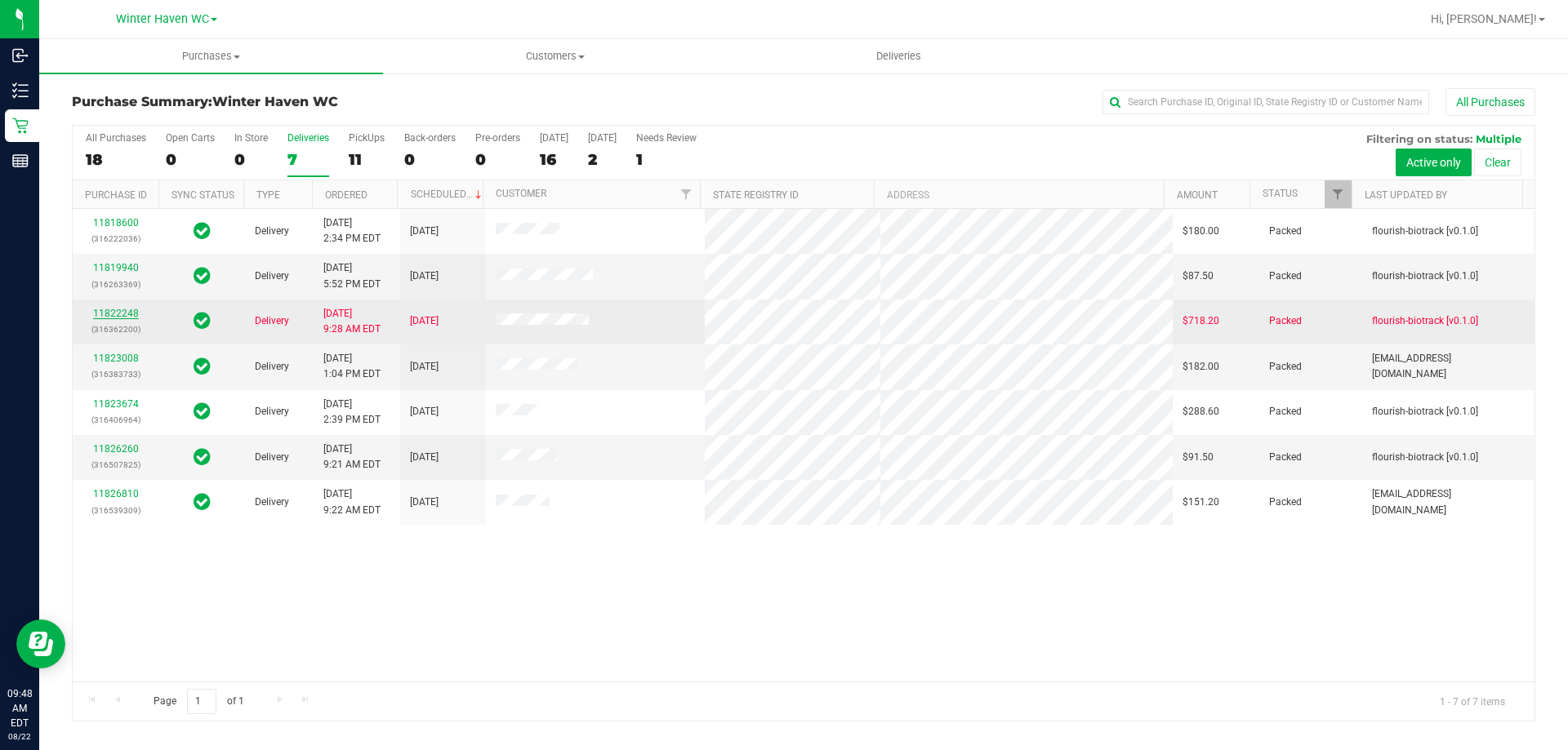
click at [115, 315] on link "11822248" at bounding box center [116, 313] width 46 height 11
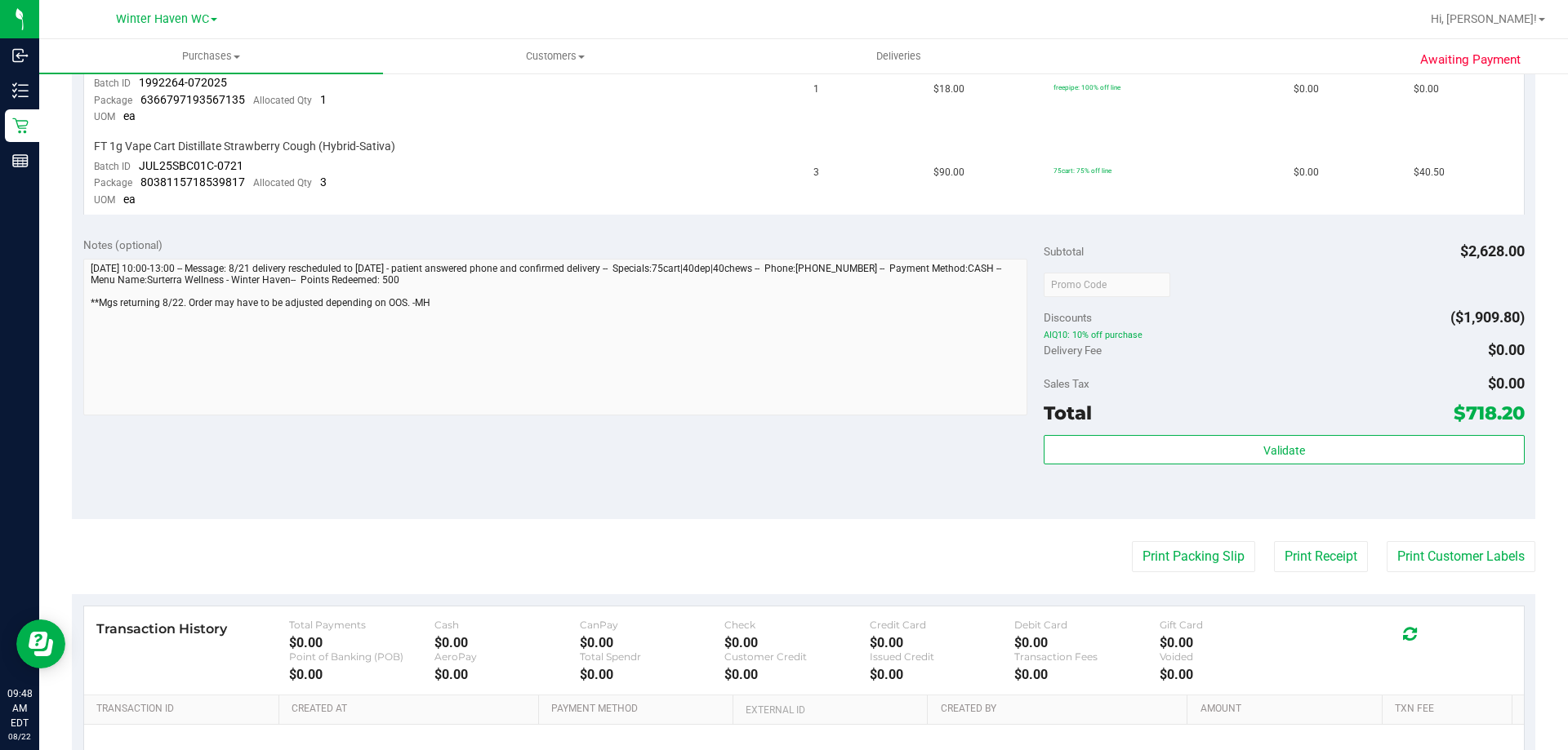
scroll to position [1061, 0]
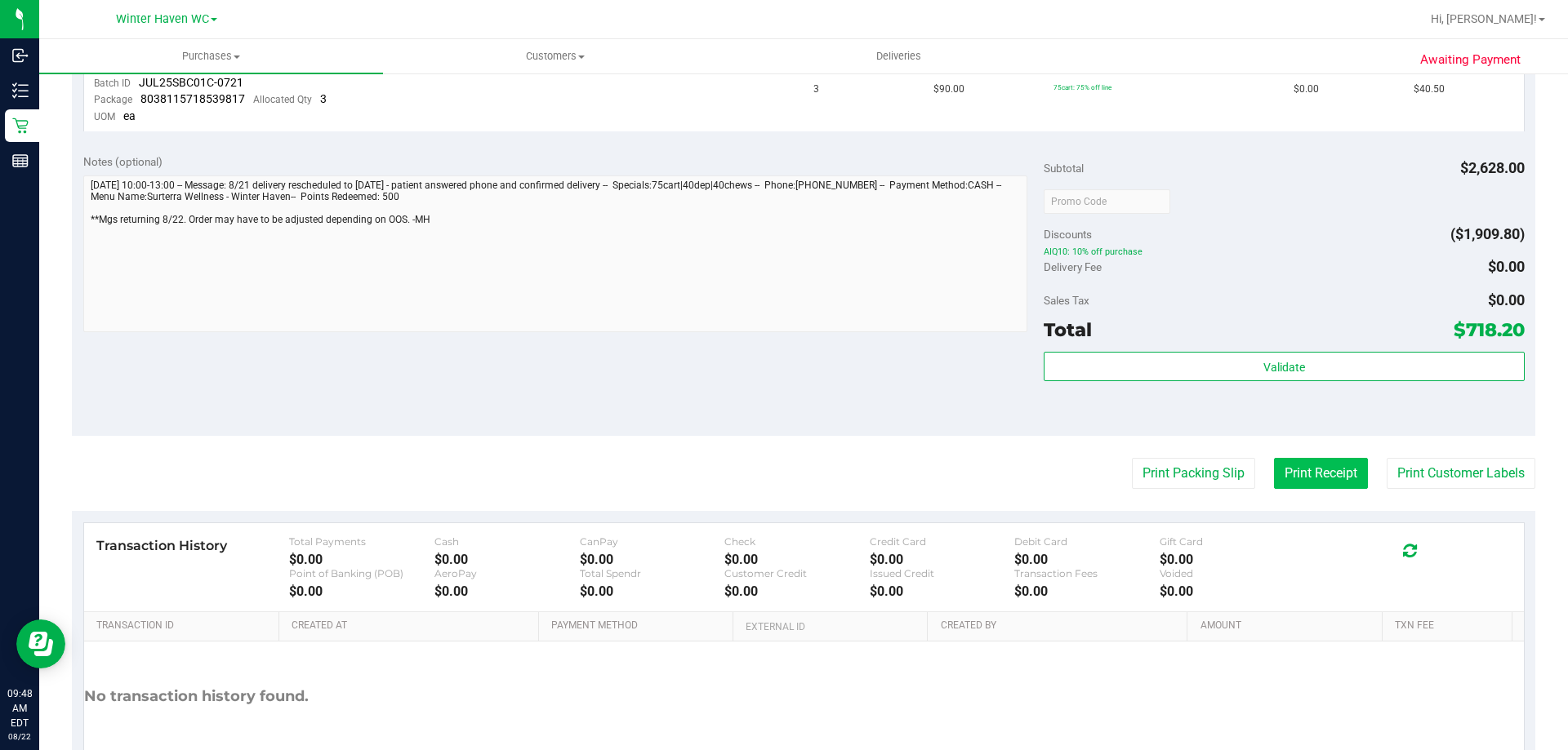
click at [1323, 475] on button "Print Receipt" at bounding box center [1321, 474] width 94 height 31
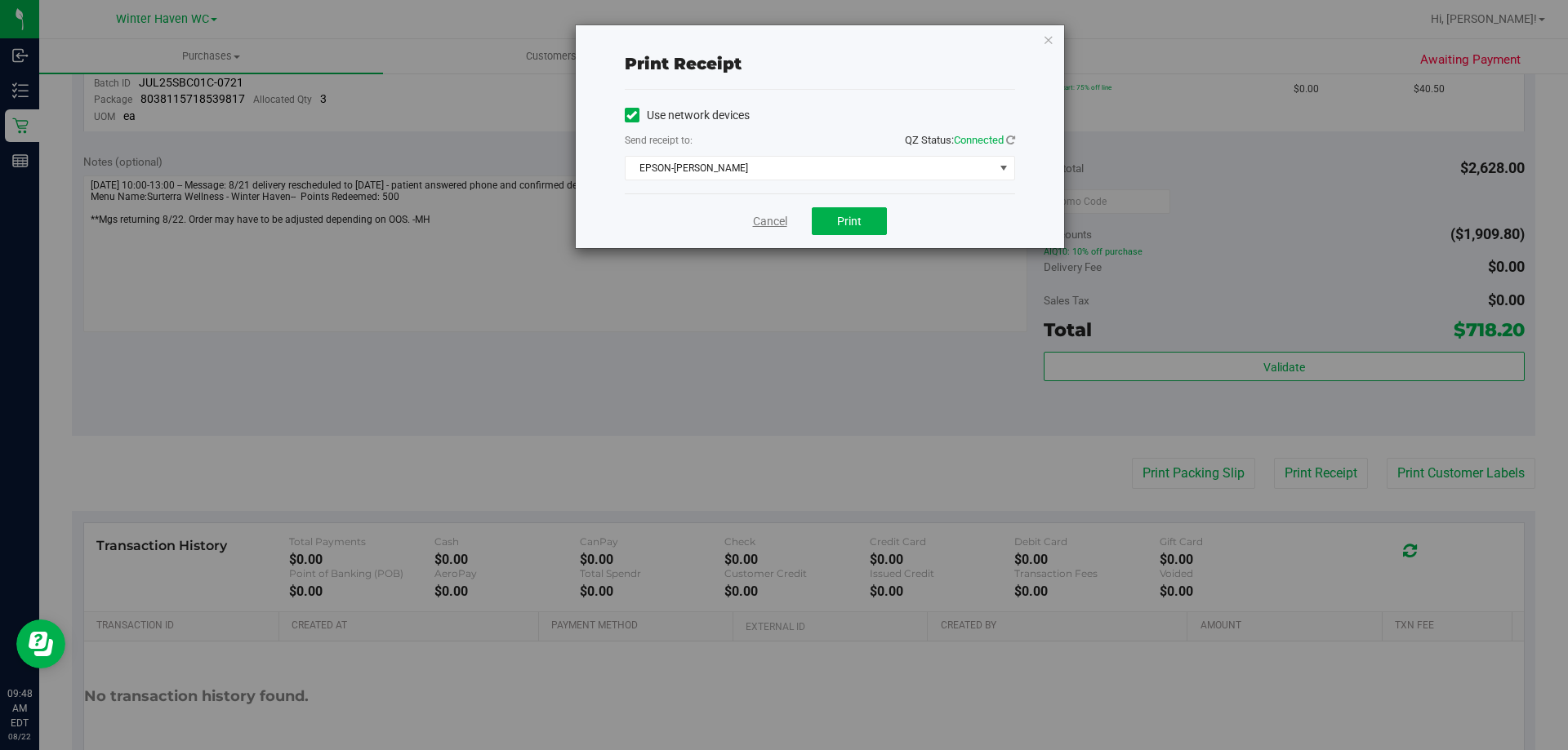
click at [779, 219] on link "Cancel" at bounding box center [770, 222] width 35 height 17
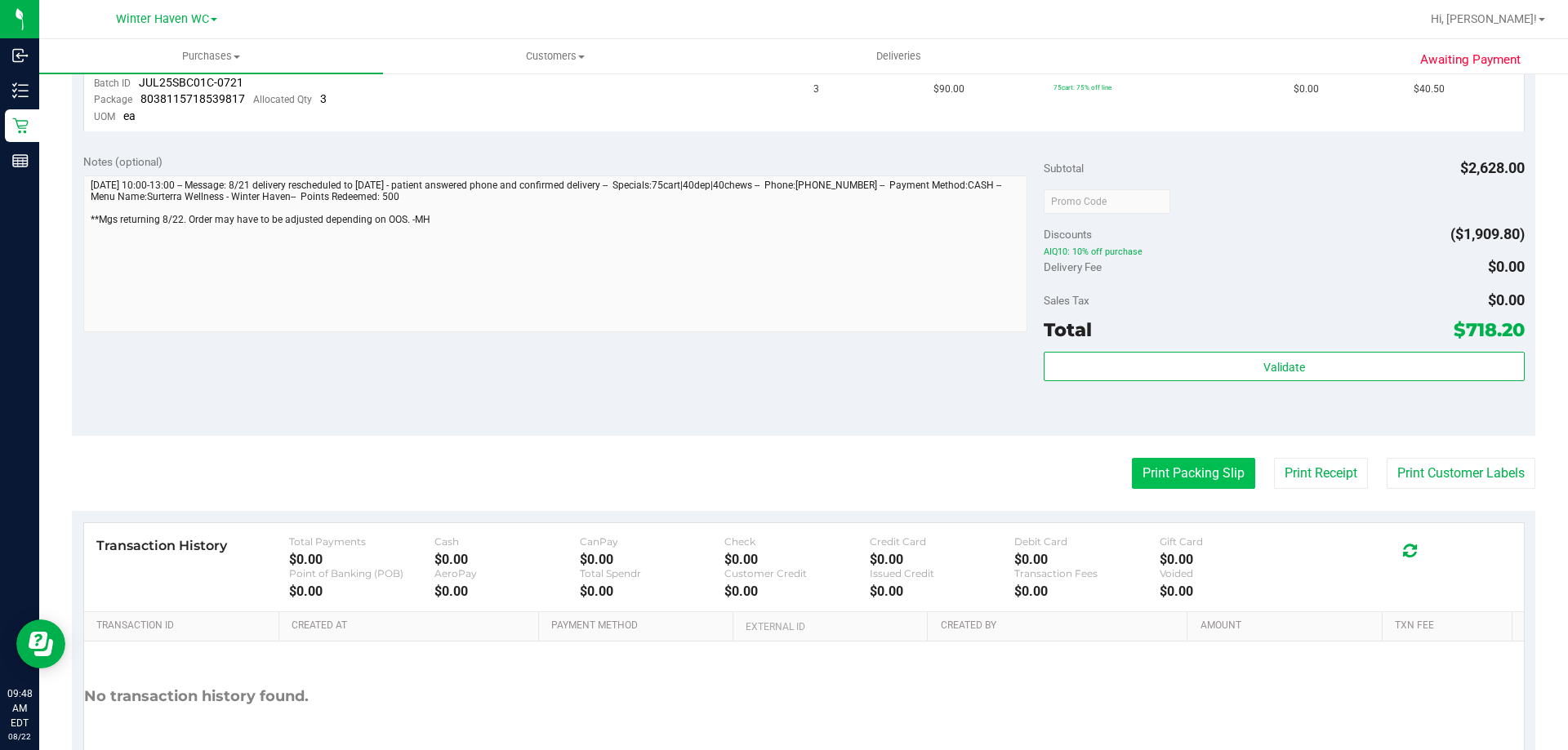
click at [1179, 471] on button "Print Packing Slip" at bounding box center [1193, 474] width 124 height 31
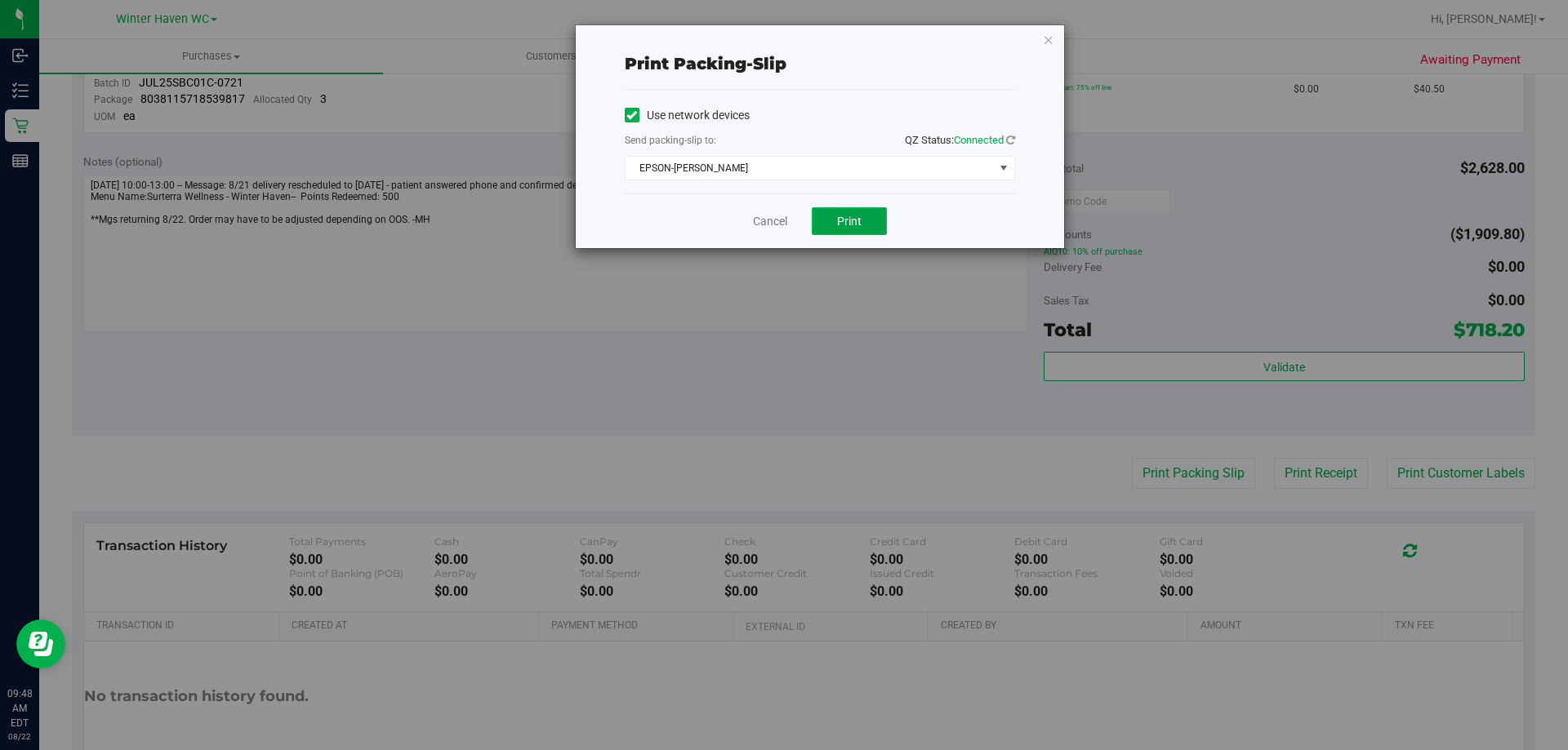
click at [843, 219] on span "Print" at bounding box center [849, 220] width 24 height 13
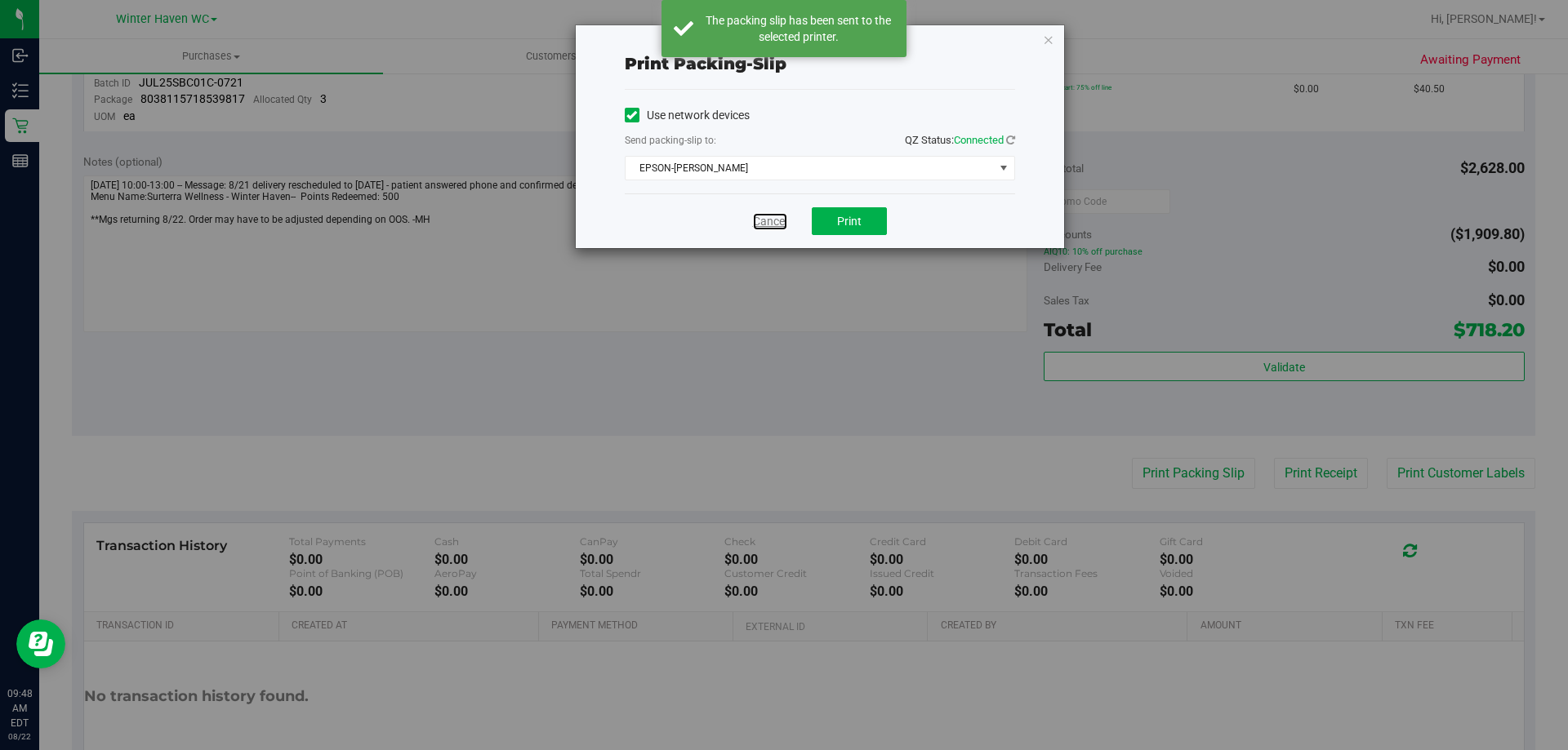
drag, startPoint x: 772, startPoint y: 220, endPoint x: 817, endPoint y: 277, distance: 72.6
click at [772, 219] on link "Cancel" at bounding box center [770, 222] width 35 height 17
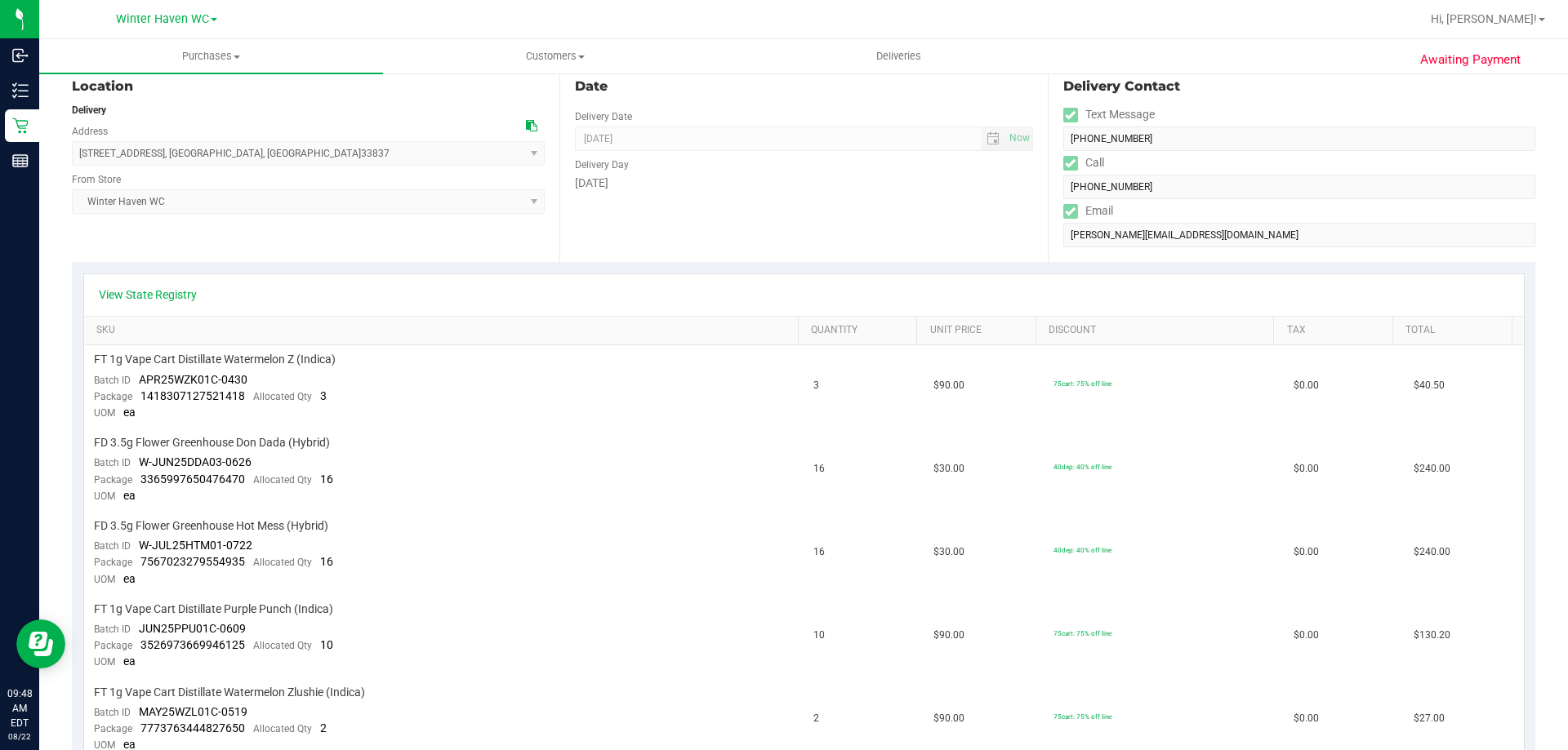
scroll to position [0, 0]
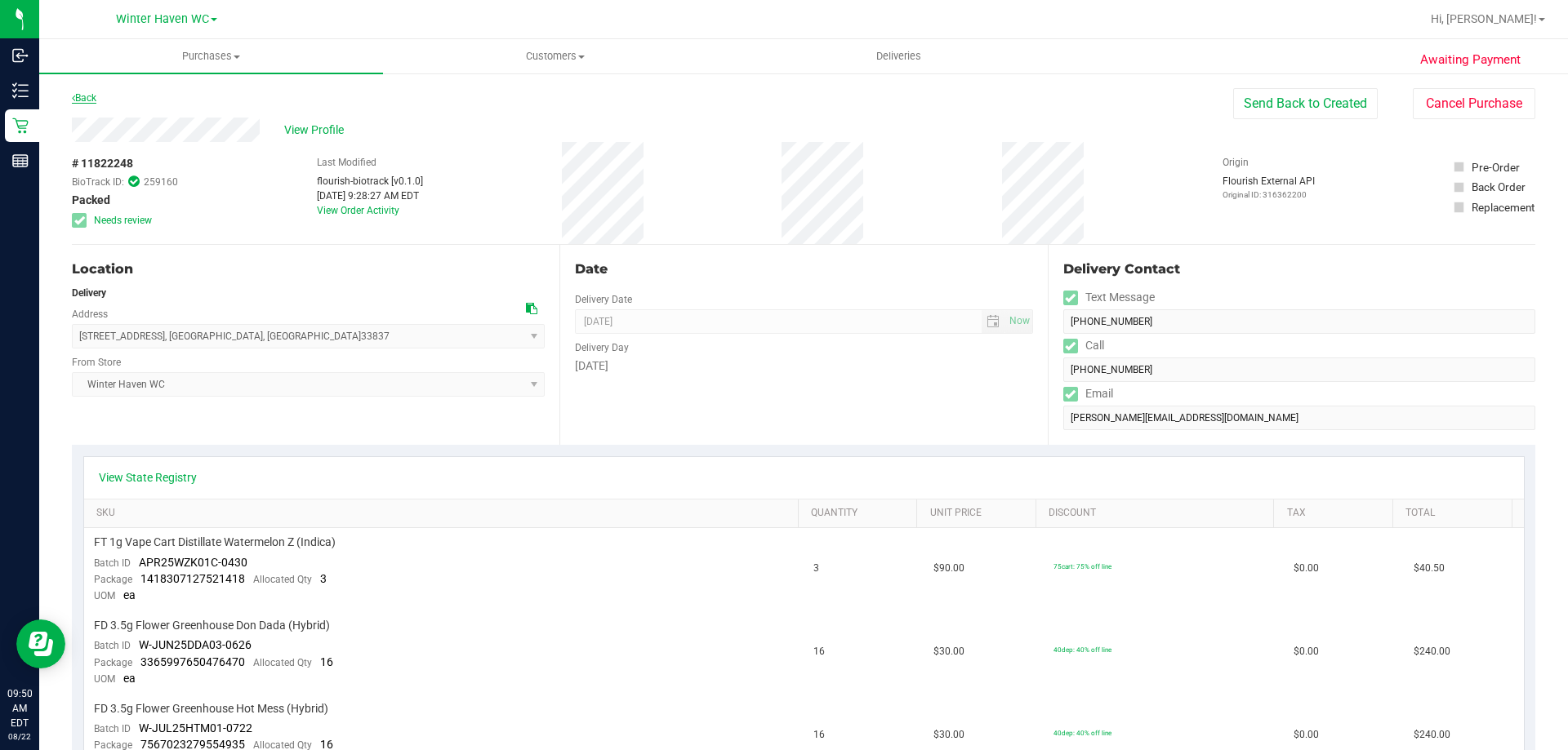
click at [86, 96] on link "Back" at bounding box center [84, 98] width 24 height 11
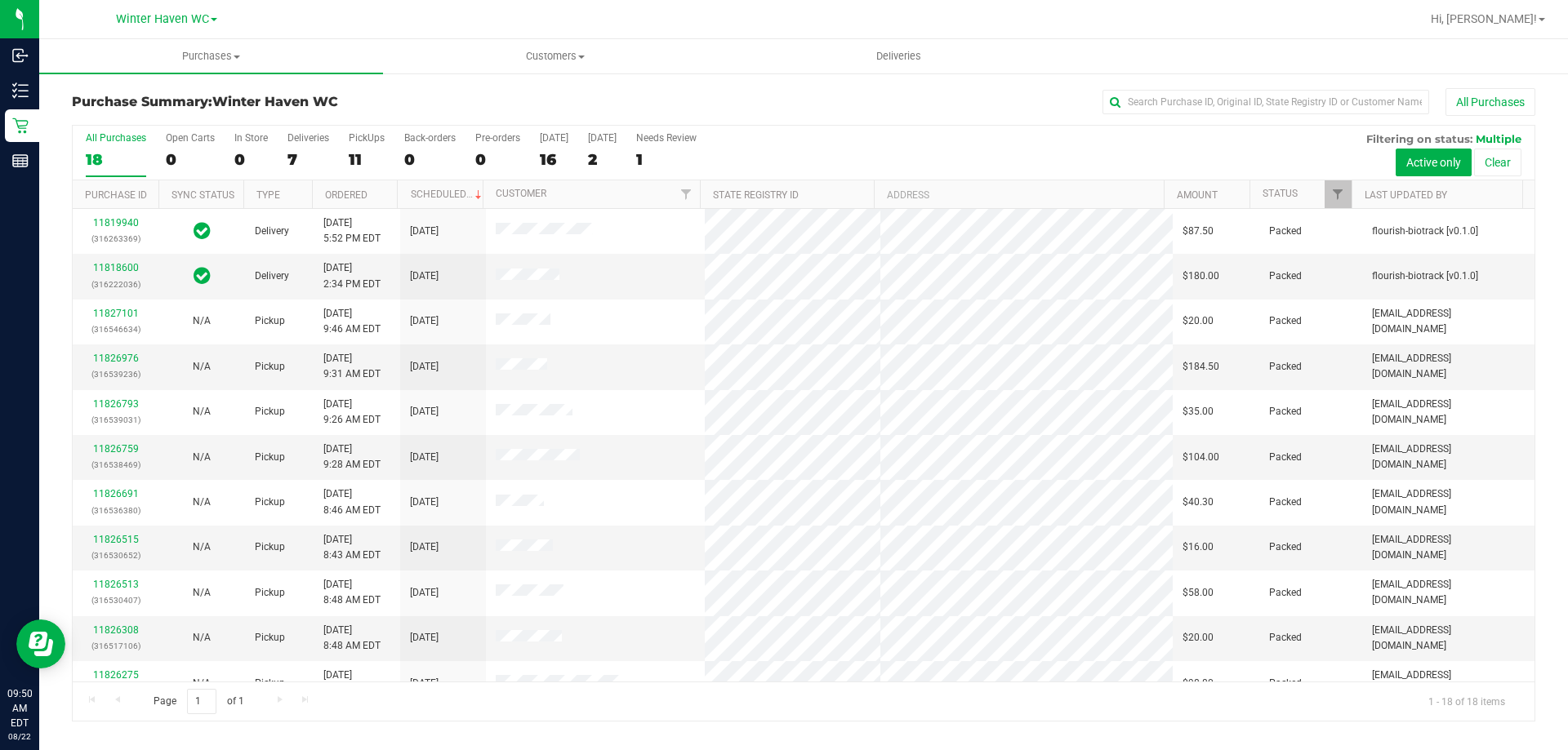
click at [283, 155] on div "All Purchases 18 Open Carts 0 In Store 0 Deliveries 7 PickUps 11 Back-orders 0 …" at bounding box center [803, 152] width 1462 height 54
click at [289, 155] on div "7" at bounding box center [309, 160] width 41 height 19
click at [0, 0] on input "Deliveries 7" at bounding box center [0, 0] width 0 height 0
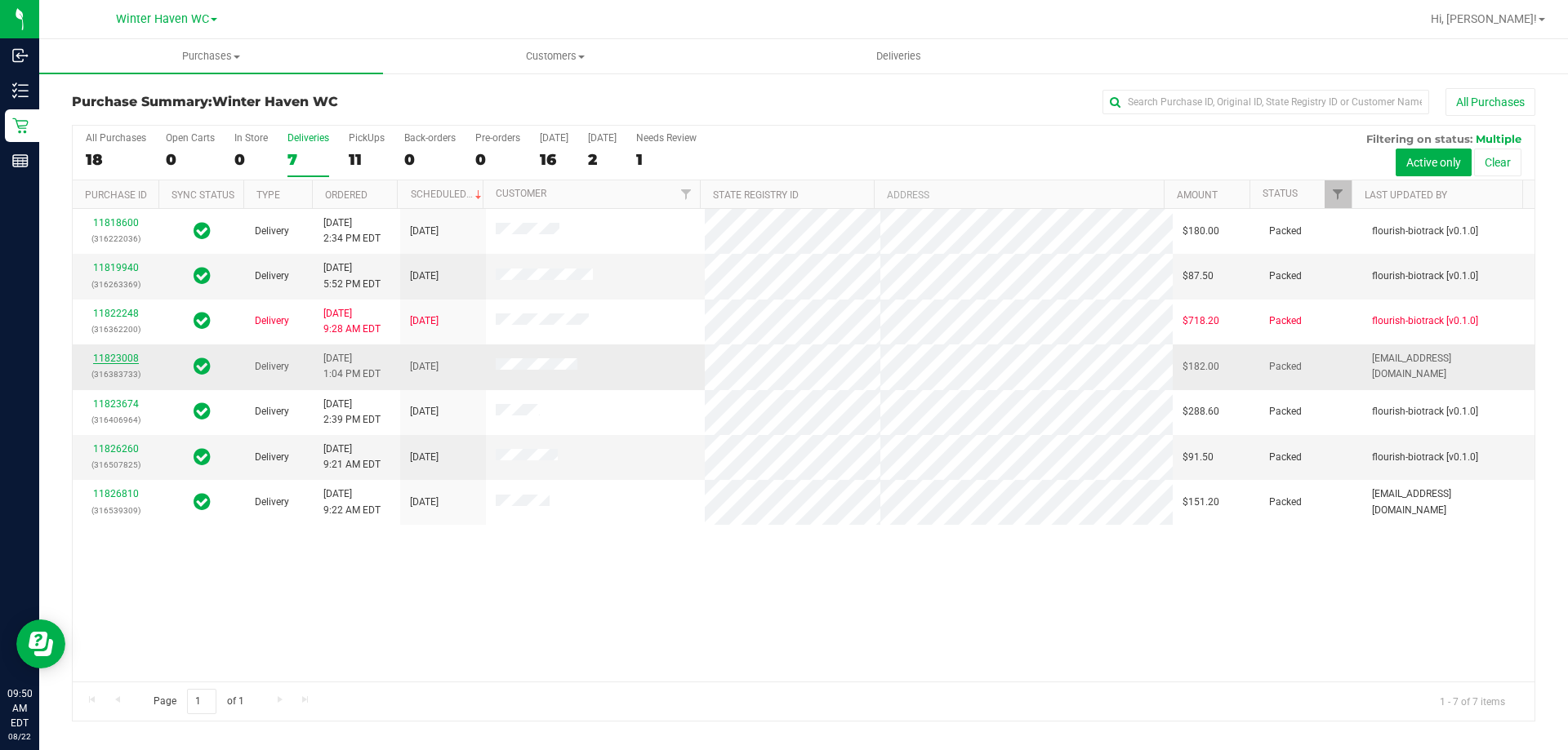
click at [126, 360] on link "11823008" at bounding box center [116, 358] width 46 height 11
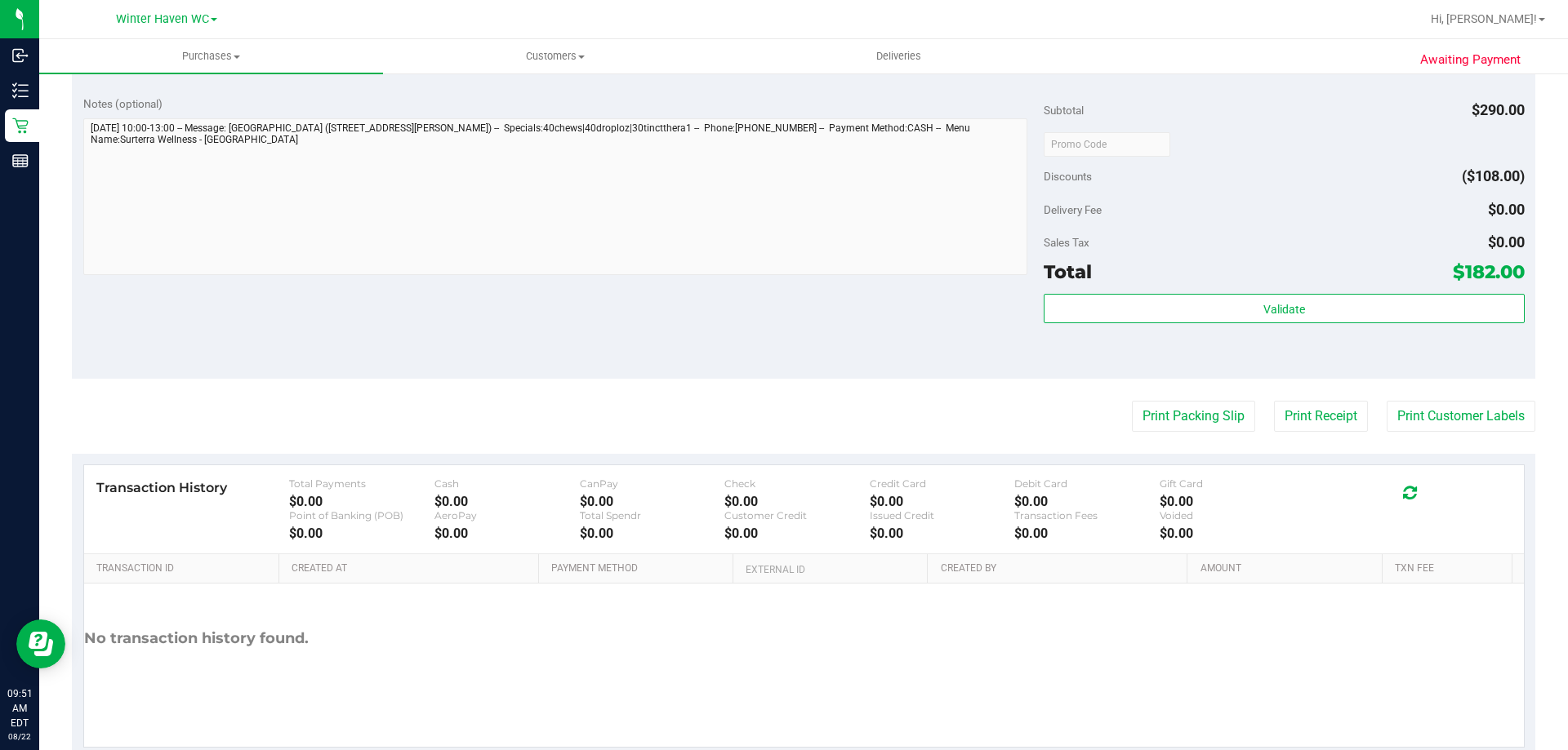
scroll to position [614, 0]
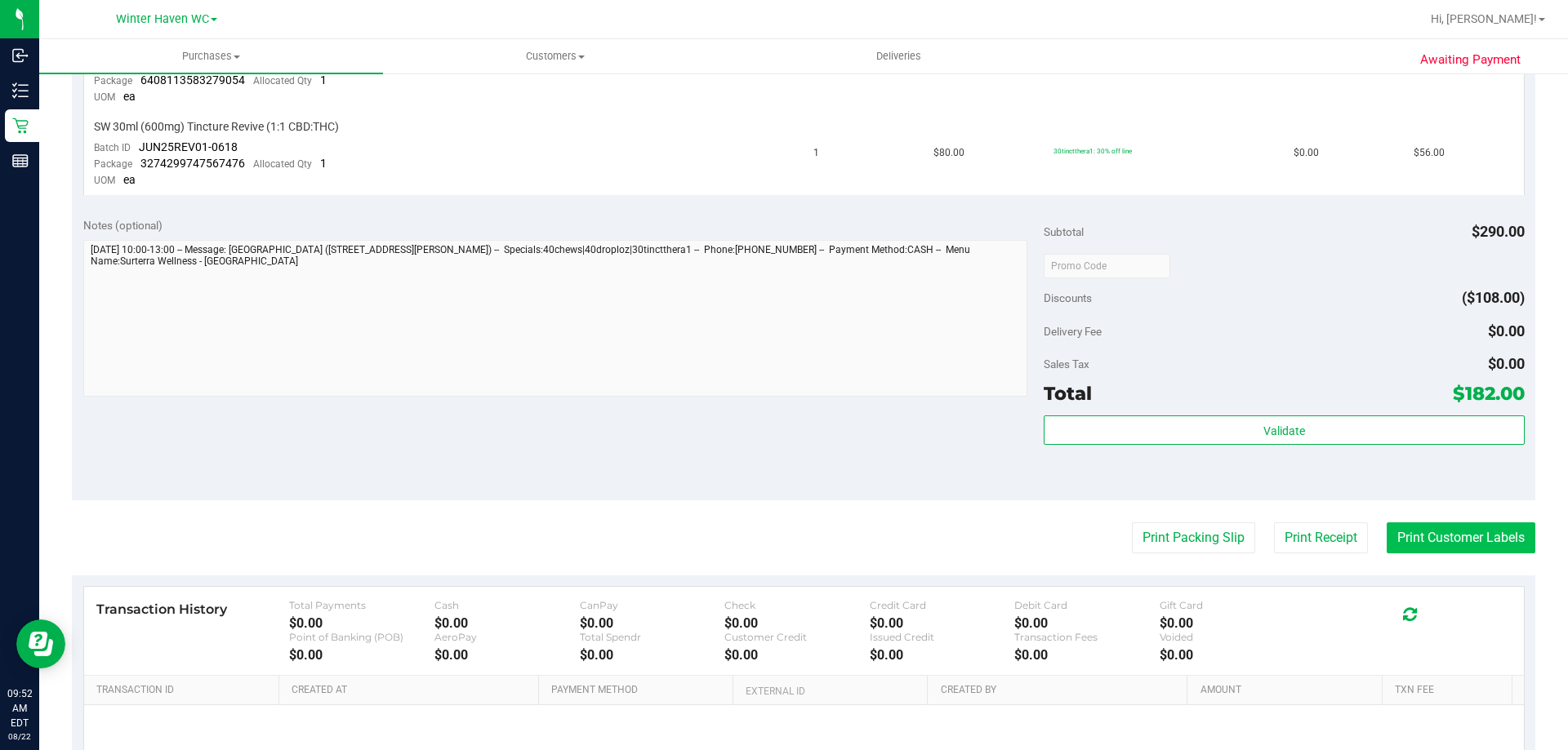
click at [1457, 529] on button "Print Customer Labels" at bounding box center [1461, 538] width 149 height 31
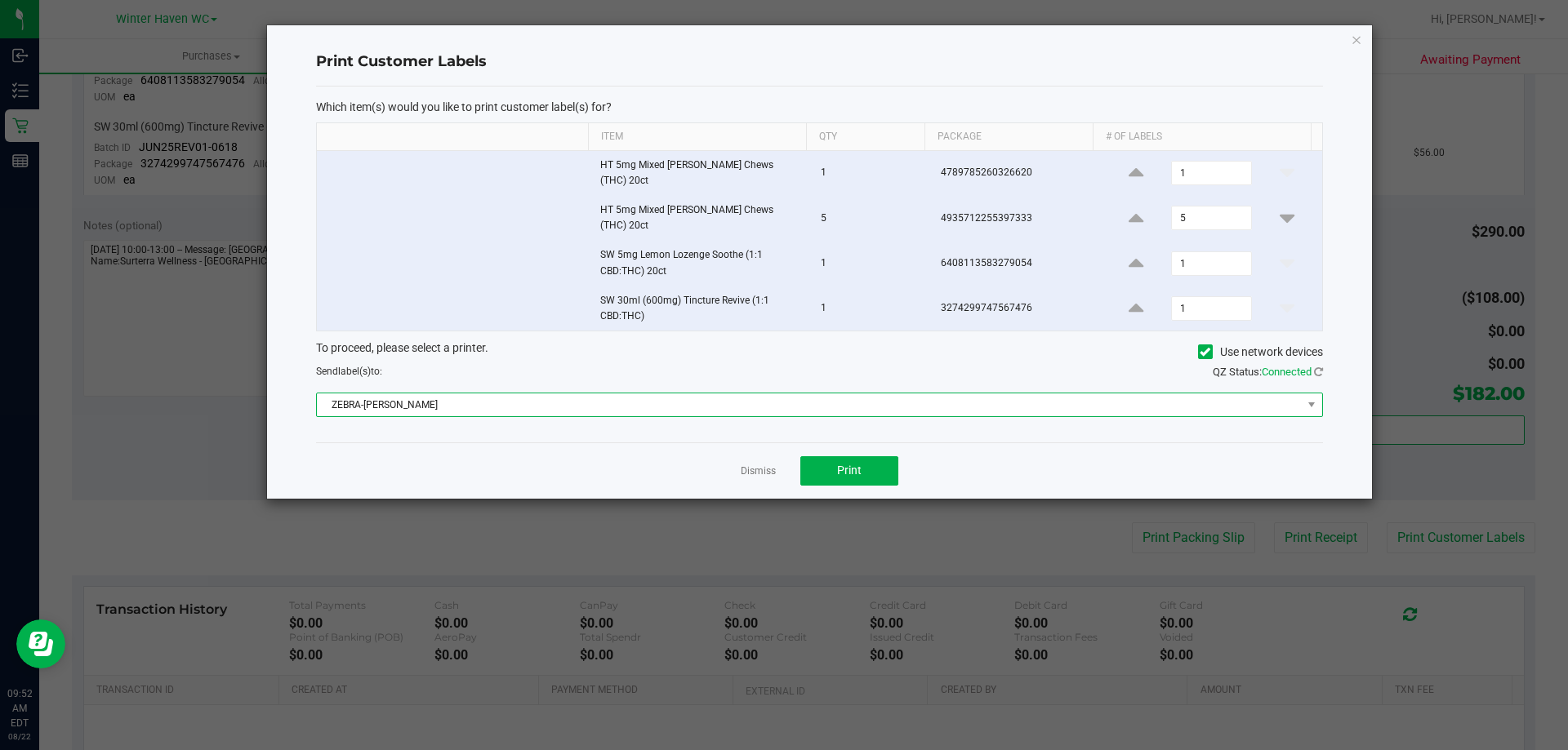
click at [809, 393] on span "ZEBRA-JAMES-OTTO" at bounding box center [809, 404] width 985 height 22
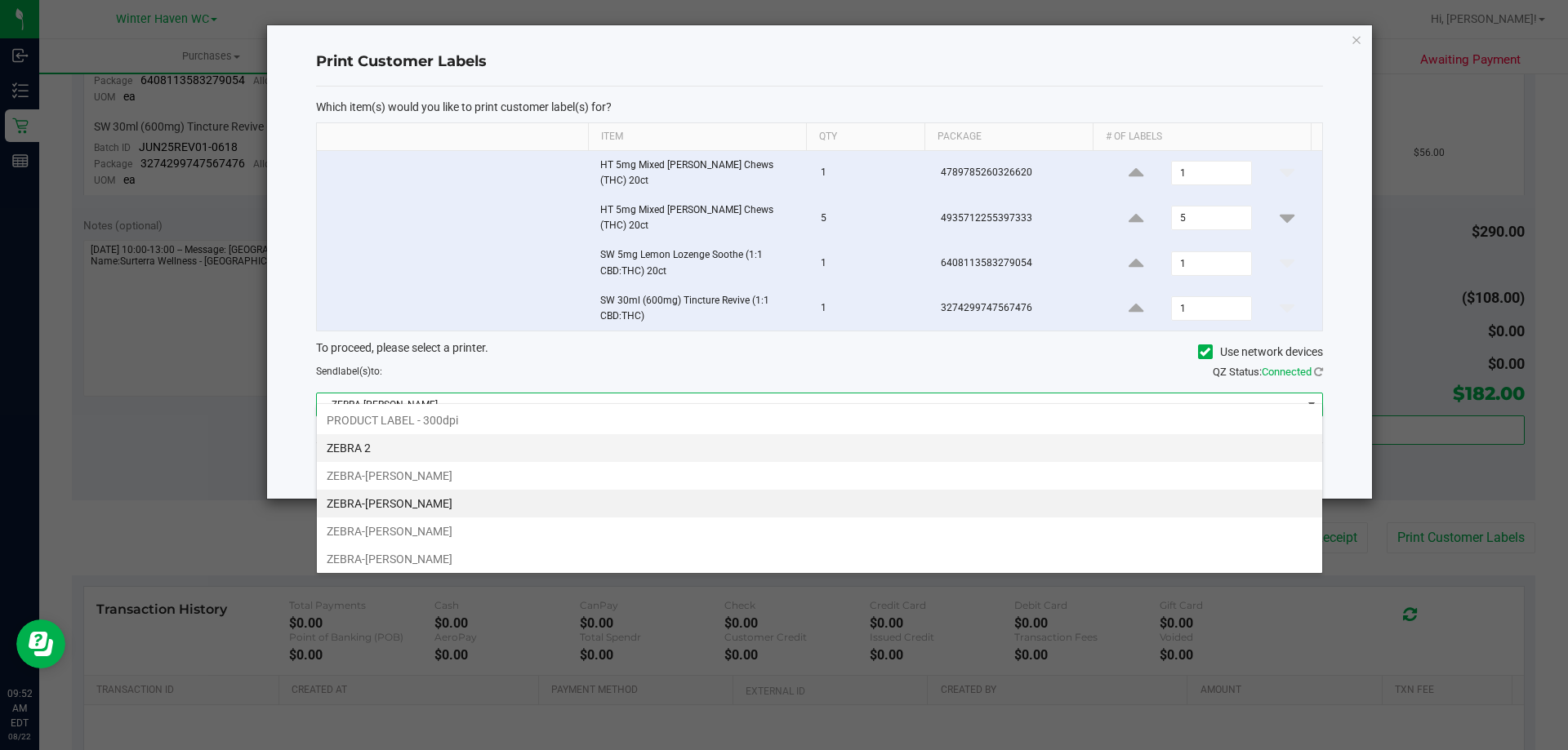
scroll to position [24, 1006]
click at [415, 450] on li "ZEBRA 2" at bounding box center [819, 448] width 1005 height 28
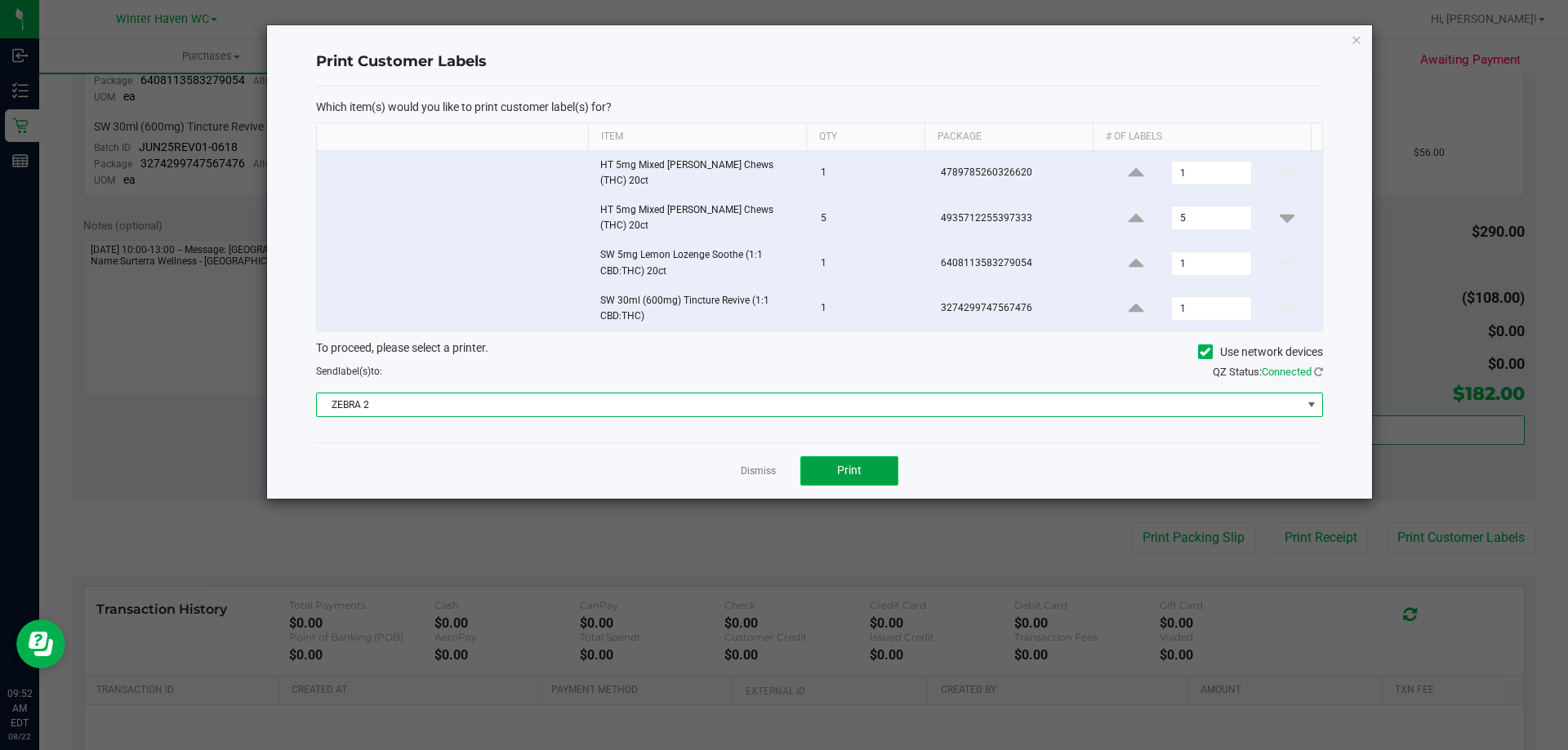
click at [851, 464] on span "Print" at bounding box center [849, 470] width 24 height 13
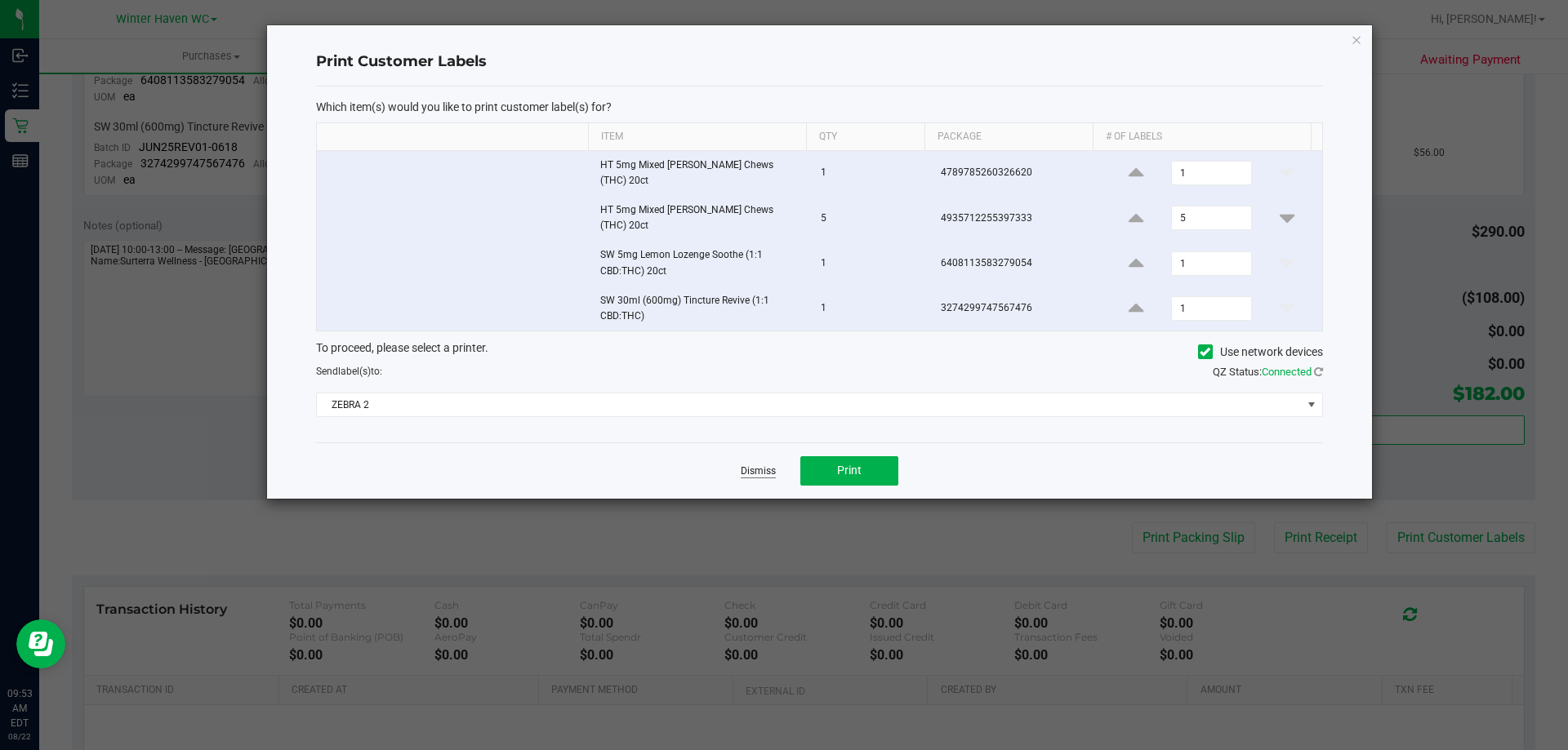
click at [766, 465] on link "Dismiss" at bounding box center [758, 472] width 35 height 14
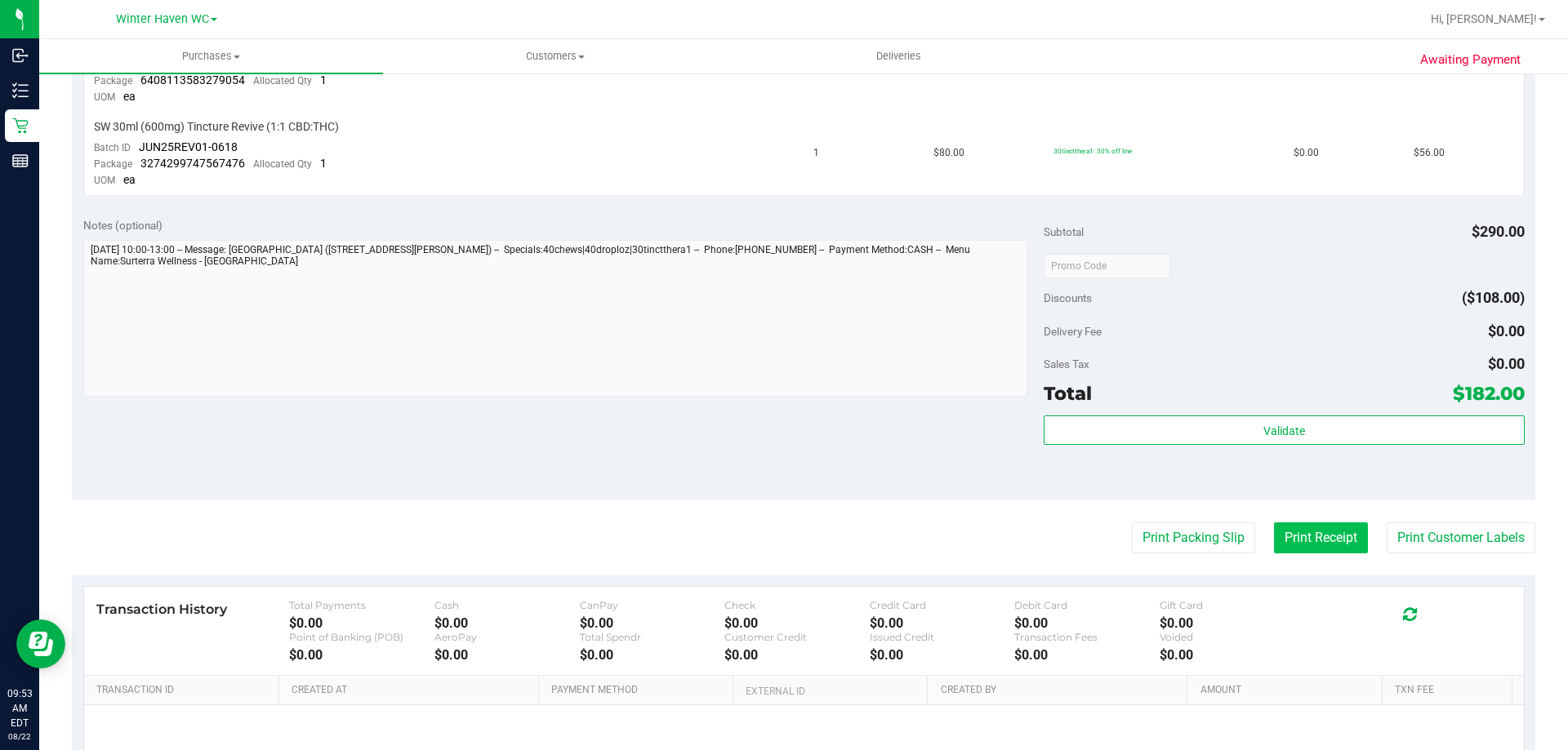
click at [1298, 547] on button "Print Receipt" at bounding box center [1321, 538] width 94 height 31
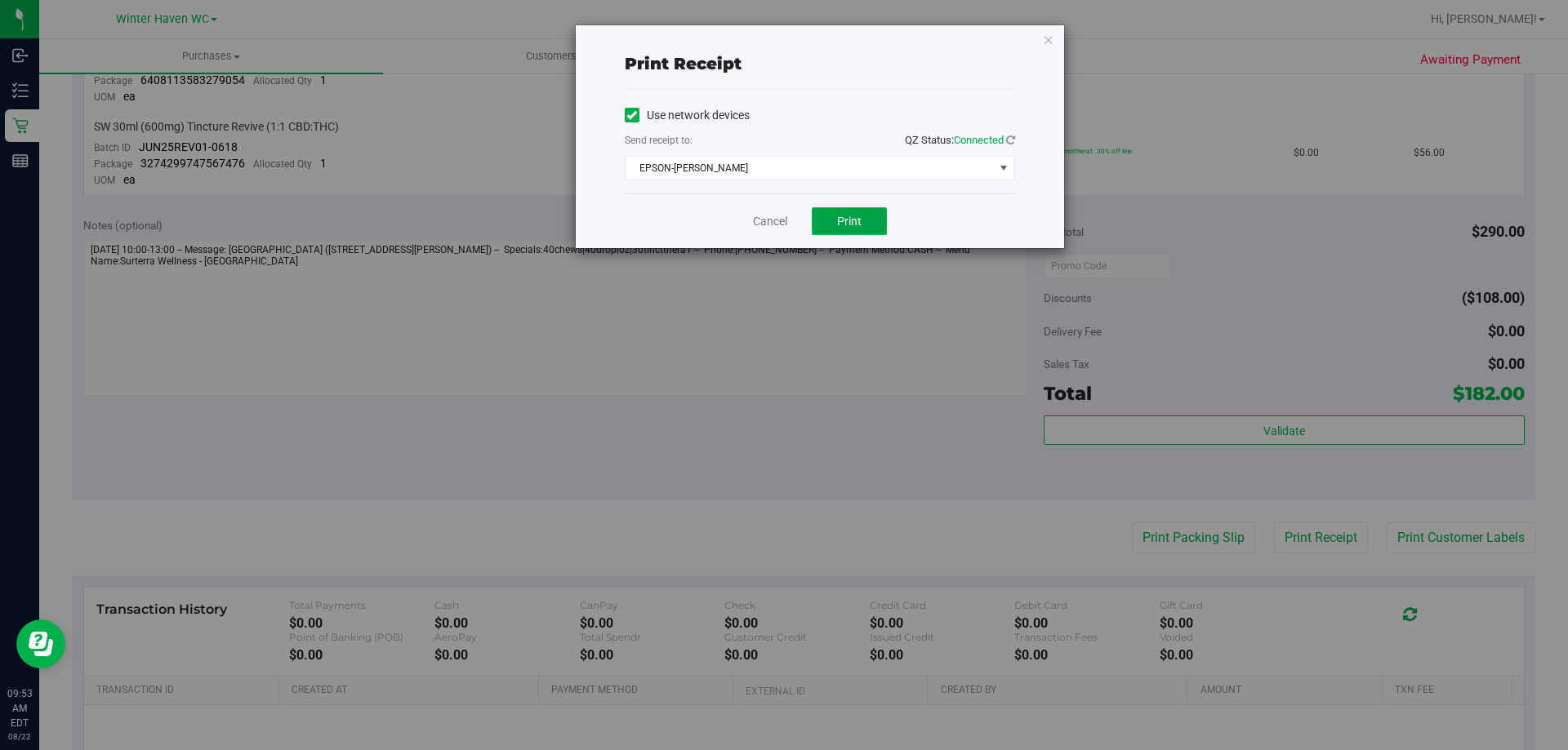
click at [868, 211] on button "Print" at bounding box center [849, 221] width 75 height 28
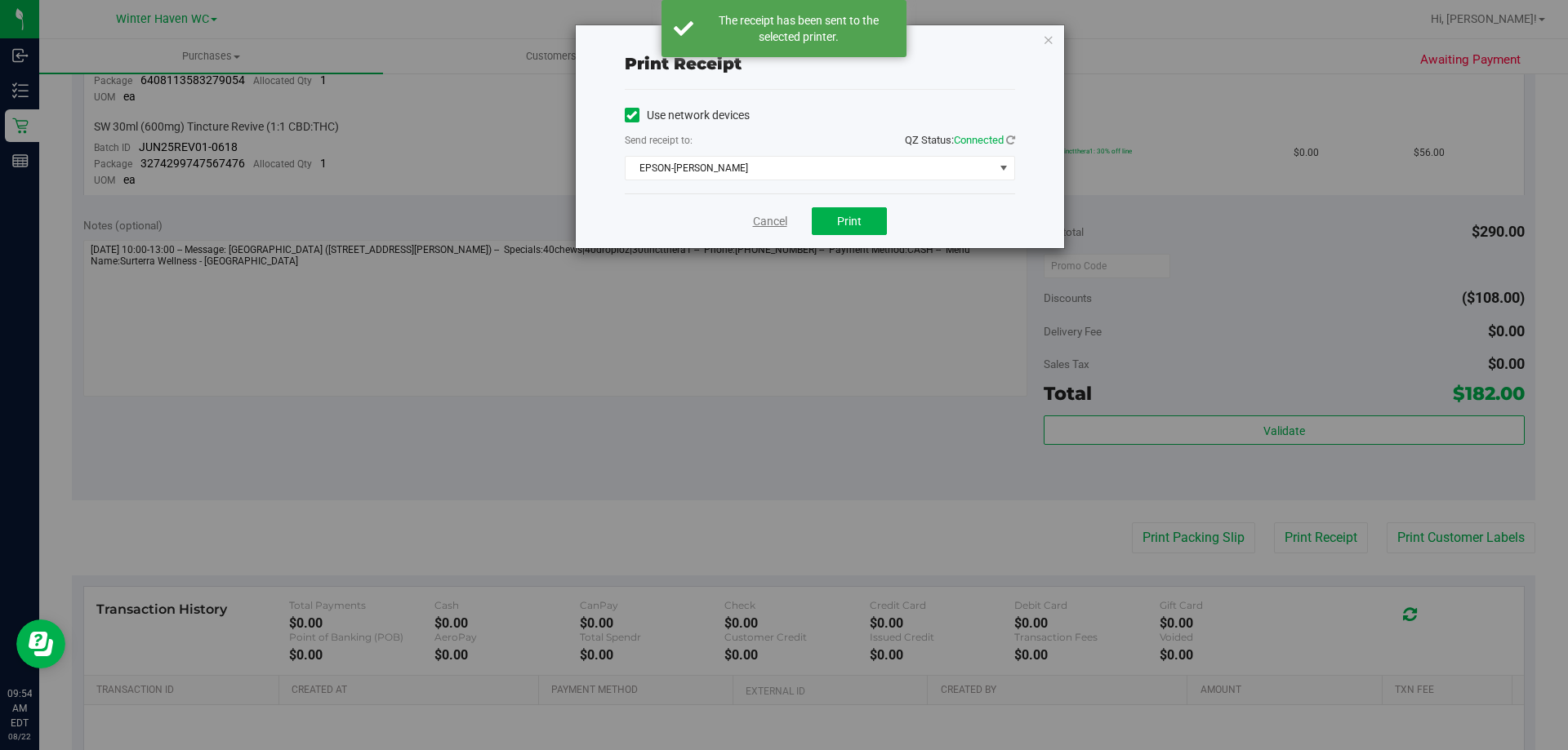
click at [773, 217] on link "Cancel" at bounding box center [770, 222] width 35 height 17
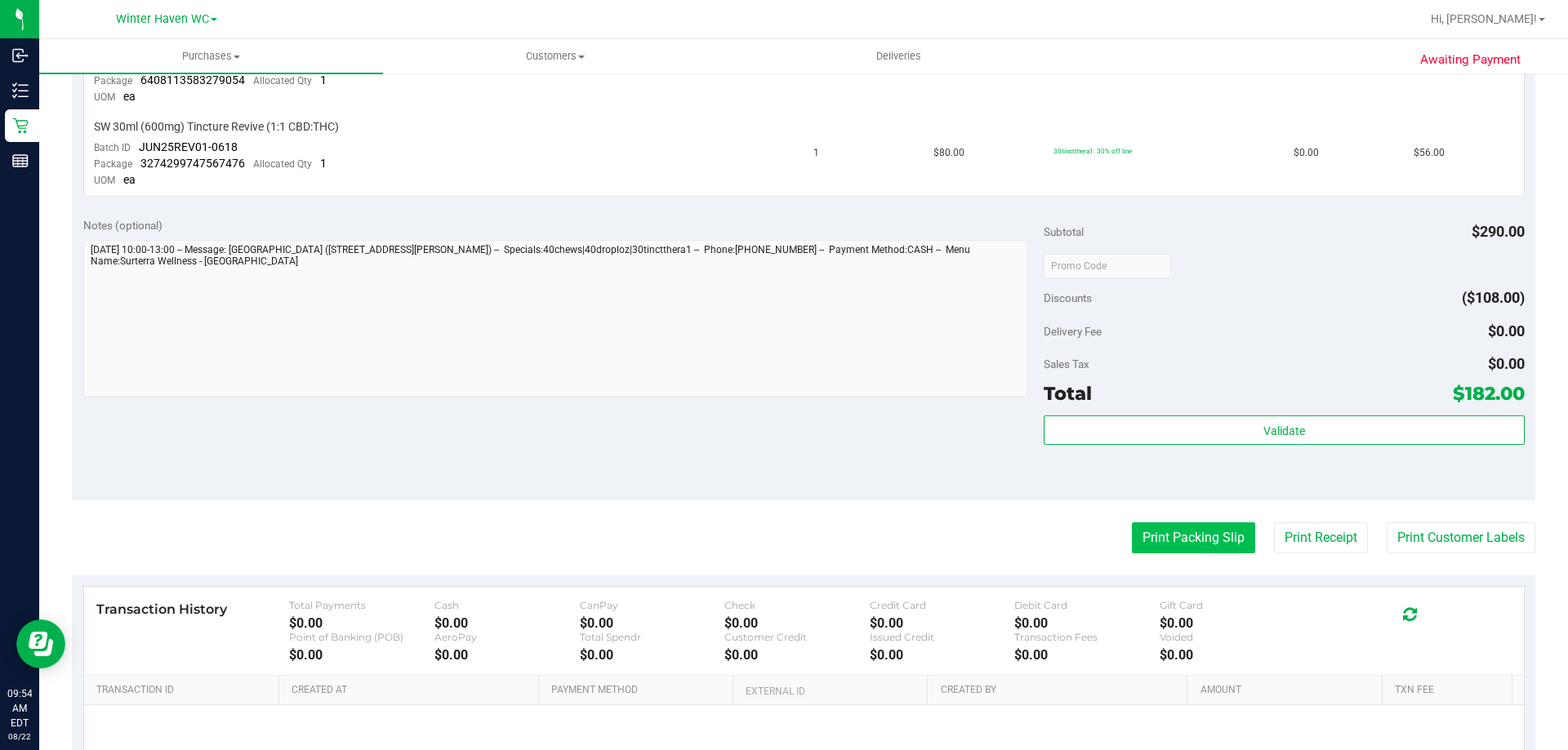
click at [1167, 537] on button "Print Packing Slip" at bounding box center [1193, 538] width 124 height 31
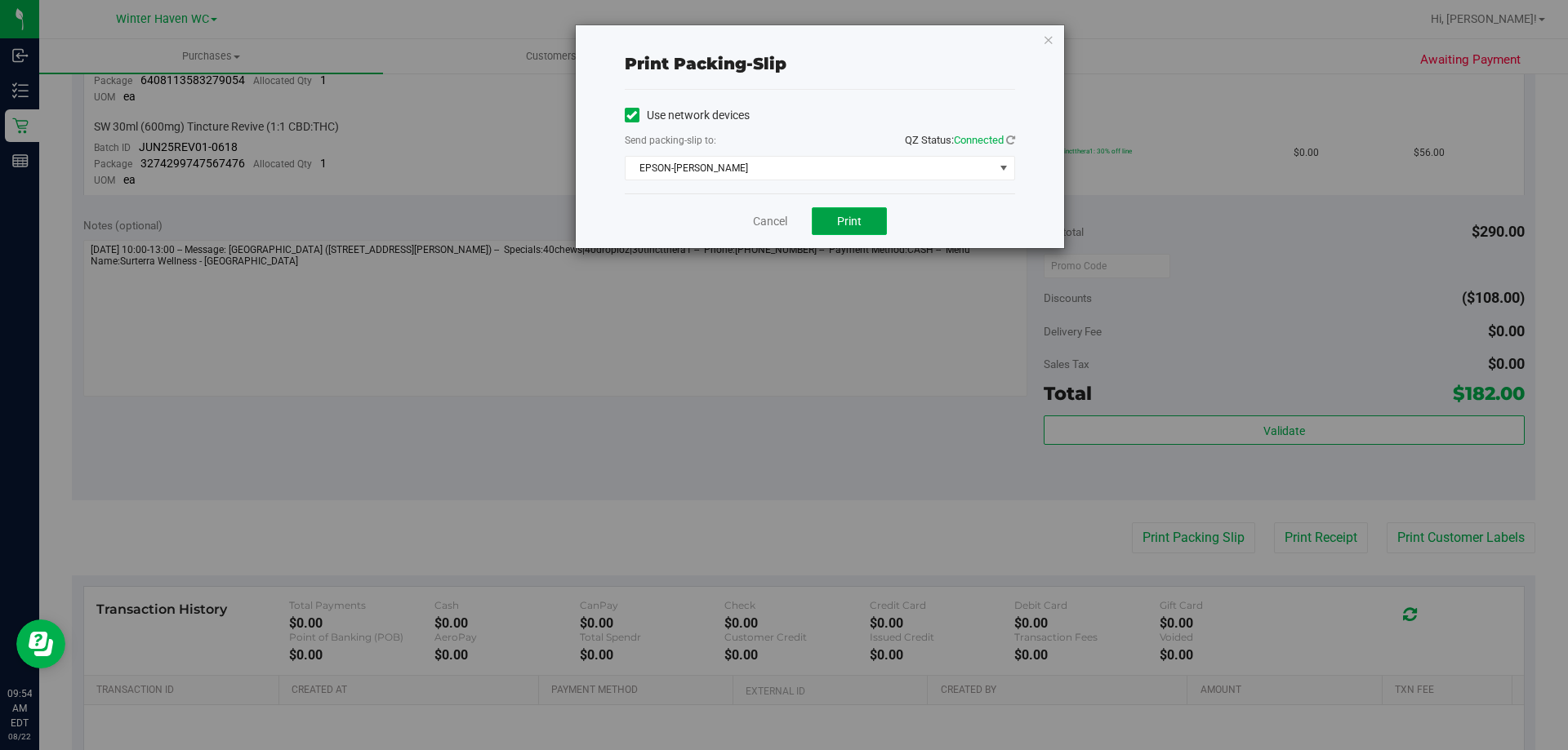
click at [845, 212] on button "Print" at bounding box center [849, 221] width 75 height 28
click at [774, 223] on link "Cancel" at bounding box center [770, 222] width 35 height 17
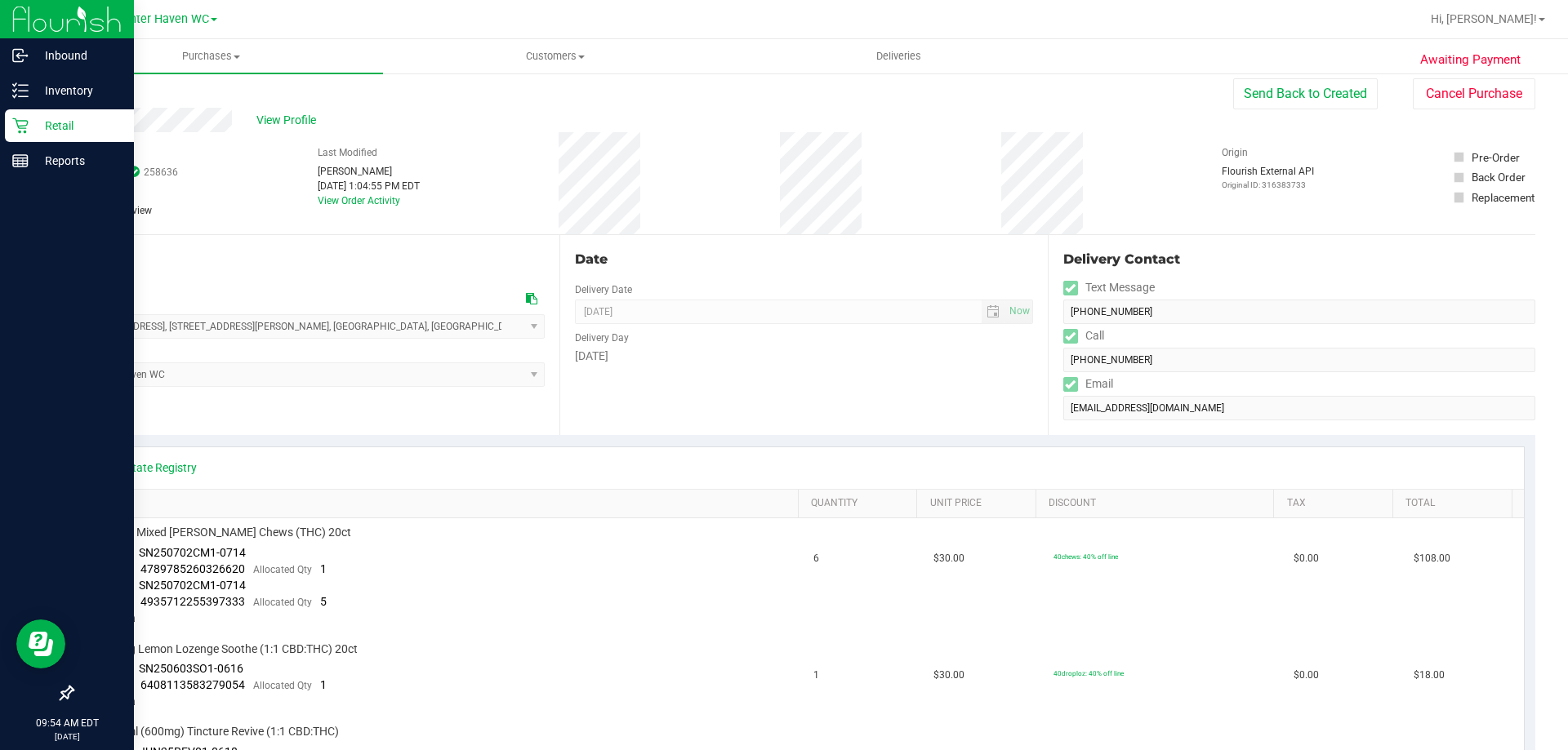
scroll to position [0, 0]
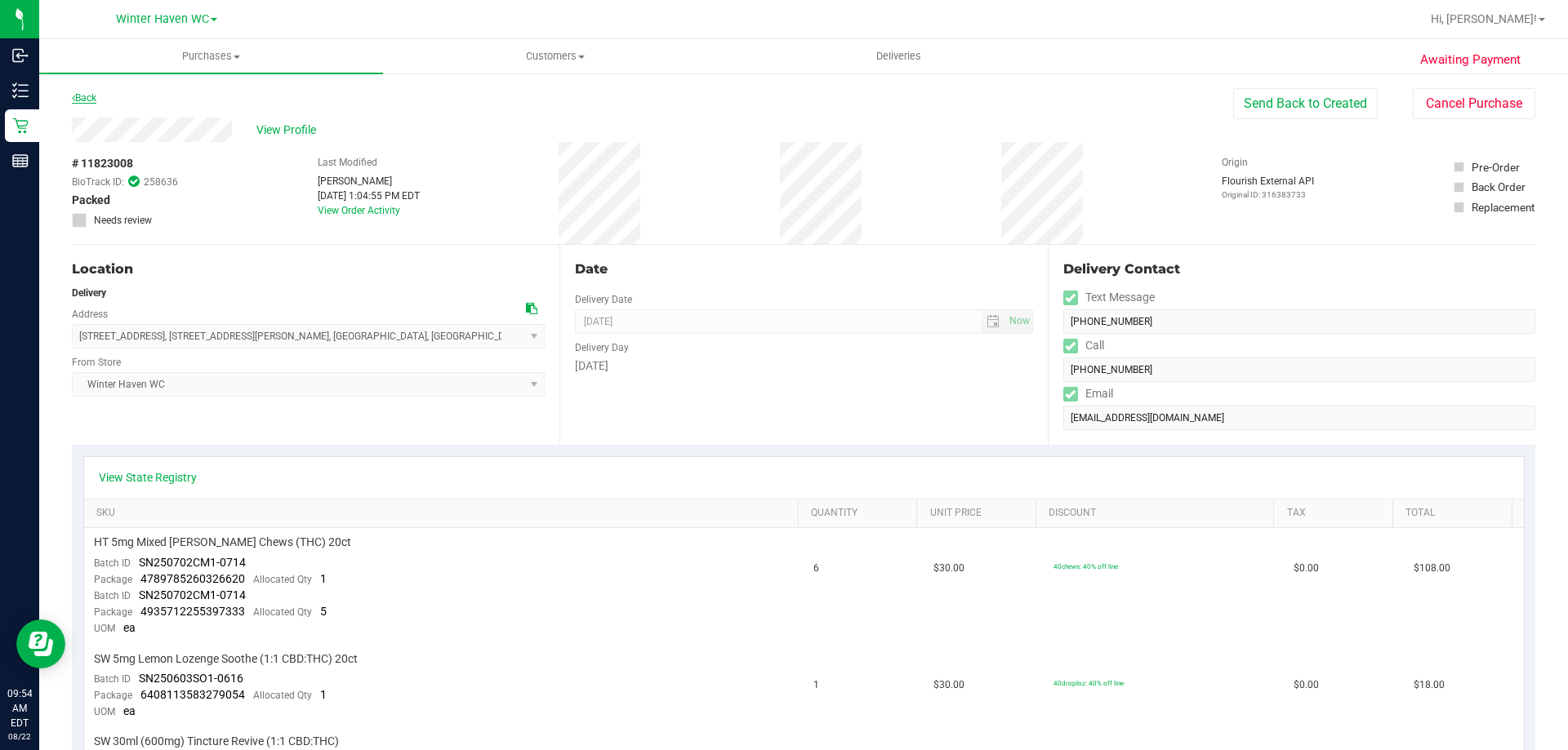
click at [86, 103] on link "Back" at bounding box center [84, 98] width 24 height 11
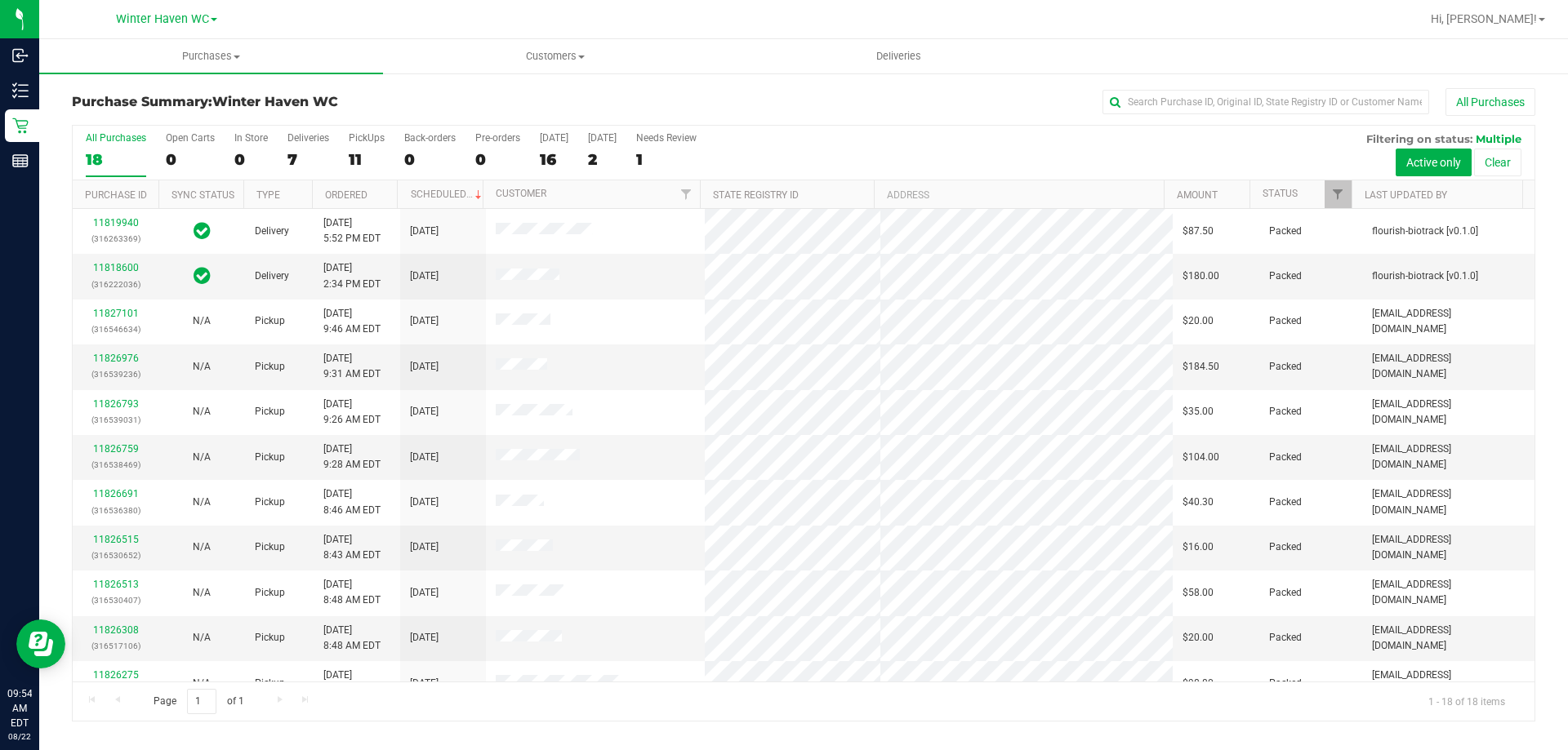
click at [281, 152] on div "All Purchases 18 Open Carts 0 In Store 0 Deliveries 7 PickUps 11 Back-orders 0 …" at bounding box center [803, 152] width 1462 height 54
click at [288, 155] on div "7" at bounding box center [309, 160] width 41 height 19
click at [0, 0] on input "Deliveries 7" at bounding box center [0, 0] width 0 height 0
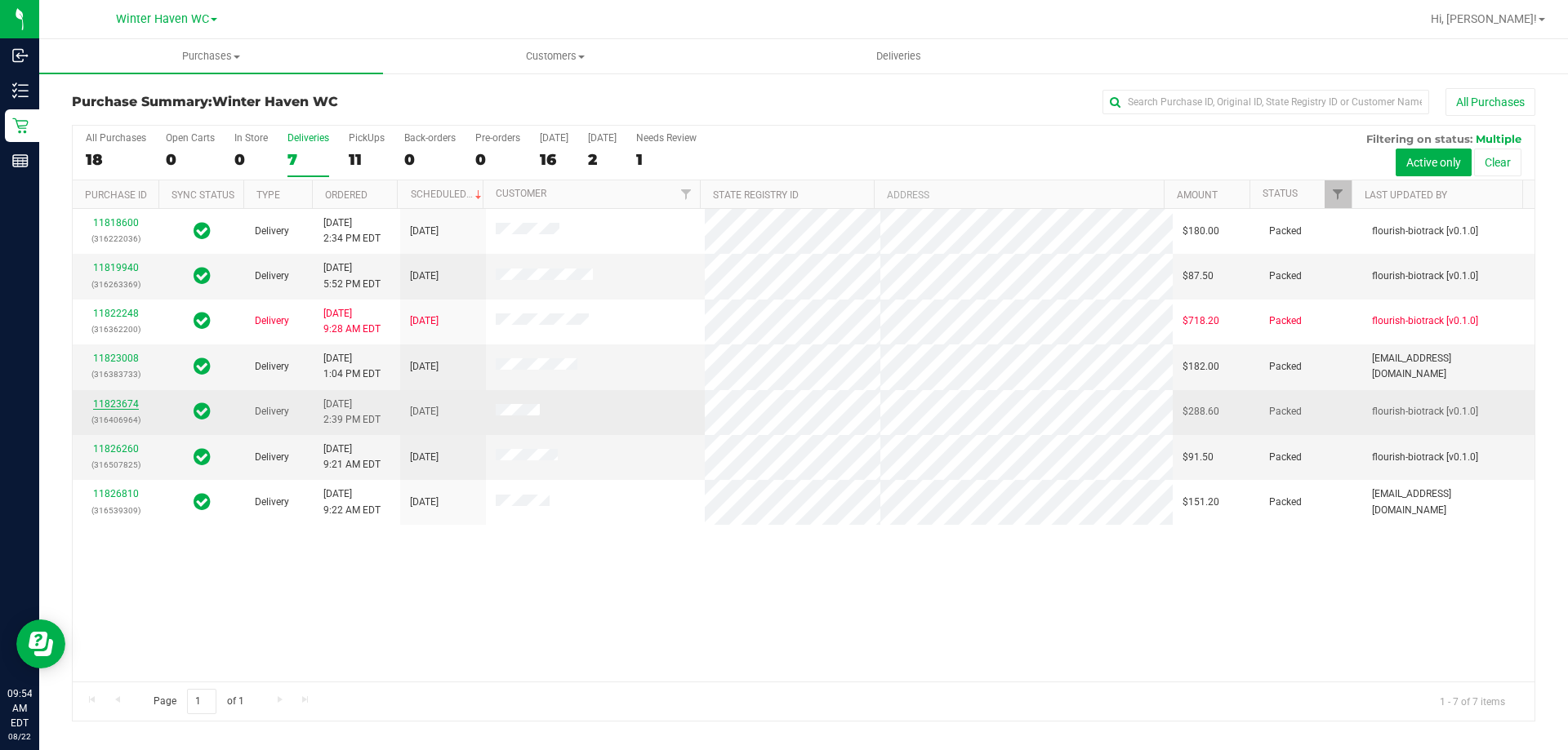
click at [129, 406] on link "11823674" at bounding box center [116, 404] width 46 height 11
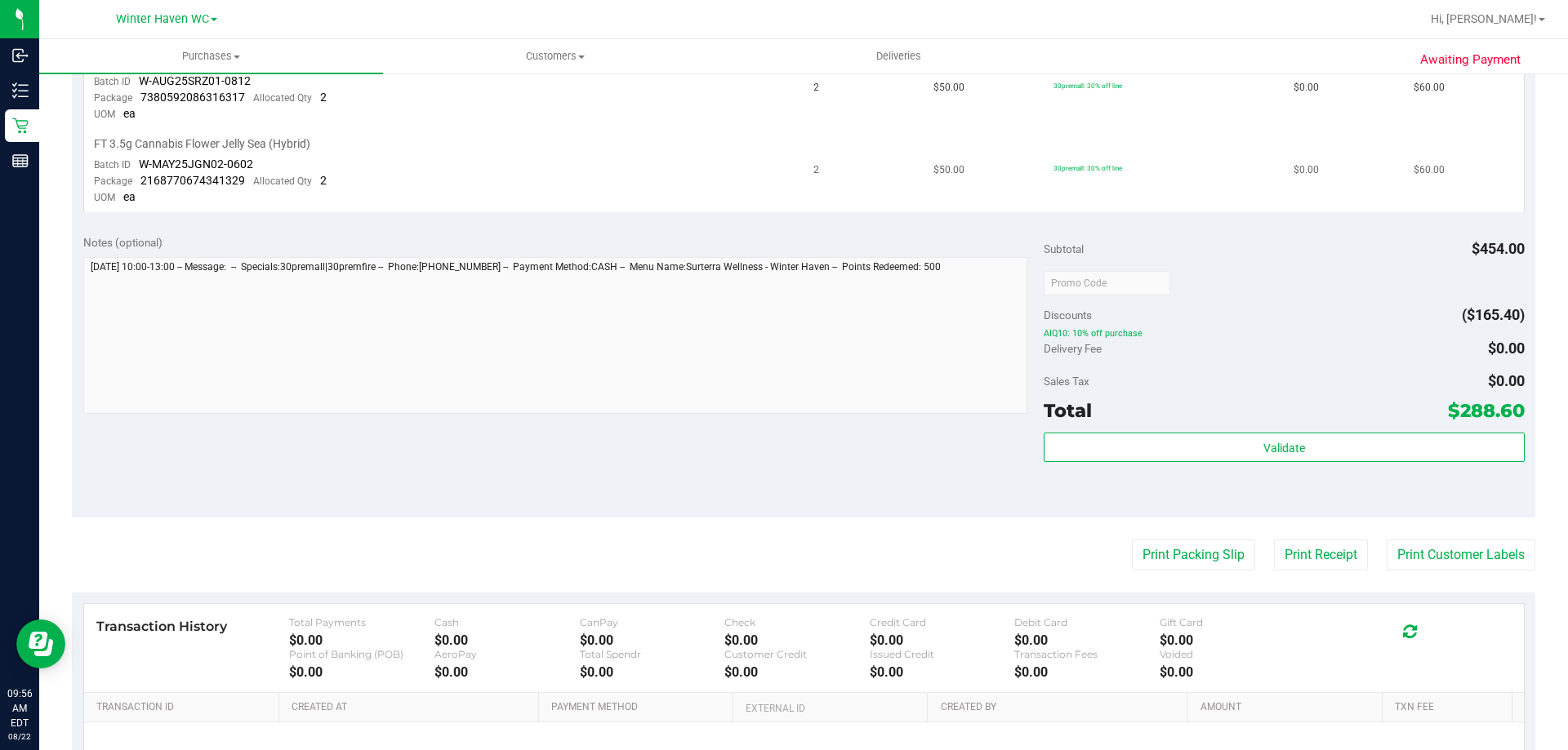
scroll to position [668, 0]
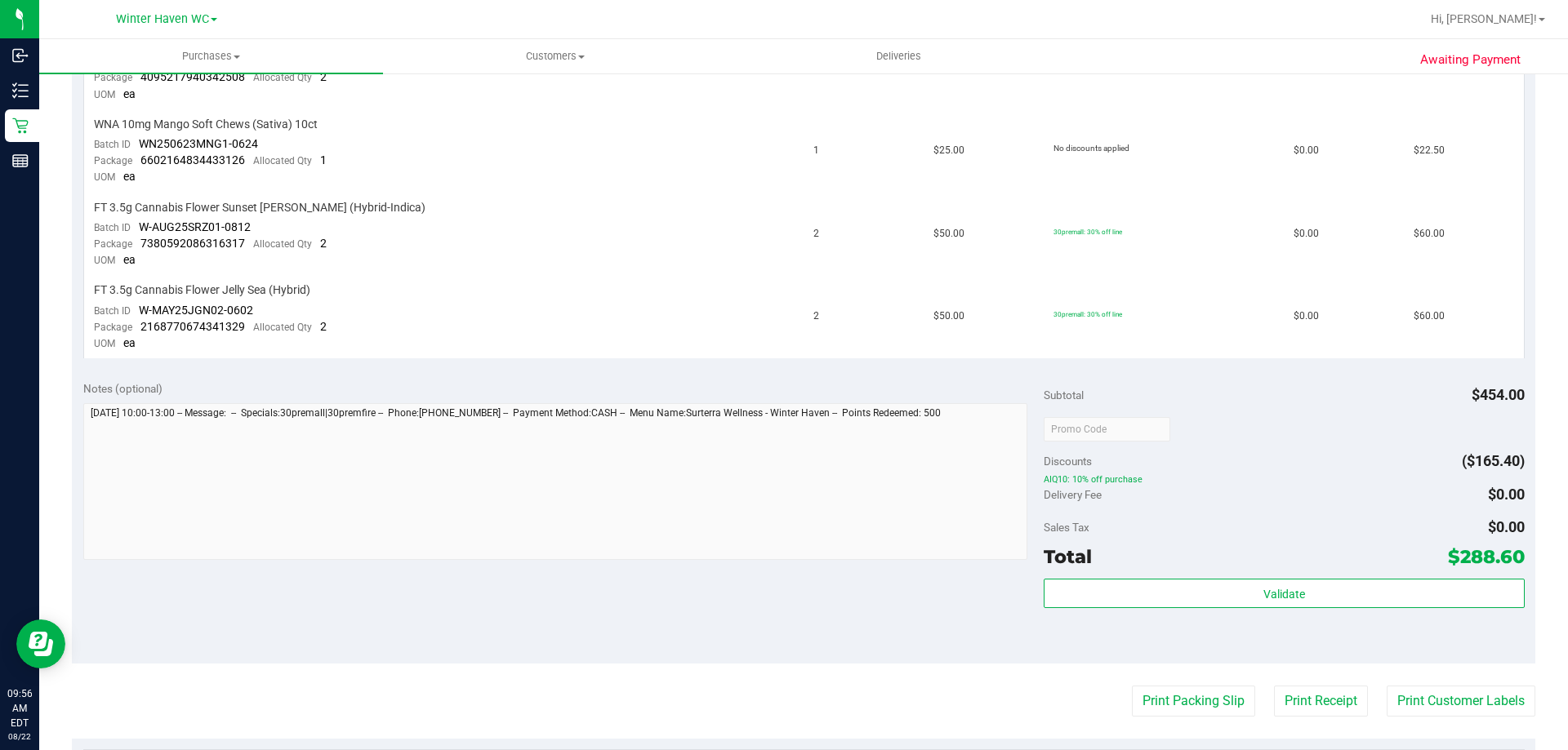
drag, startPoint x: 1141, startPoint y: 480, endPoint x: 1036, endPoint y: 474, distance: 105.2
click at [1043, 476] on span "AIQ10: 10% off purchase" at bounding box center [1283, 480] width 480 height 11
click at [1030, 479] on div "Notes (optional)" at bounding box center [564, 472] width 961 height 183
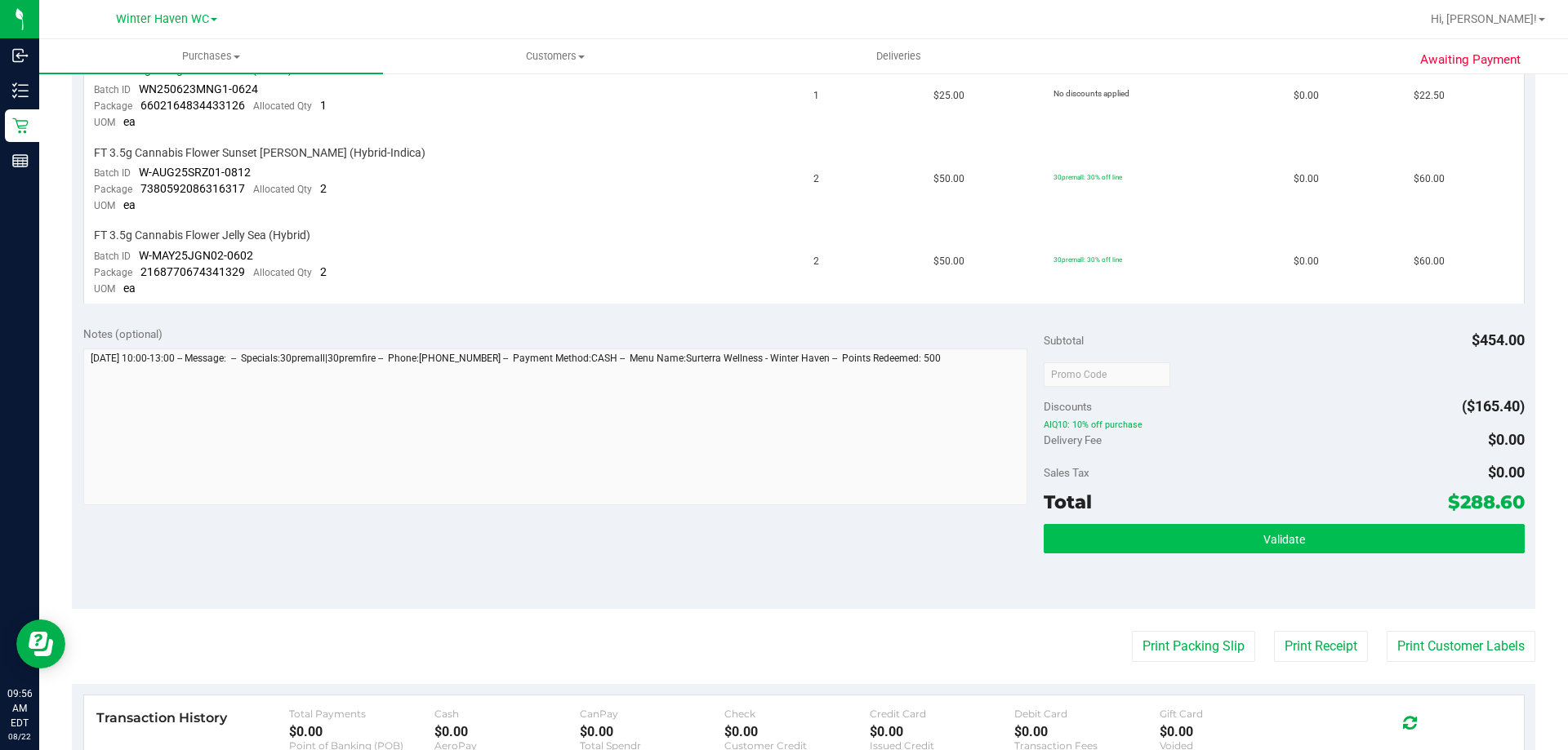
scroll to position [749, 0]
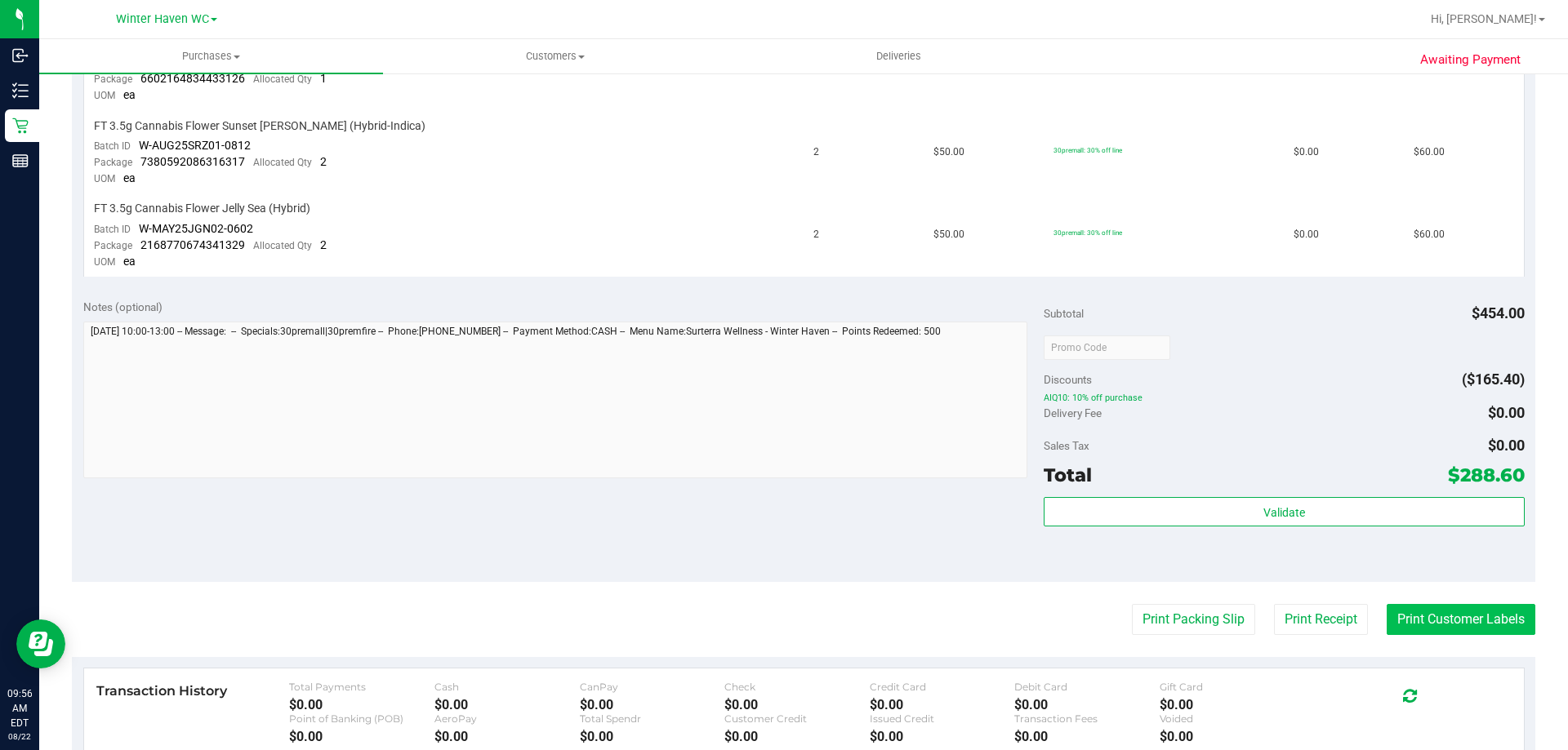
click at [1409, 613] on button "Print Customer Labels" at bounding box center [1461, 620] width 149 height 31
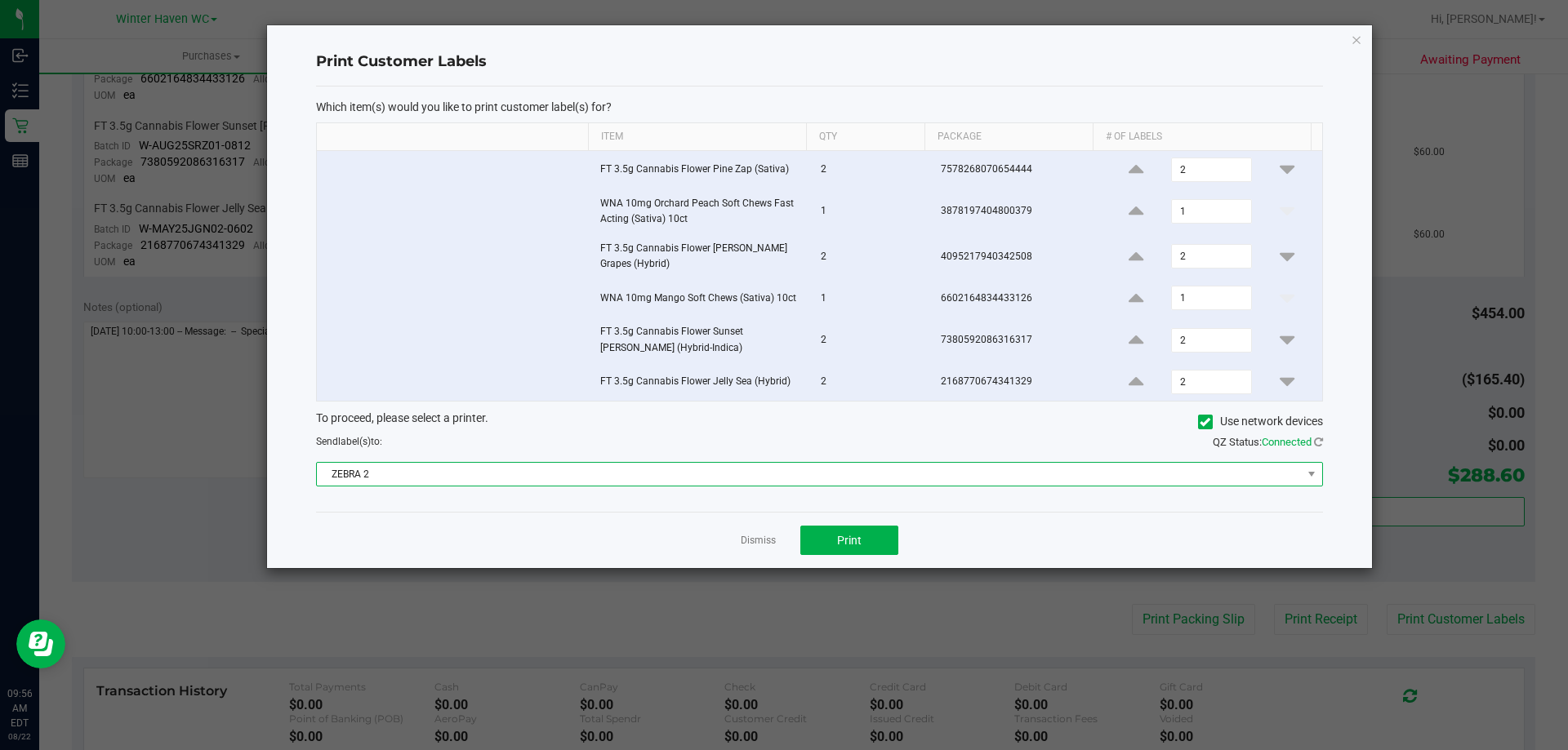
click at [851, 480] on span "ZEBRA 2" at bounding box center [809, 474] width 985 height 22
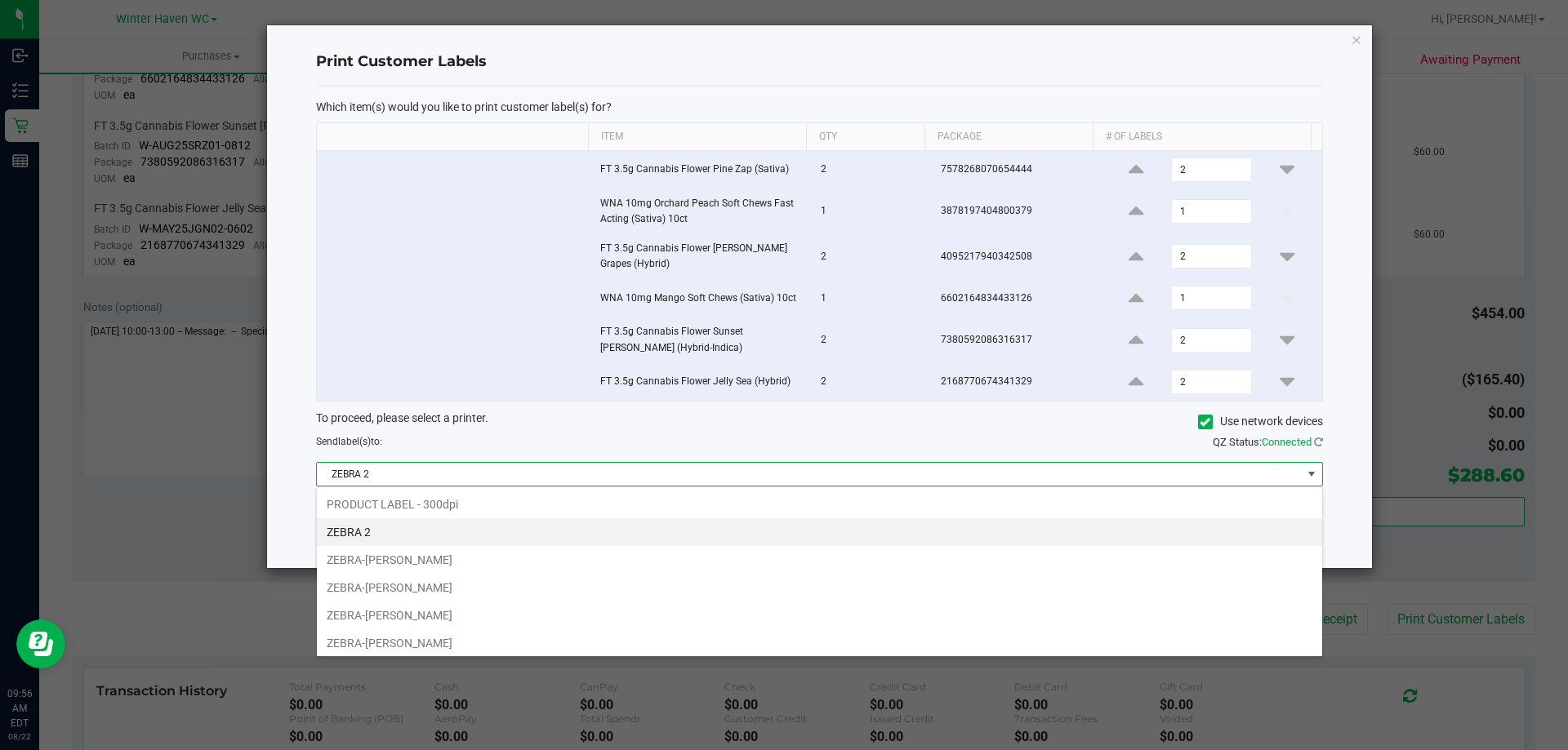
scroll to position [24, 1006]
drag, startPoint x: 450, startPoint y: 580, endPoint x: 704, endPoint y: 527, distance: 259.5
click at [450, 581] on li "ZEBRA-JAMES-OTTO" at bounding box center [819, 588] width 1005 height 28
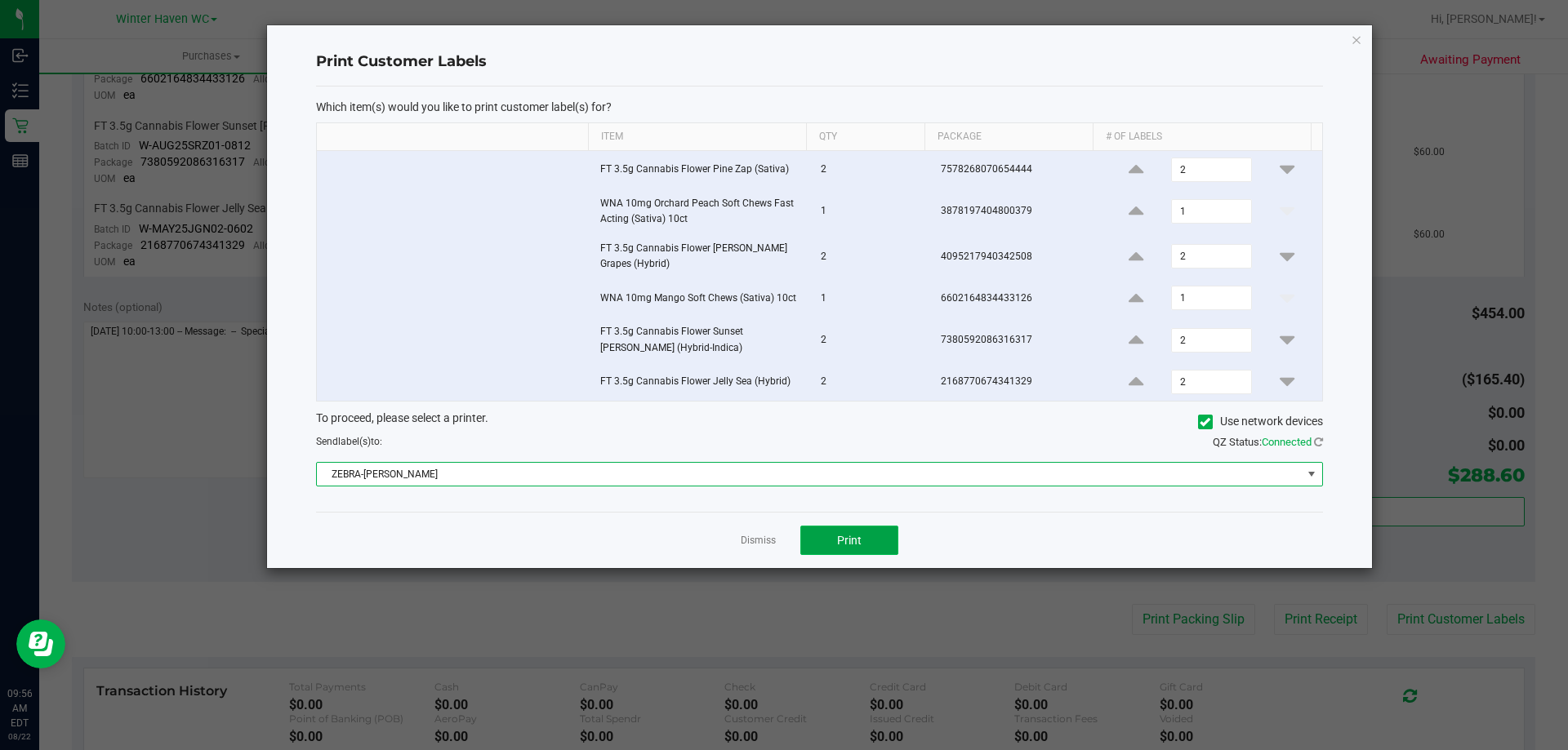
click at [842, 531] on button "Print" at bounding box center [849, 540] width 98 height 29
click at [752, 538] on link "Dismiss" at bounding box center [758, 541] width 35 height 14
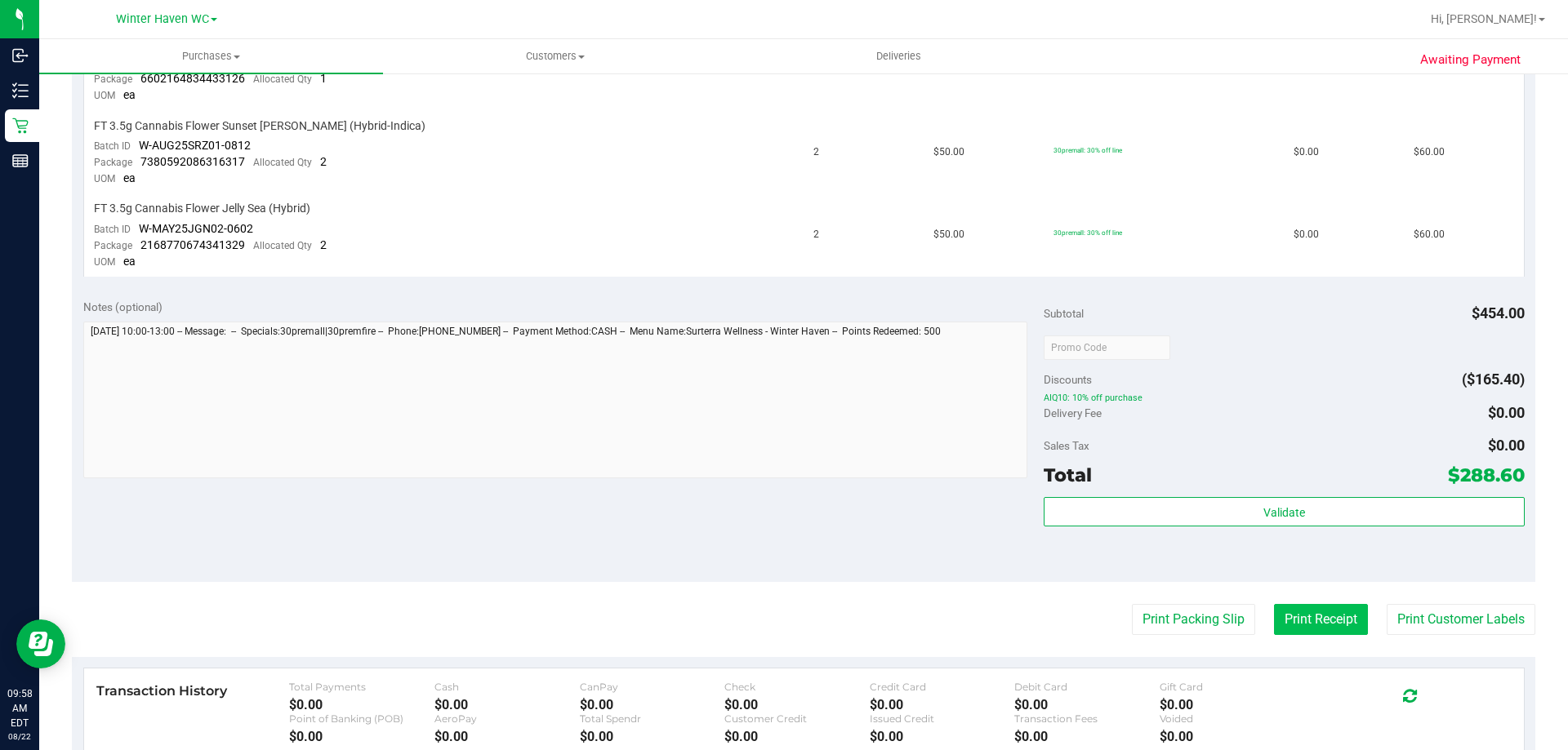
click at [1306, 614] on button "Print Receipt" at bounding box center [1321, 620] width 94 height 31
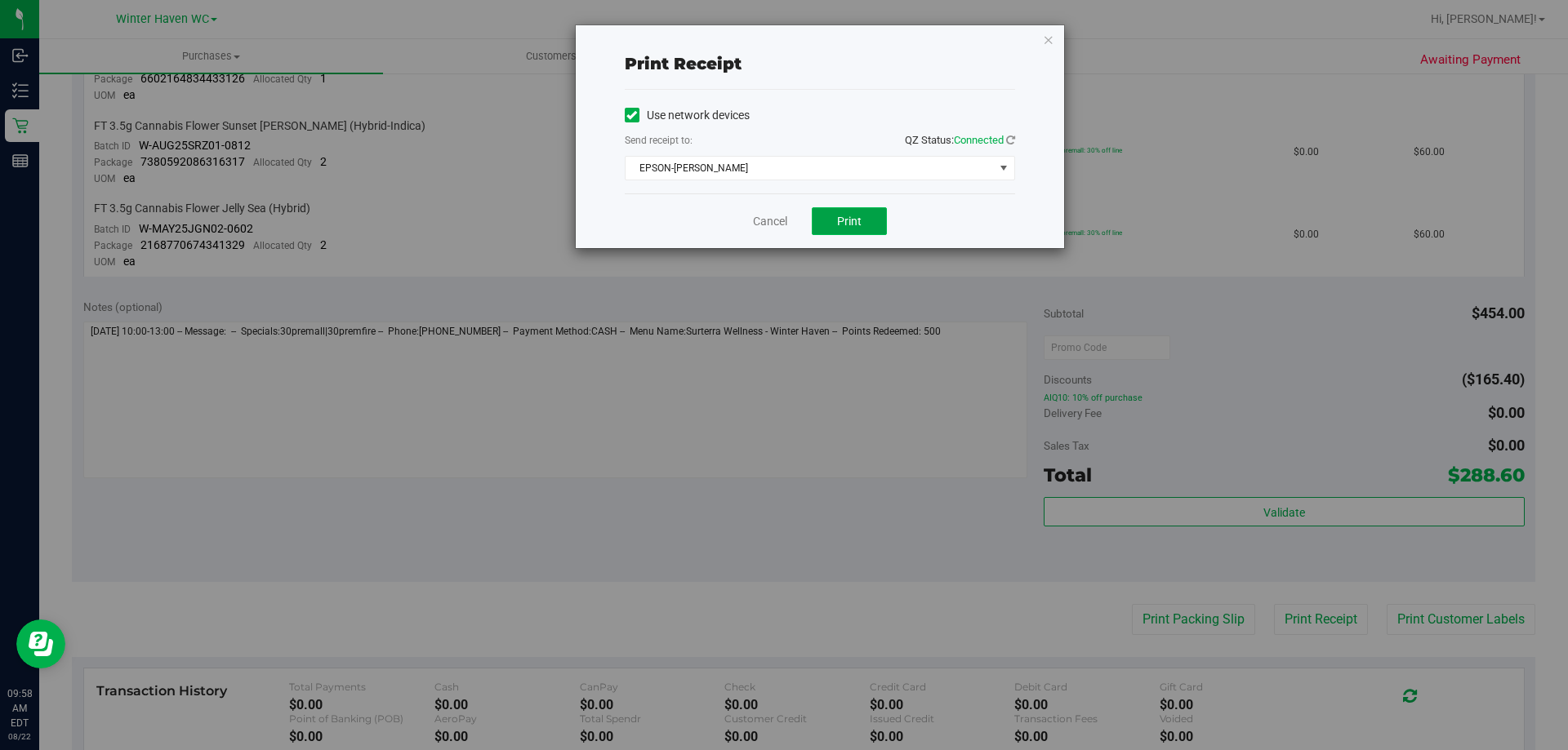
click at [865, 219] on button "Print" at bounding box center [849, 221] width 75 height 28
click at [767, 224] on link "Cancel" at bounding box center [770, 222] width 35 height 17
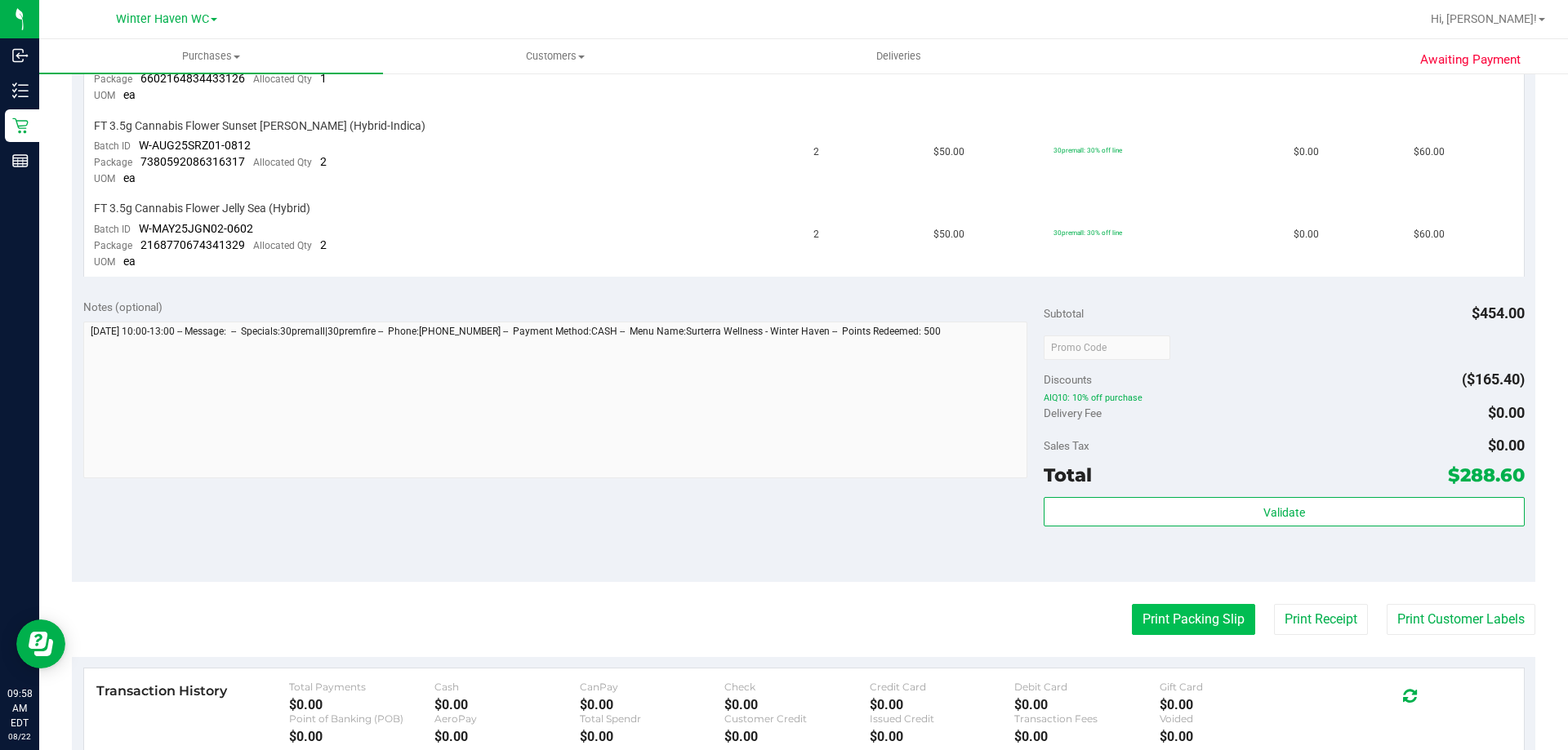
click at [1199, 615] on button "Print Packing Slip" at bounding box center [1193, 620] width 124 height 31
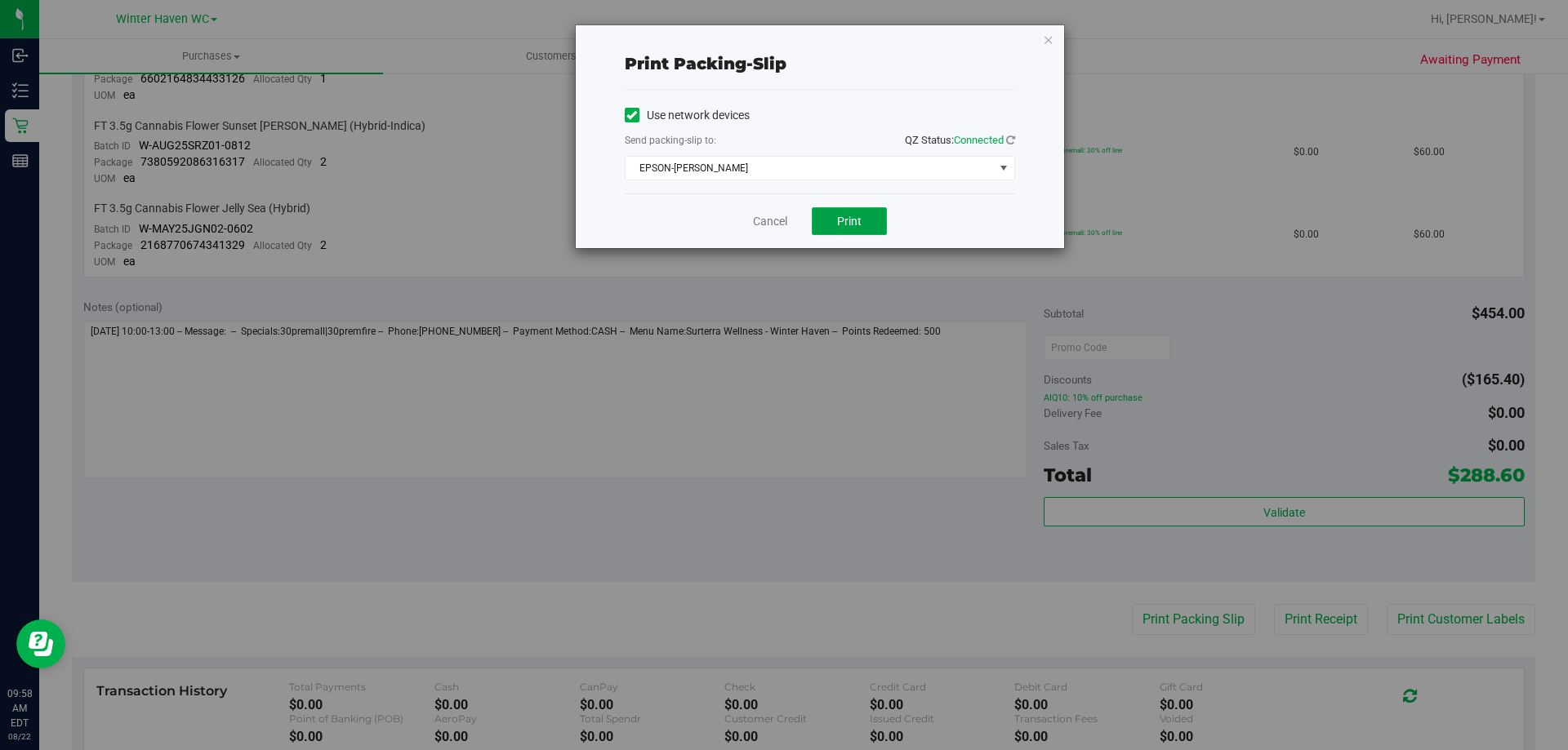
click at [854, 226] on span "Print" at bounding box center [849, 220] width 24 height 13
click at [774, 222] on link "Cancel" at bounding box center [770, 222] width 35 height 17
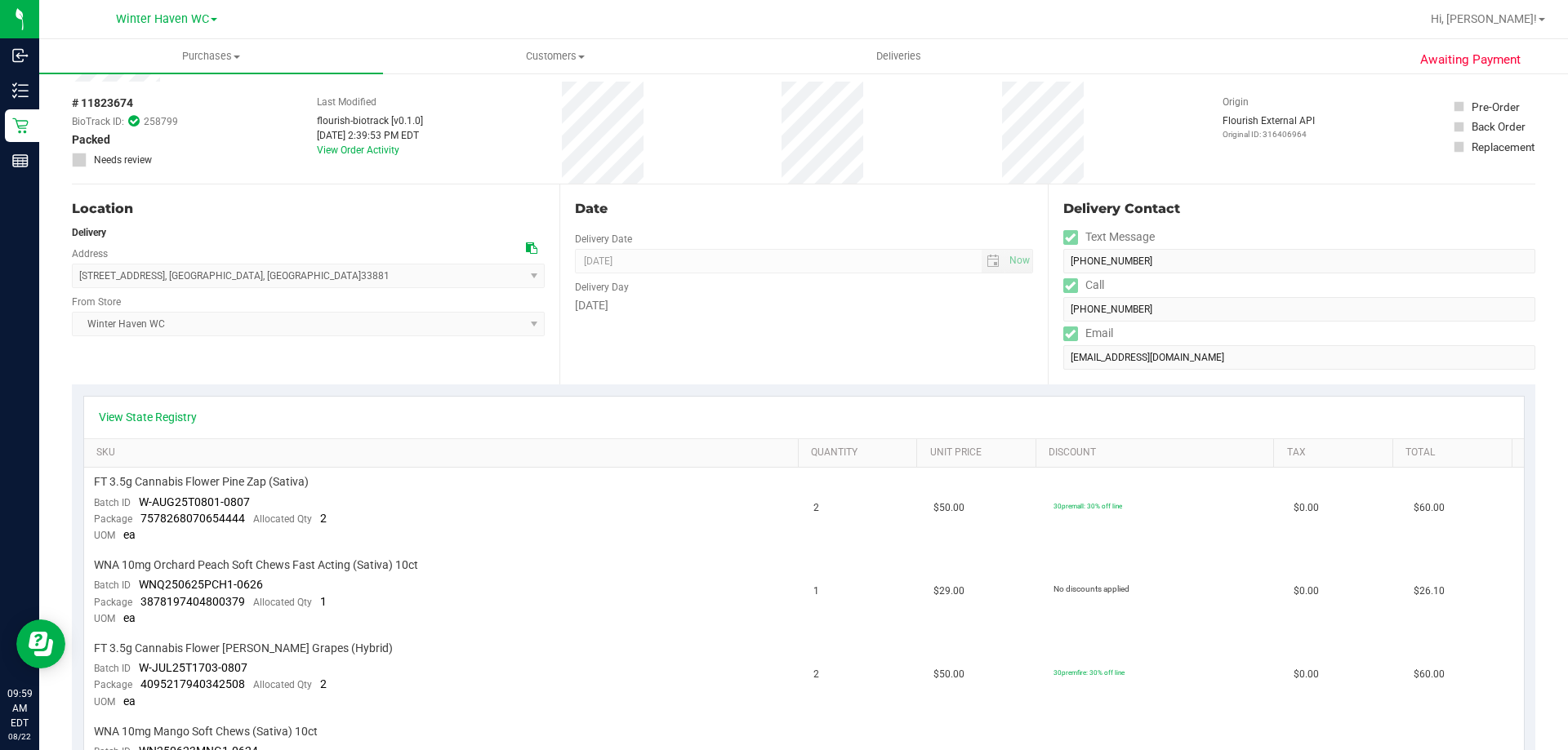
scroll to position [0, 0]
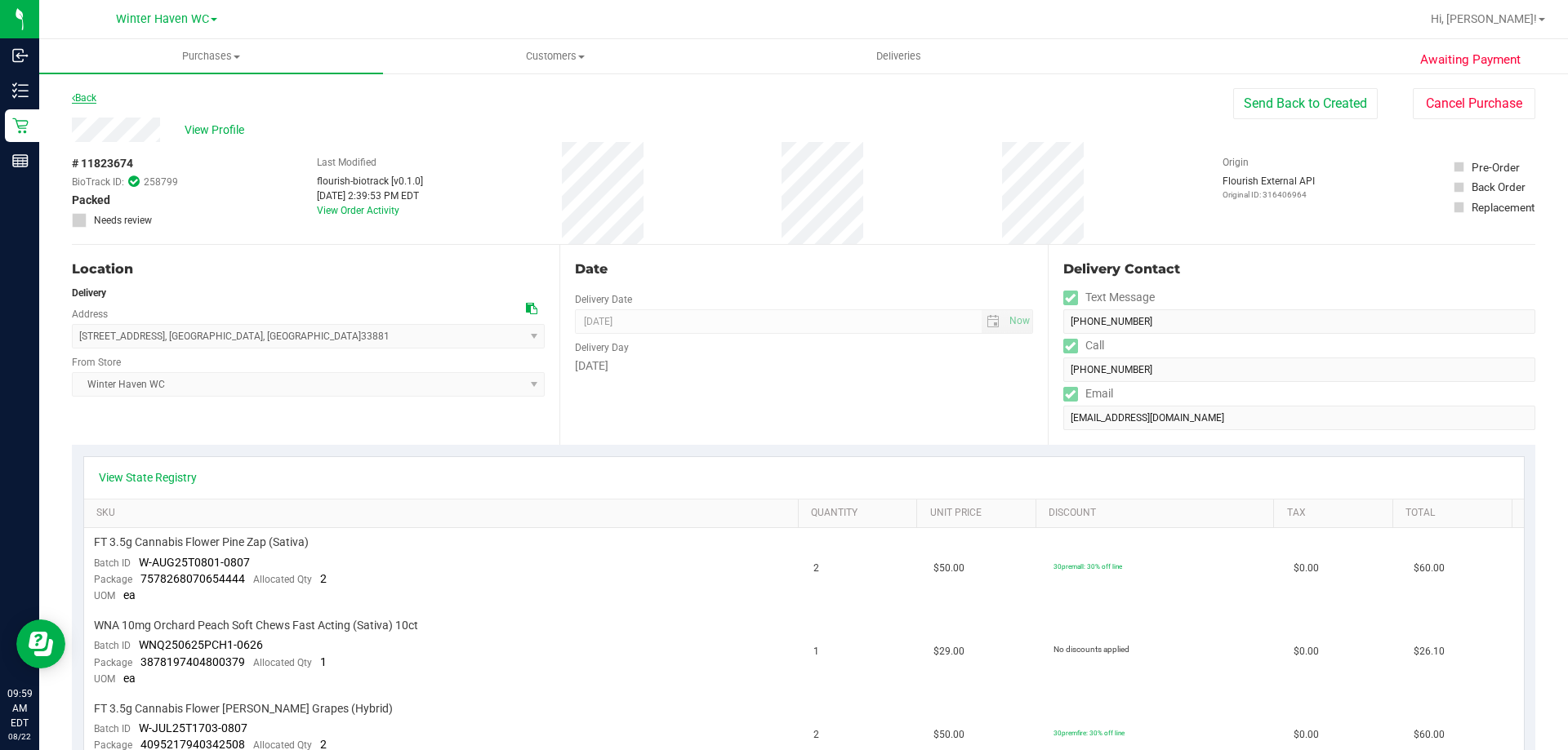
click at [93, 99] on link "Back" at bounding box center [84, 98] width 24 height 11
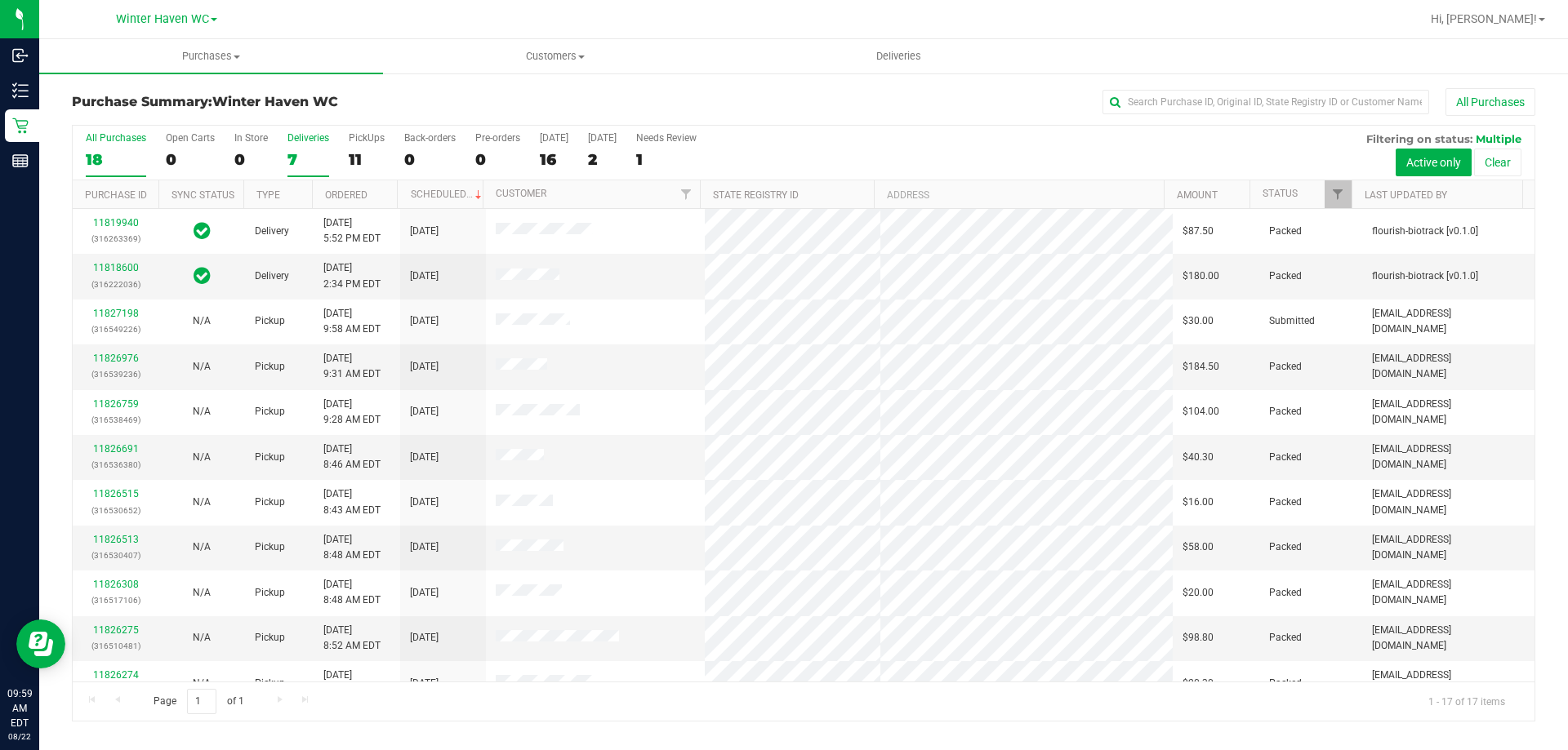
click at [293, 151] on div "7" at bounding box center [309, 160] width 41 height 19
click at [0, 0] on input "Deliveries 7" at bounding box center [0, 0] width 0 height 0
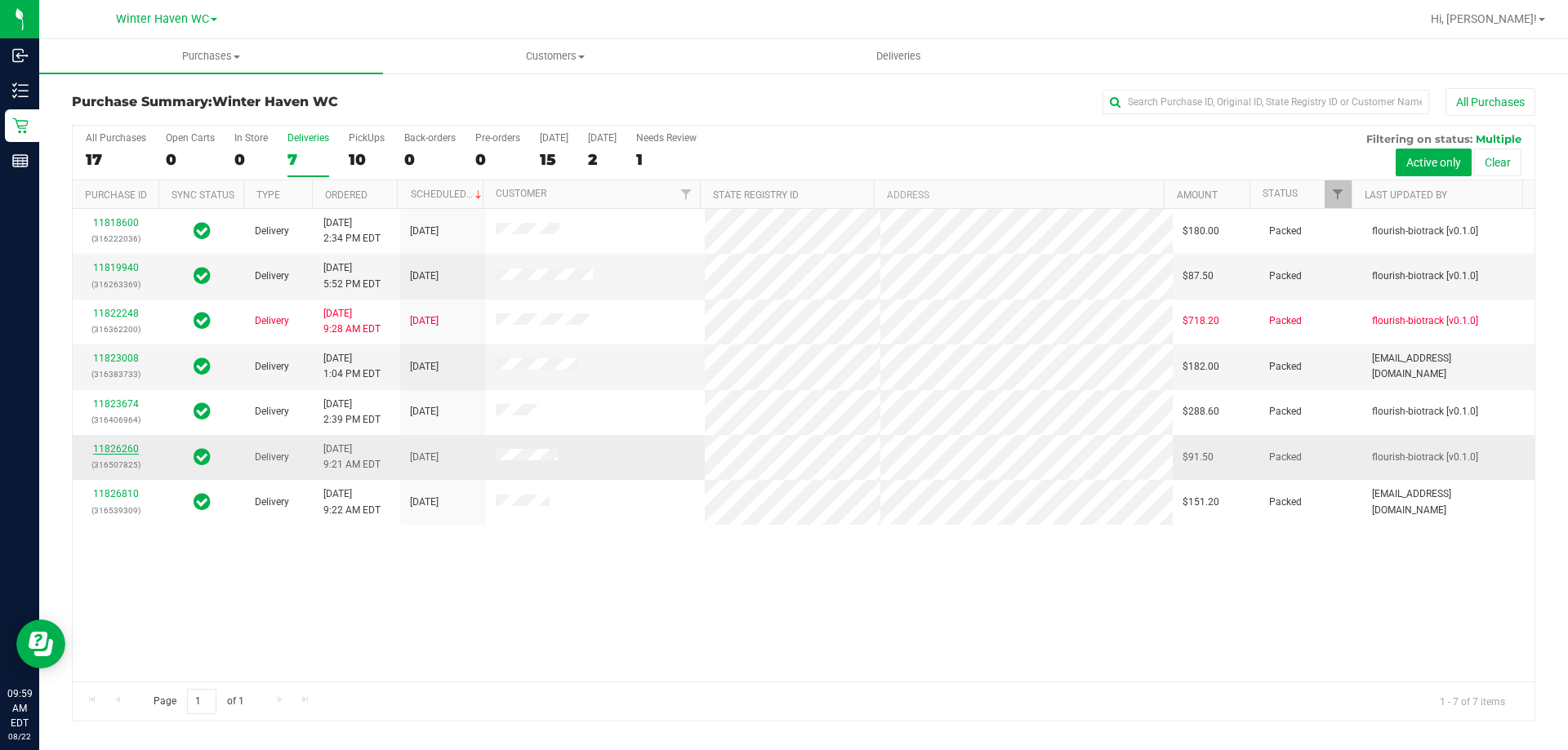
click at [112, 451] on link "11826260" at bounding box center [116, 448] width 46 height 11
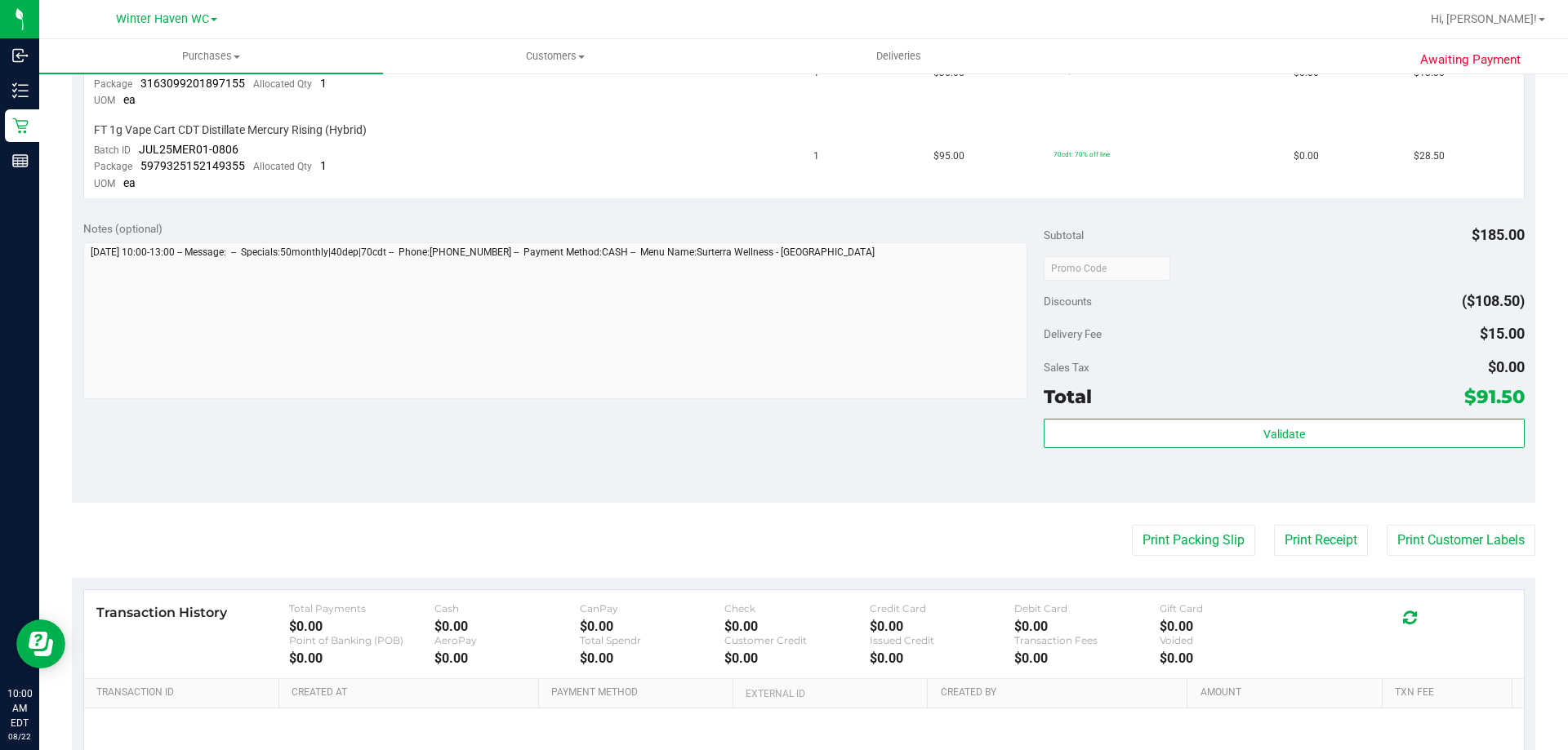
scroll to position [653, 0]
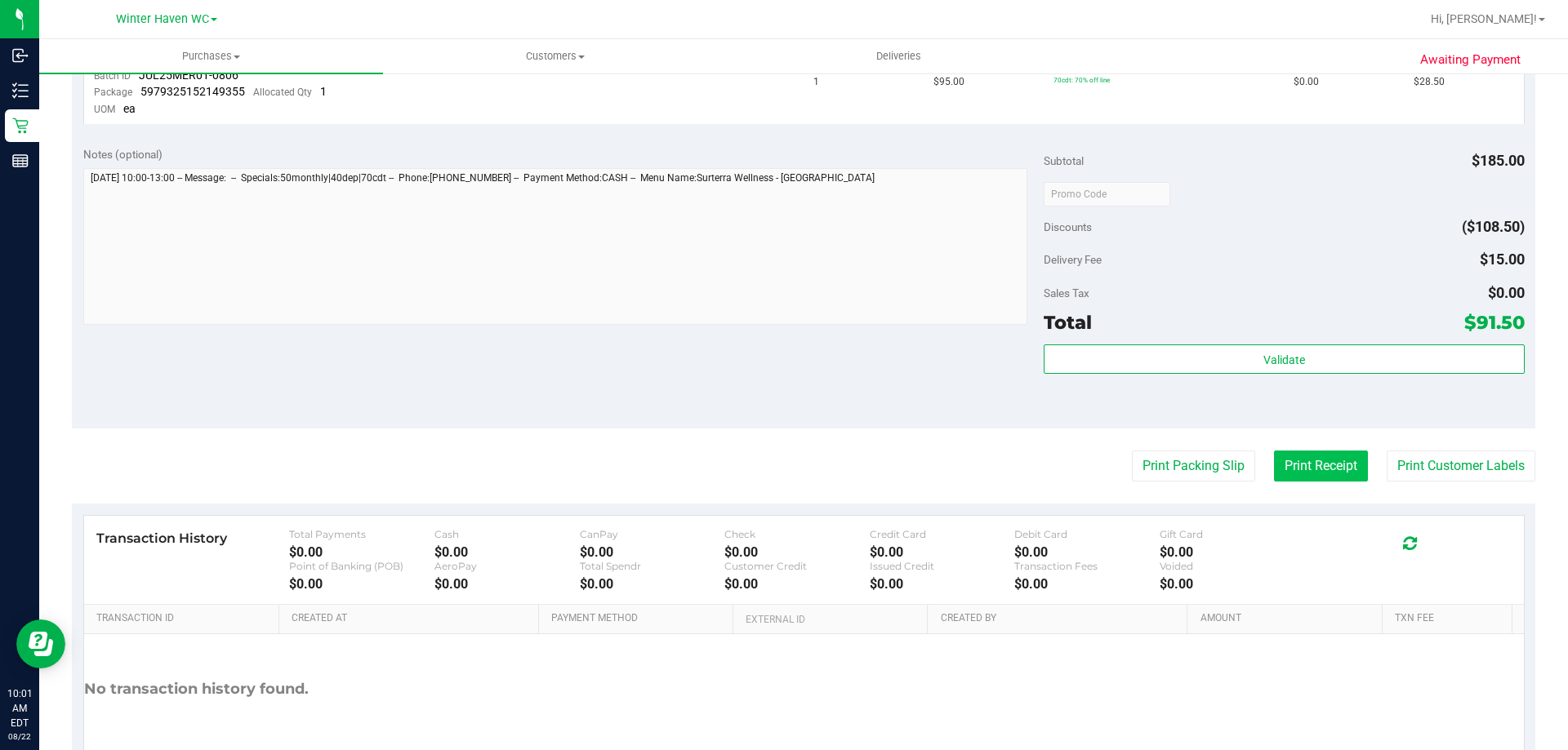
click at [1293, 464] on button "Print Receipt" at bounding box center [1321, 466] width 94 height 31
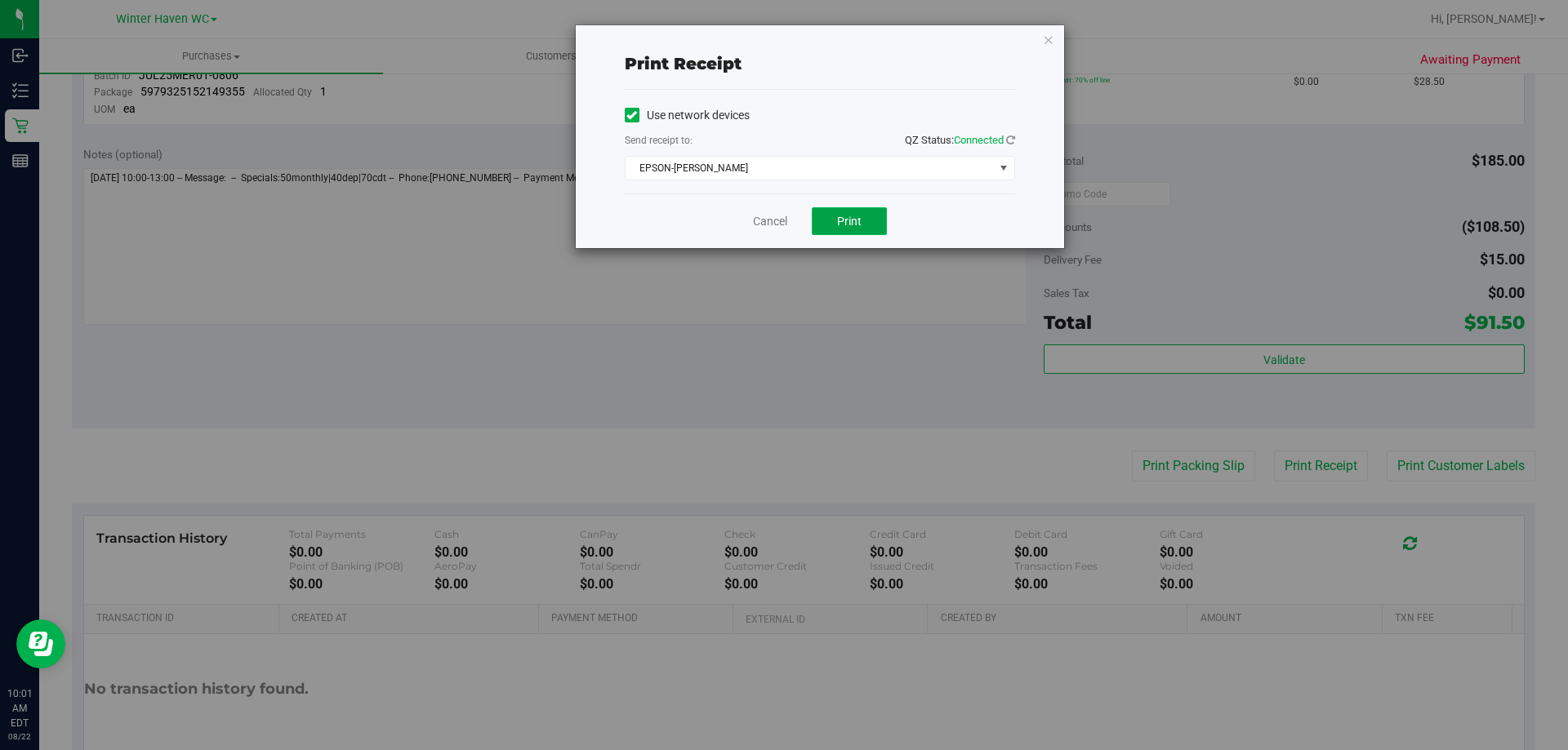
click at [869, 217] on button "Print" at bounding box center [849, 221] width 75 height 28
click at [765, 222] on link "Cancel" at bounding box center [770, 222] width 35 height 17
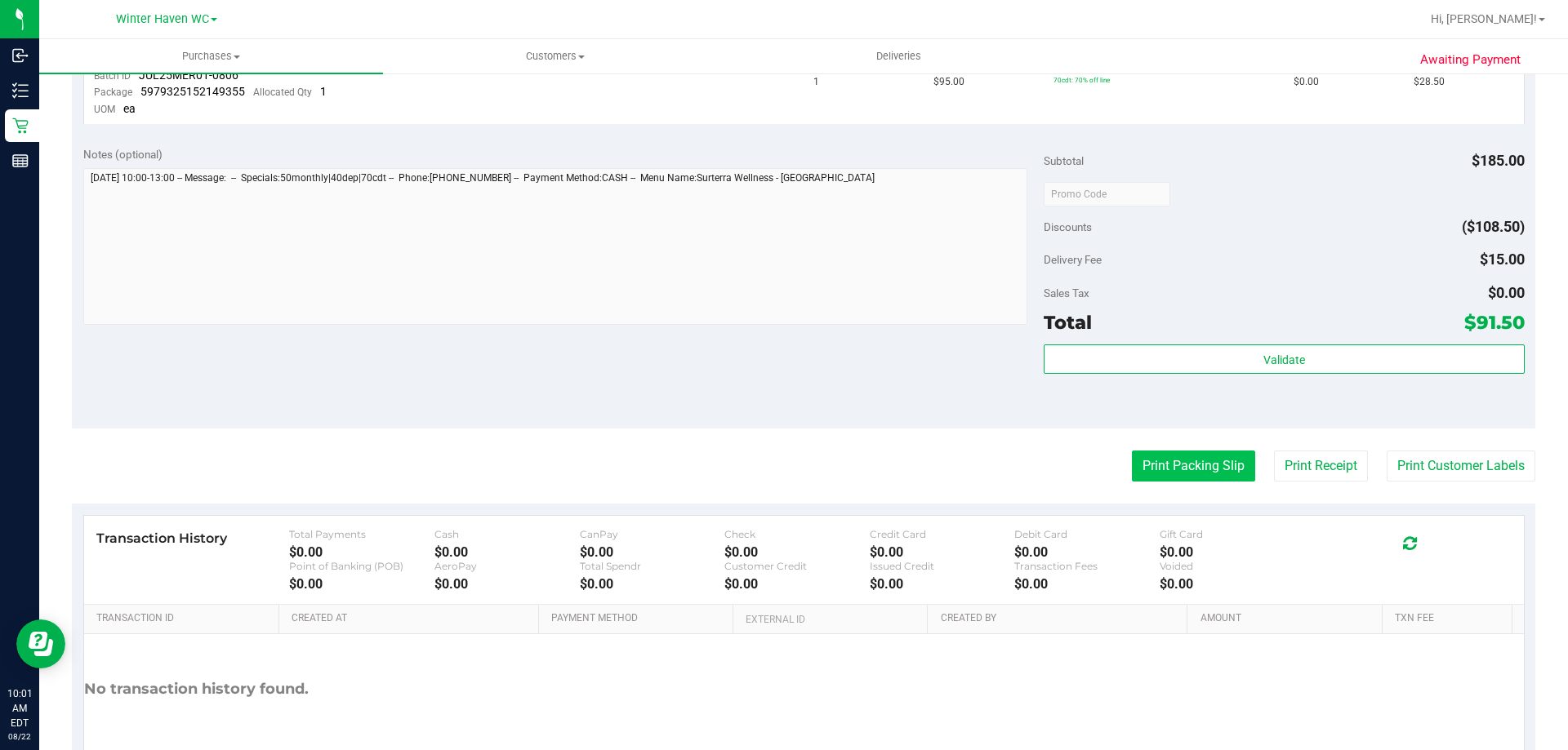
click at [1199, 470] on button "Print Packing Slip" at bounding box center [1193, 466] width 124 height 31
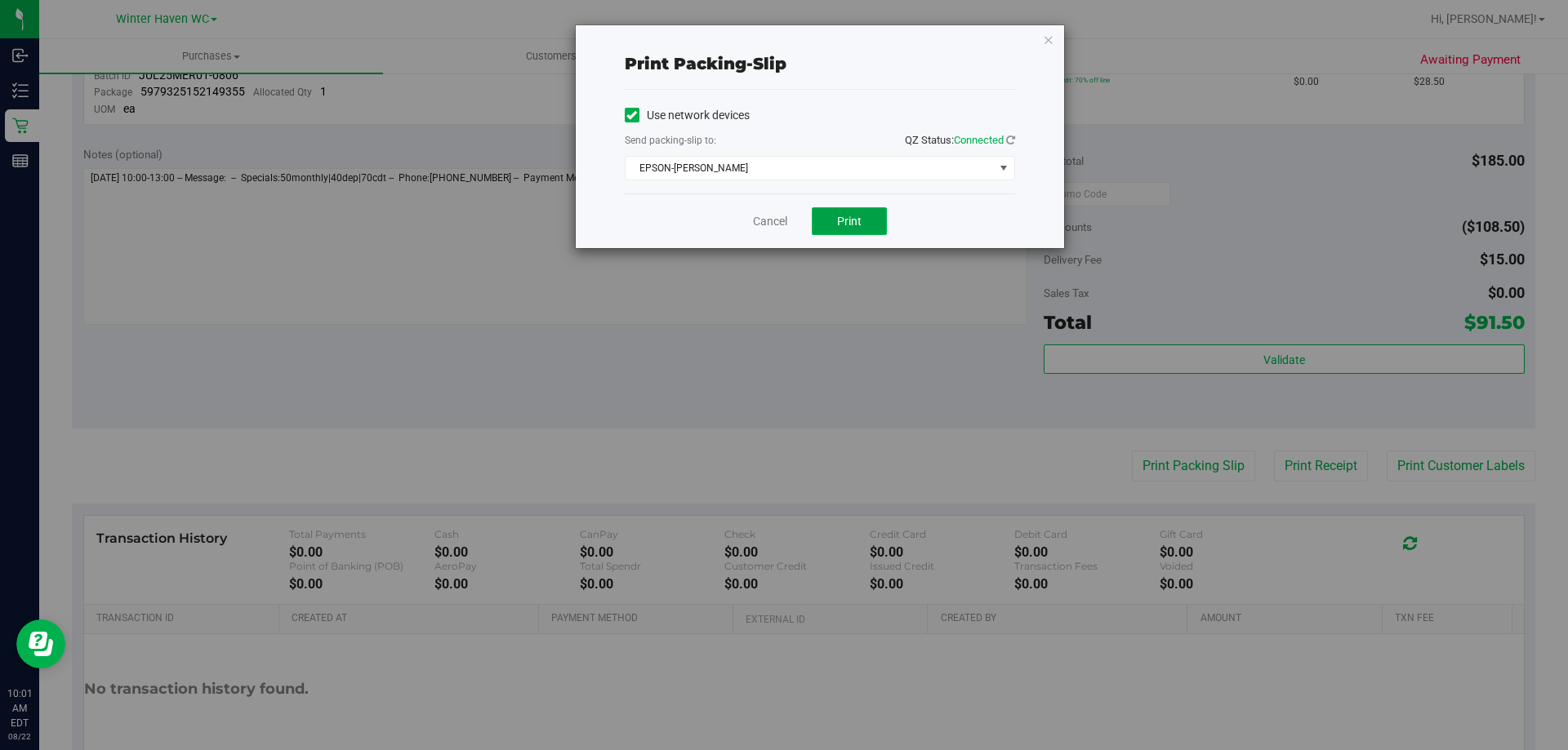
click at [872, 223] on button "Print" at bounding box center [849, 221] width 75 height 28
click at [765, 218] on link "Cancel" at bounding box center [770, 222] width 35 height 17
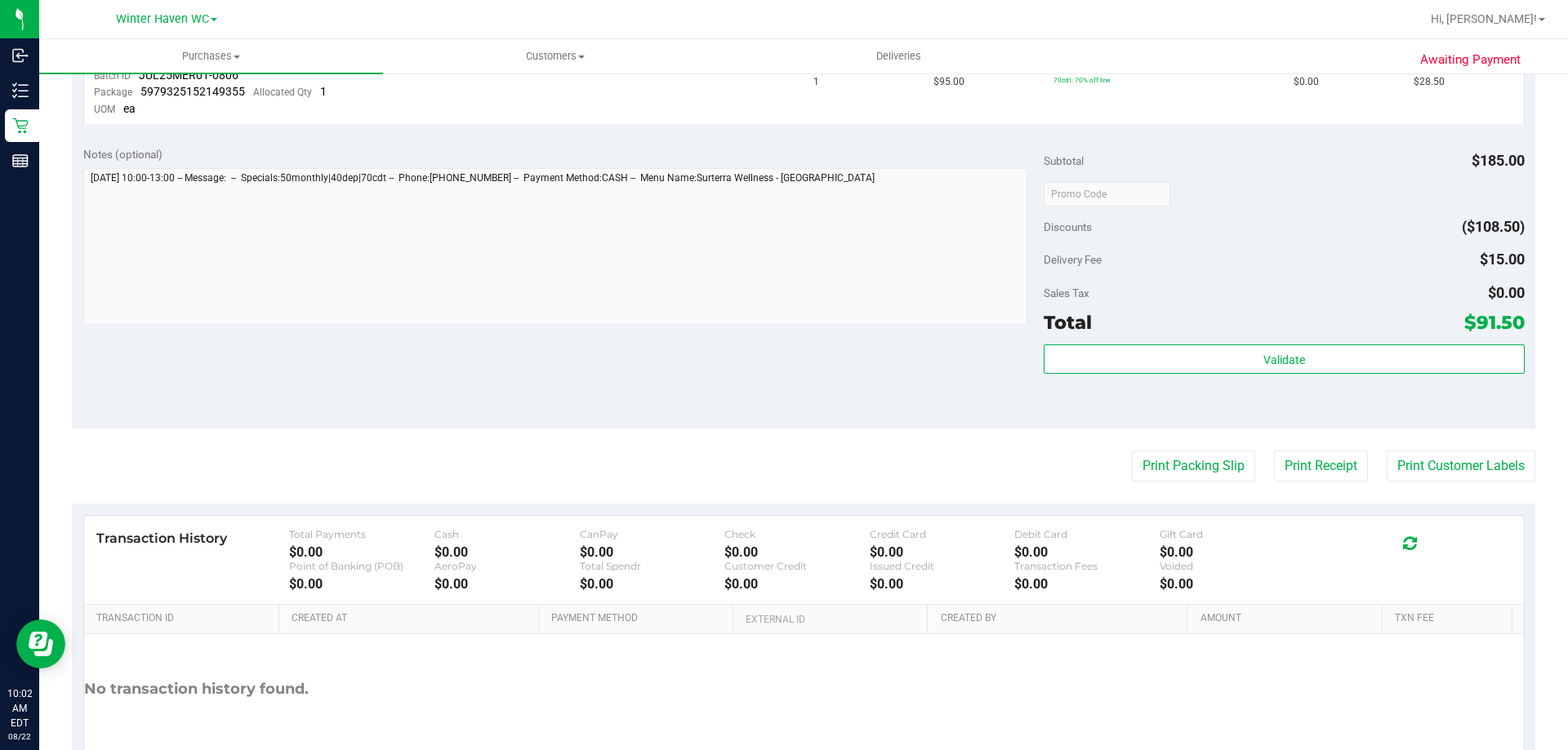
scroll to position [163, 0]
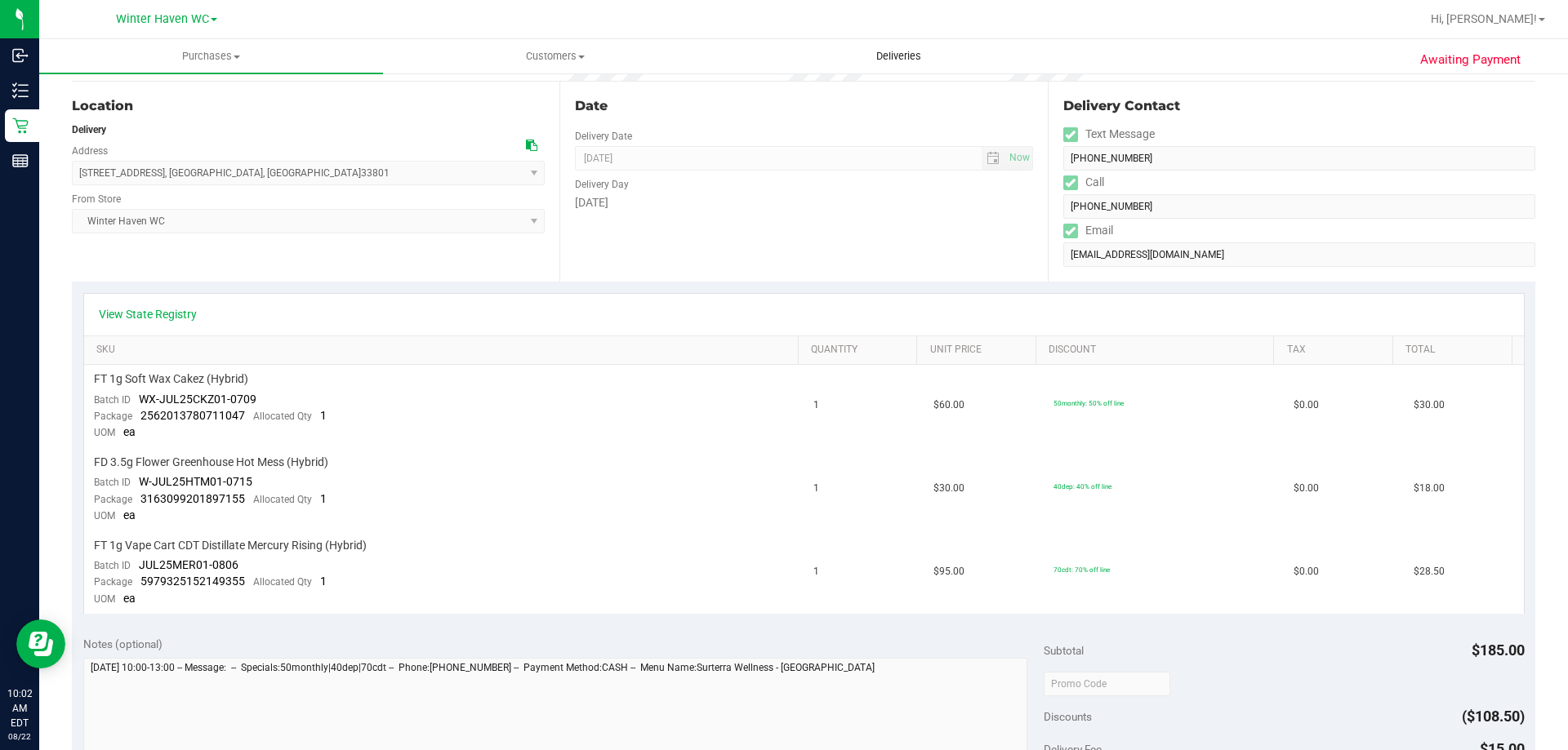
click at [906, 53] on span "Deliveries" at bounding box center [898, 56] width 89 height 15
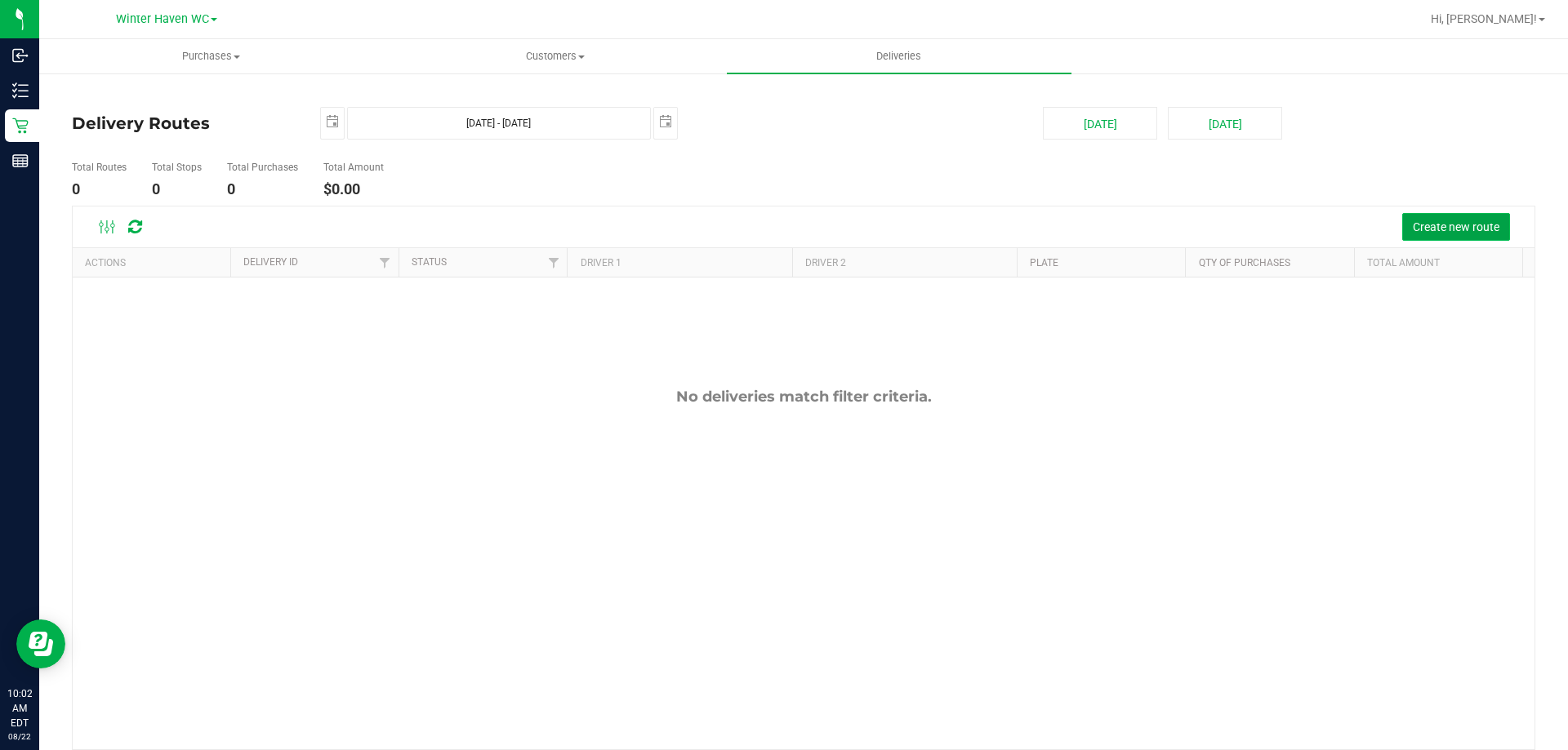
click at [1430, 224] on span "Create new route" at bounding box center [1456, 226] width 86 height 13
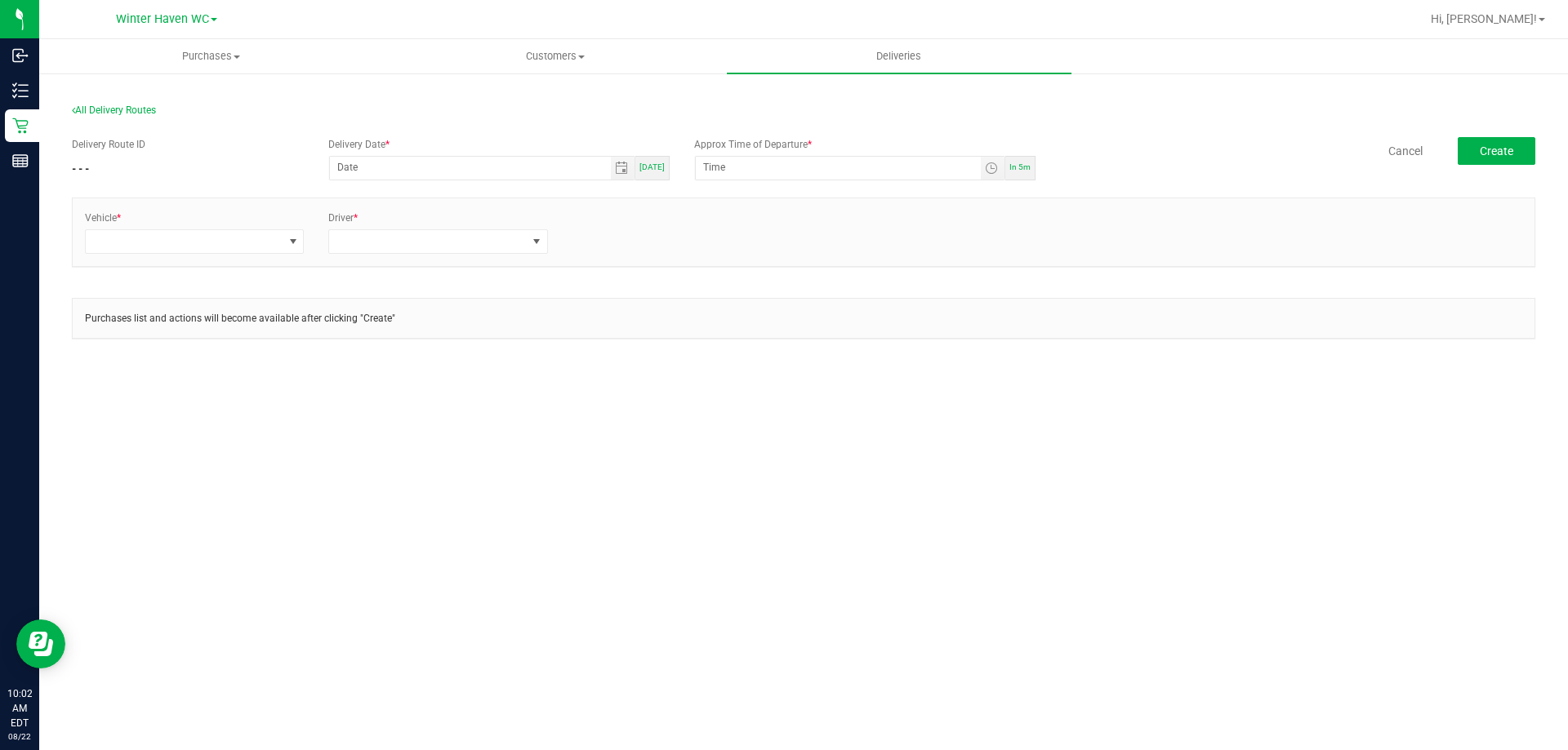
click at [1015, 162] on span "In 5m" at bounding box center [1020, 167] width 22 height 9
type input "08/22/2025"
click at [721, 168] on input "10:07 AM" at bounding box center [838, 167] width 285 height 21
type input "10:15 AM"
click at [169, 236] on span at bounding box center [184, 241] width 197 height 22
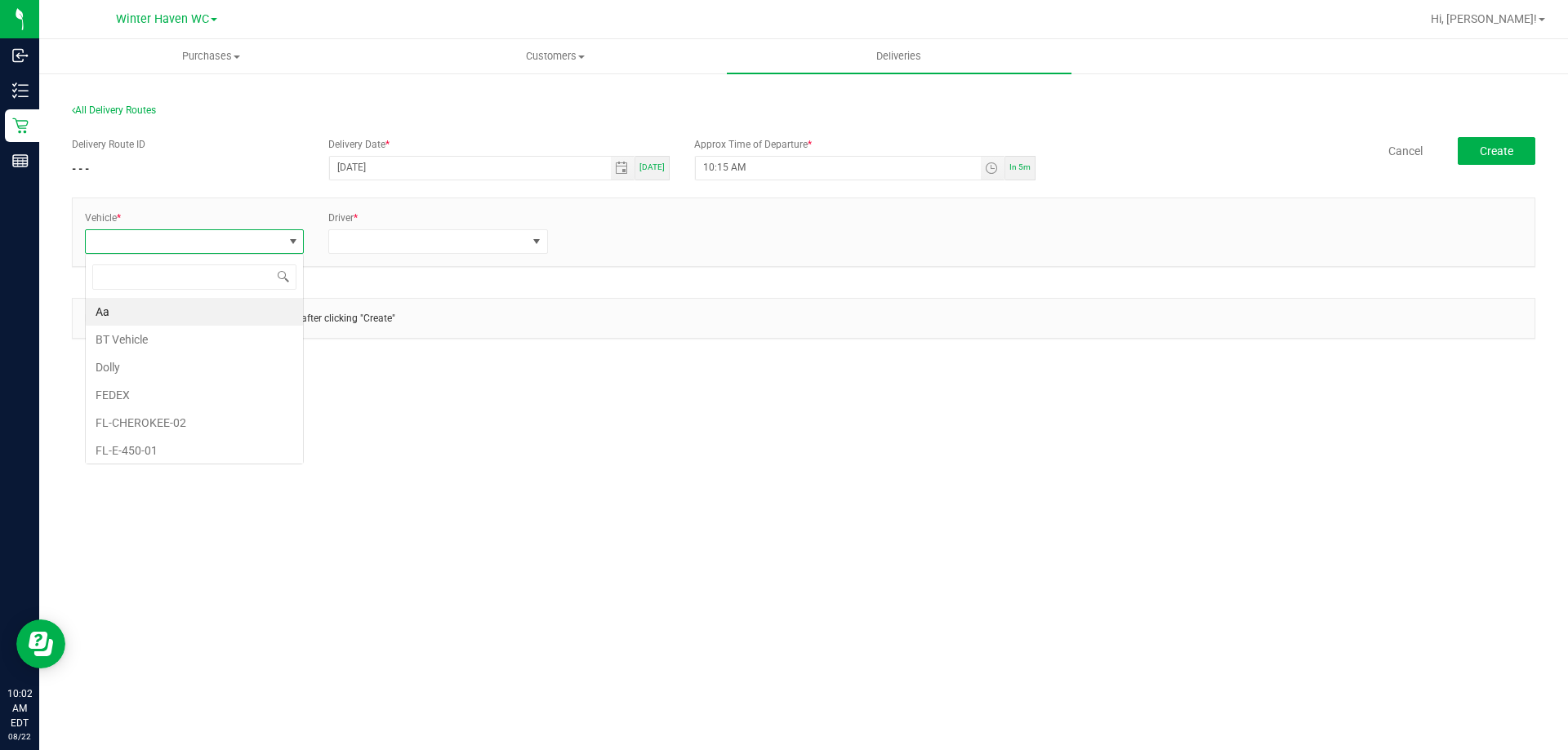
scroll to position [24, 220]
type input "31"
click at [243, 313] on li "FL-ESCAPE-31" at bounding box center [194, 312] width 217 height 28
click at [405, 250] on span at bounding box center [428, 241] width 197 height 22
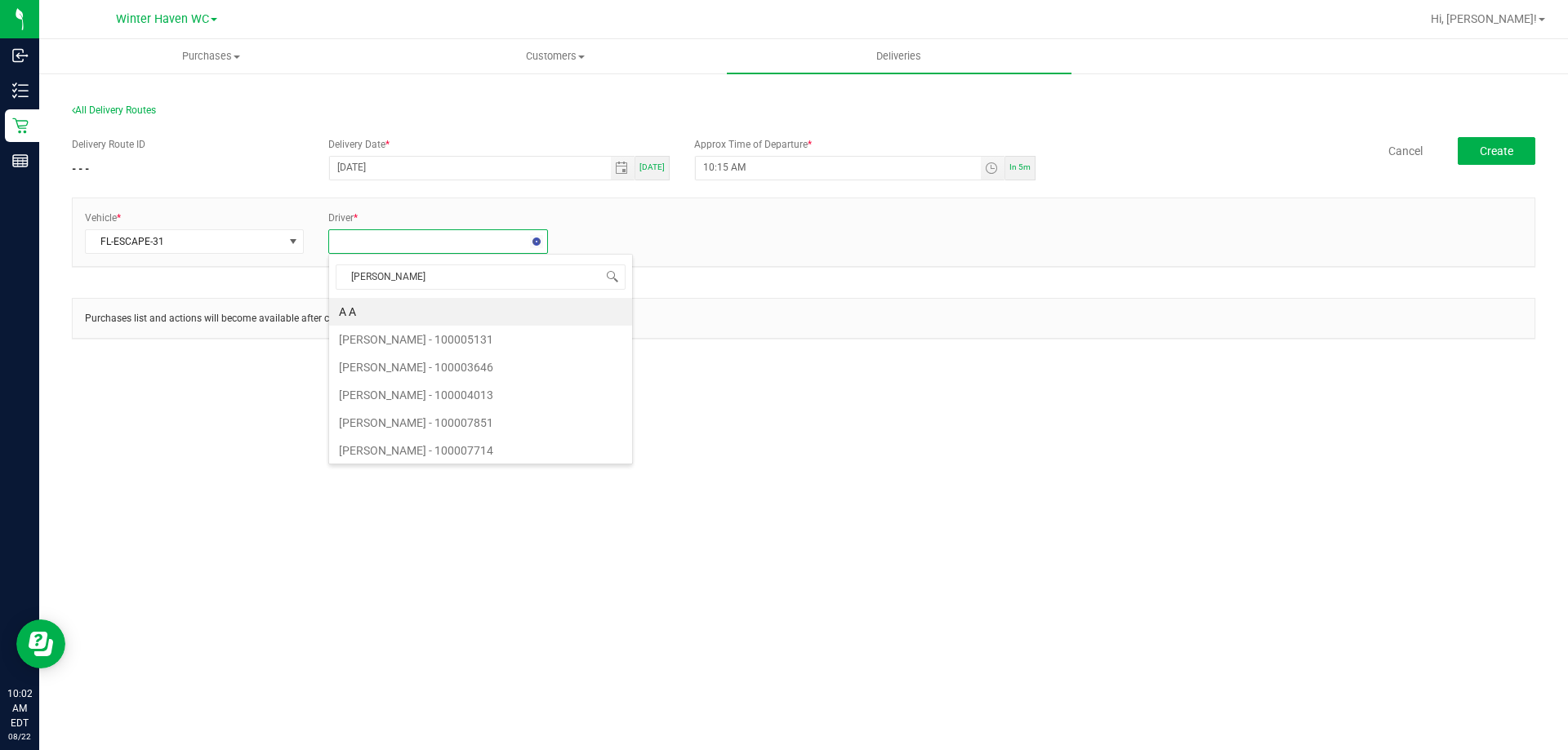
type input "curtis"
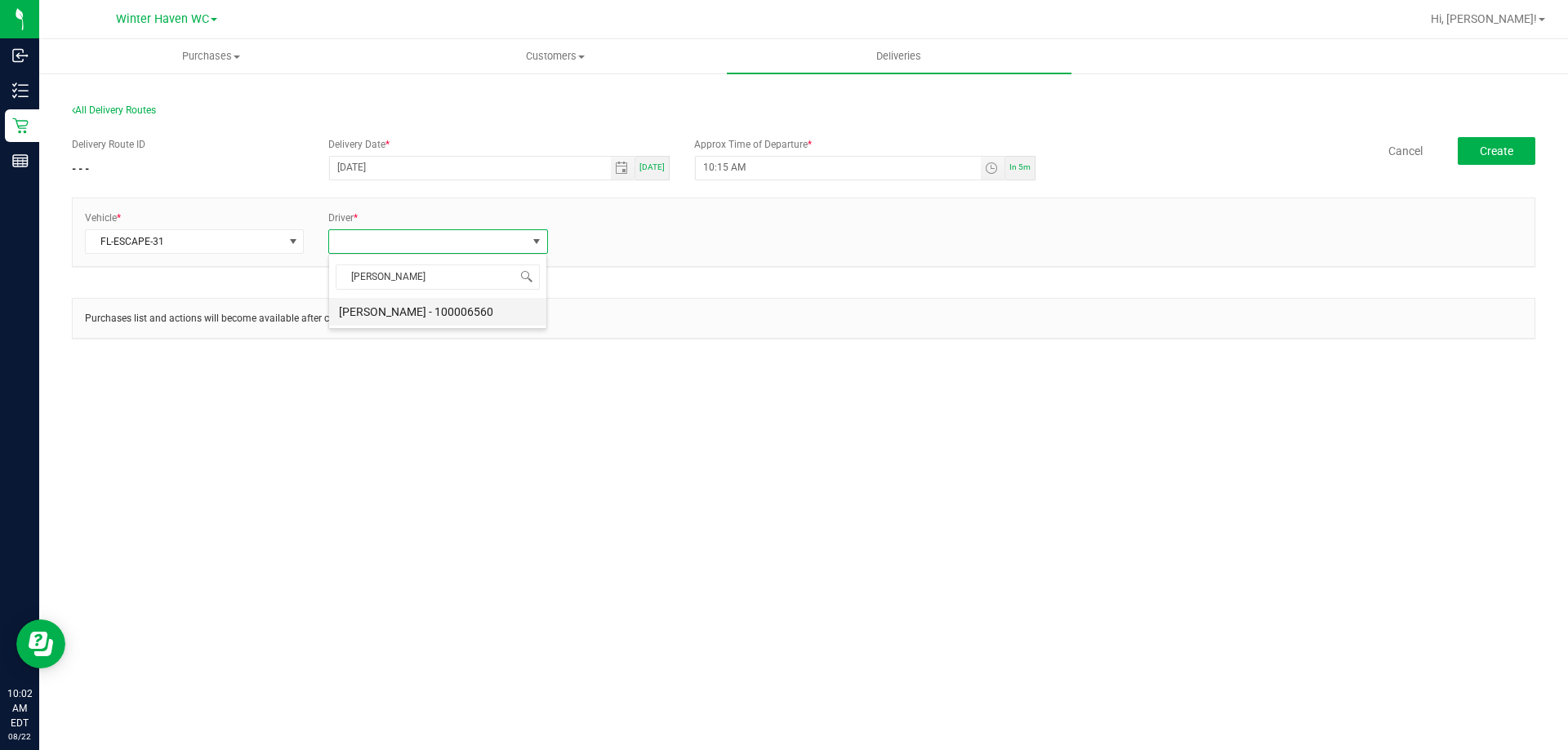
click at [456, 308] on li "Curtis Taylor - 100006560" at bounding box center [437, 312] width 217 height 28
click at [593, 239] on link "+ Add Driver" at bounding box center [599, 236] width 54 height 11
click at [620, 244] on span at bounding box center [672, 241] width 197 height 22
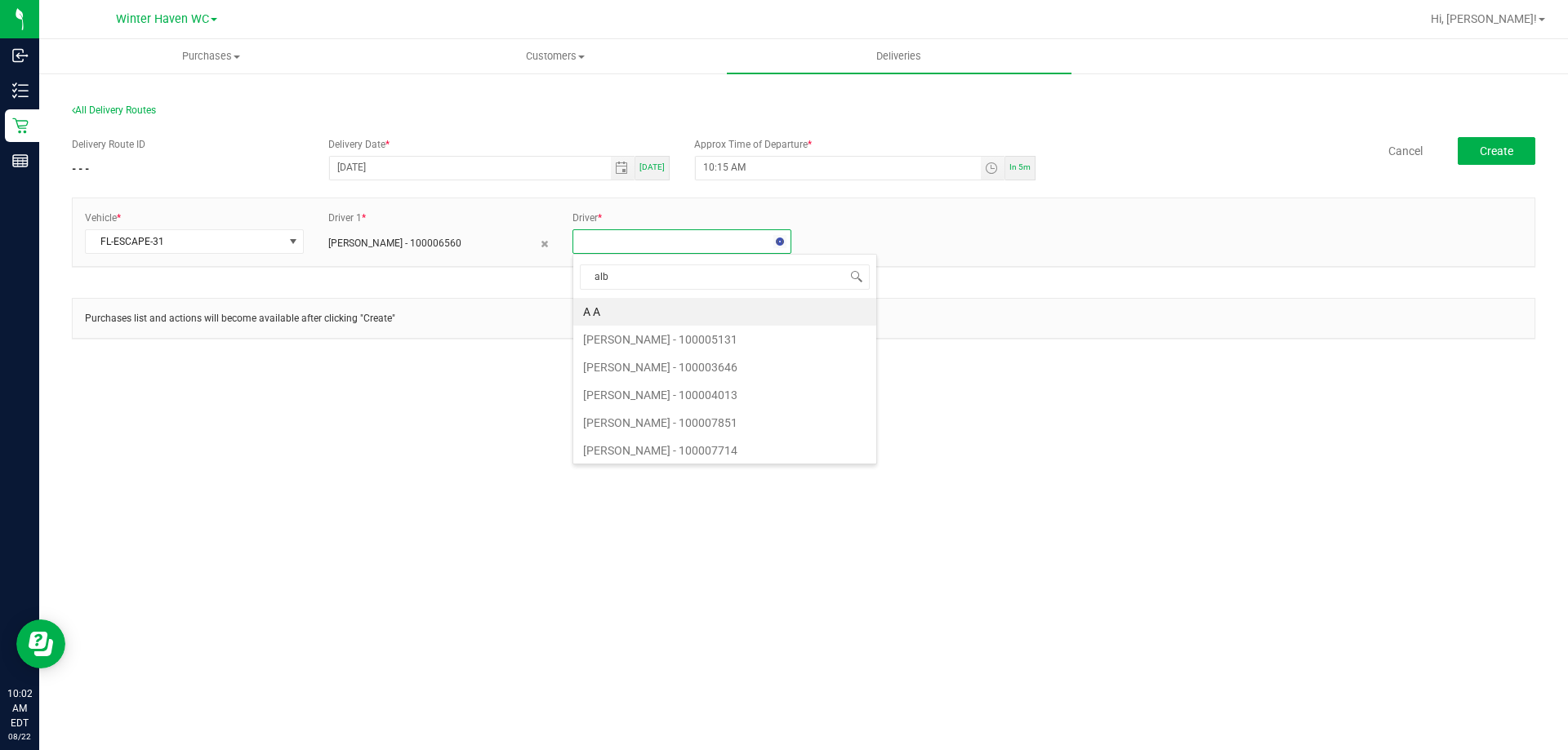
type input "albr"
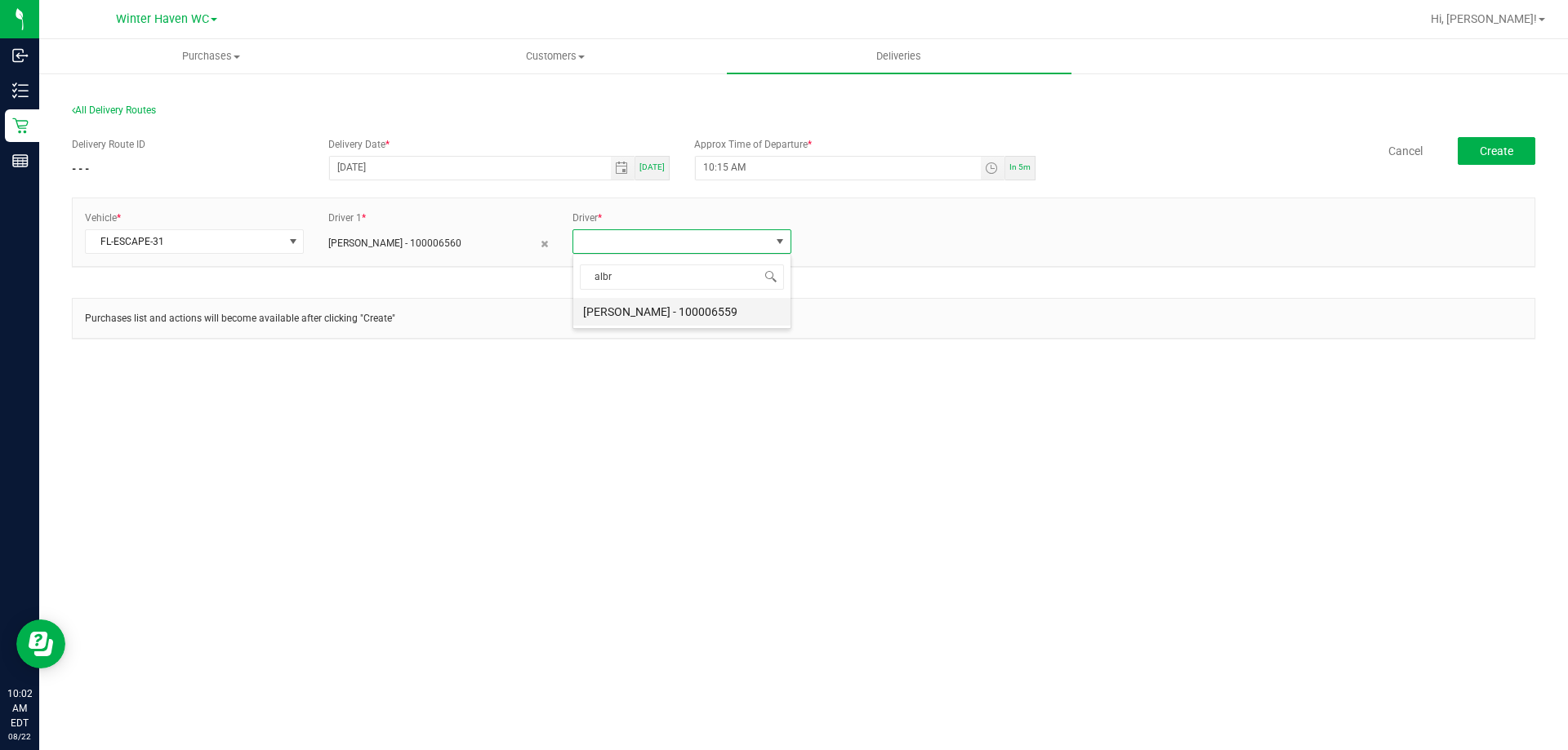
click at [692, 319] on li "Ian Albritton - 100006559" at bounding box center [681, 312] width 217 height 28
click at [1495, 162] on button "Create" at bounding box center [1496, 151] width 78 height 28
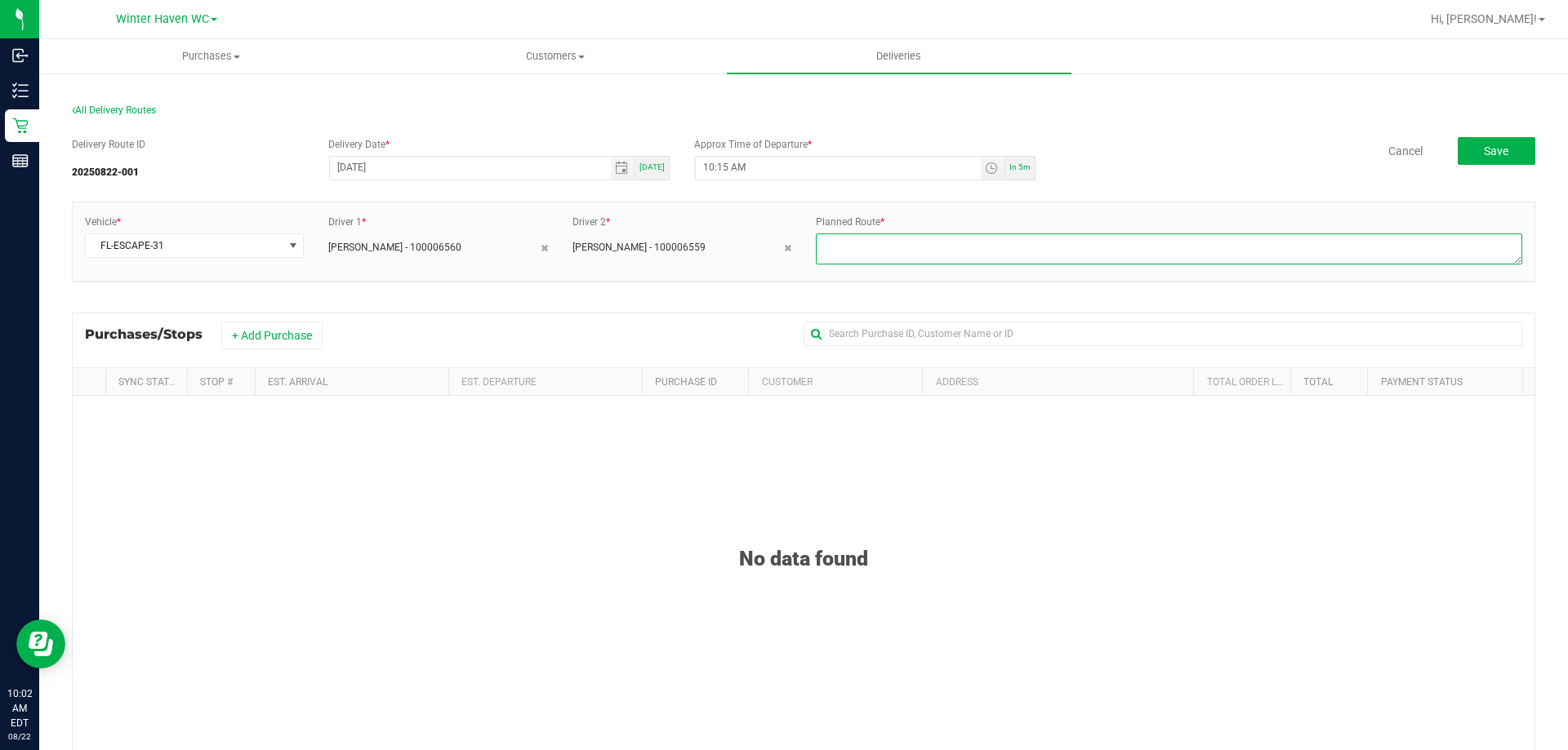
click at [927, 253] on textarea at bounding box center [1169, 249] width 706 height 31
type textarea "1"
click at [315, 335] on button "+ Add Purchase" at bounding box center [271, 335] width 101 height 28
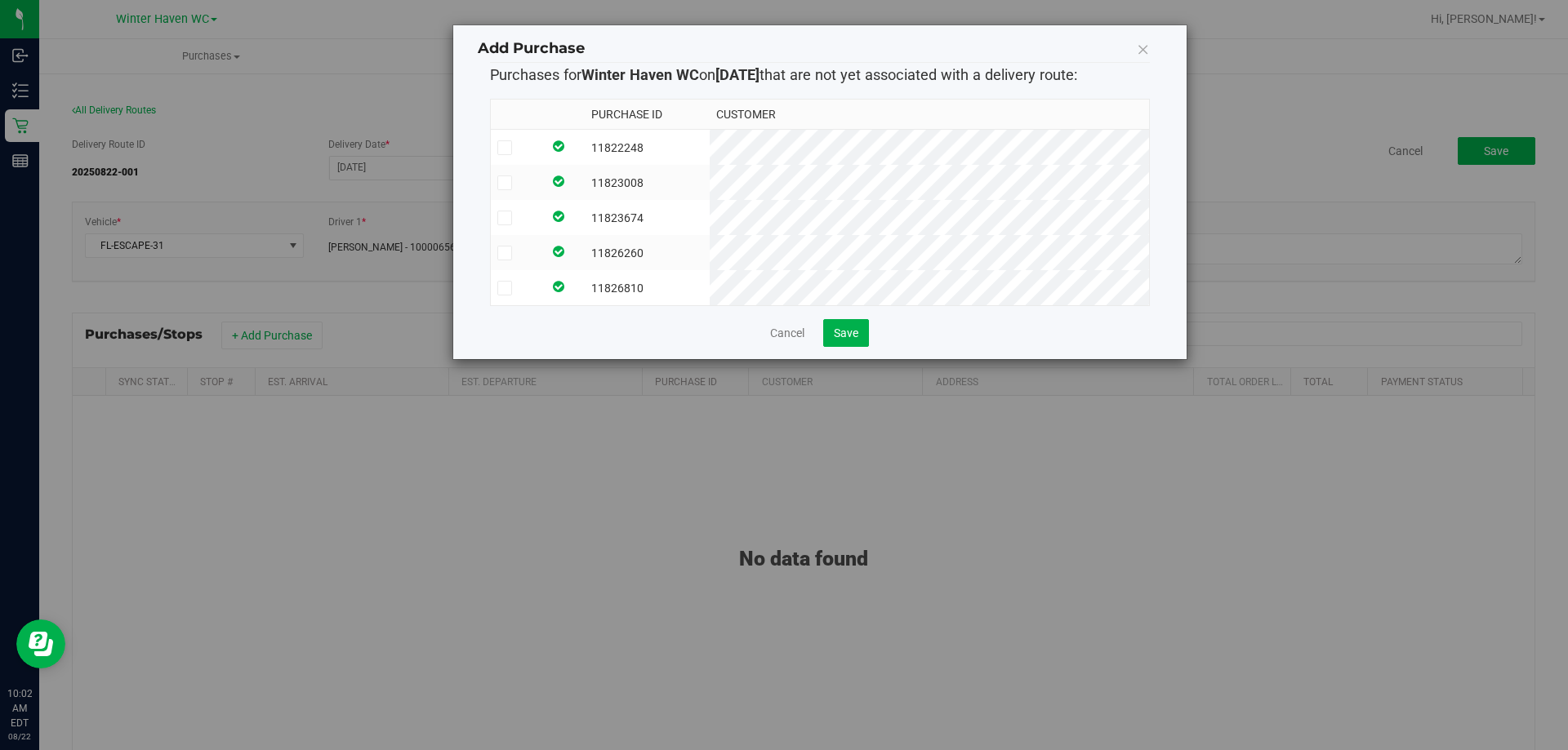
click at [506, 148] on icon at bounding box center [504, 148] width 10 height 0
click at [0, 0] on input "checkbox" at bounding box center [0, 0] width 0 height 0
click at [507, 192] on td at bounding box center [517, 182] width 52 height 35
click at [507, 229] on td at bounding box center [517, 217] width 52 height 35
click at [503, 253] on icon at bounding box center [504, 253] width 10 height 0
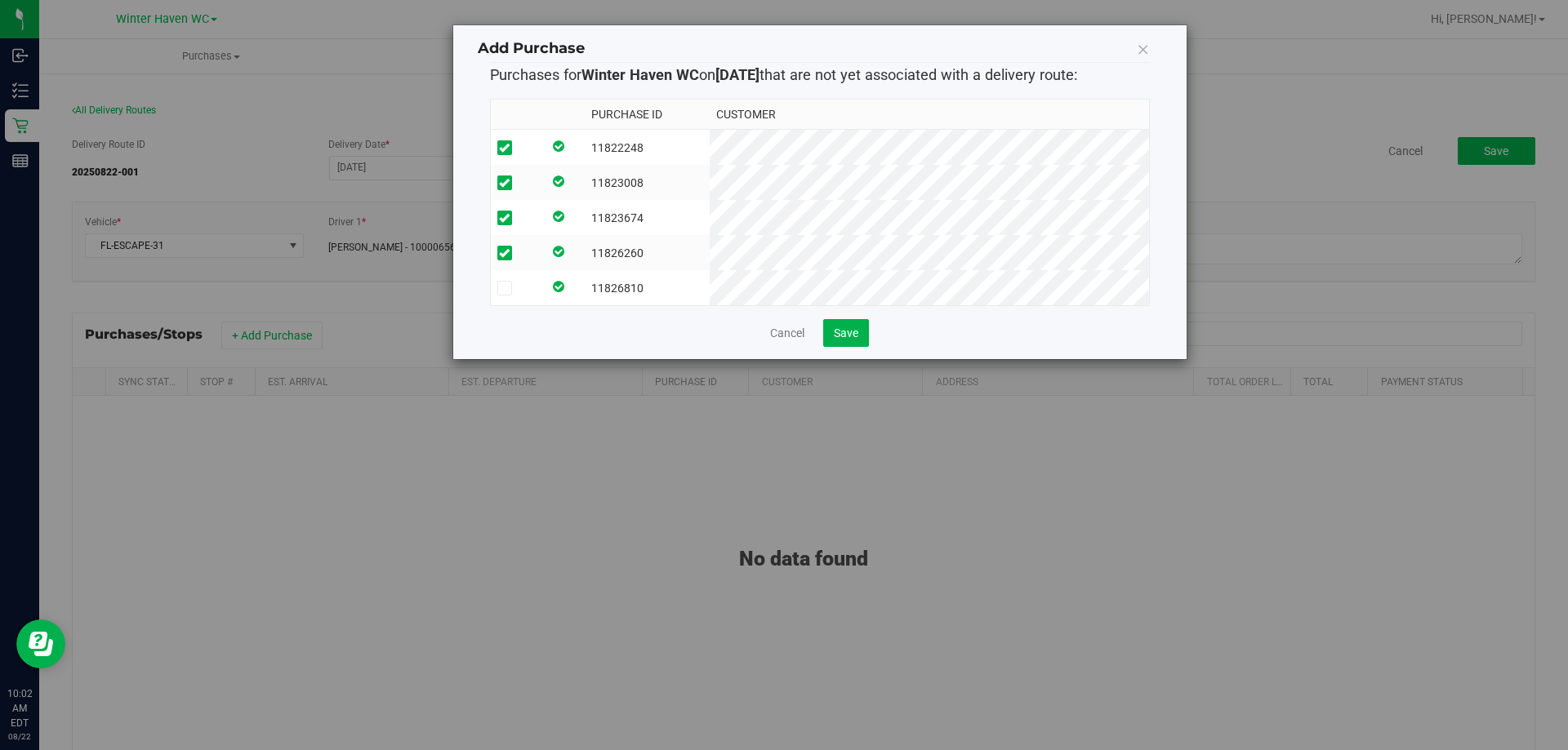
click at [0, 0] on input "checkbox" at bounding box center [0, 0] width 0 height 0
click at [509, 299] on td at bounding box center [517, 288] width 52 height 35
click at [850, 340] on span "Save" at bounding box center [846, 333] width 24 height 13
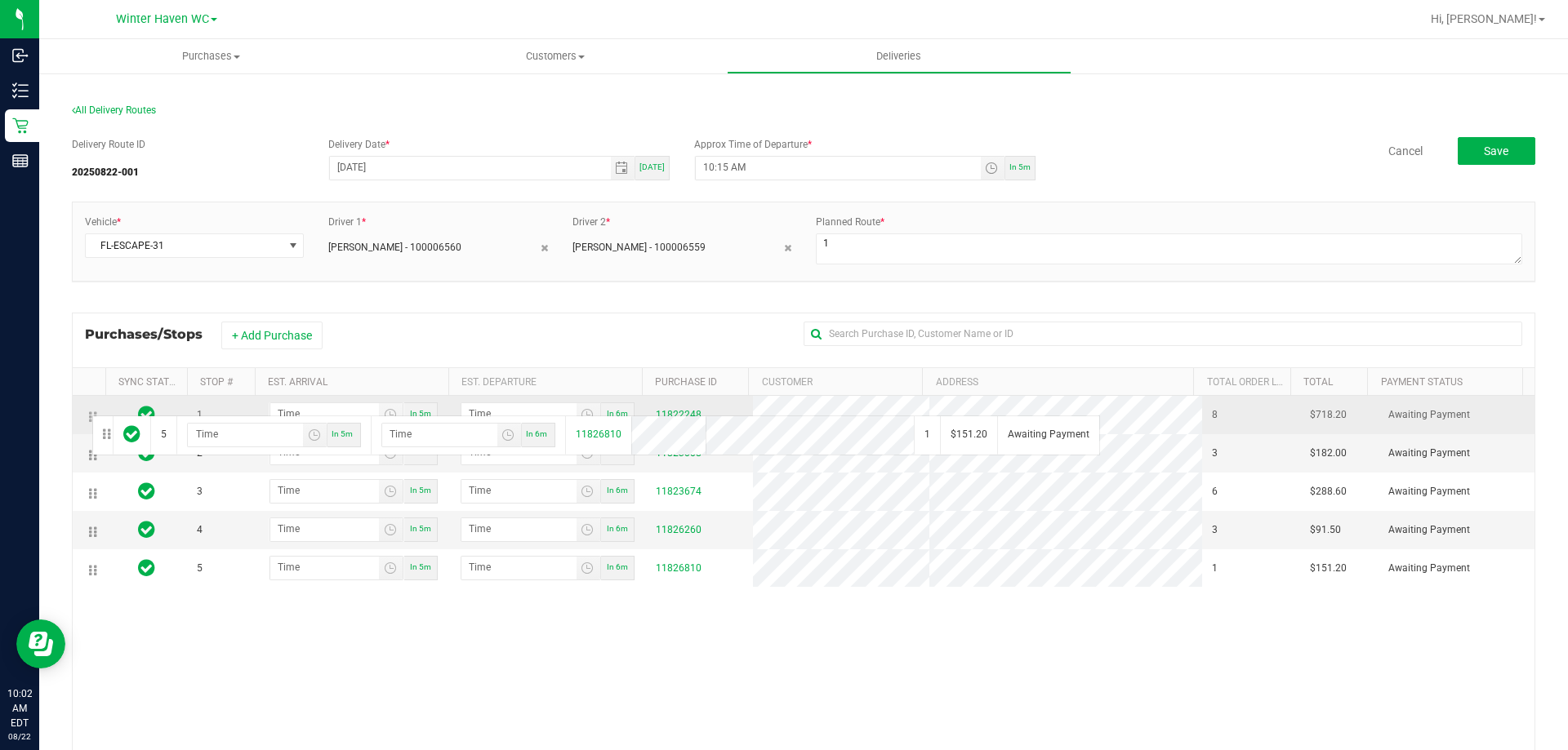
drag, startPoint x: 89, startPoint y: 565, endPoint x: 90, endPoint y: 414, distance: 151.0
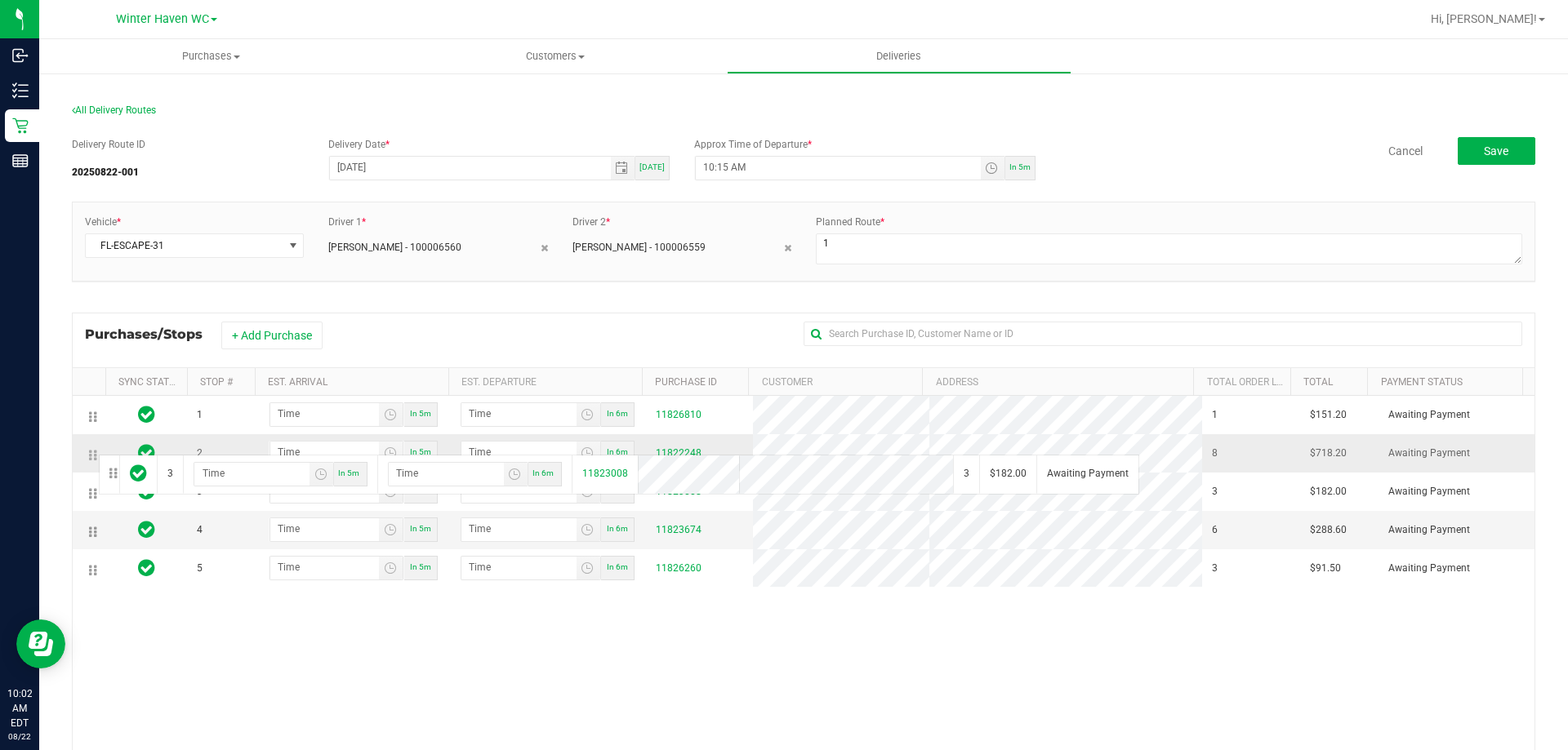
drag, startPoint x: 96, startPoint y: 497, endPoint x: 96, endPoint y: 452, distance: 45.0
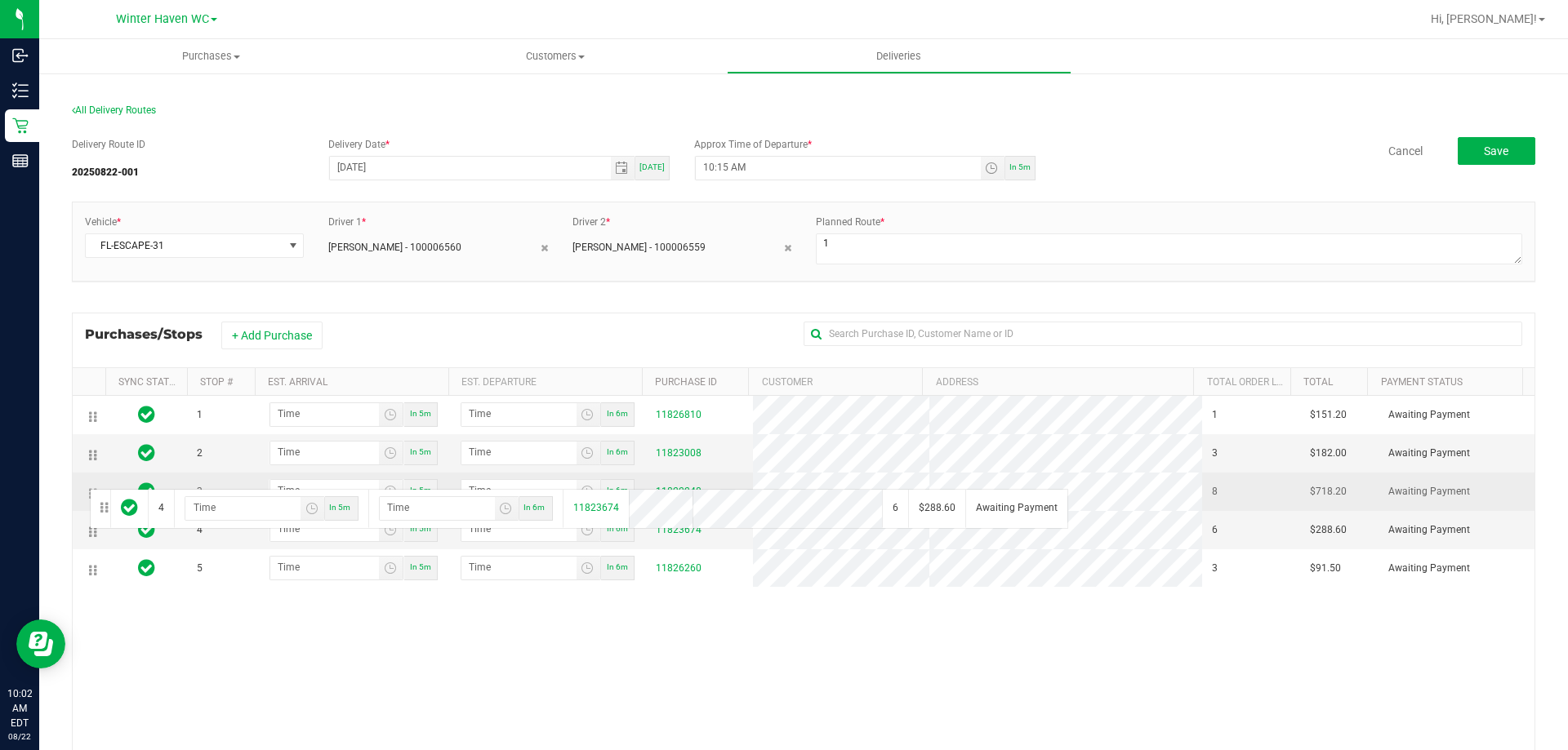
drag, startPoint x: 85, startPoint y: 535, endPoint x: 87, endPoint y: 487, distance: 48.0
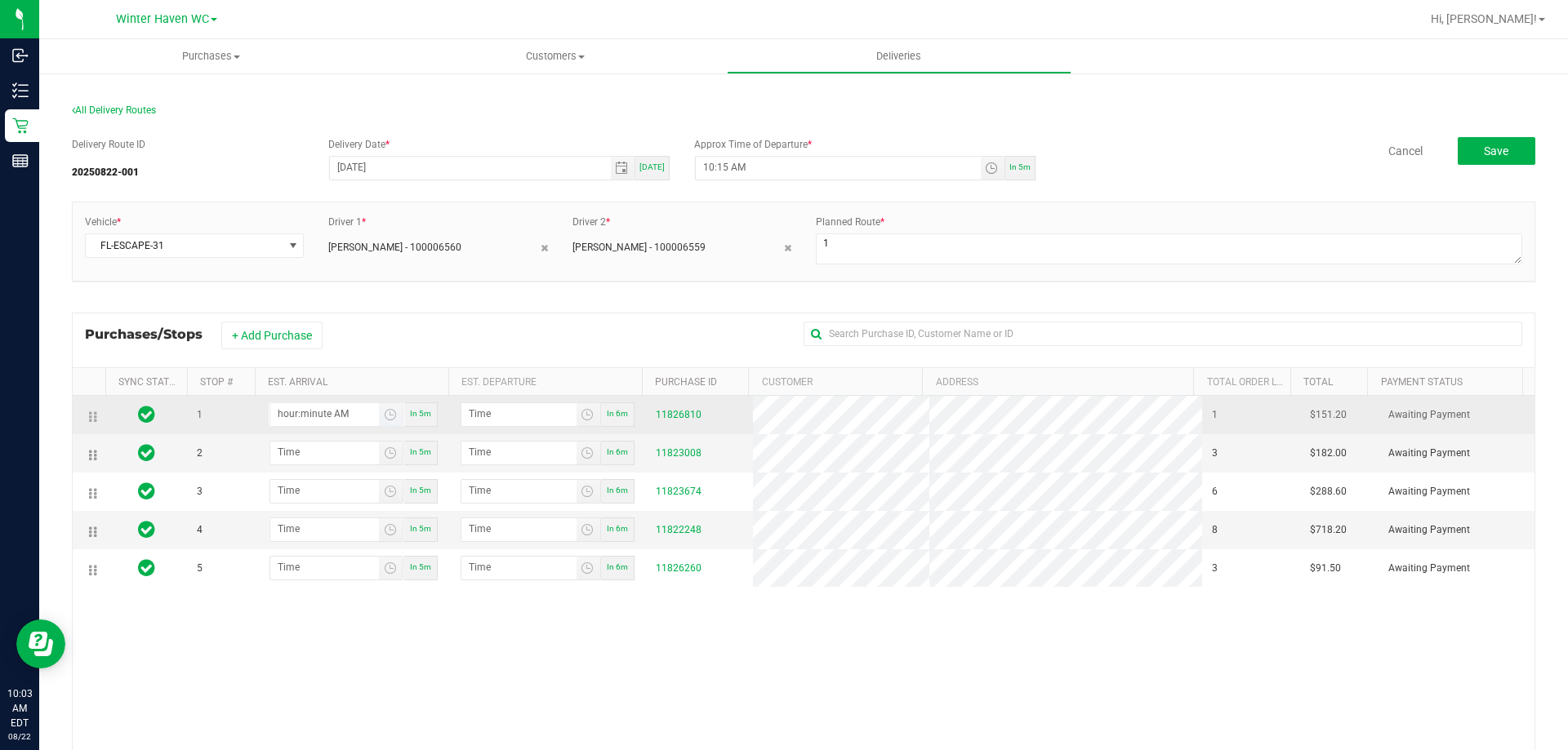
click at [323, 408] on input "hour:minute AM" at bounding box center [325, 414] width 109 height 21
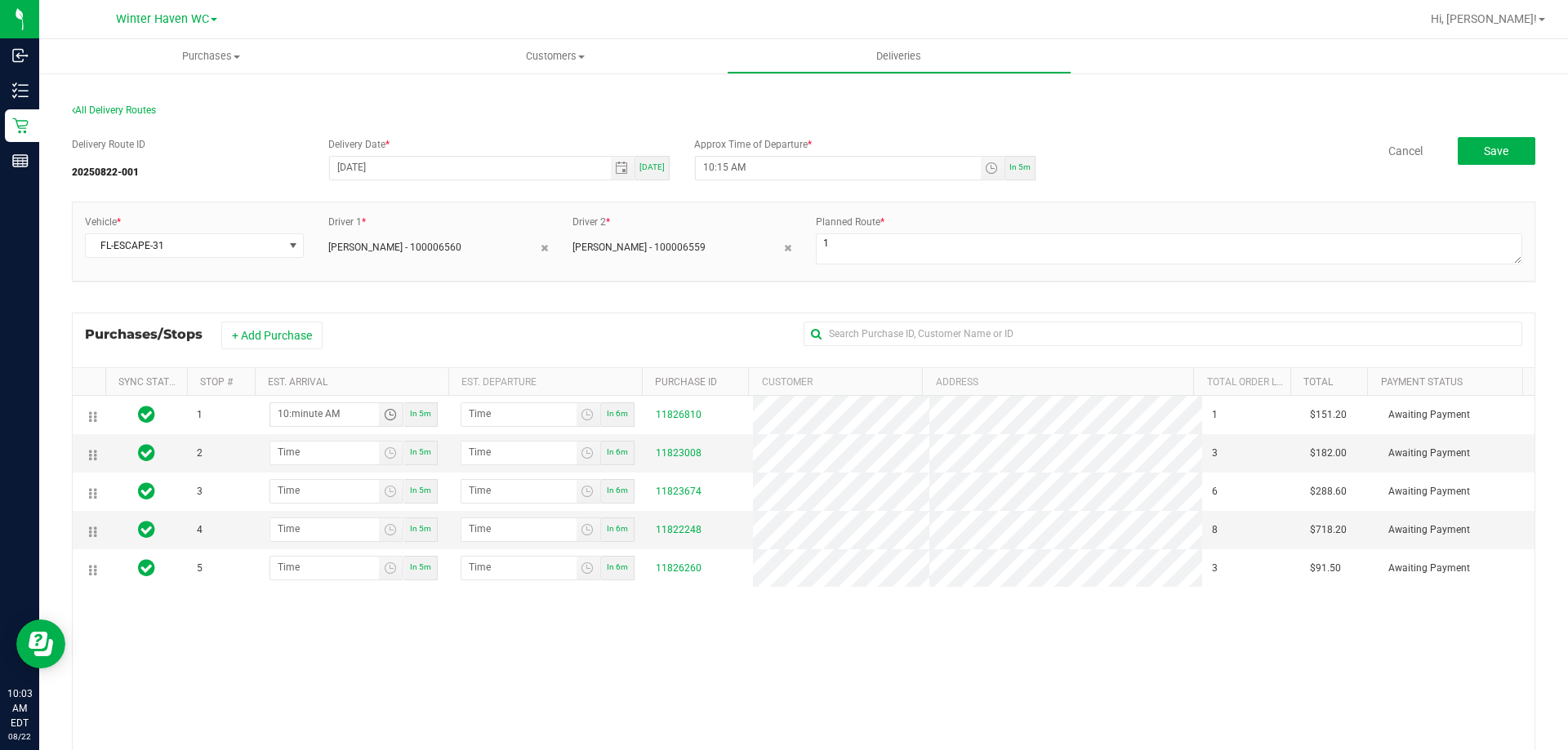
type input "10:03 AM"
type input "10:04 AM"
type input "10:30 AM"
type input "10:31 AM"
type input "10:30 AM"
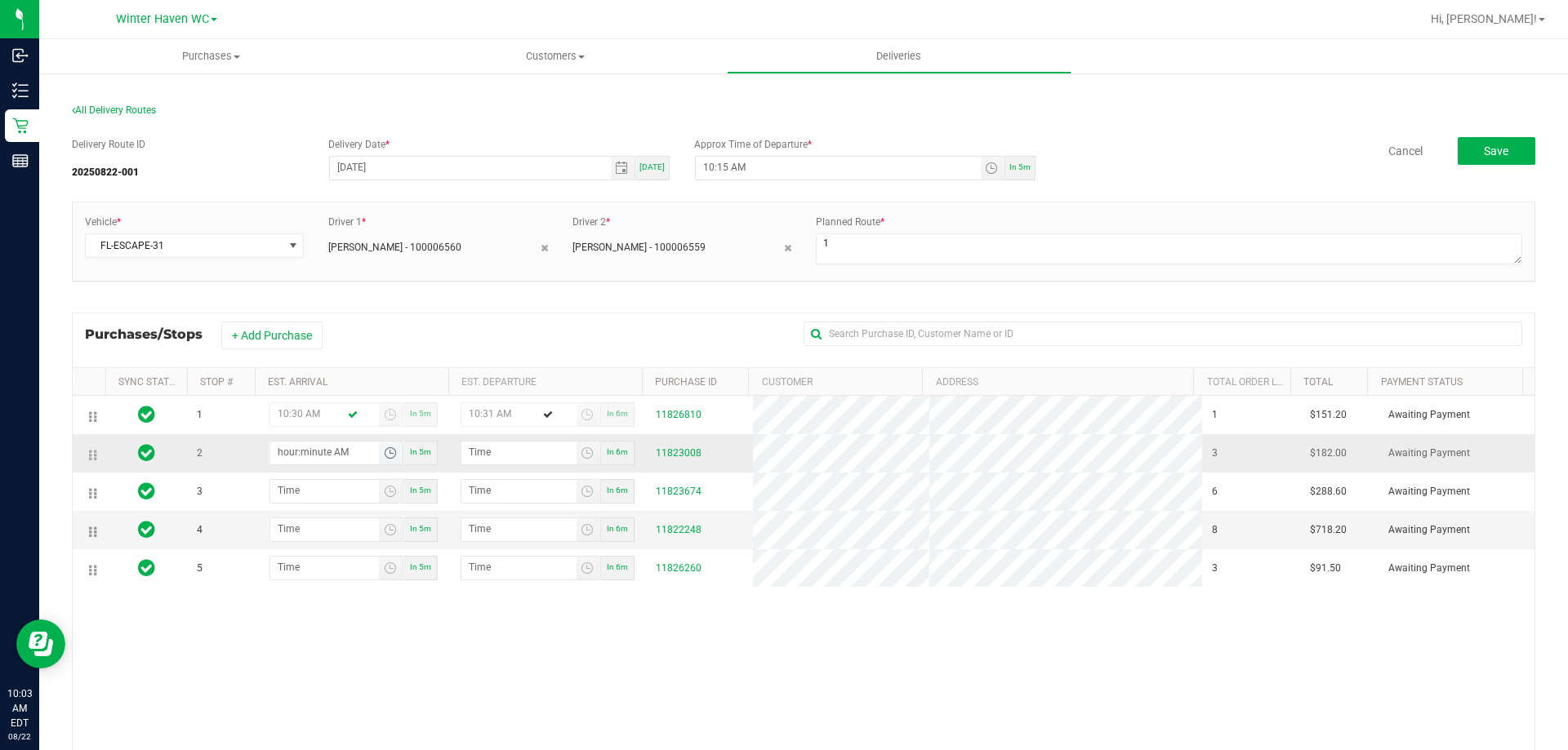
click at [302, 449] on input "hour:minute AM" at bounding box center [325, 452] width 109 height 21
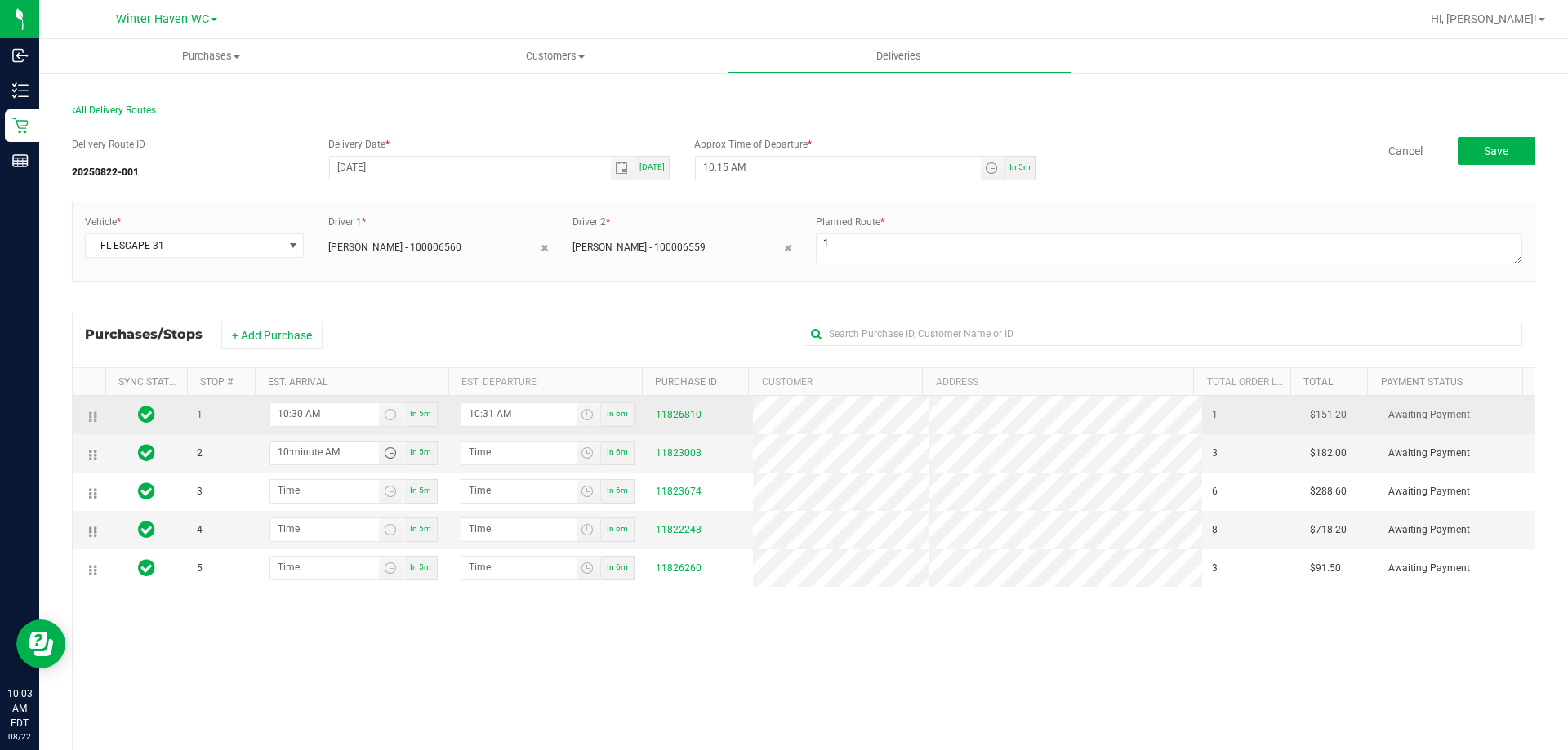
type input "10:04 AM"
type input "10:05 AM"
type input "10:45 AM"
type input "10:46 AM"
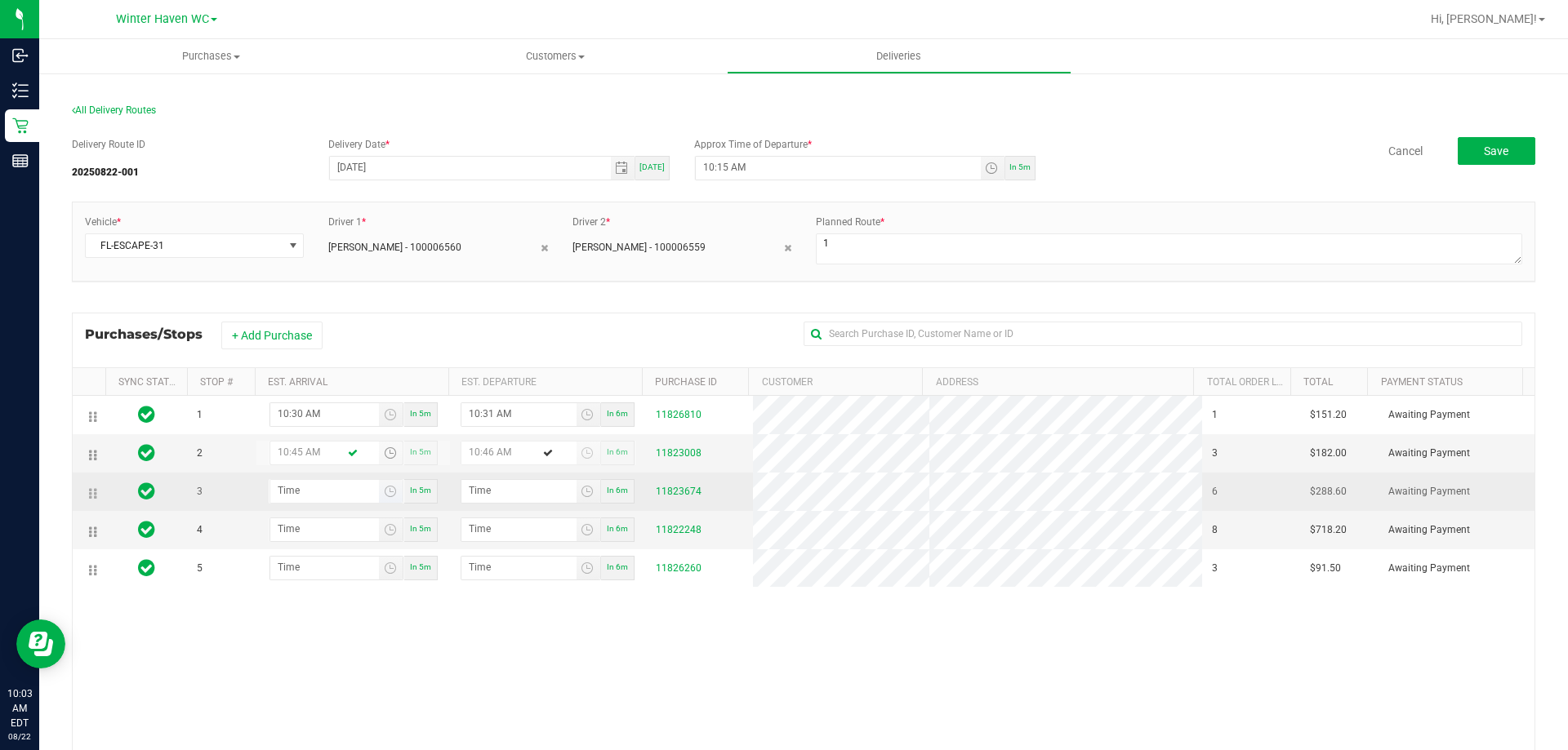
type input "10:45 AM"
click at [317, 486] on input "hour:minute AM" at bounding box center [325, 490] width 109 height 21
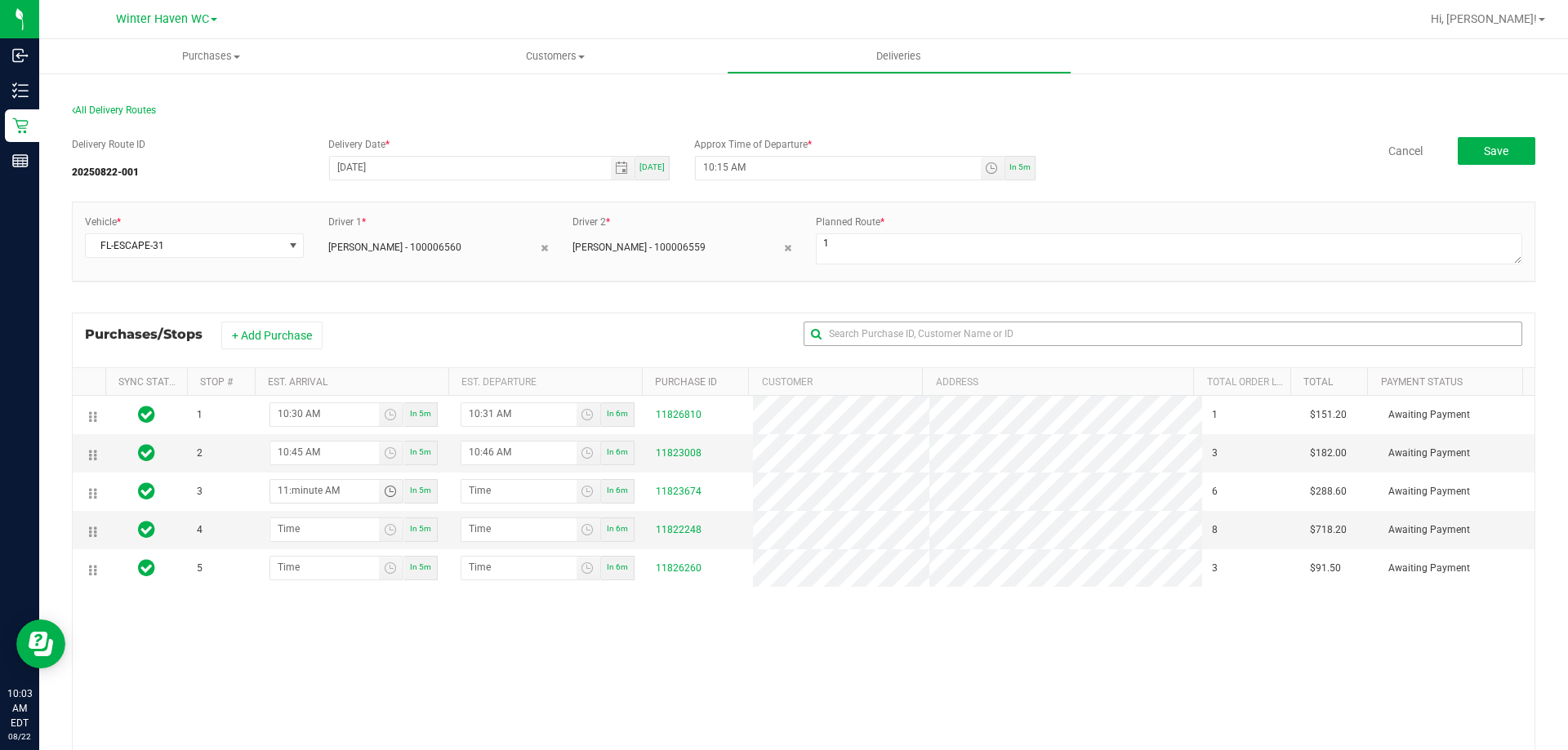
type input "11:00 AM"
type input "11:01 AM"
type input "11:00 AM"
click at [316, 531] on input "hour:minute AM" at bounding box center [325, 529] width 109 height 21
type input "11:05 AM"
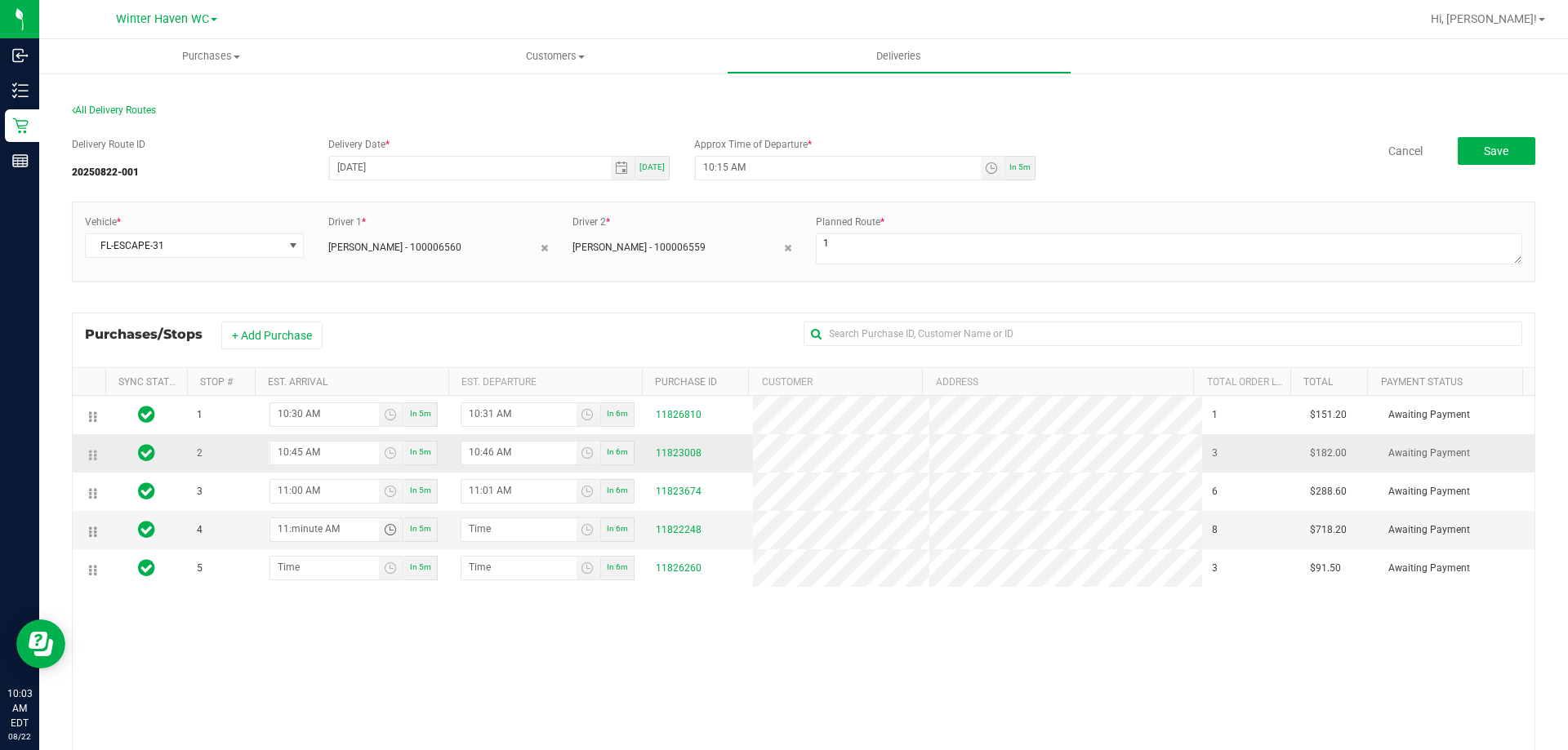
type input "11:06 AM"
type input "11:55 AM"
type input "11:56 AM"
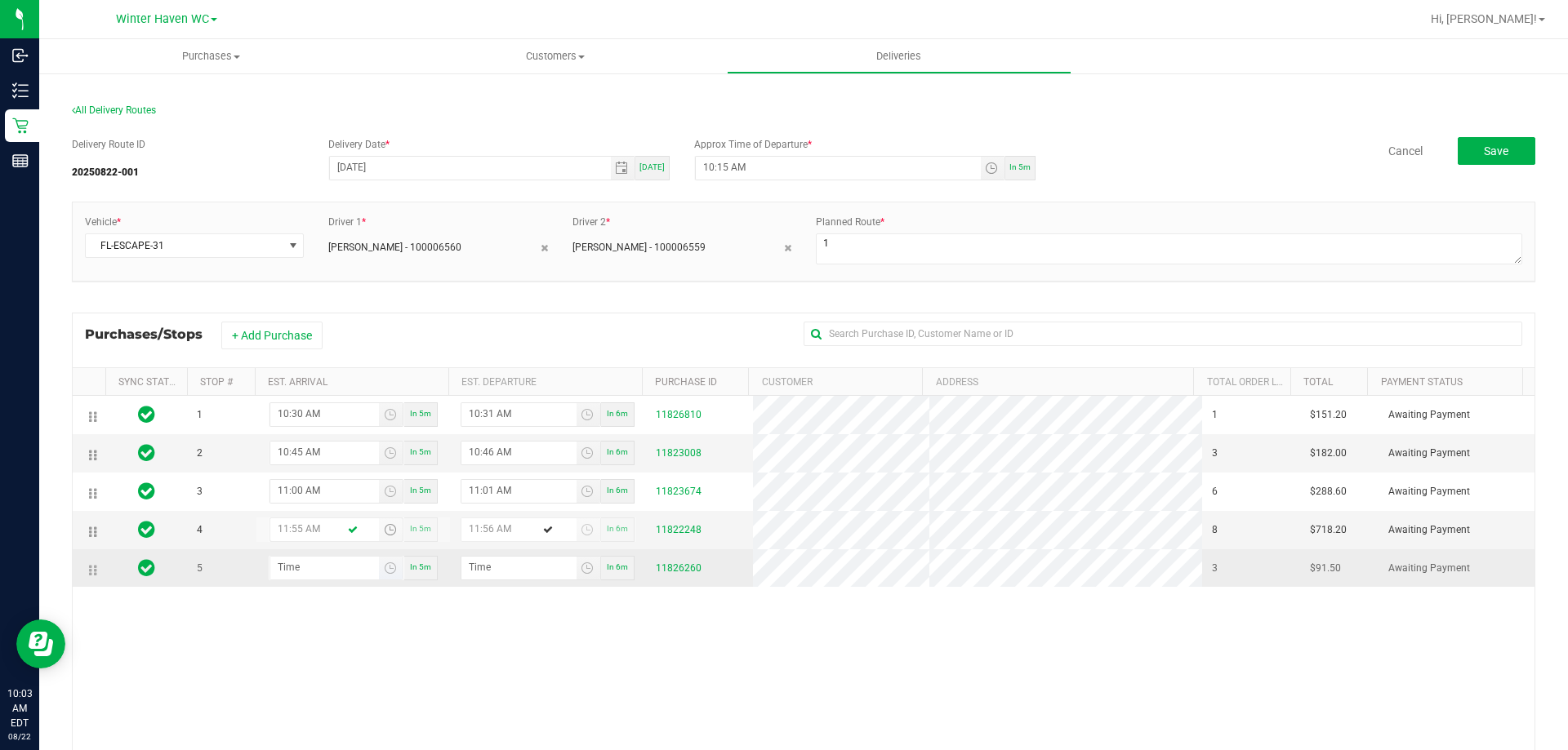
type input "11:55 AM"
click at [308, 568] on input "hour:minute AM" at bounding box center [325, 567] width 109 height 21
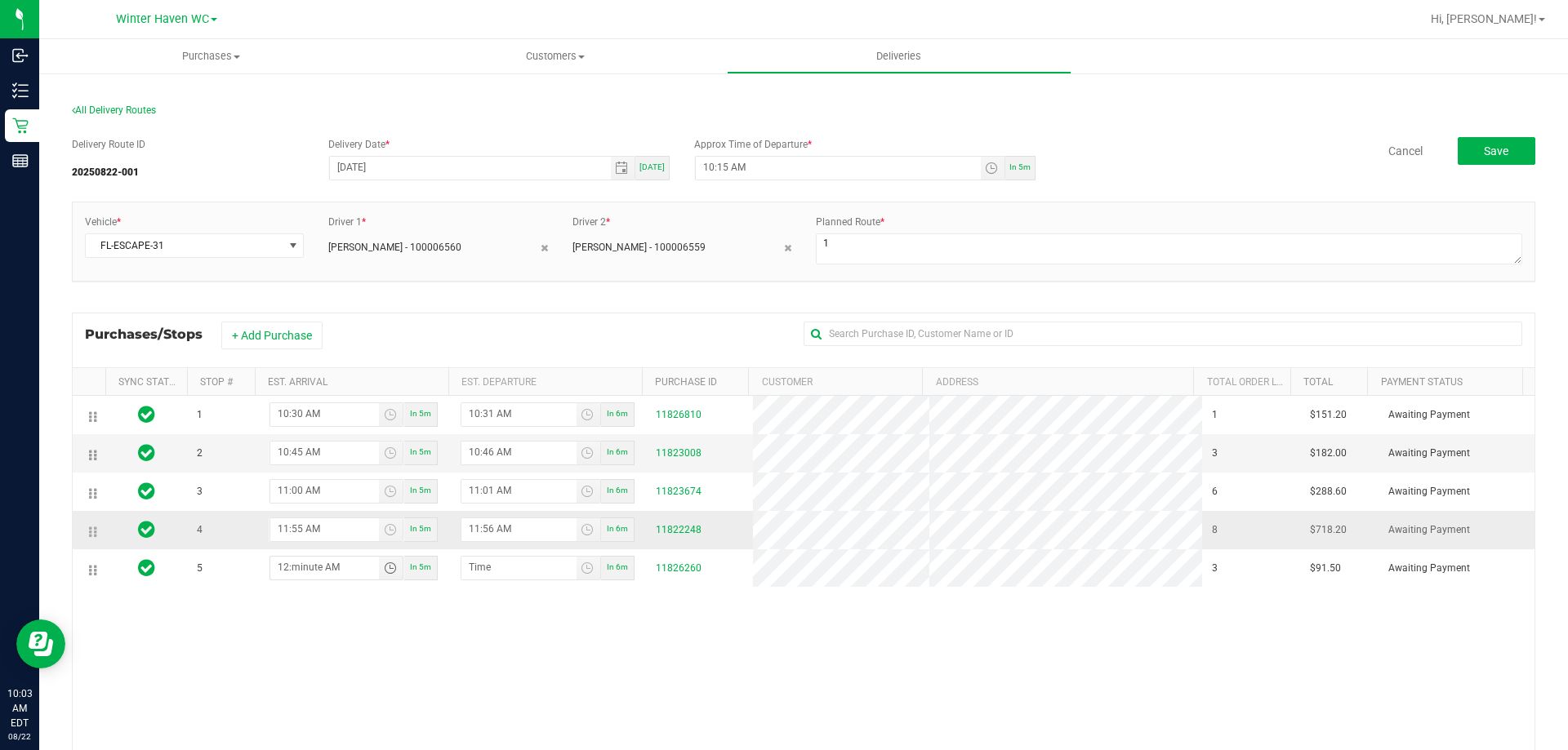
type input "12:04 AM"
type input "12:05 AM"
type input "12:45 AM"
type input "12:46 AM"
type input "12:45 AM"
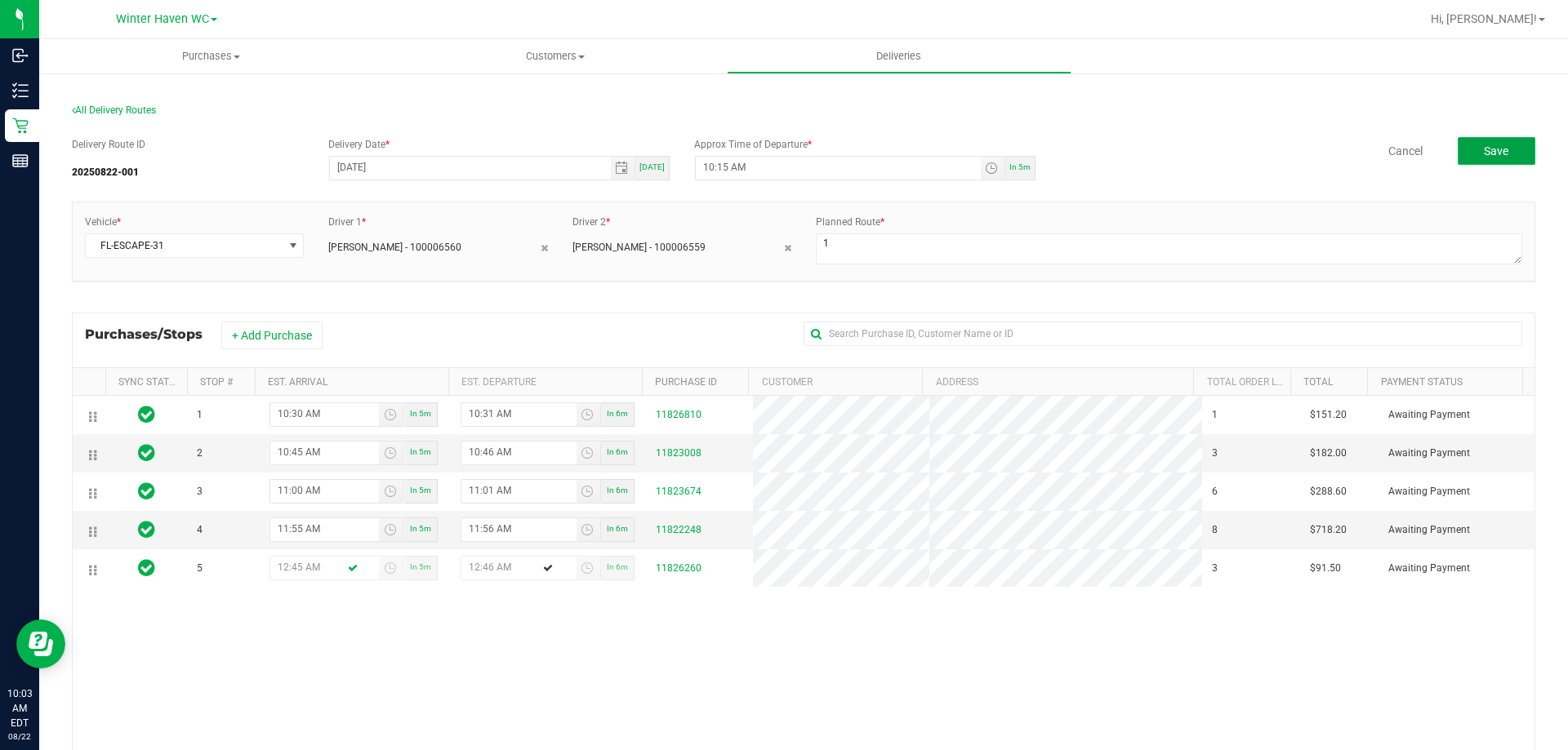
click at [1469, 152] on button "Save" at bounding box center [1496, 151] width 78 height 28
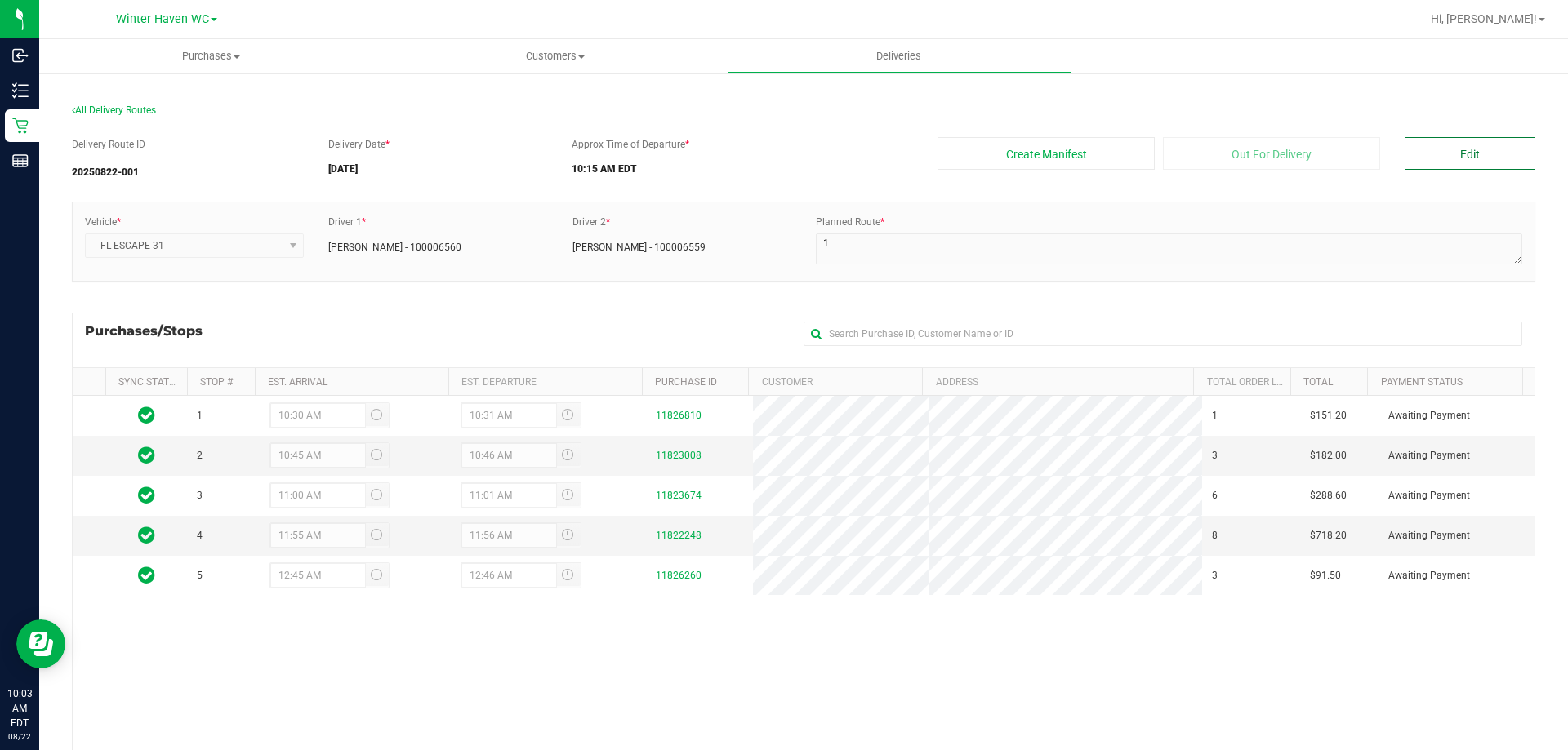
click at [1405, 149] on button "Edit" at bounding box center [1469, 154] width 131 height 33
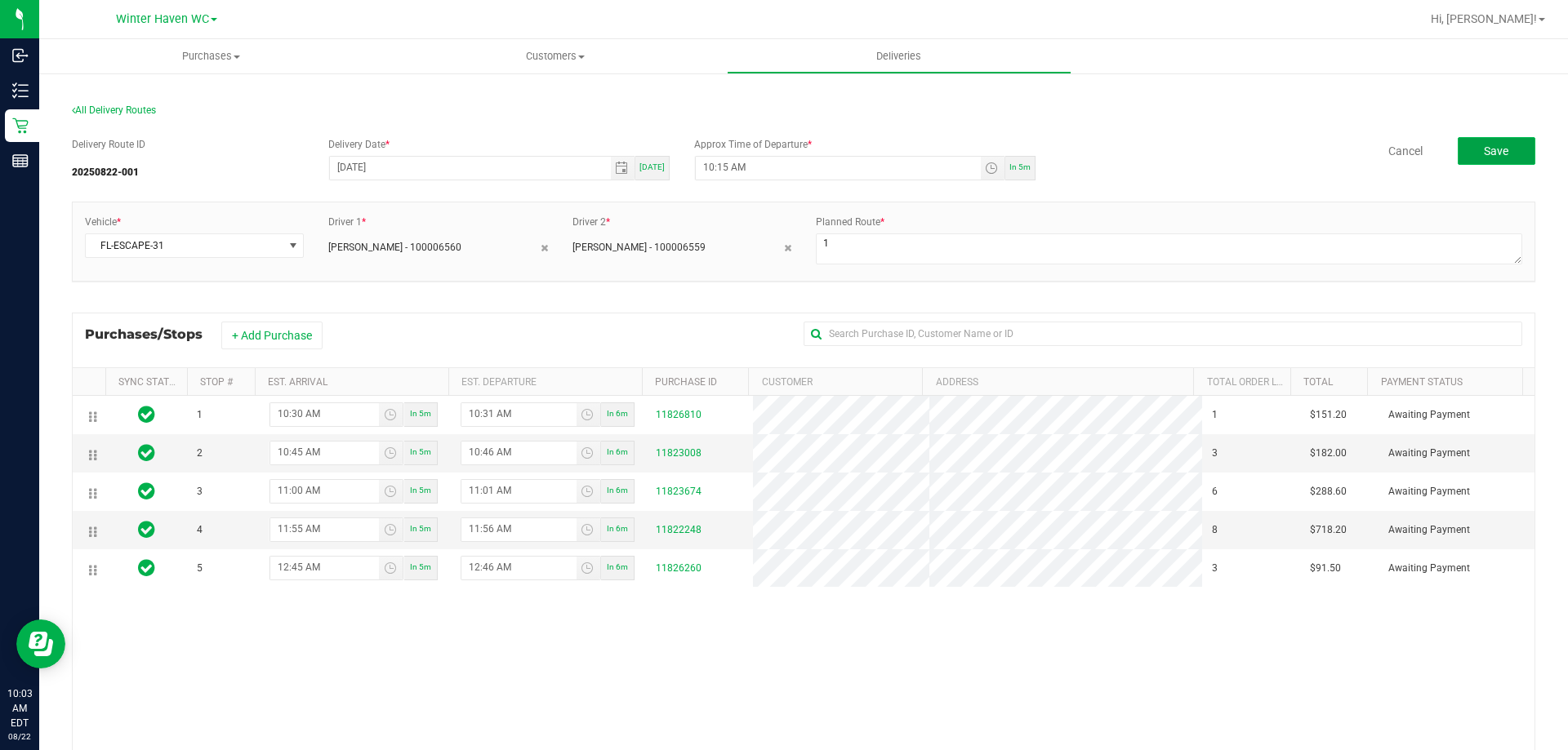
click at [1460, 155] on button "Save" at bounding box center [1496, 151] width 78 height 28
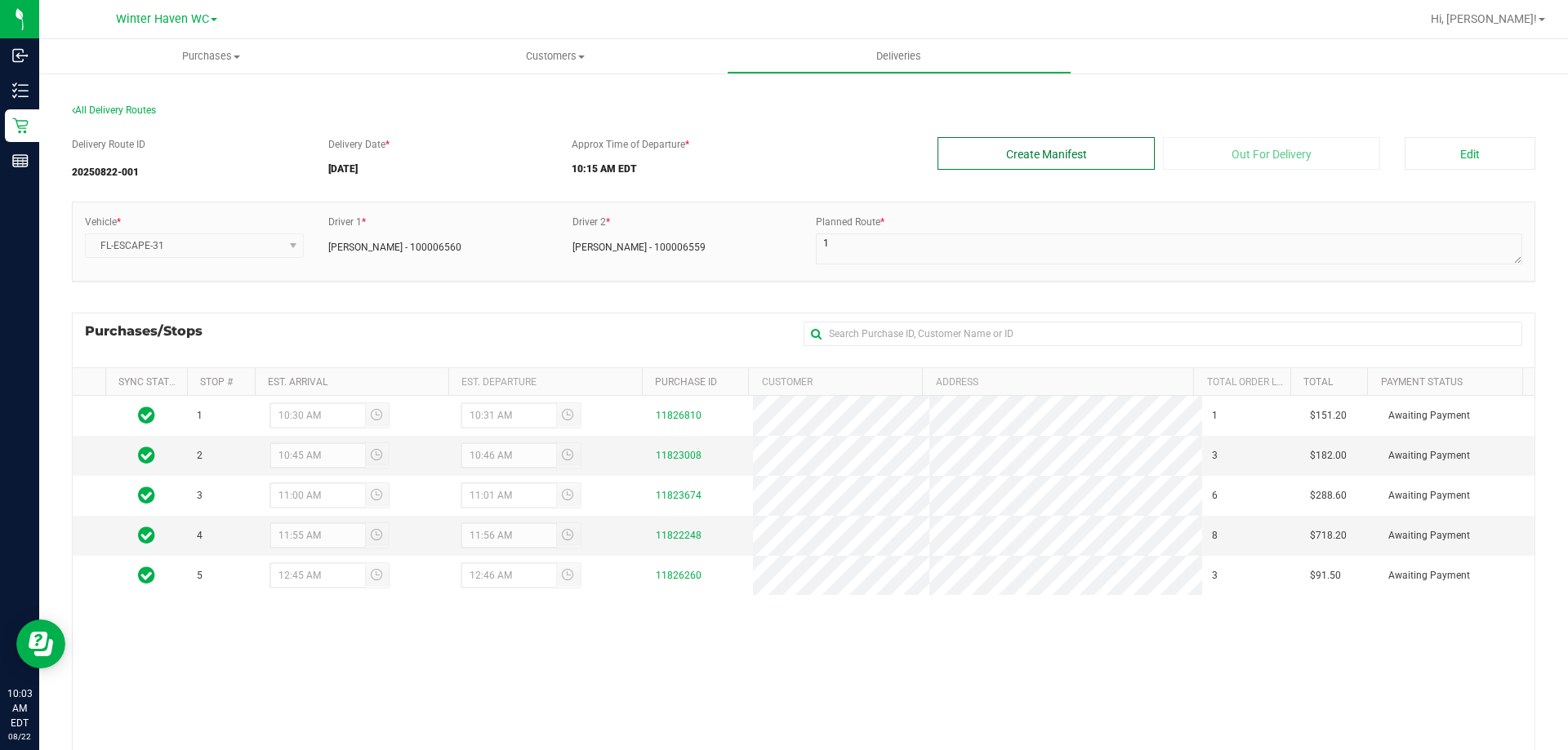
click at [1092, 156] on button "Create Manifest" at bounding box center [1045, 154] width 217 height 33
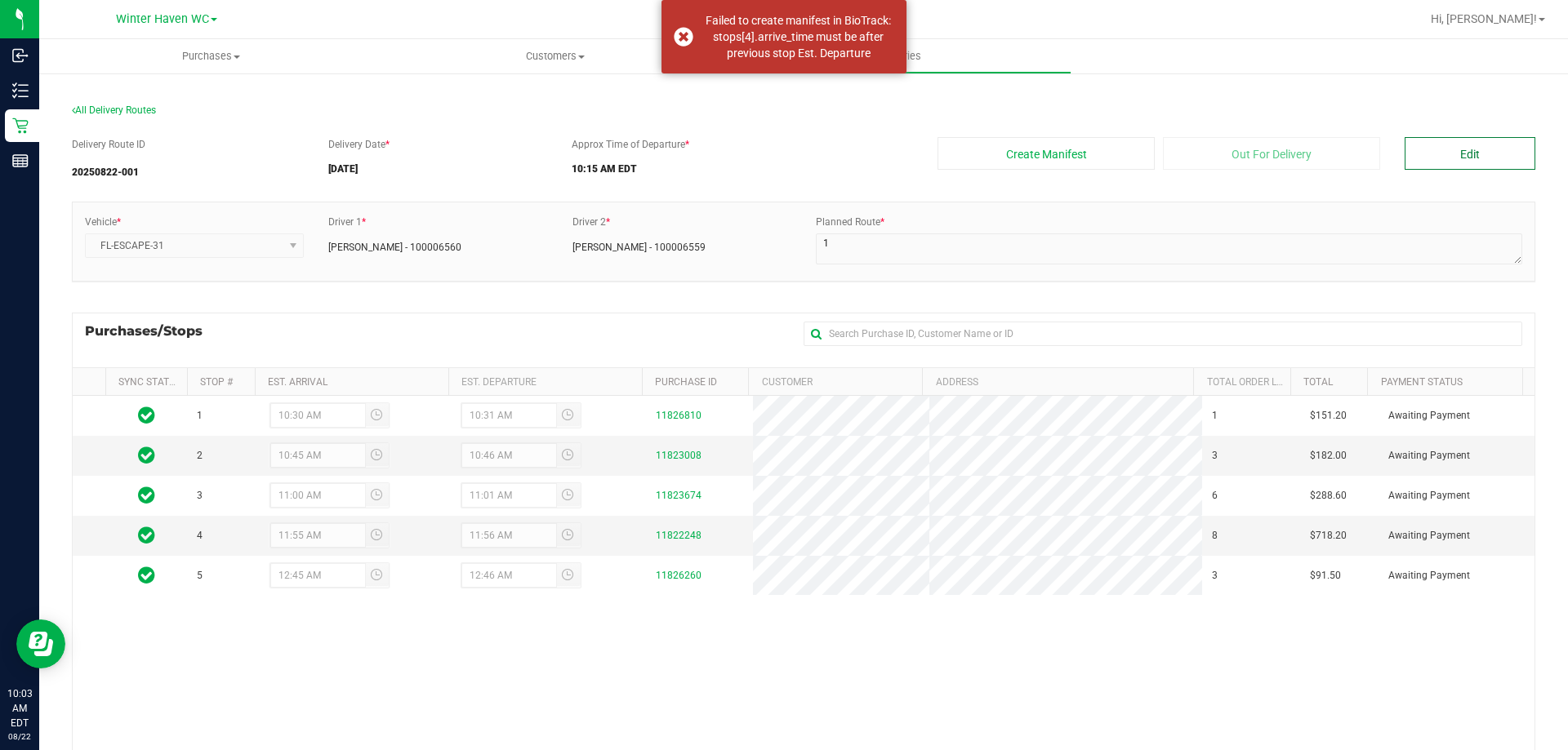
click at [1476, 145] on button "Edit" at bounding box center [1469, 154] width 131 height 33
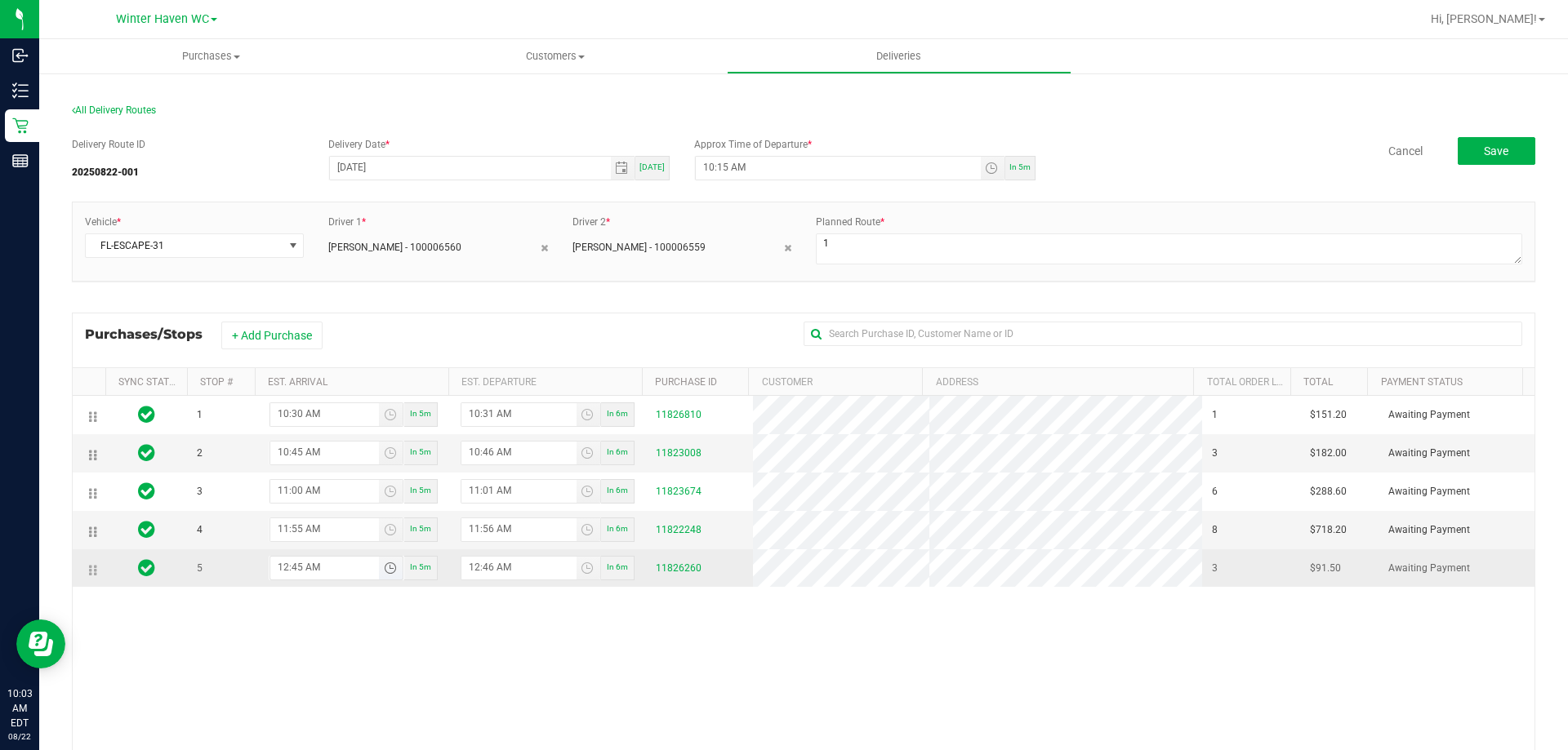
click at [311, 570] on input "12:45 AM" at bounding box center [325, 567] width 109 height 21
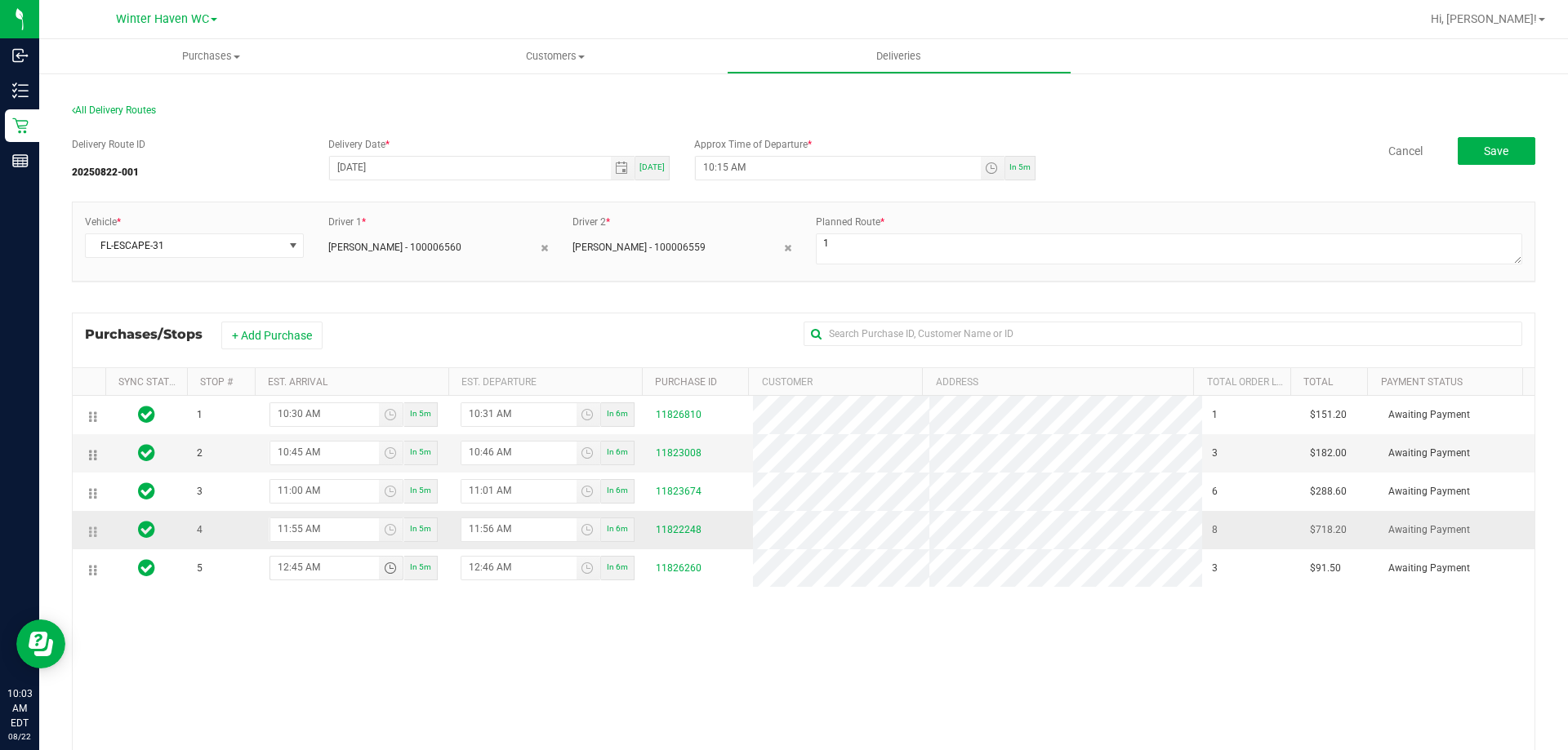
type input "12:45 PM"
type input "12:46 PM"
type input "12:45 PM"
click at [1483, 155] on span "Save" at bounding box center [1495, 150] width 24 height 13
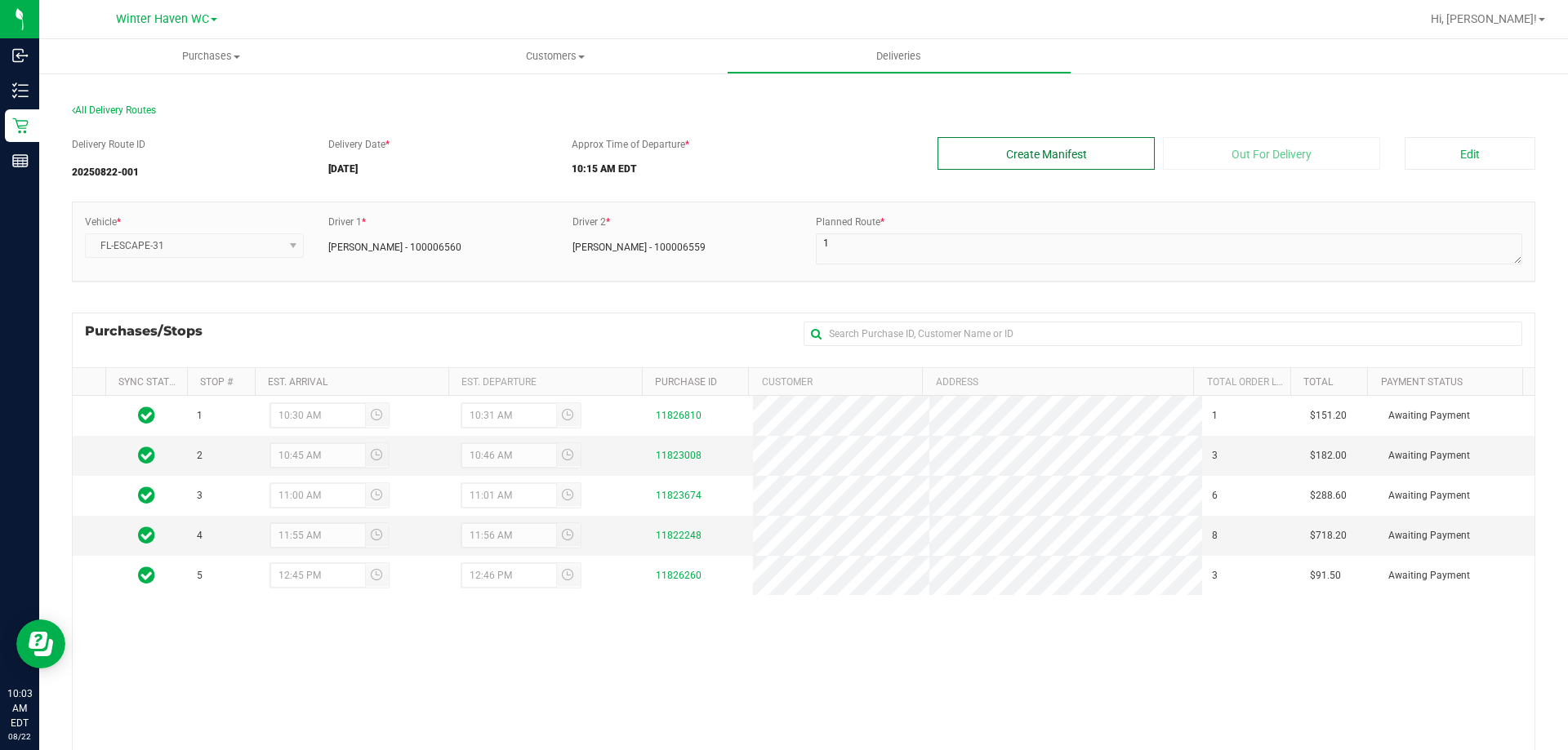
click at [1085, 155] on button "Create Manifest" at bounding box center [1045, 154] width 217 height 33
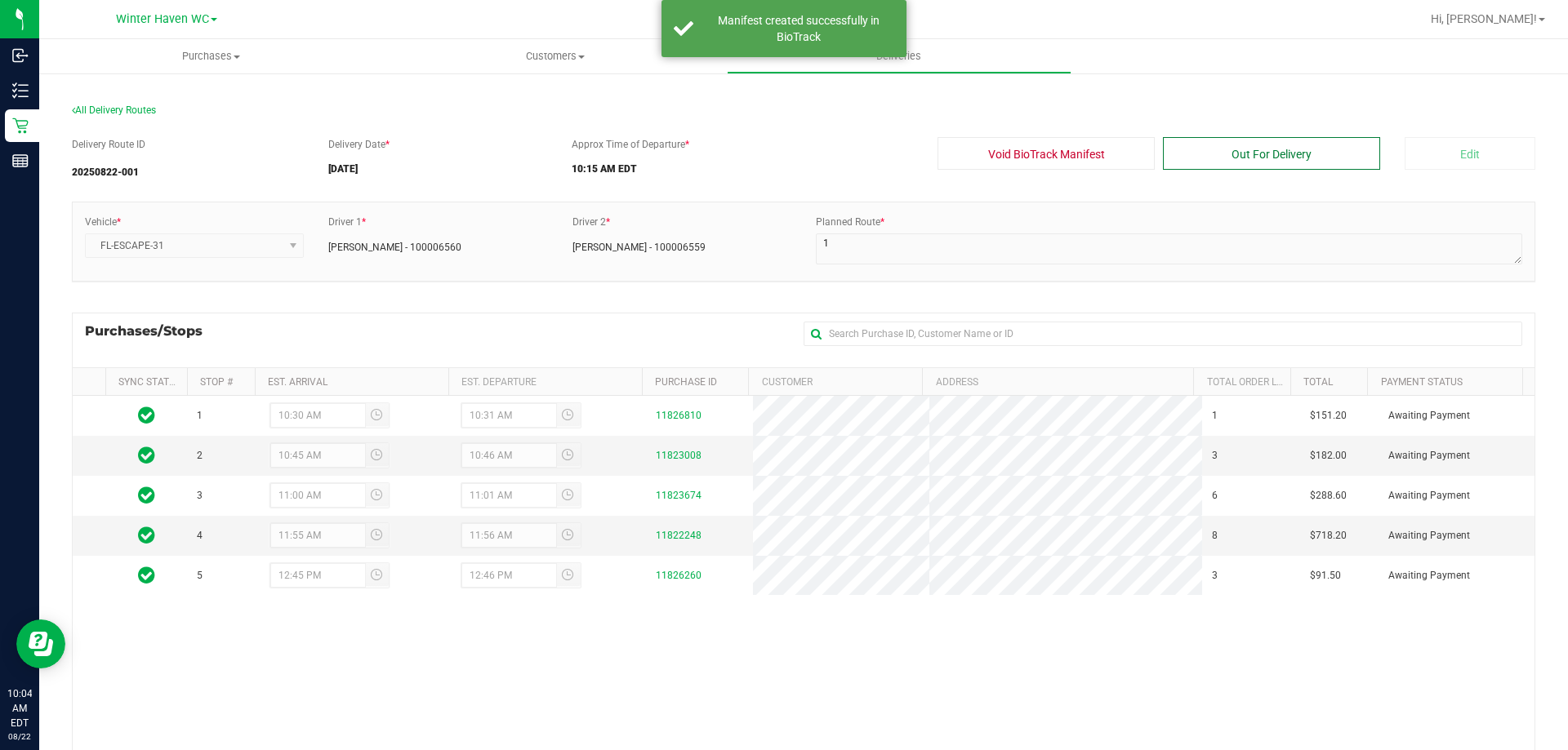
click at [1236, 149] on button "Out For Delivery" at bounding box center [1271, 154] width 217 height 33
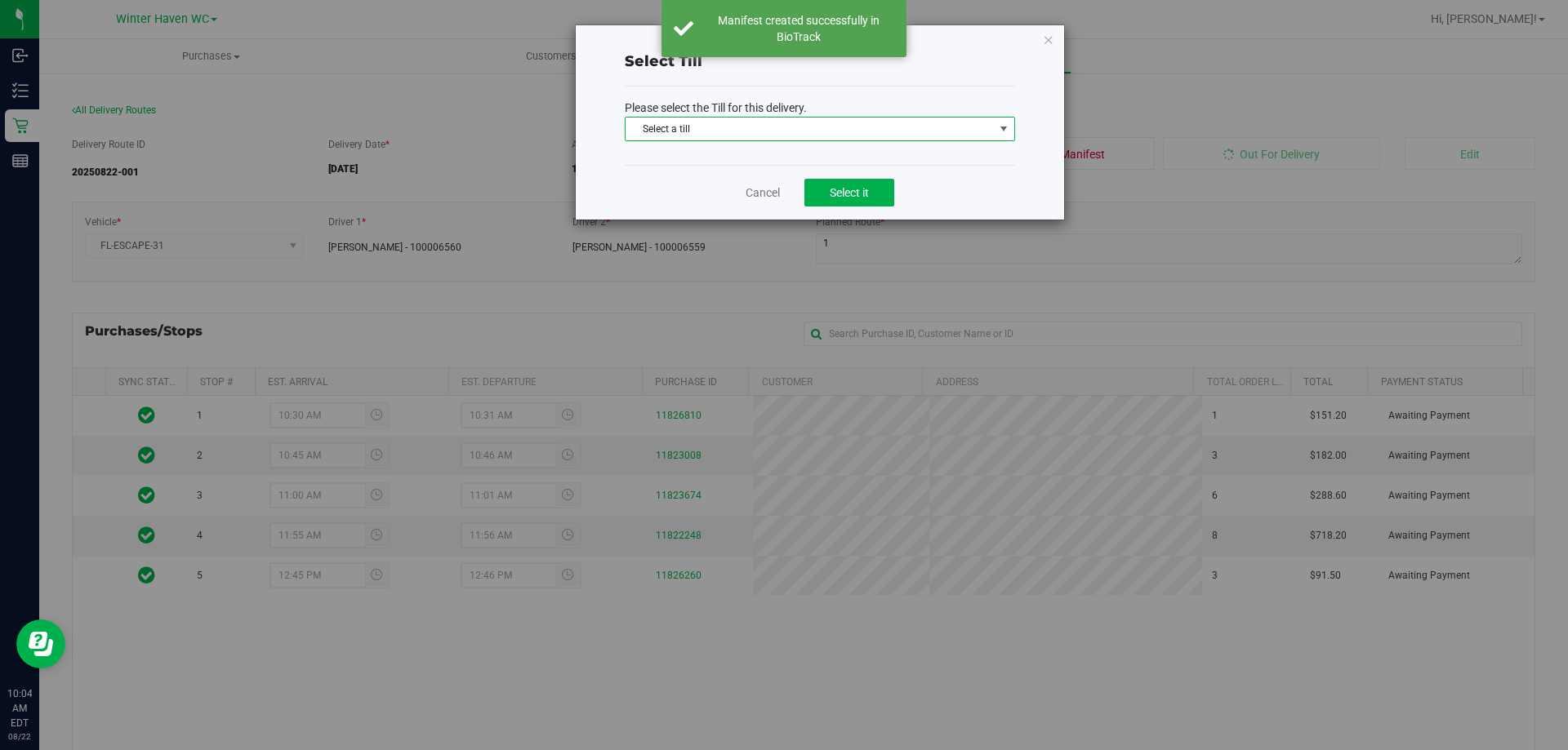
click at [874, 129] on span "Select a till" at bounding box center [810, 129] width 368 height 22
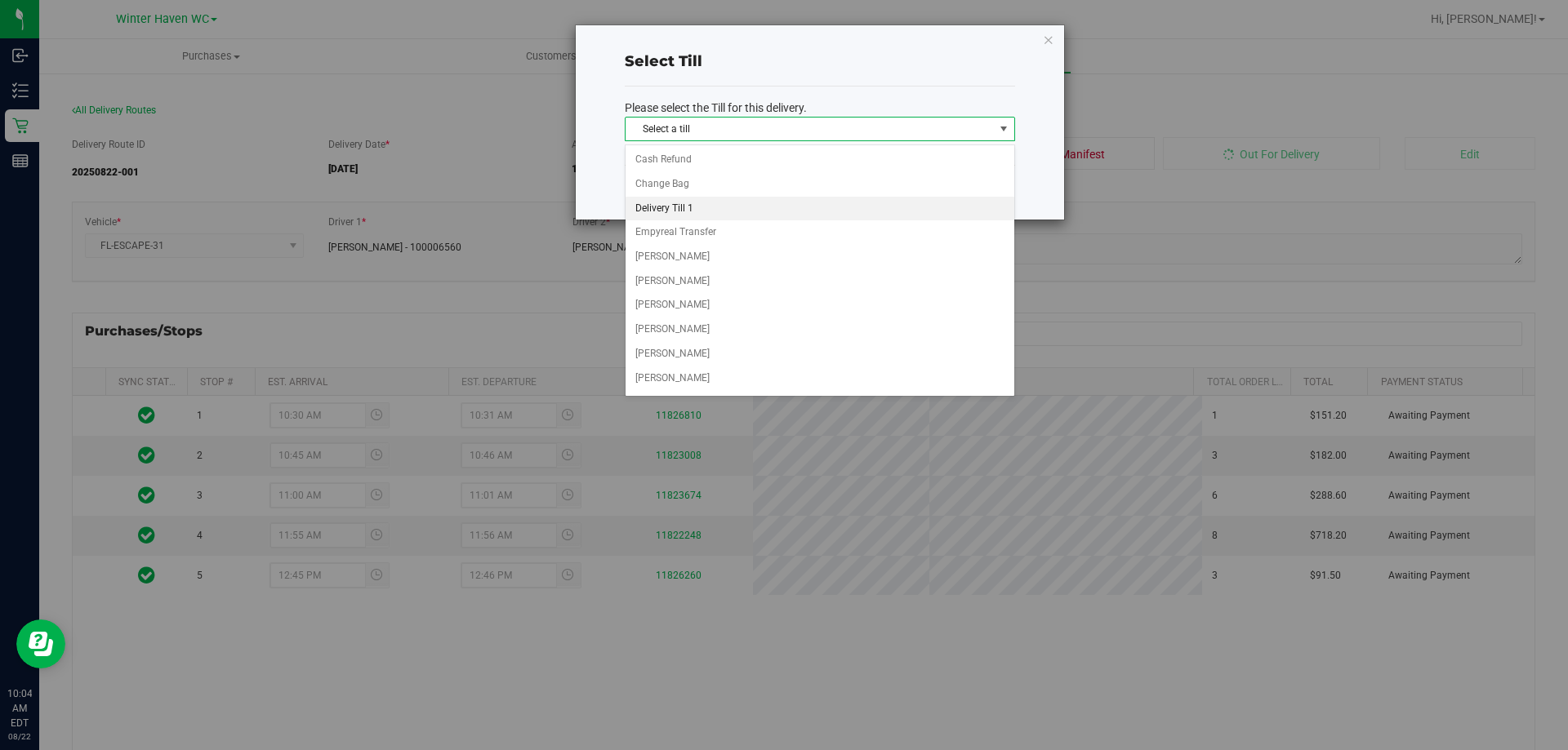
click at [790, 215] on li "Delivery Till 1" at bounding box center [820, 209] width 389 height 24
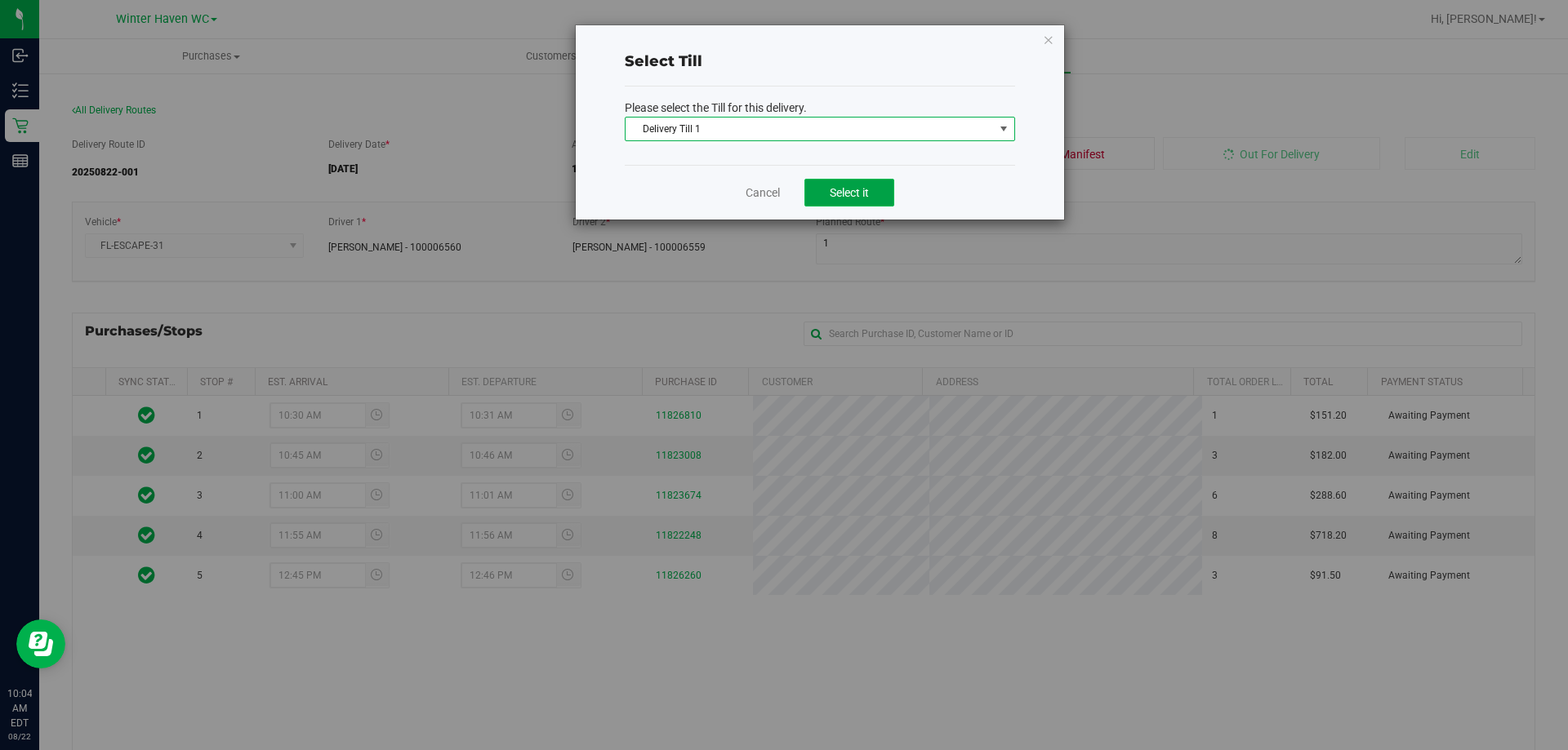
click at [869, 189] on span "Select it" at bounding box center [849, 192] width 39 height 13
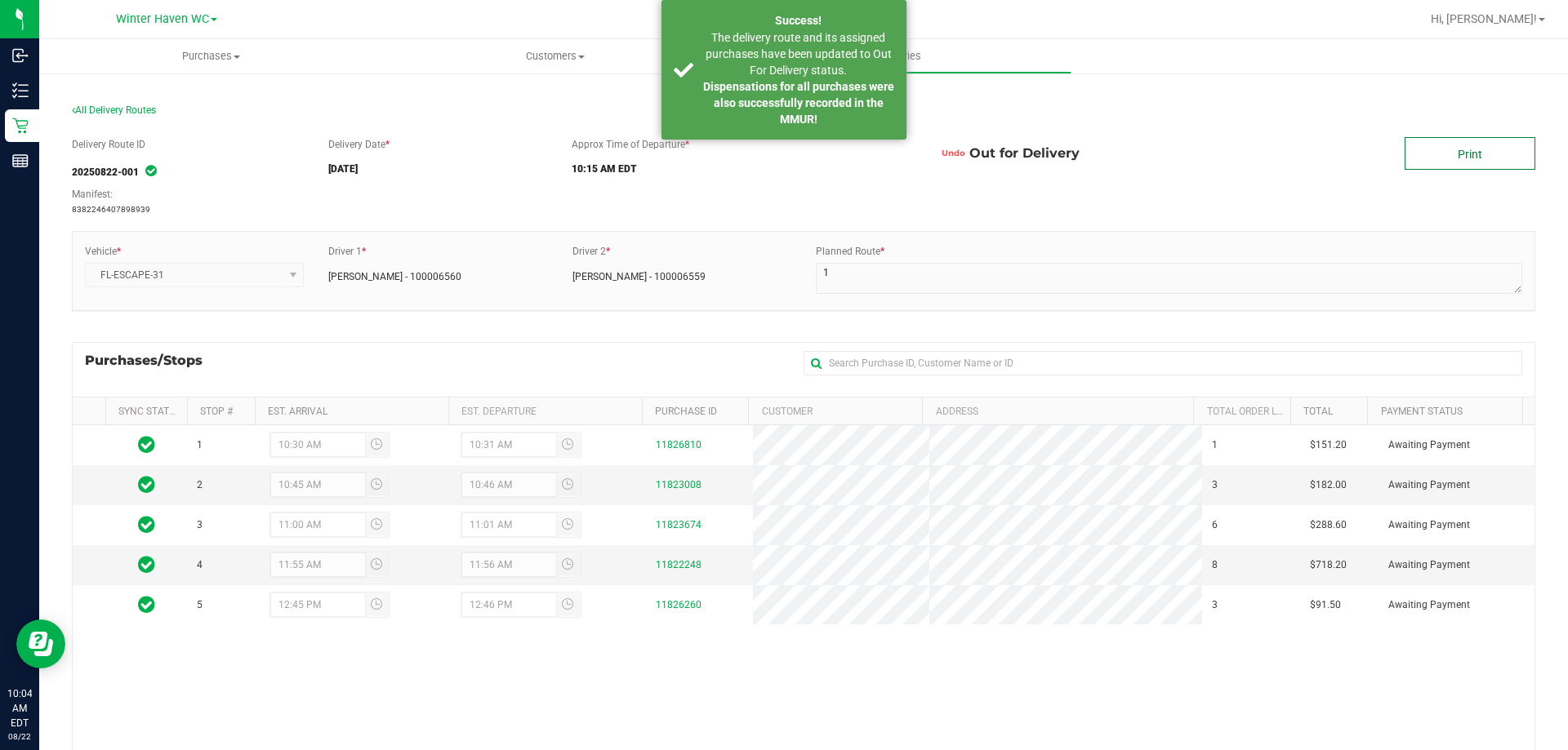
click at [1425, 149] on link "Print" at bounding box center [1469, 154] width 131 height 33
